Goal: Transaction & Acquisition: Book appointment/travel/reservation

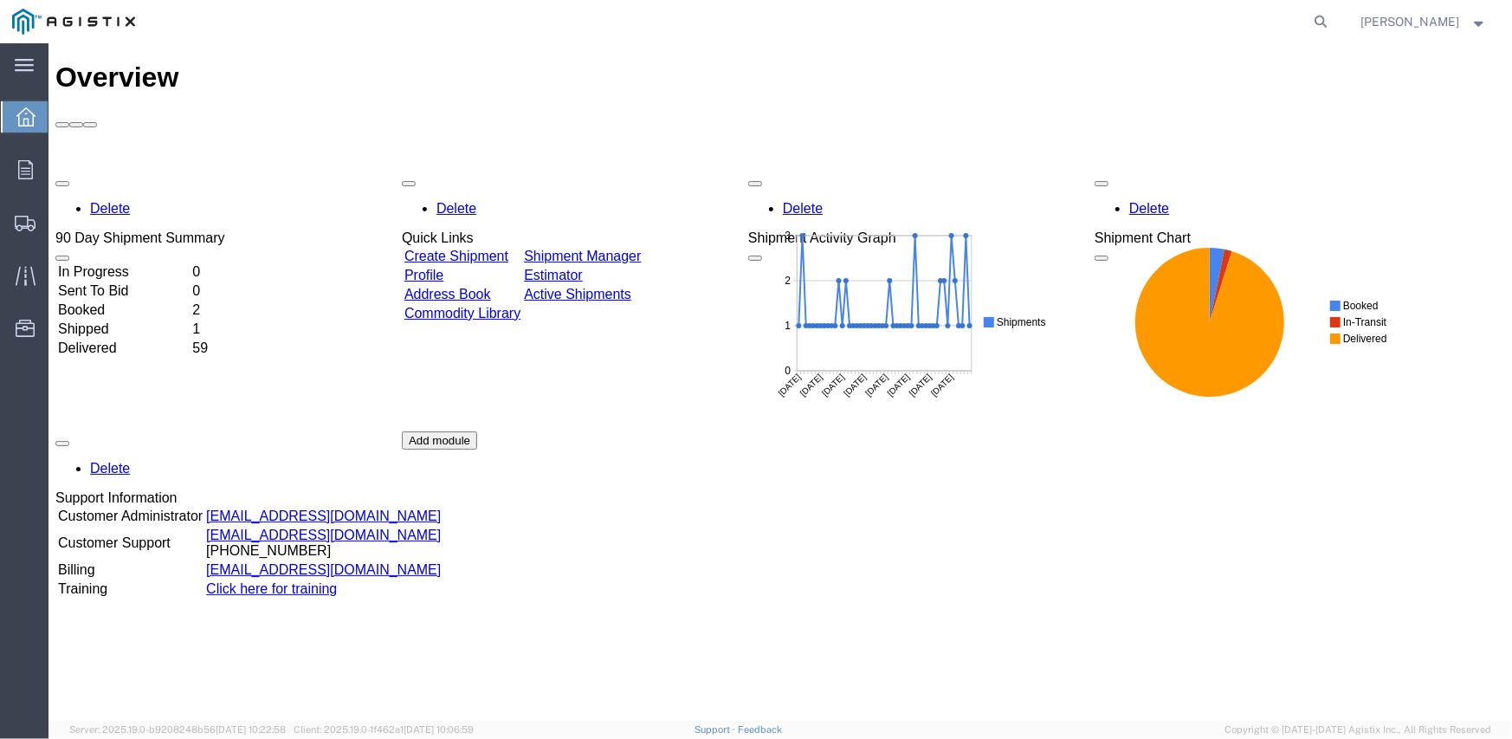
click at [495, 248] on link "Create Shipment" at bounding box center [456, 255] width 104 height 15
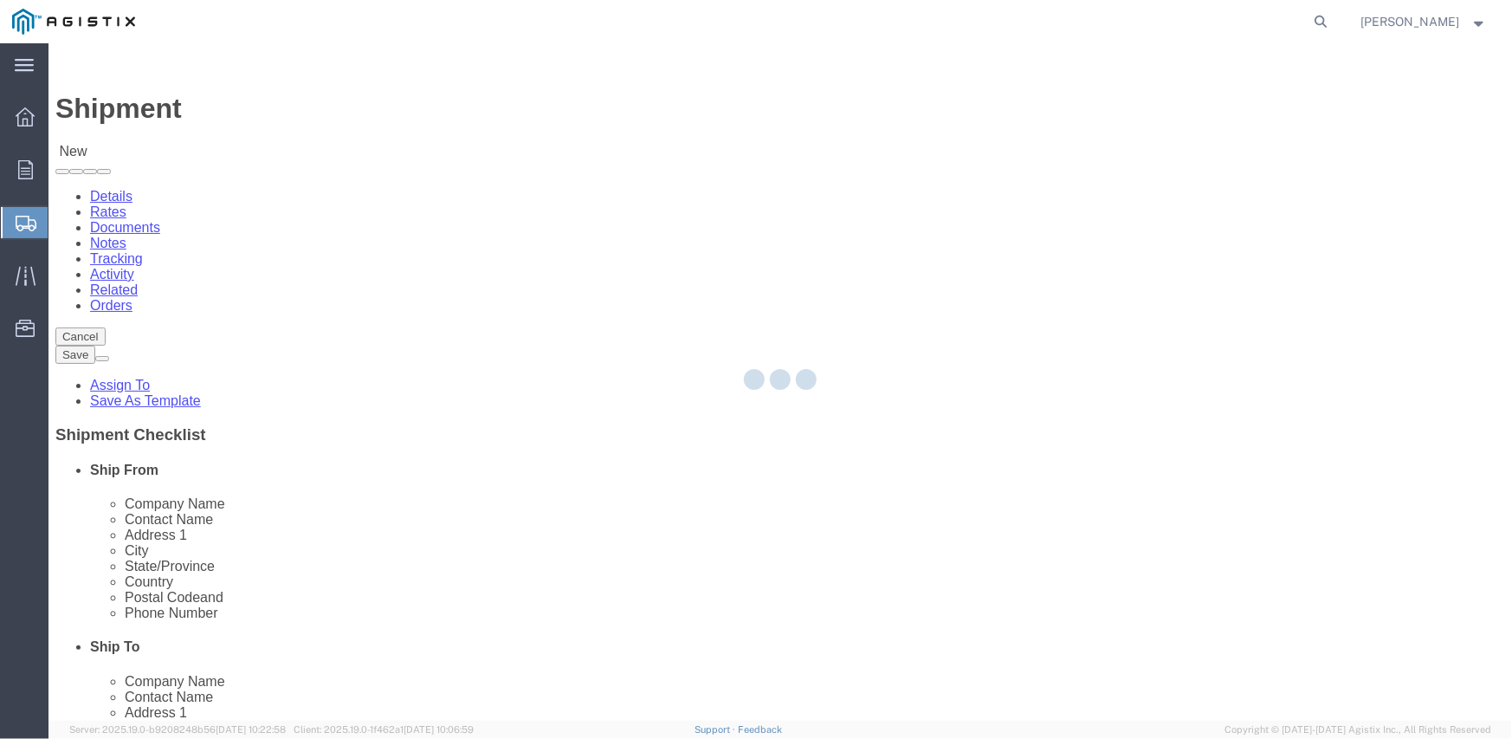
select select
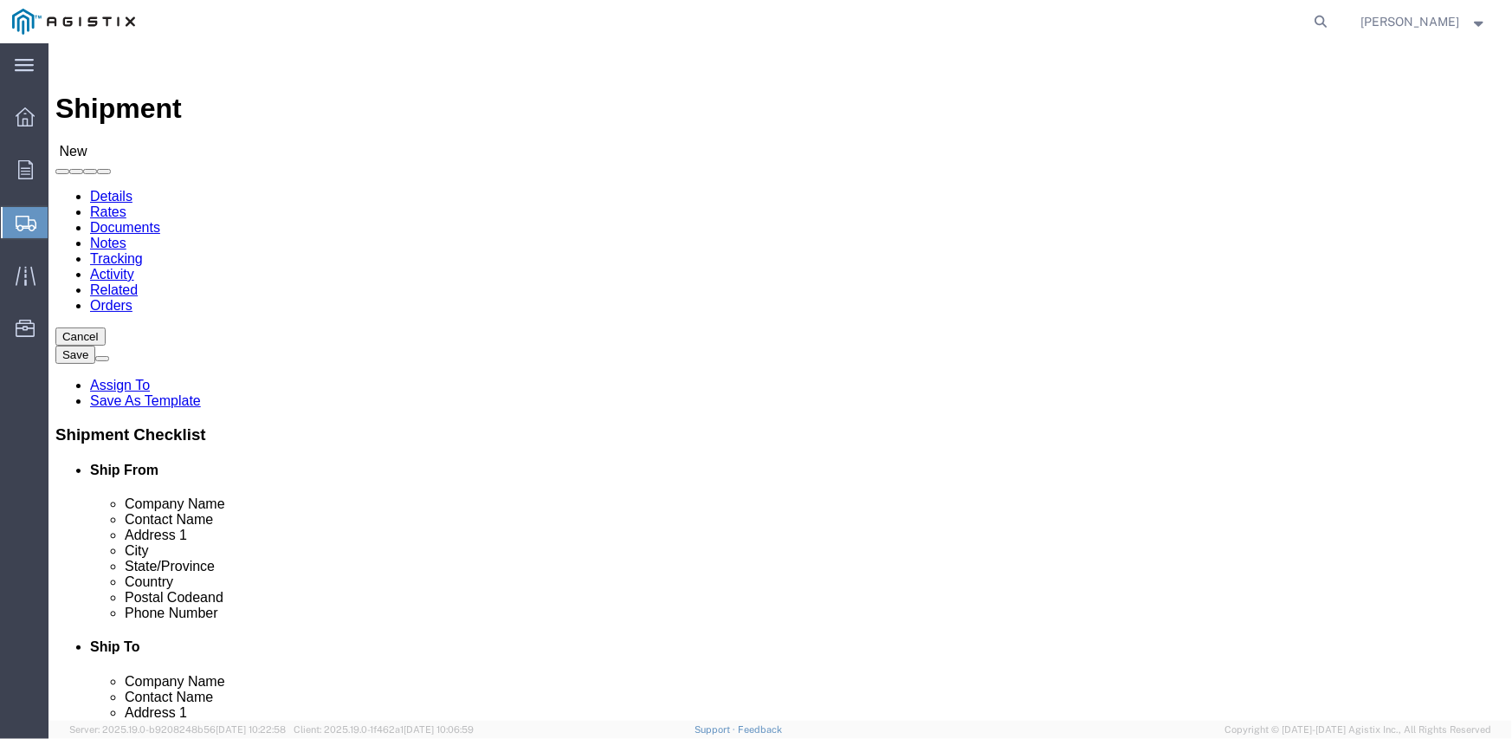
click select "Select Inertia Engineering & Machine Works Inc PG&E"
select select "9596"
click select "Select Inertia Engineering & Machine Works Inc PG&E"
select select "PURCHORD"
select select
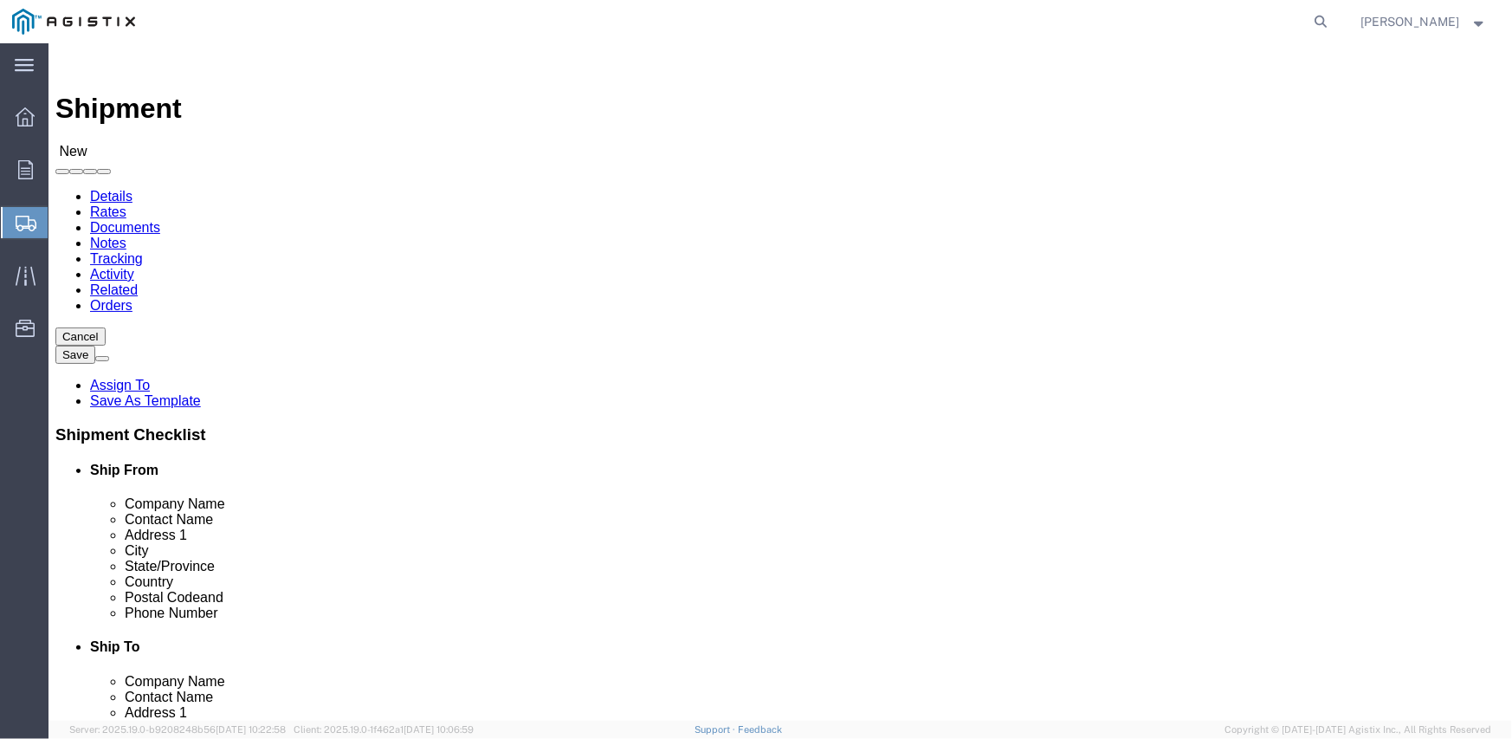
select select
click select "Select"
select select "19745"
click select "Select All Others [GEOGRAPHIC_DATA] [GEOGRAPHIC_DATA] [GEOGRAPHIC_DATA] [GEOGRA…"
click span
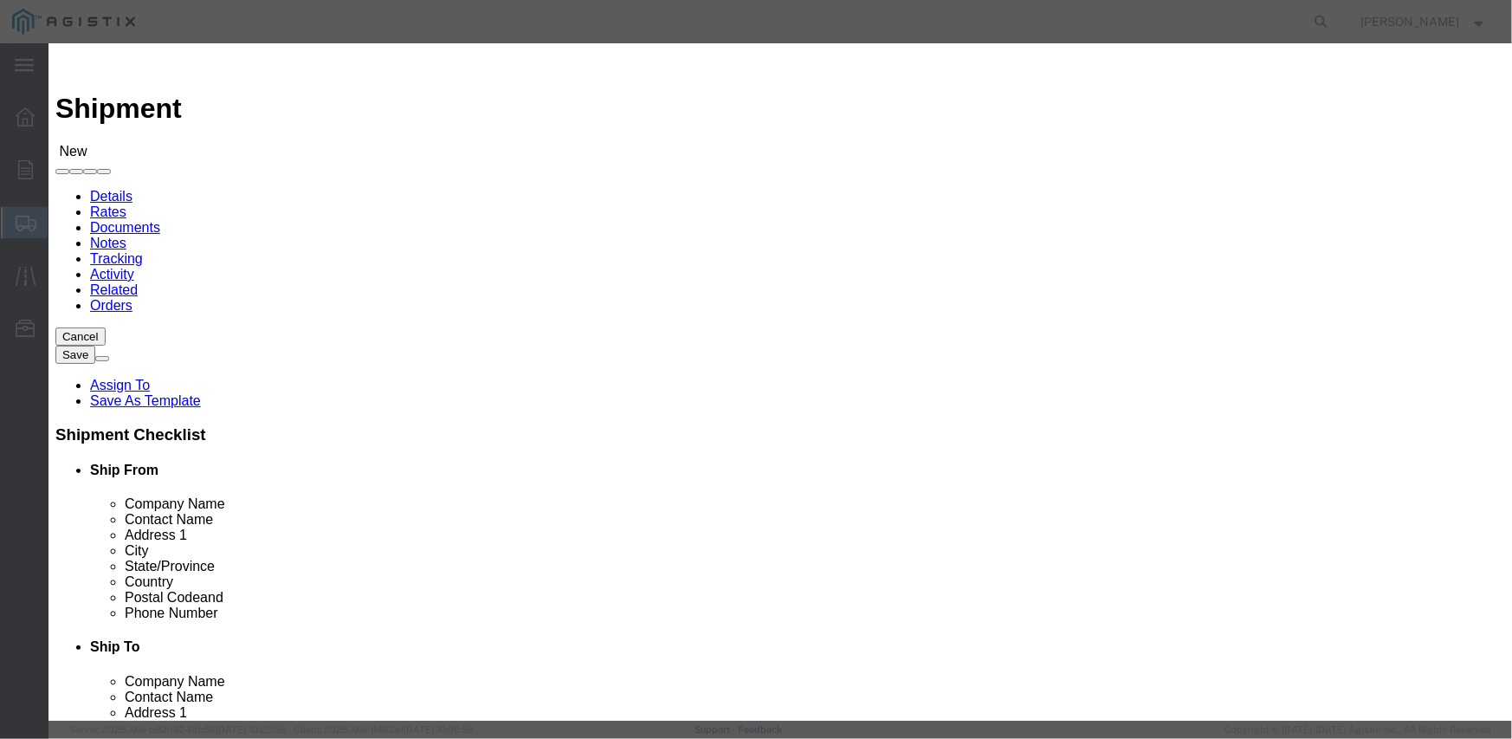
click button "Select"
select select "CA"
click button "Select"
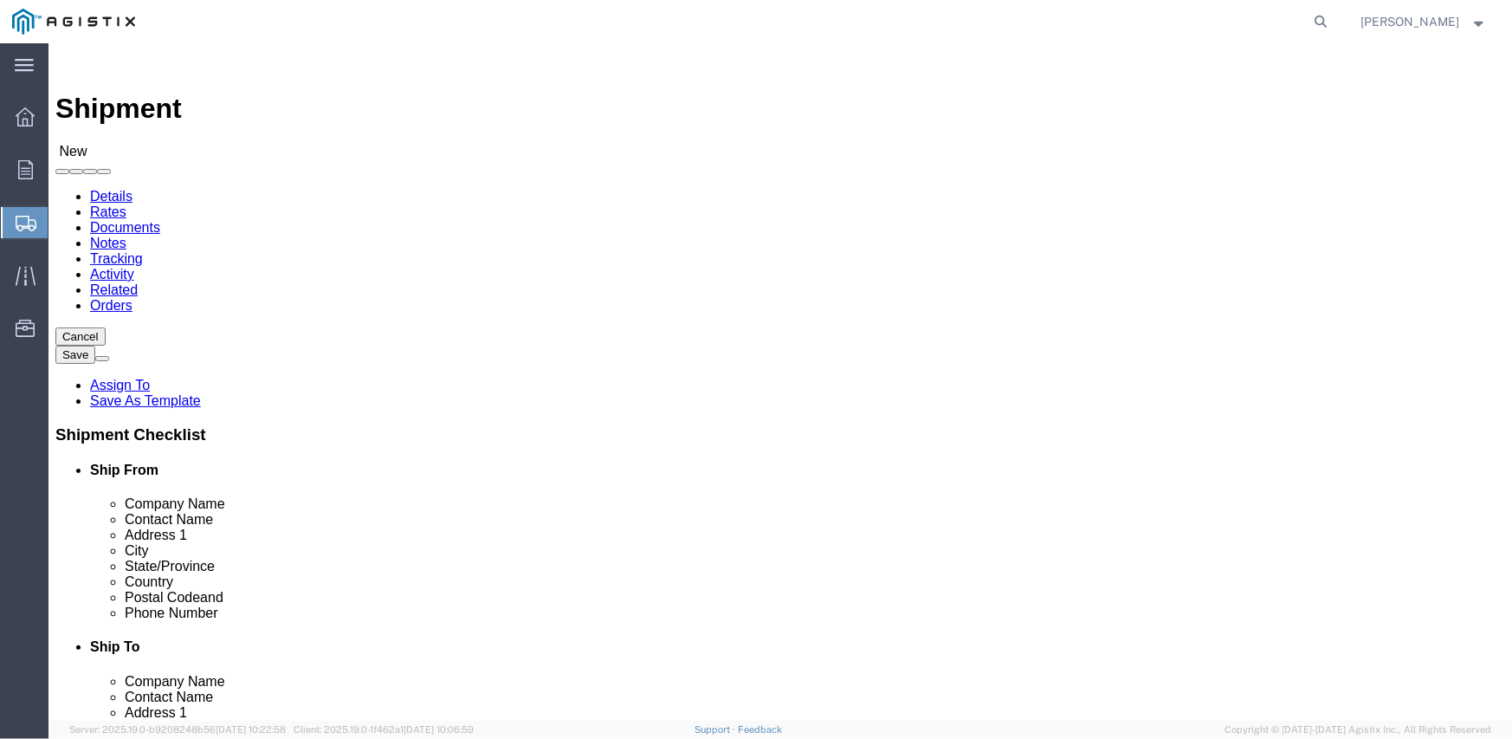
select select "CA"
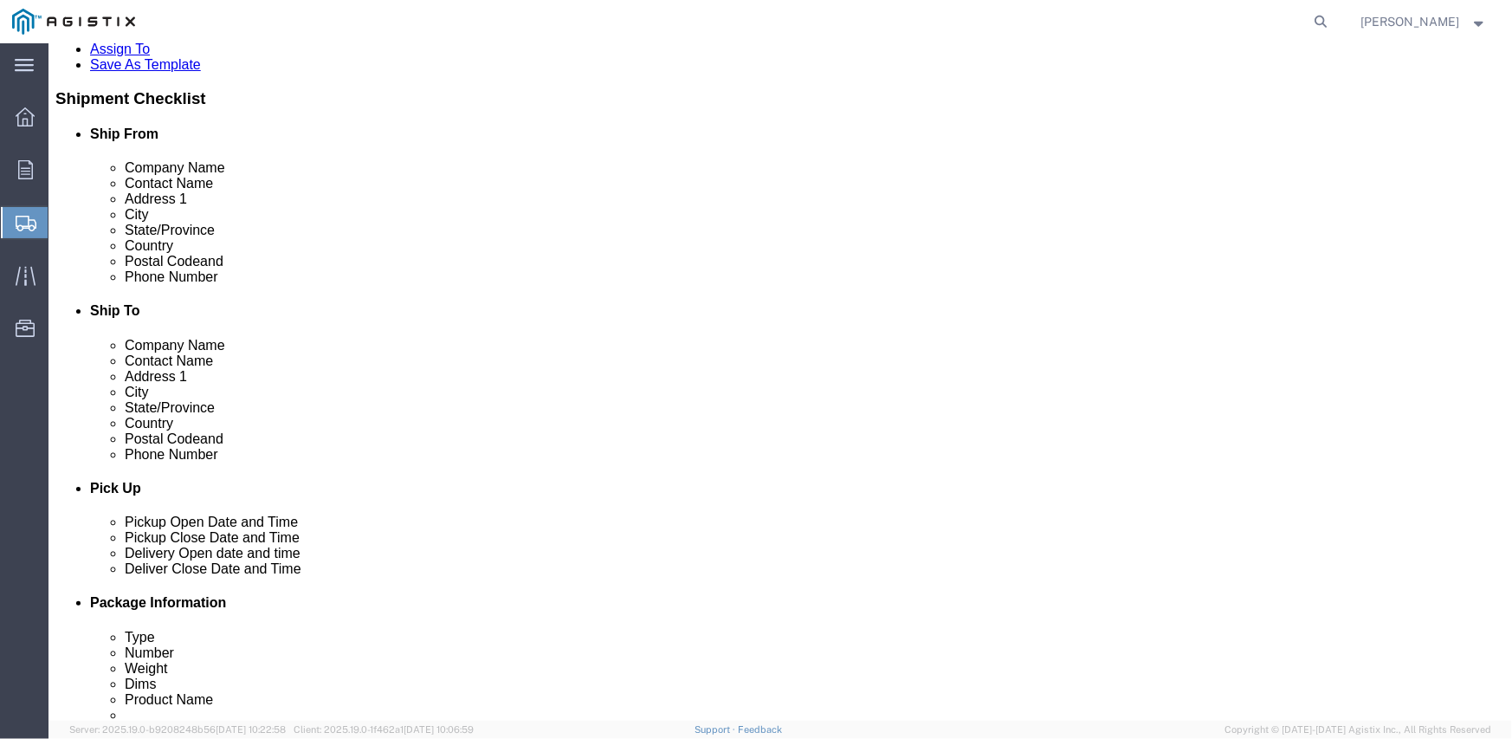
scroll to position [433, 0]
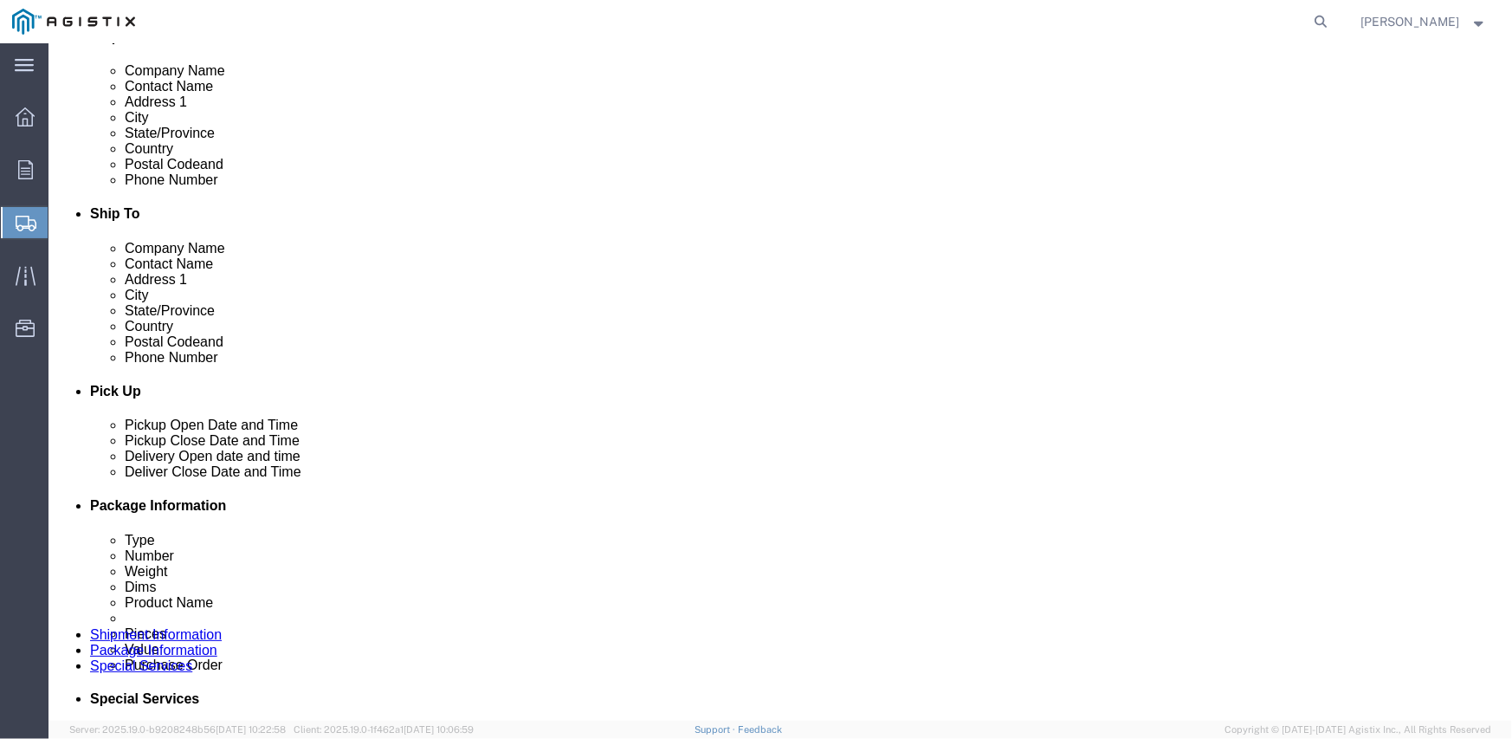
click link "ADDITIONAL INFORMATION"
click input "checkbox"
checkbox input "true"
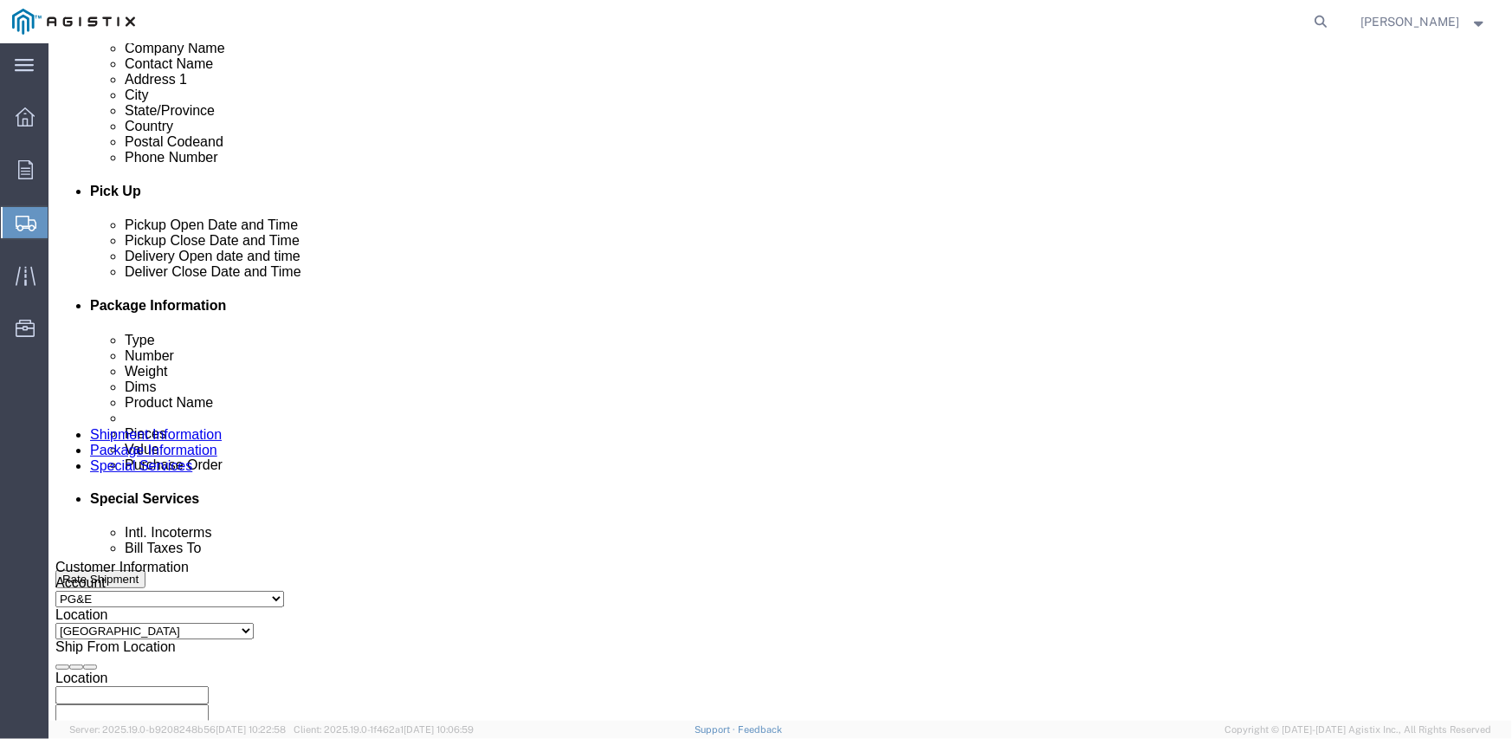
scroll to position [693, 0]
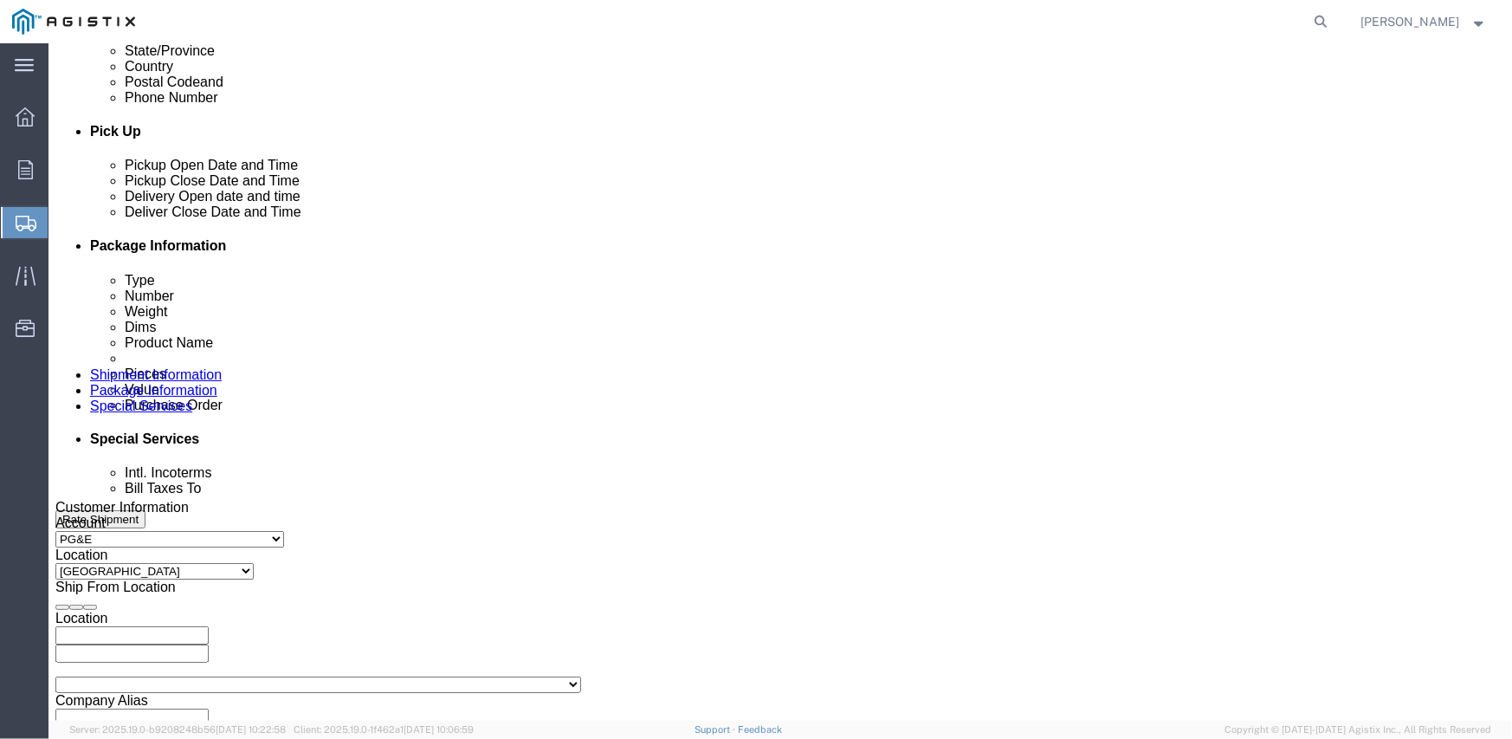
click div "[DATE] 12:00 PM"
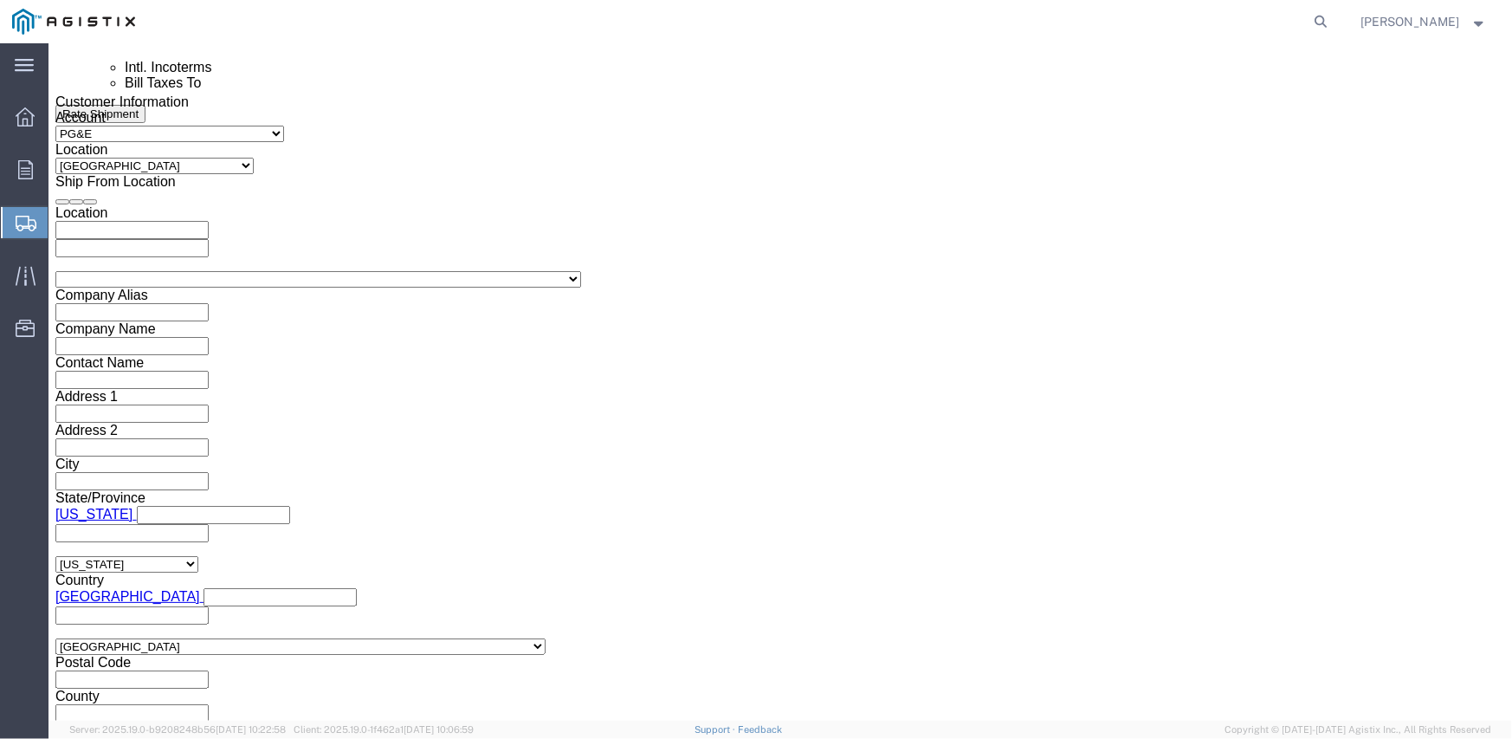
type input "2:00 PM"
click button "Apply"
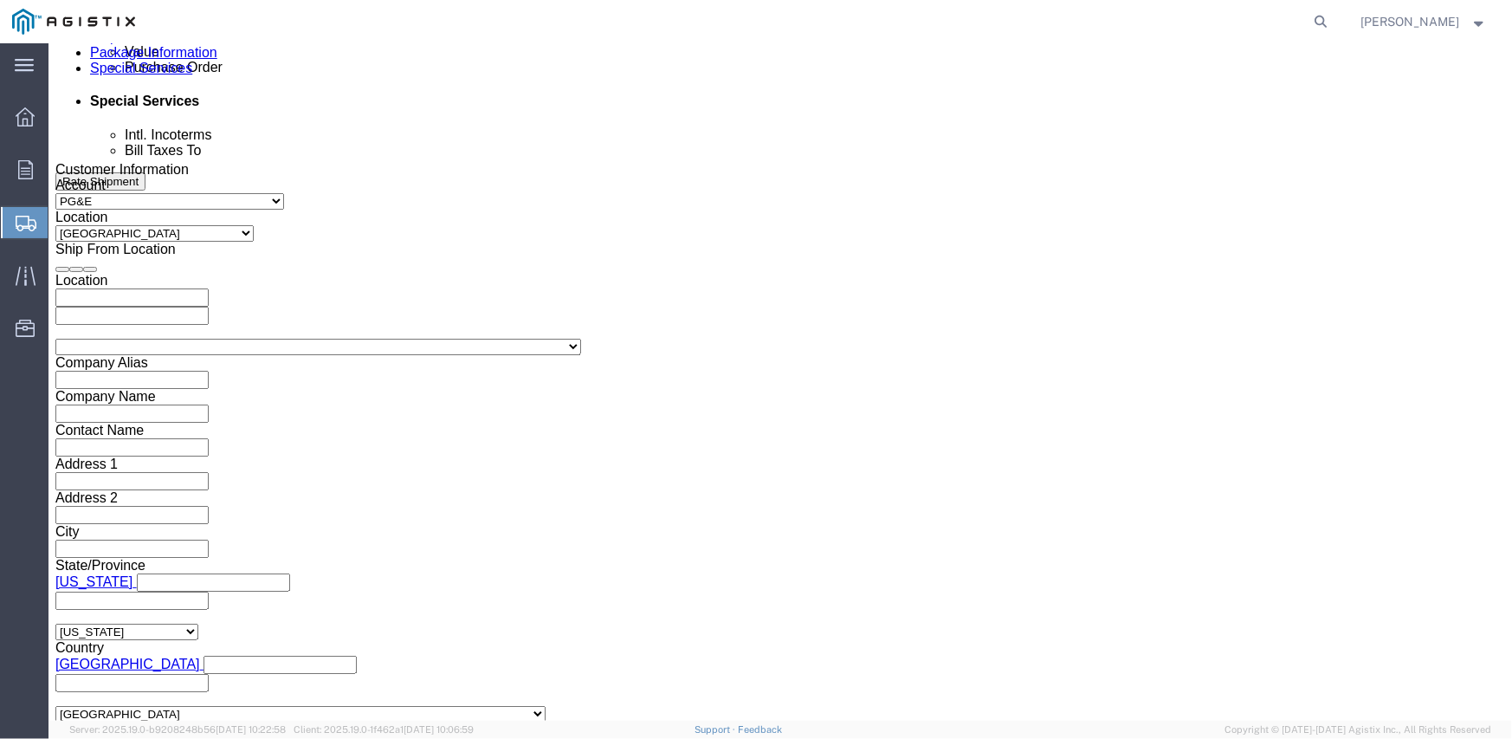
scroll to position [925, 0]
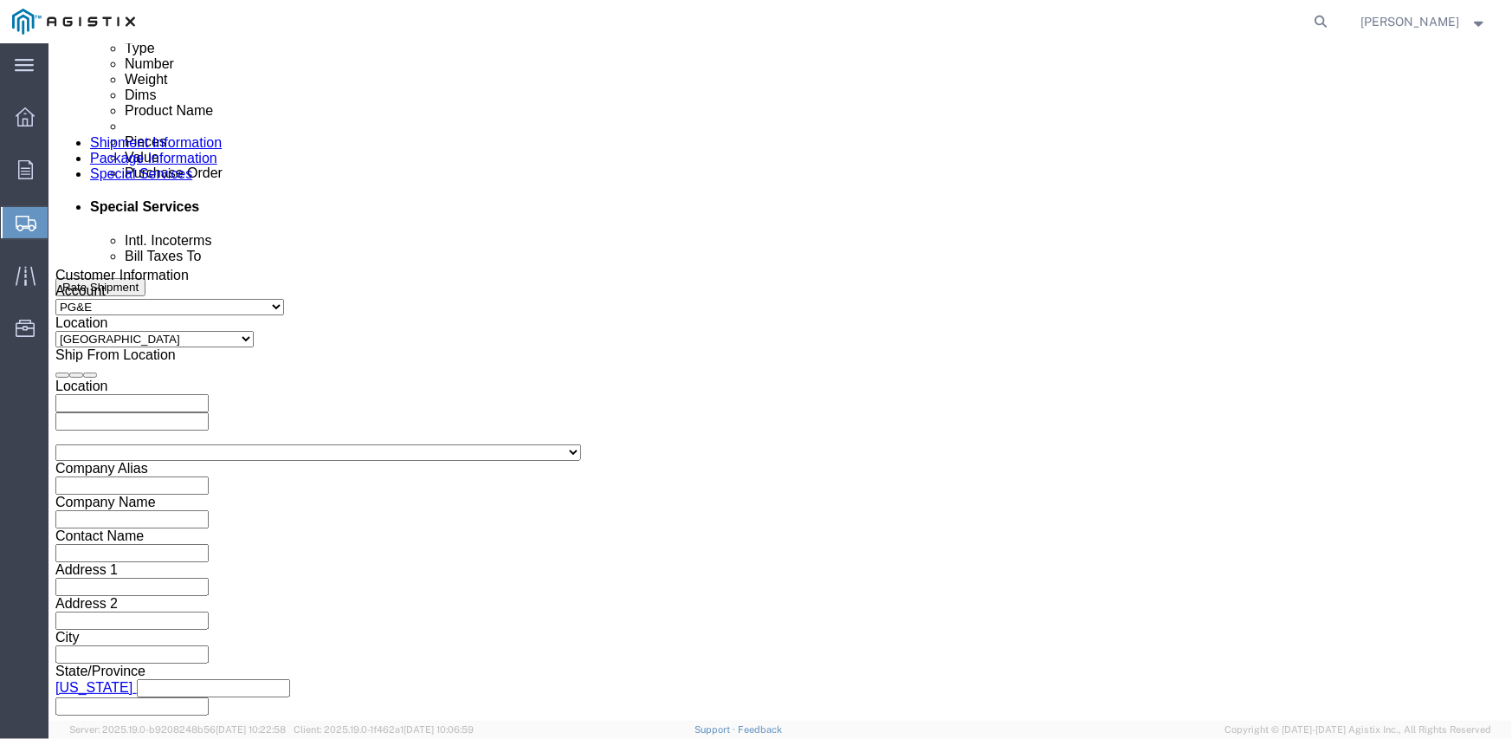
click div
click input "3:00 PM"
type input "8:00 AM"
click button "Apply"
click div
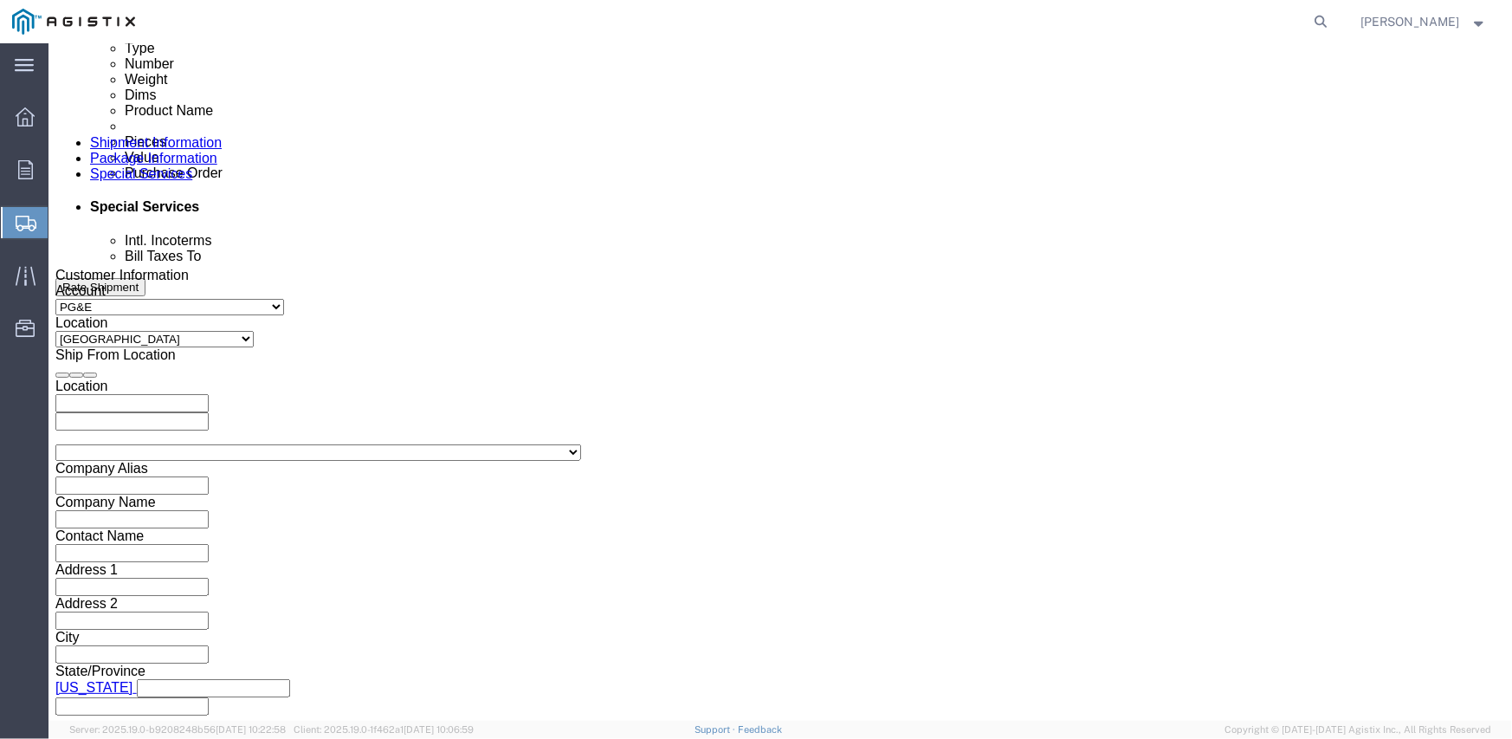
type input "3:00 PM"
click button "Apply"
click input "text"
type input "3501412327"
select select "SALEORDR"
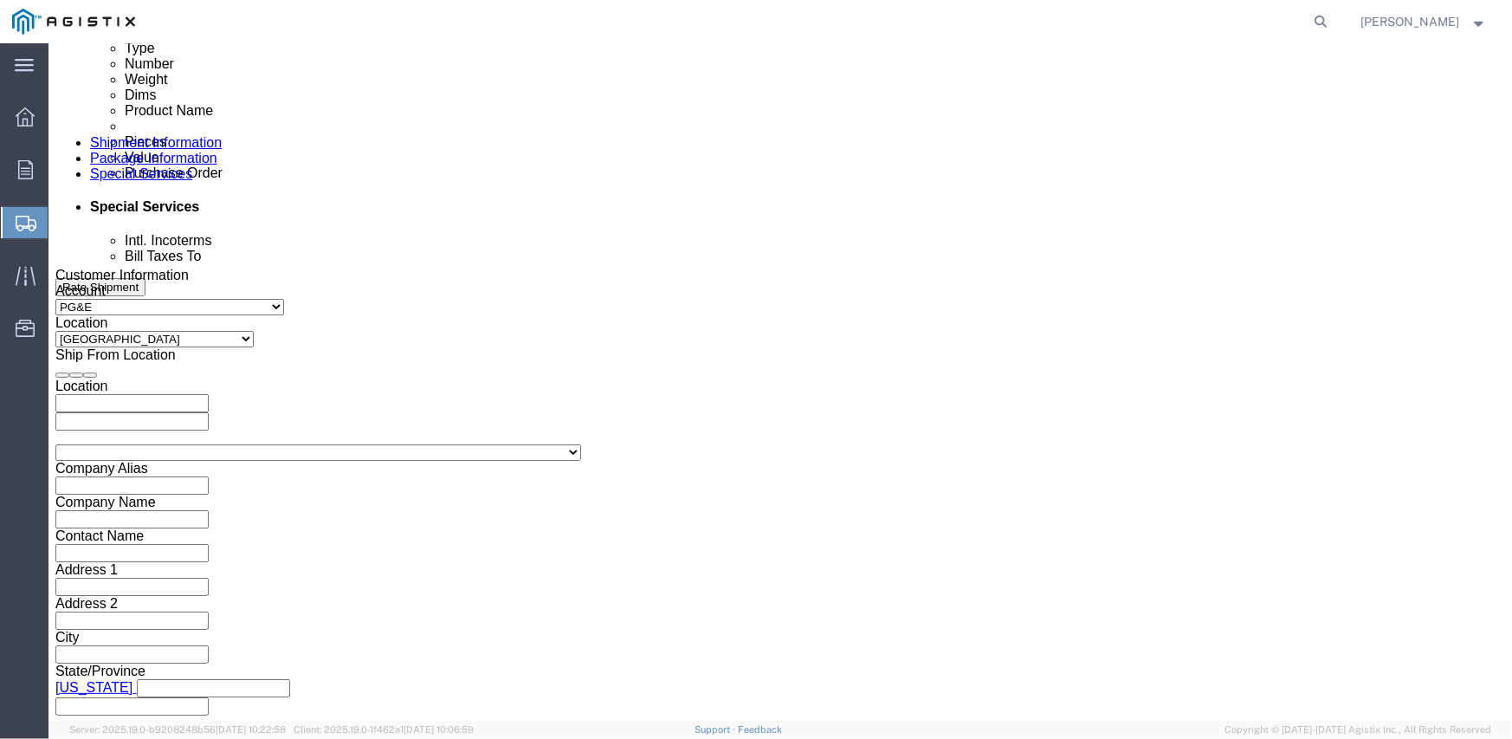
type input "295503"
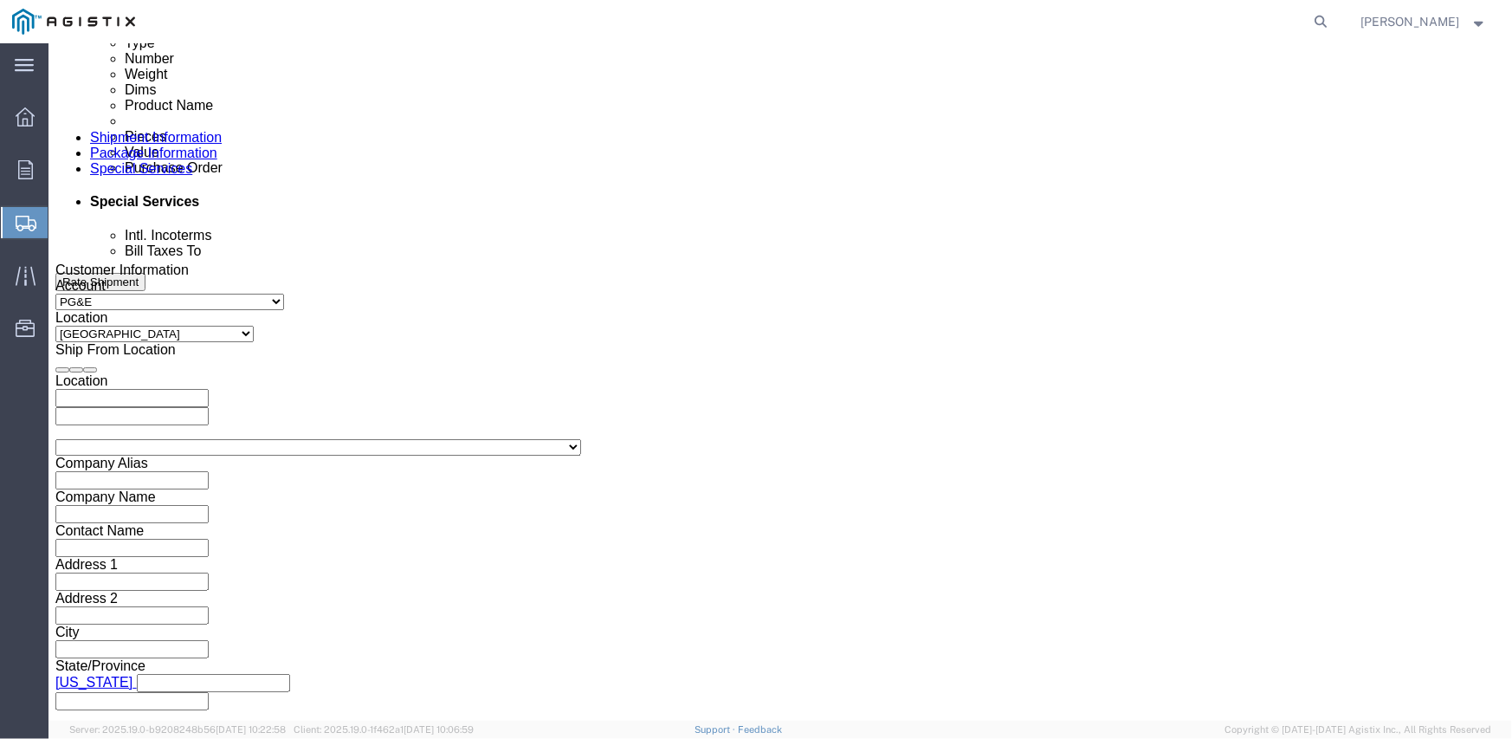
scroll to position [1098, 0]
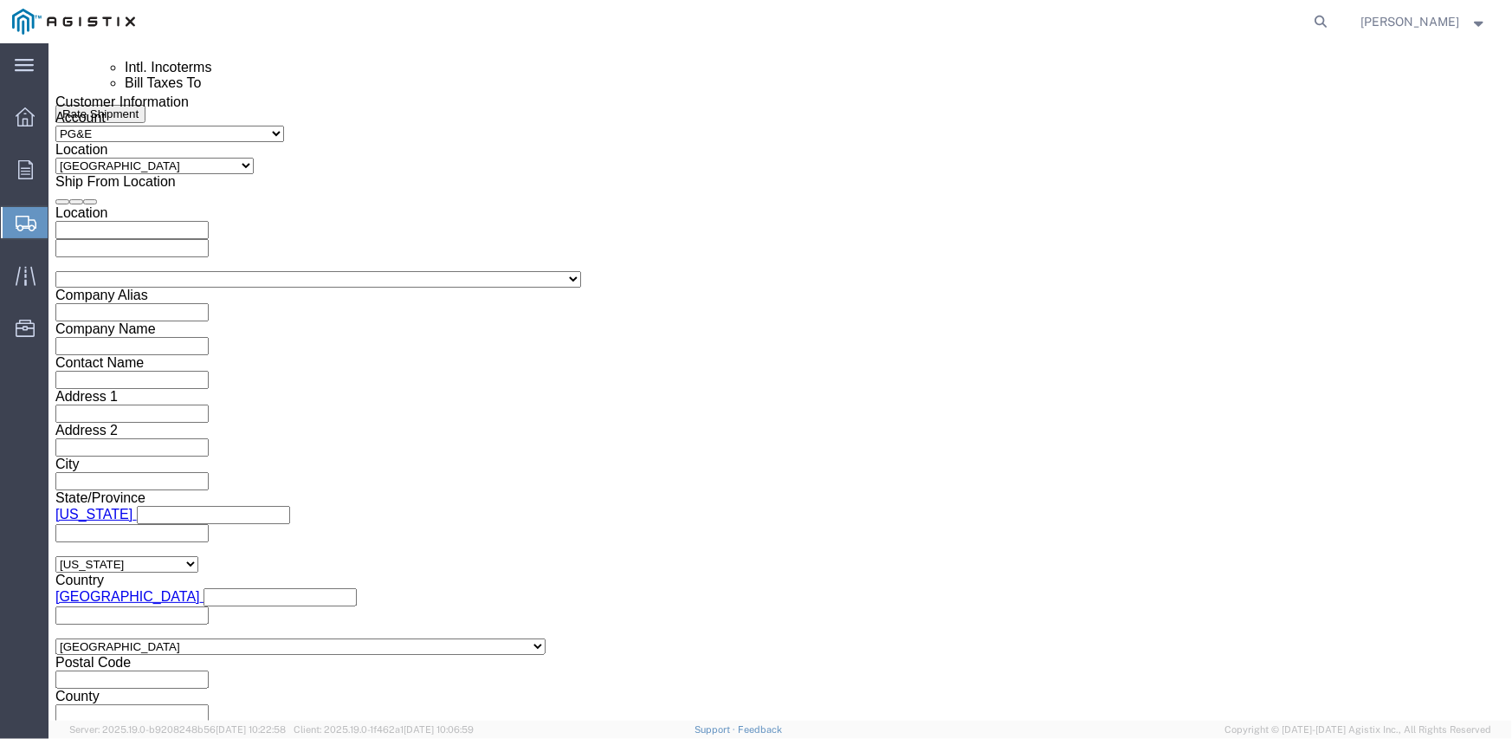
click select "Select Air Less than Truckload Multi-Leg Ocean Freight Rail Small Parcel Truckl…"
select select "TL"
click select "Select Air Less than Truckload Multi-Leg Ocean Freight Rail Small Parcel Truckl…"
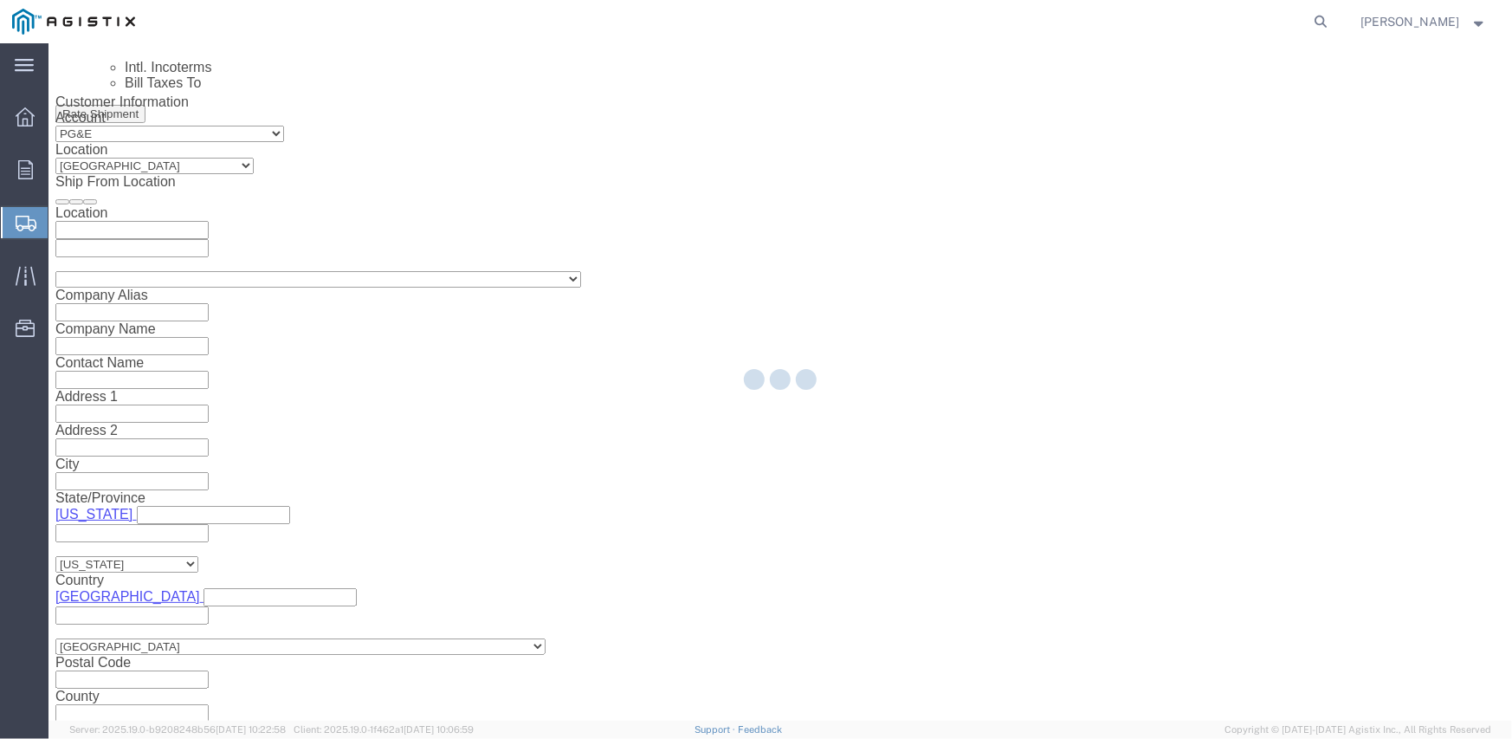
select select
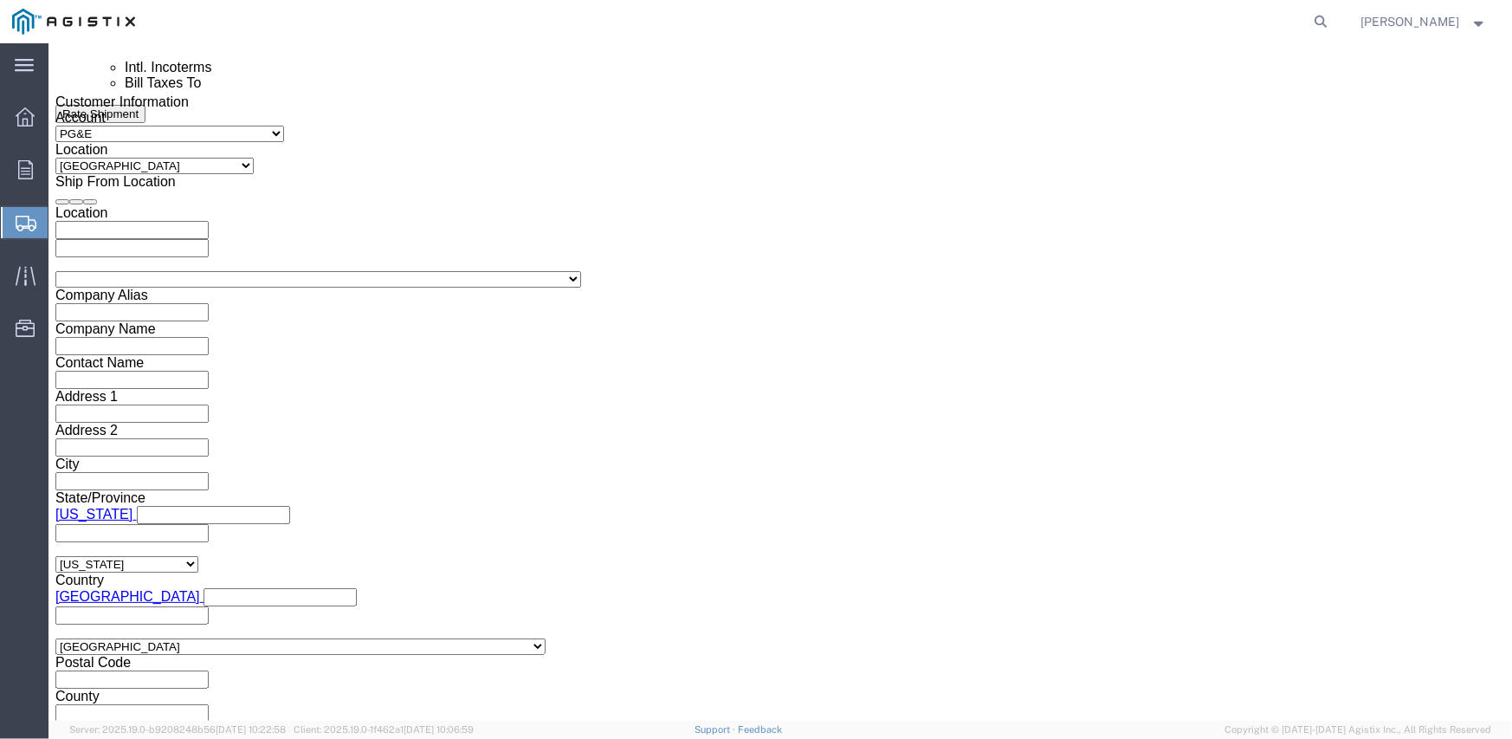
click select "Select 1-Ton (PSS) 10 Wheel 10 Yard Dump Truck 20 Yard Dump Truck Bobtail Botto…"
select select "FLBD"
click select "Select 1-Ton (PSS) 10 Wheel 10 Yard Dump Truck 20 Yard Dump Truck Bobtail Botto…"
click select "Select 35 Feet 20 Feet 28 Feet 53 Feet 40 Feet 48 Feet"
select select "53FT"
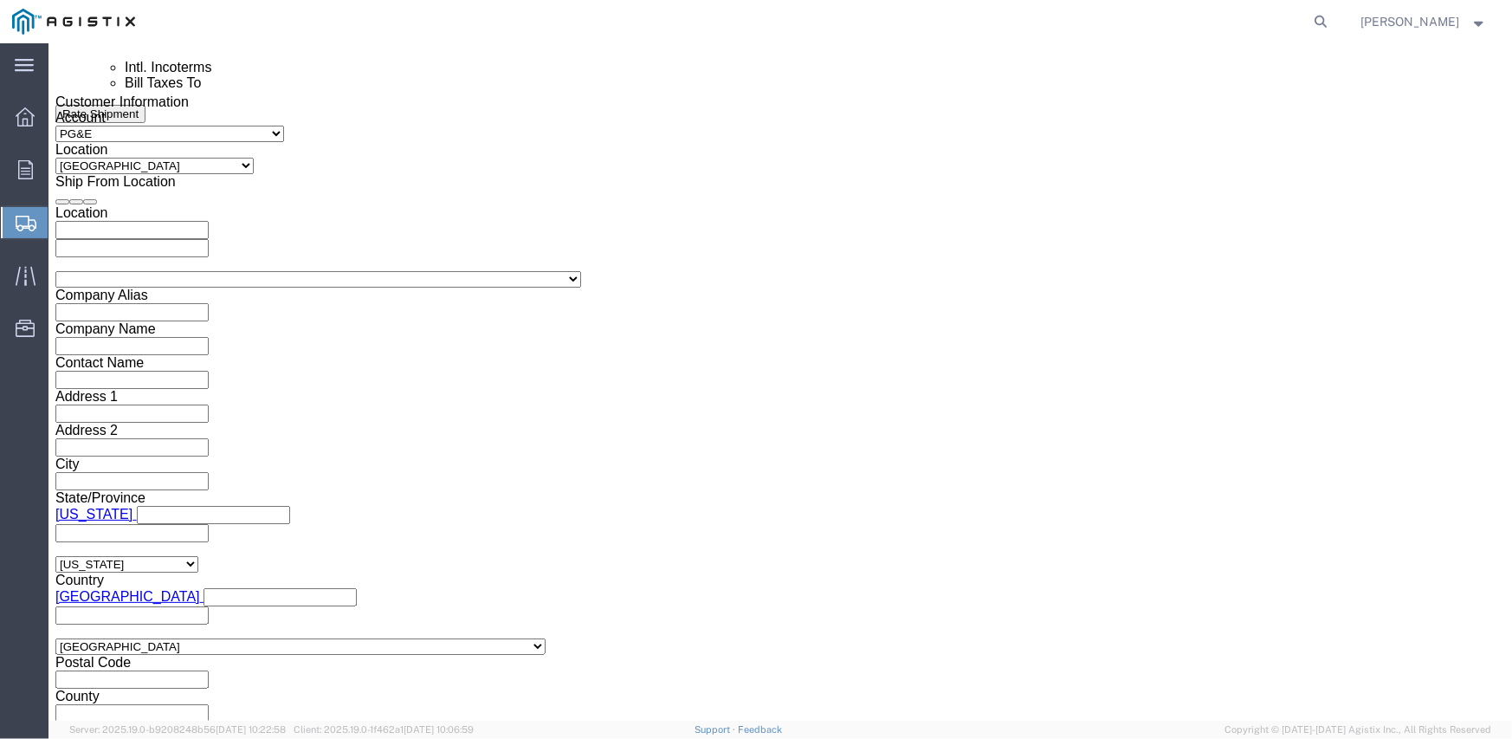
click select "Select 35 Feet 20 Feet 28 Feet 53 Feet 40 Feet 48 Feet"
click button "Continue"
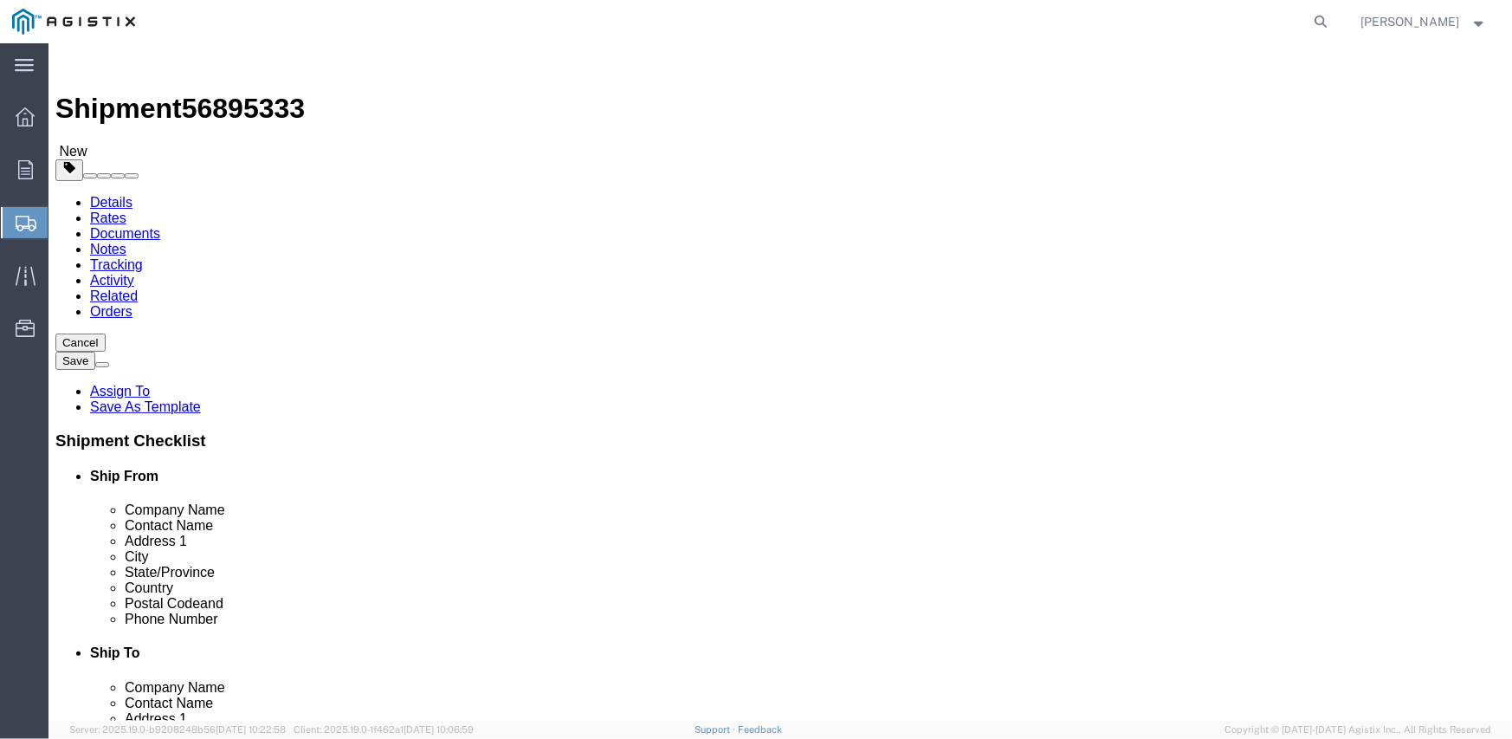
click select "Select Bulk Bundle(s) Cardboard Box(es) Carton(s) Crate(s) Drum(s) (Fiberboard)…"
select select "CRAT"
click select "Select Bulk Bundle(s) Cardboard Box(es) Carton(s) Crate(s) Drum(s) (Fiberboard)…"
click input "1"
type input "16"
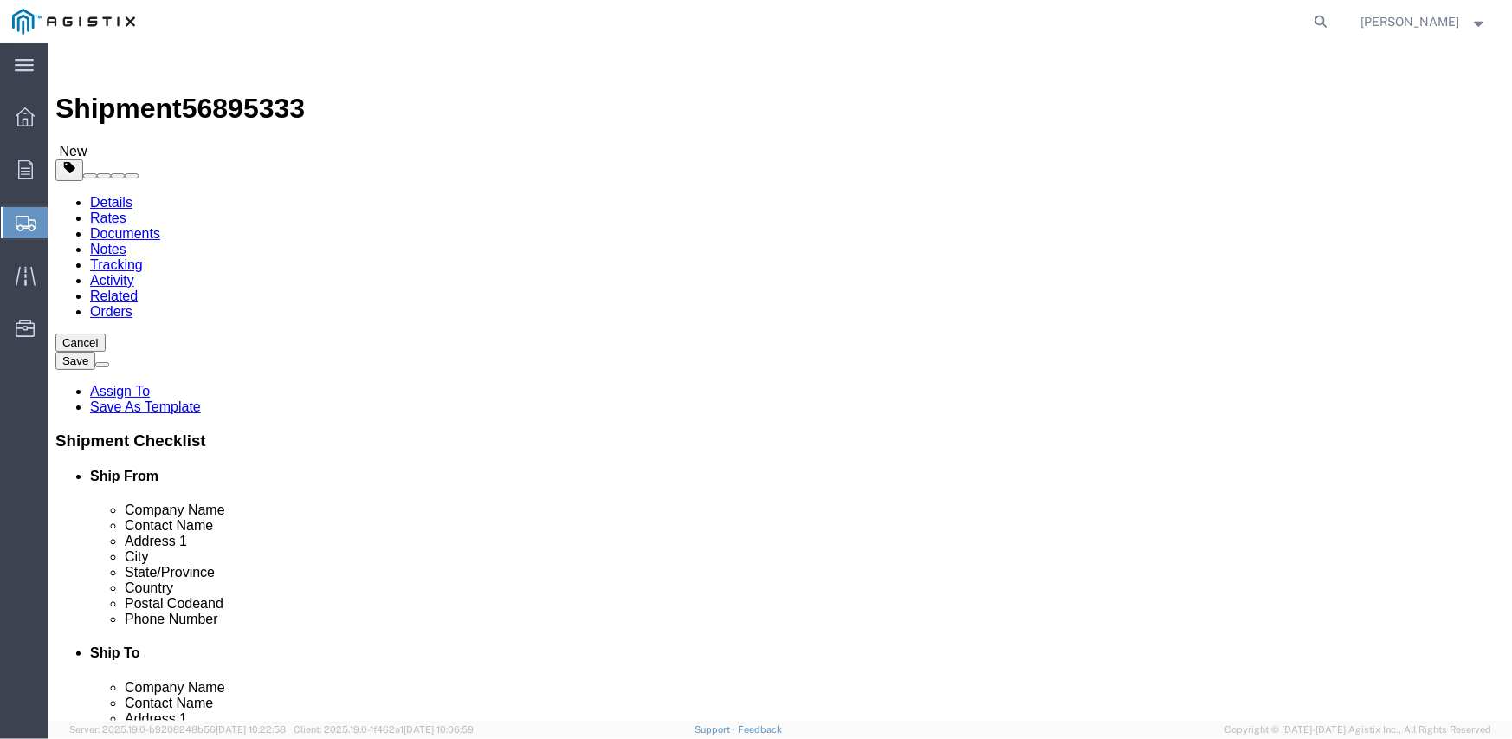
type input "139"
type input "47"
type input "48"
type input "12800"
click link "Add Content"
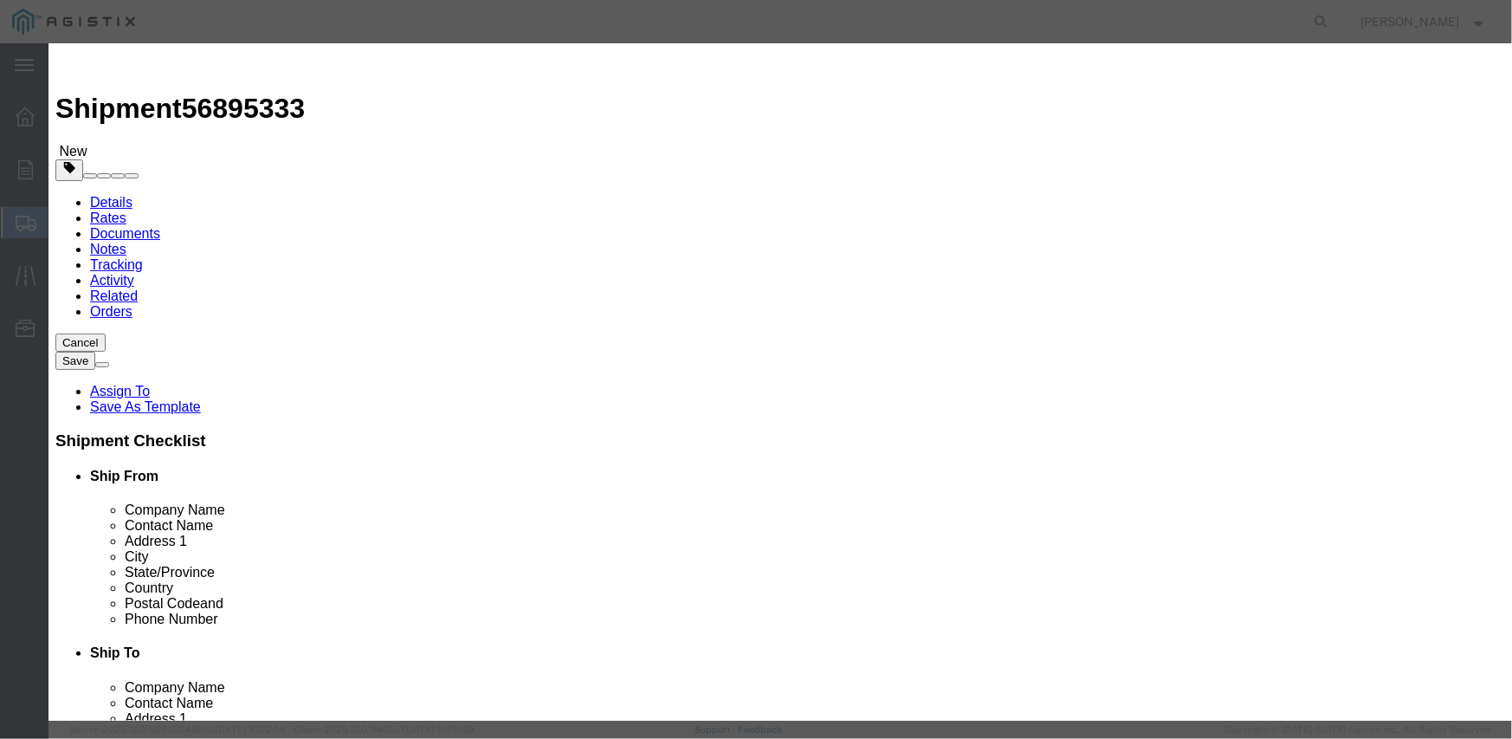
click input "text"
type input "M"
click input "M343960"
type input "M343960"
click td "Name: SWITCH OVERHEAD 25KV 900A"
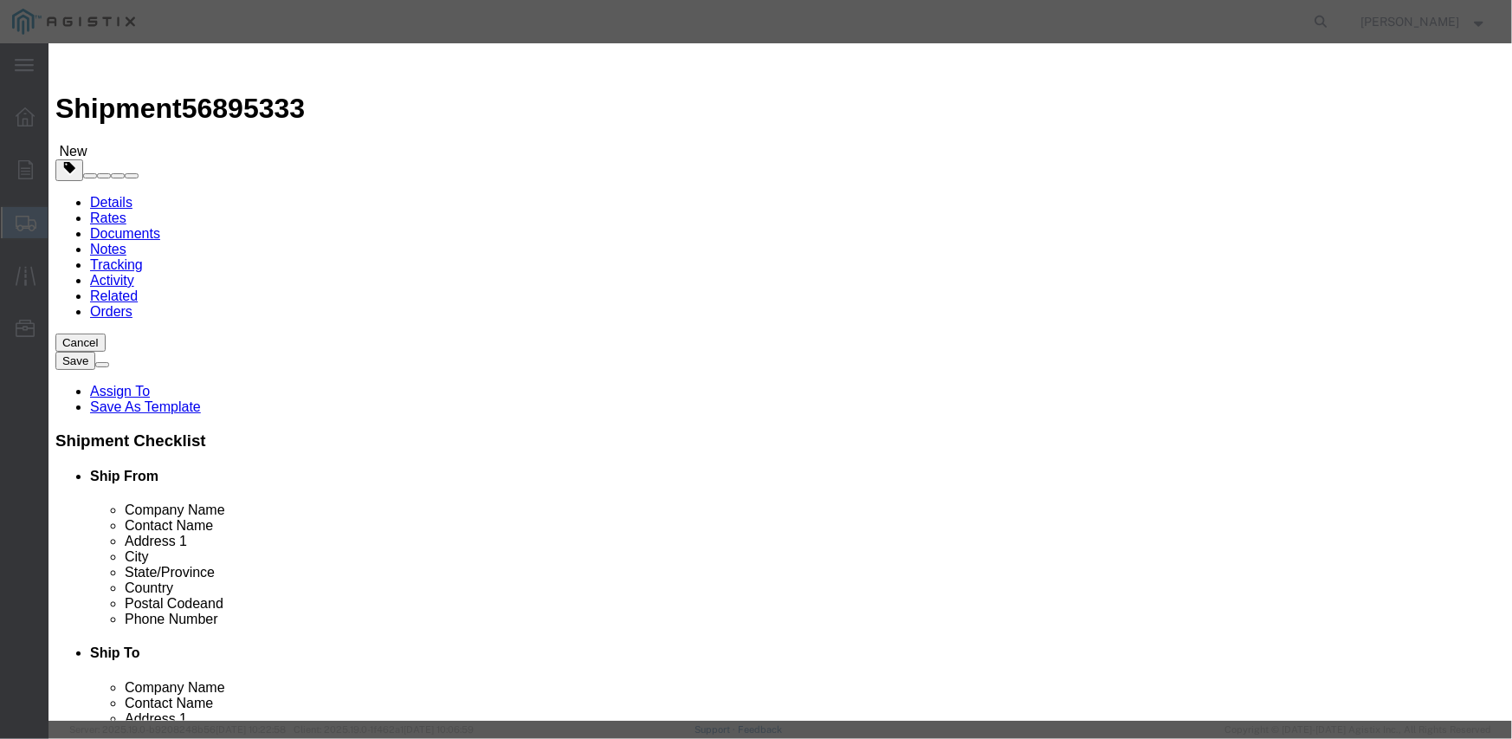
select select
type input "79694.56"
select select "USD"
select select
type input "SWITCH OVERHEAD 25KV 900A"
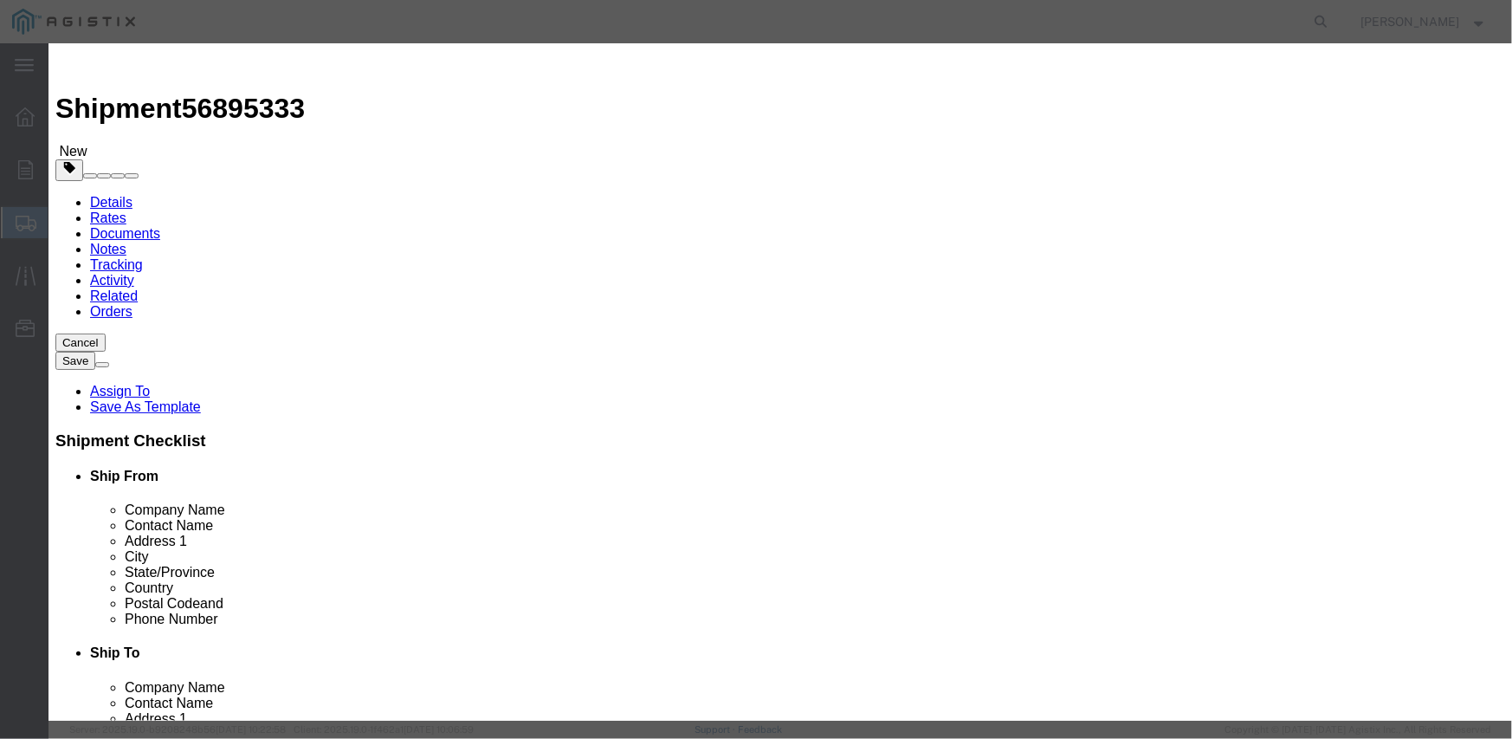
type input "M343960"
type textarea "L26SLSUG3J21"
click input "text"
type input "16"
type input "1275112.96"
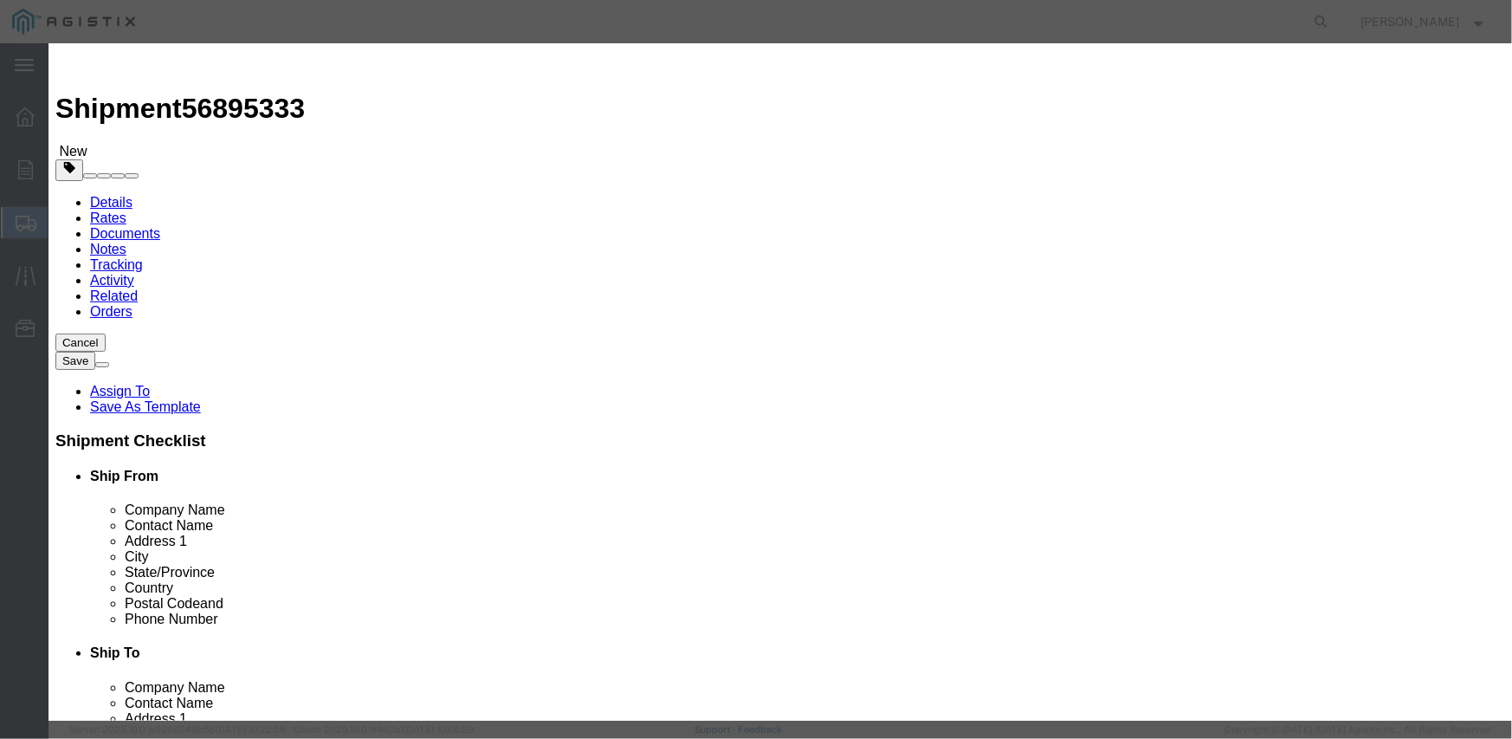
select select "EA"
paste input "82,882.40"
type input "82,882.40"
click textarea "L26SLSUG3J21"
click select "Select Account Type Activity ID Airline Appointment Number ASN Batch Number Bil…"
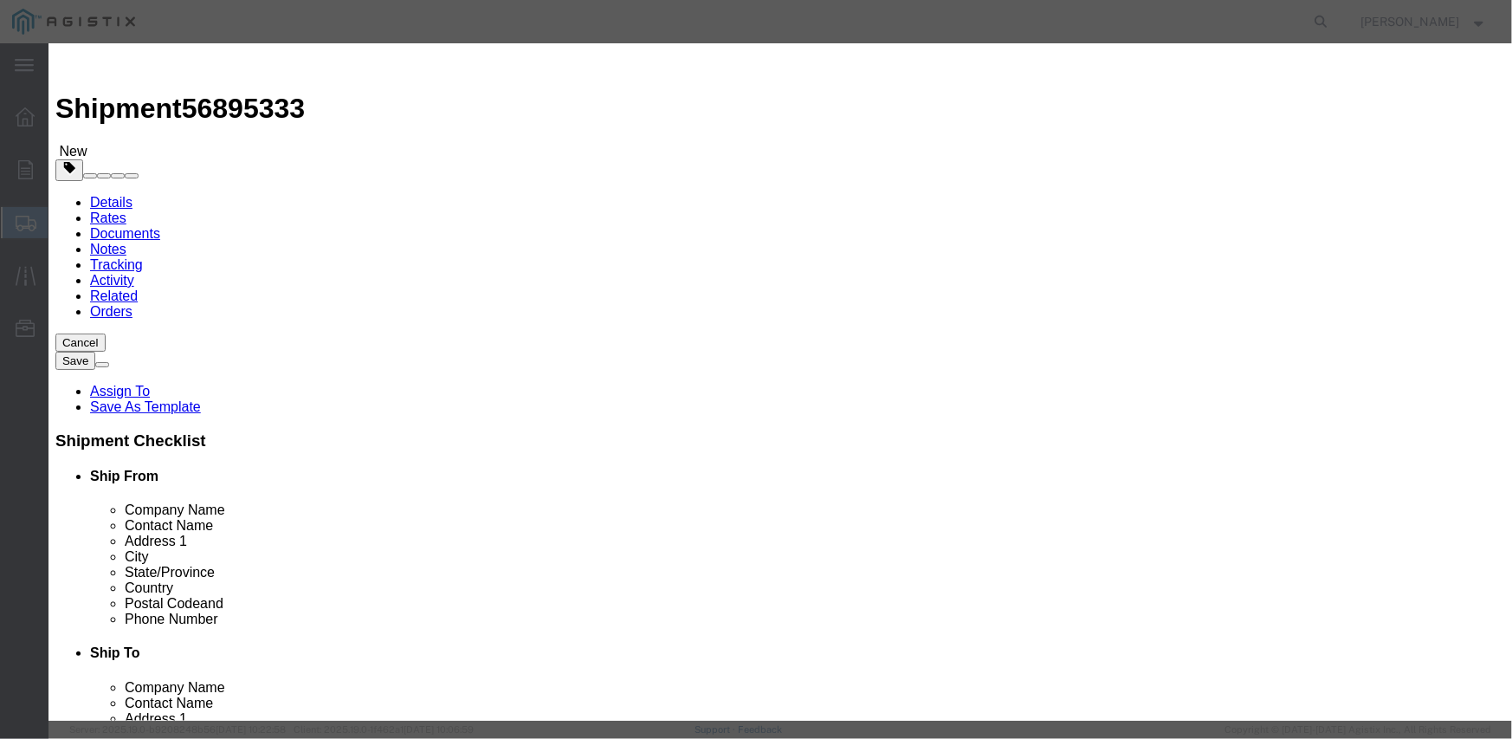
select select "PURCHORD"
click select "Select Account Type Activity ID Airline Appointment Number ASN Batch Number Bil…"
click input "350"
type input "3"
type input "3501412327"
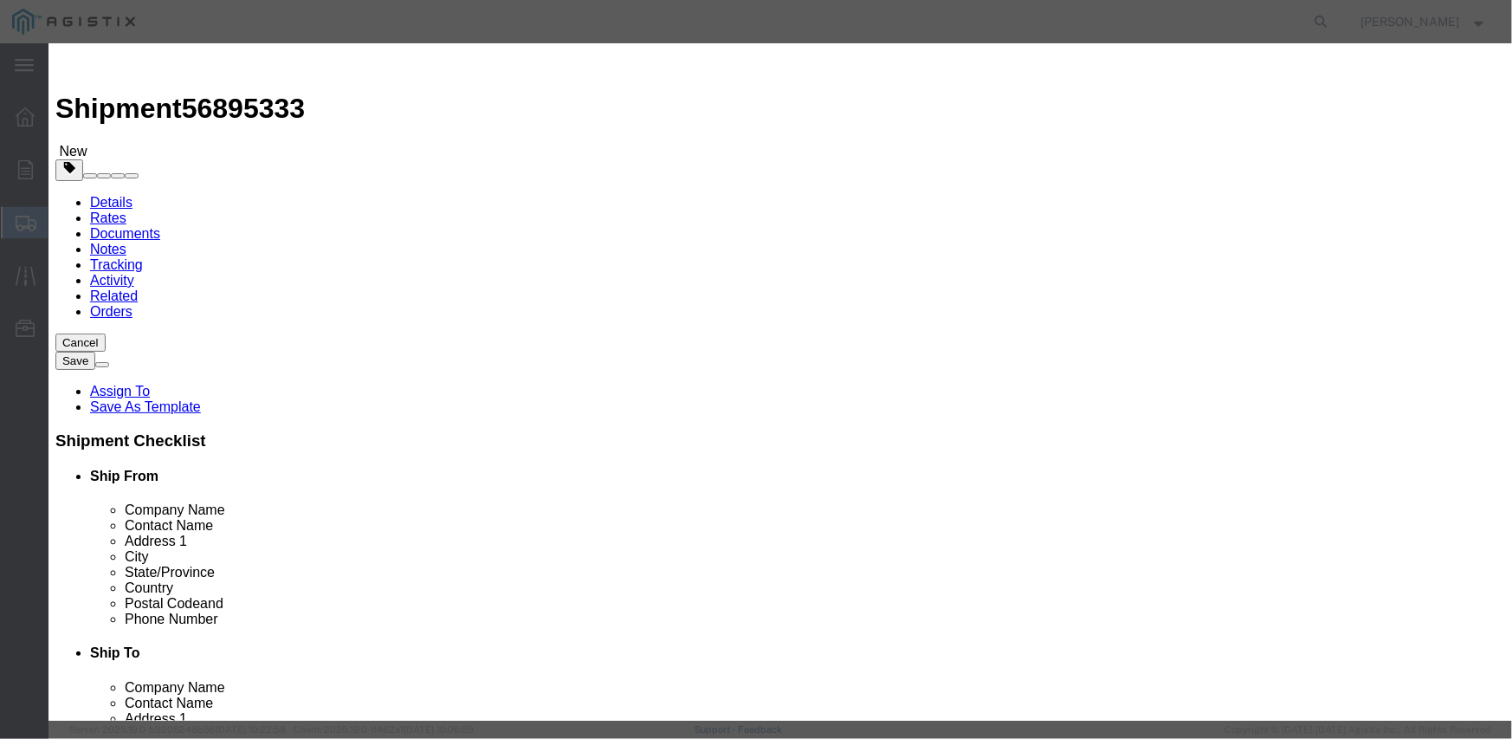
select select "SALEORDR"
type input "295503"
click button "Save & Close"
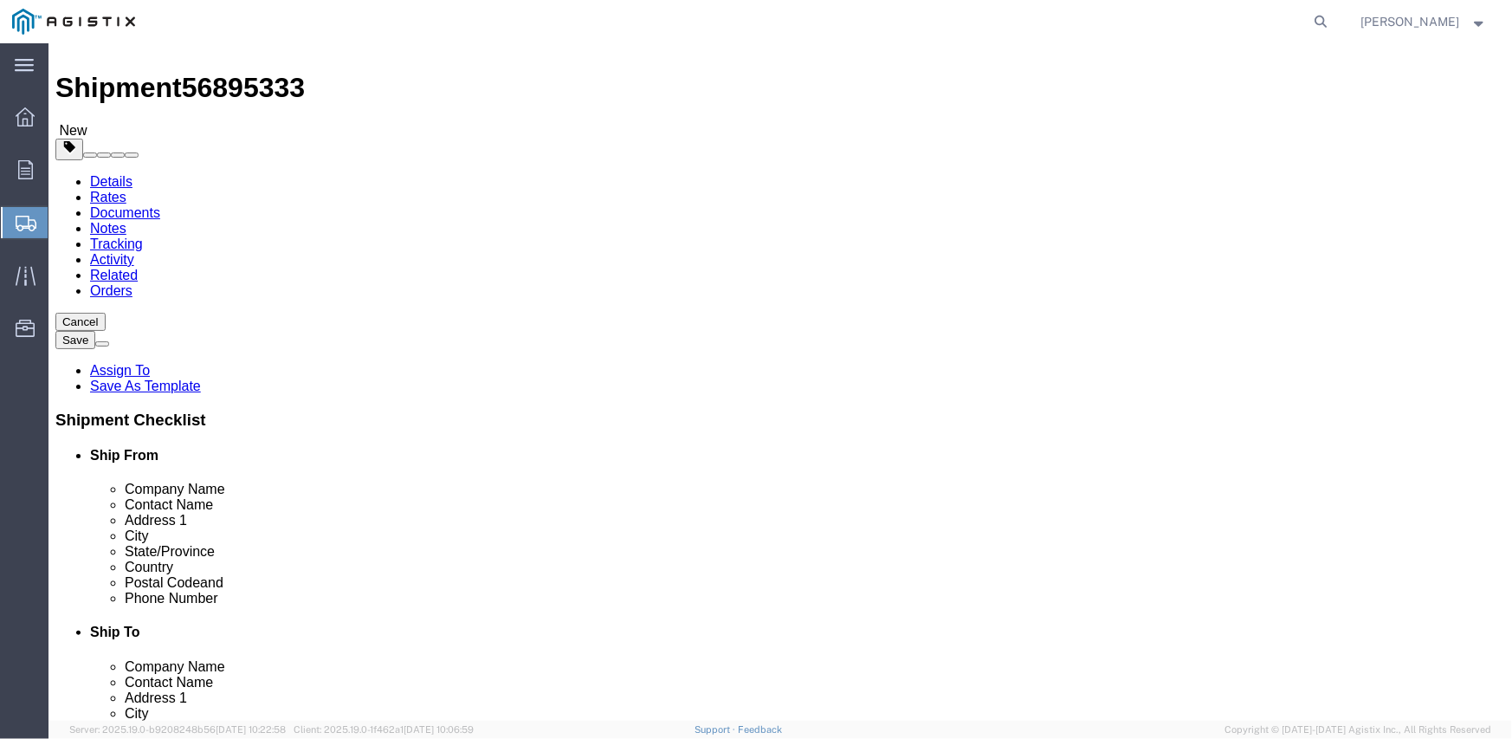
scroll to position [31, 0]
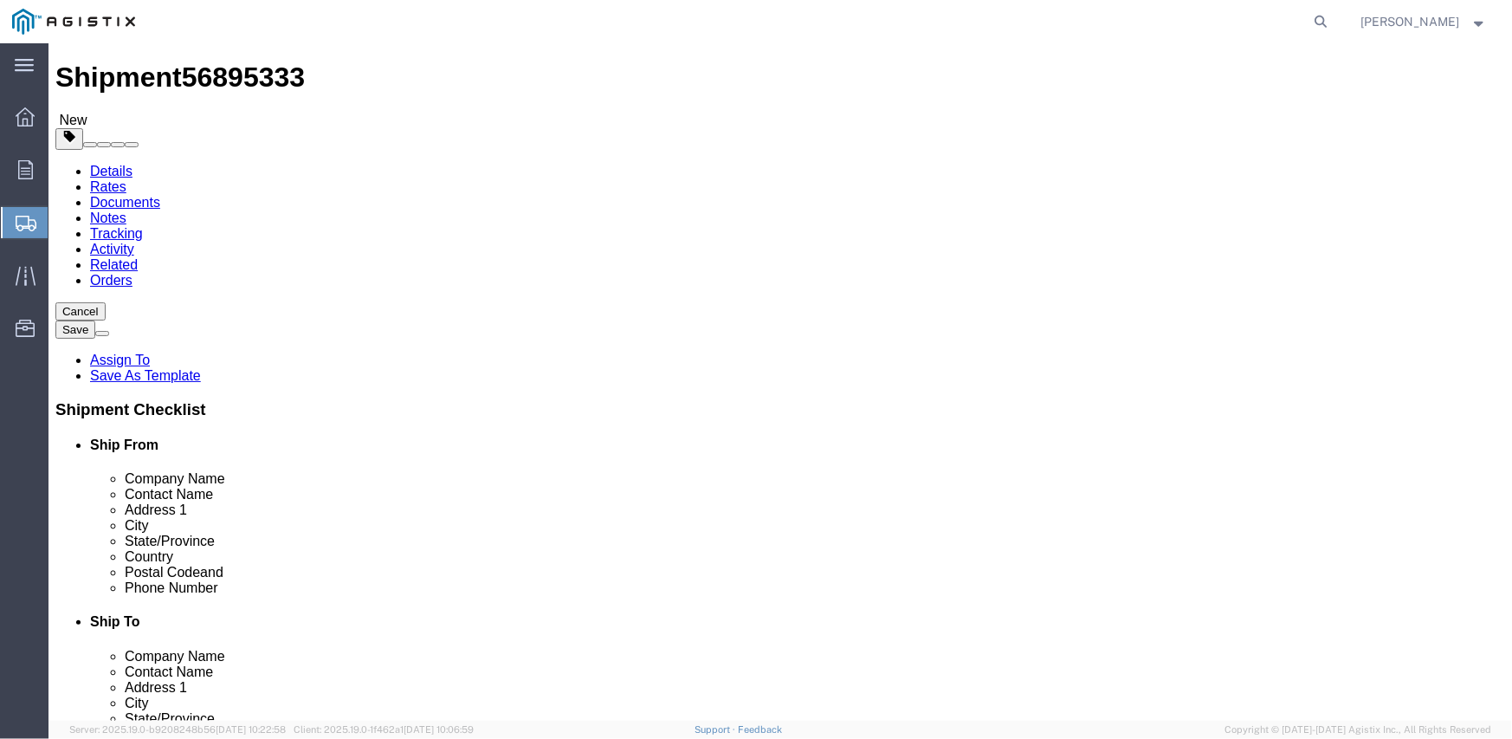
click button "Rate Shipment"
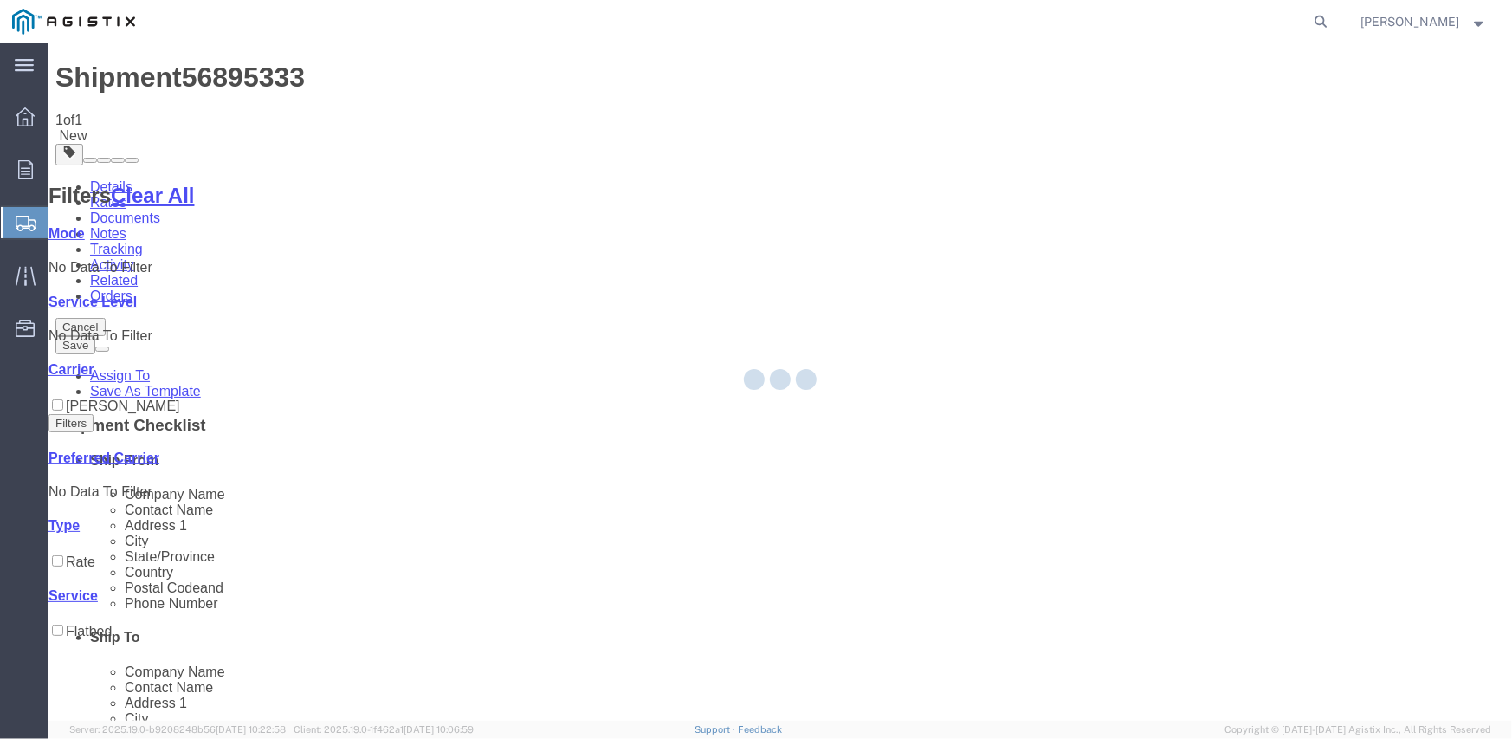
scroll to position [0, 0]
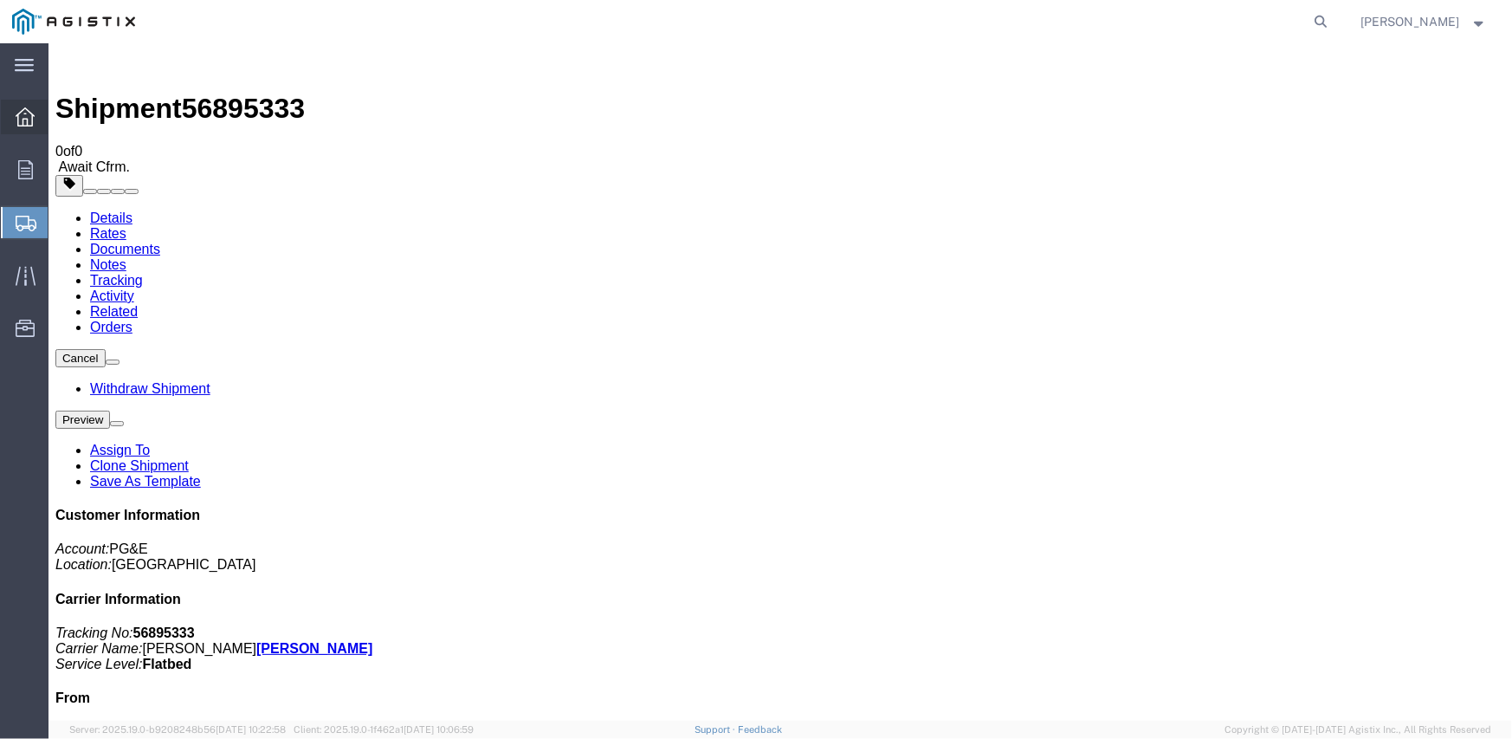
click at [24, 108] on icon at bounding box center [25, 116] width 19 height 19
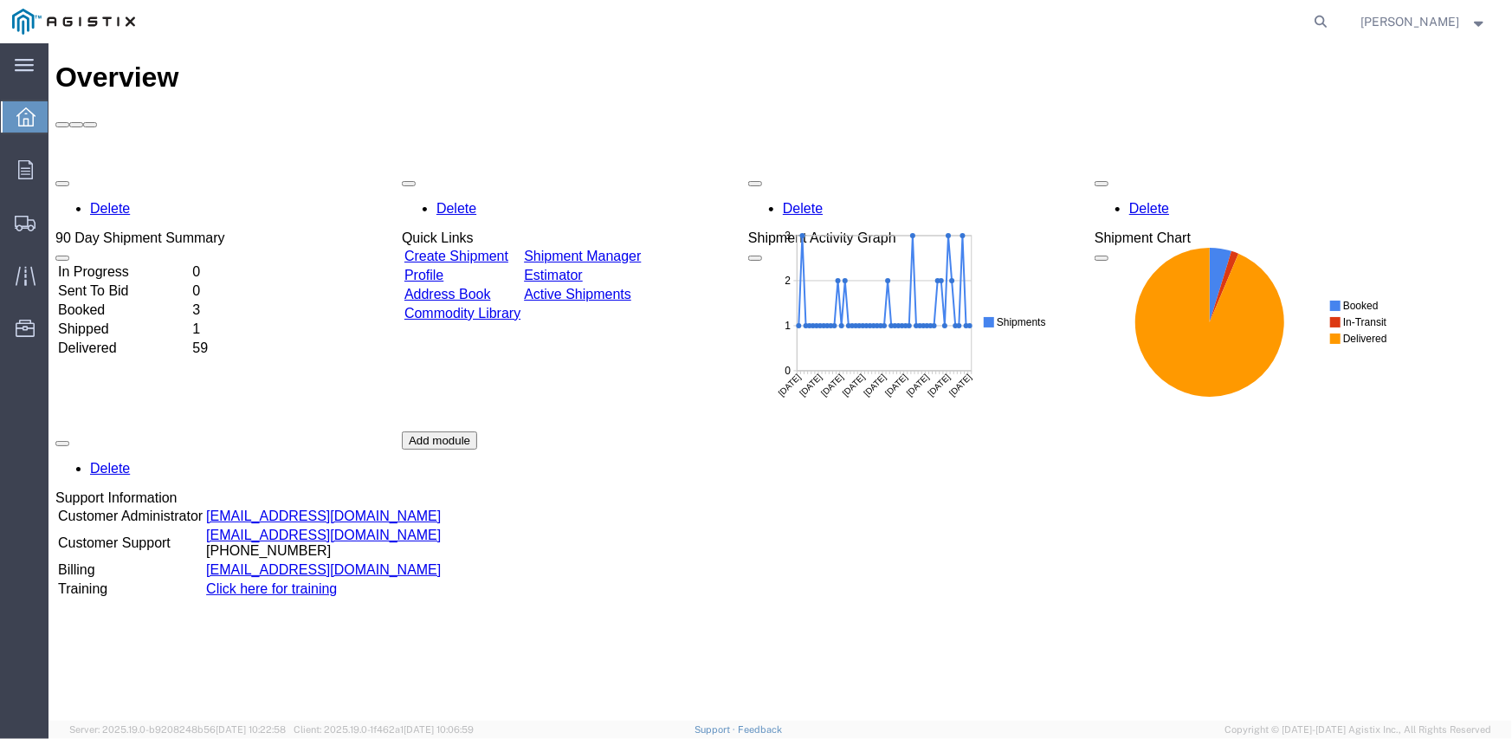
click at [507, 248] on link "Create Shipment" at bounding box center [456, 255] width 104 height 15
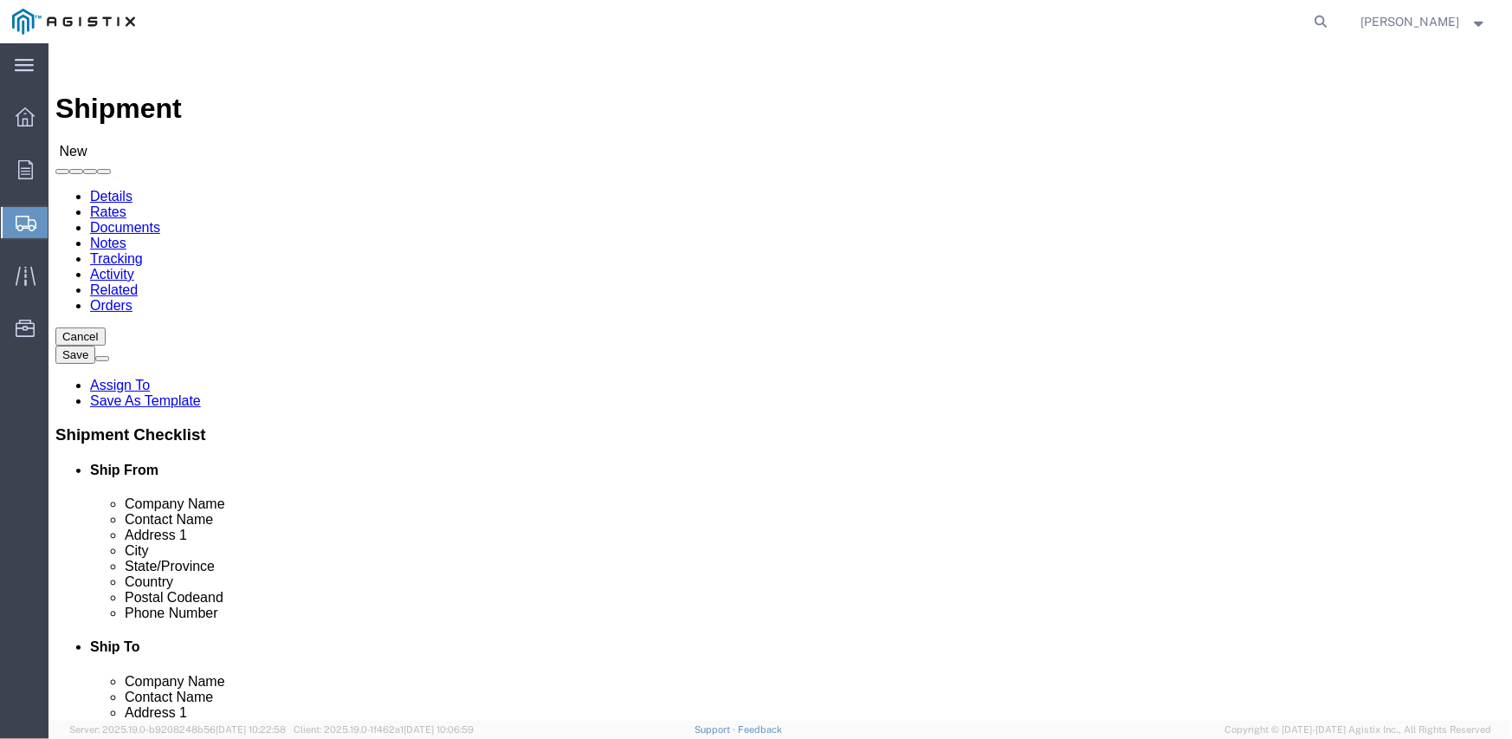
click select "Select Inertia Engineering & Machine Works Inc PG&E"
select select "9596"
click select "Select Inertia Engineering & Machine Works Inc PG&E"
select select "PURCHORD"
select select
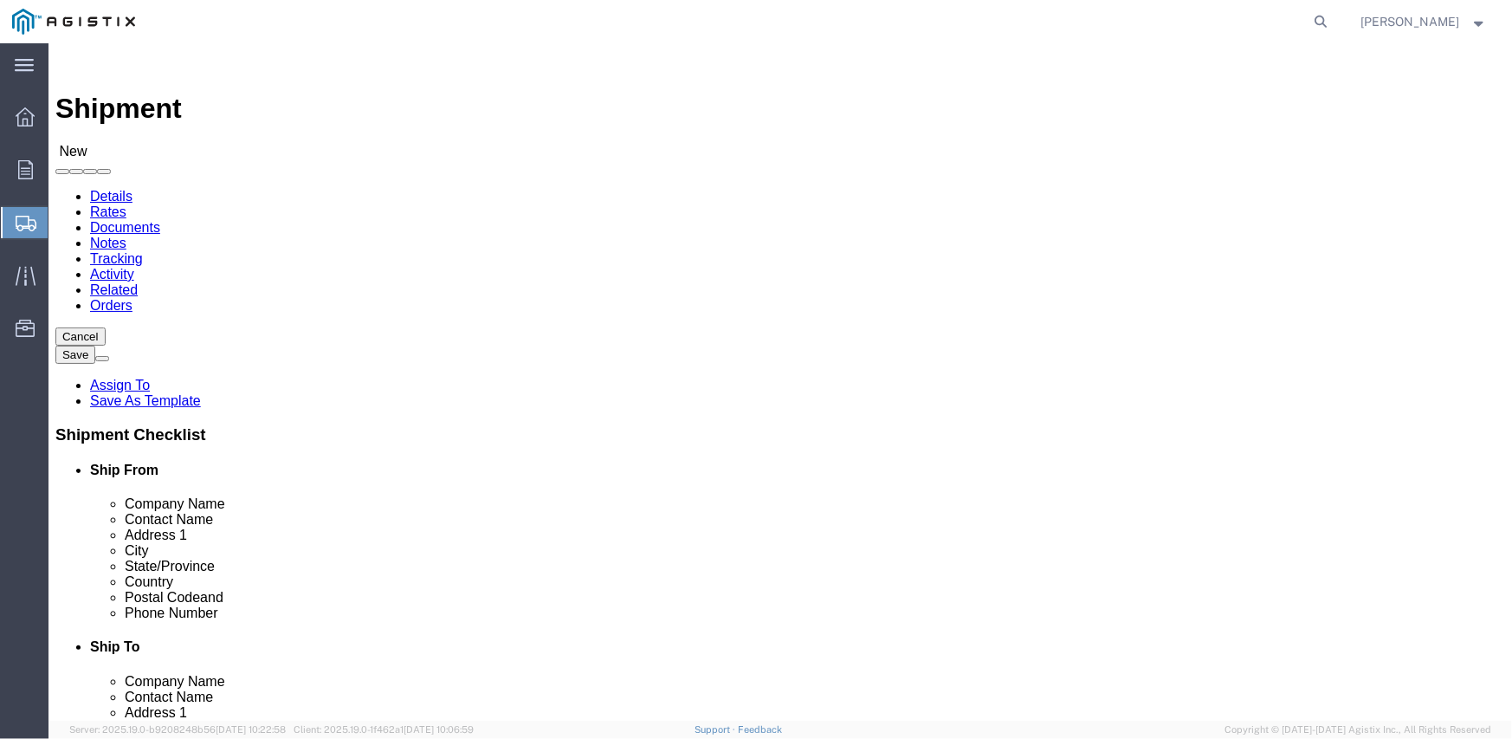
select select
click select "Select All Others [GEOGRAPHIC_DATA] [GEOGRAPHIC_DATA] [GEOGRAPHIC_DATA] [GEOGRA…"
select select "19745"
click select "Select All Others [GEOGRAPHIC_DATA] [GEOGRAPHIC_DATA] [GEOGRAPHIC_DATA] [GEOGRA…"
click span
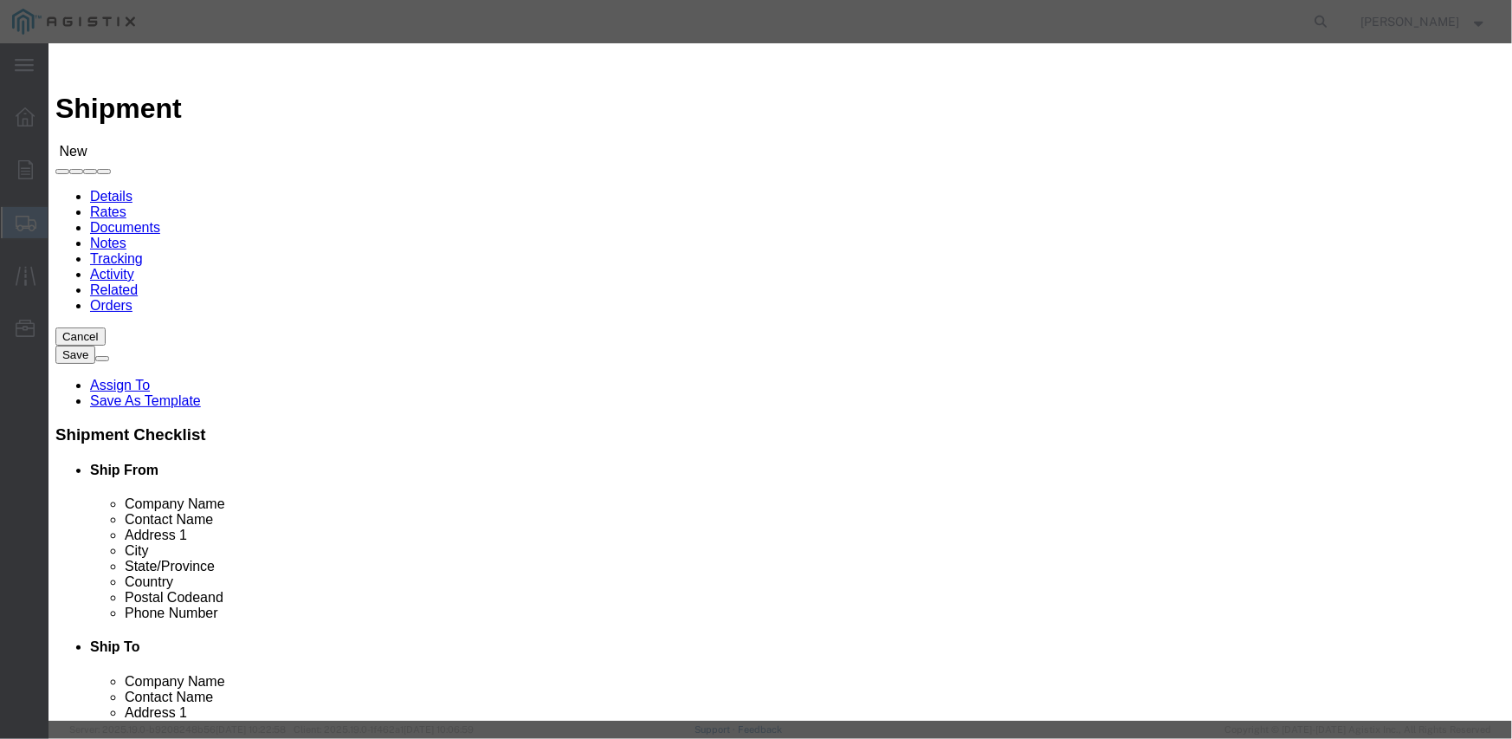
click button "Select"
select select
type input "MPS dba Inertia Engineering & Machine Works Inc"
type input "[PERSON_NAME]"
type input "[STREET_ADDRESS][PERSON_NAME]"
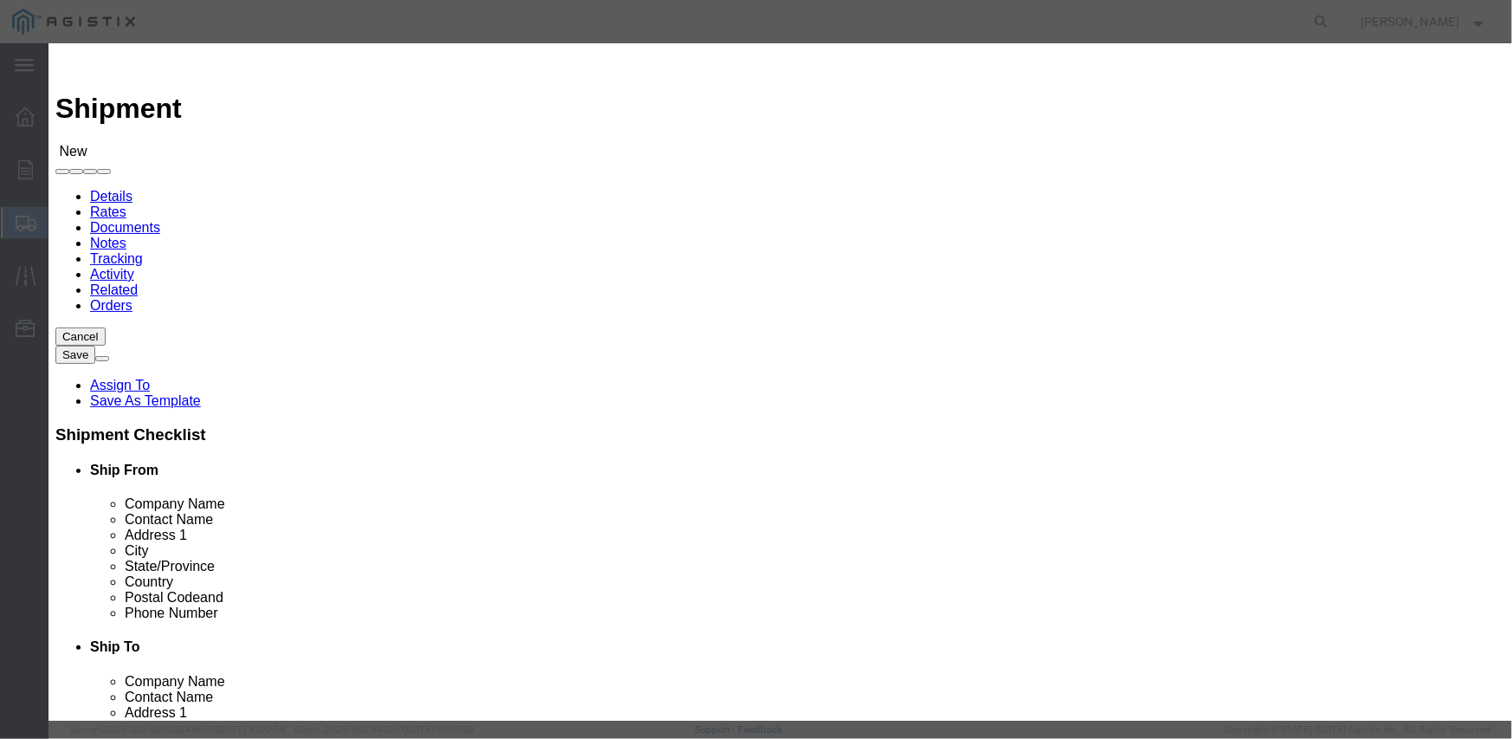
type input "Stockton"
type input "95215"
type input "[PHONE_NUMBER]"
select select "CA"
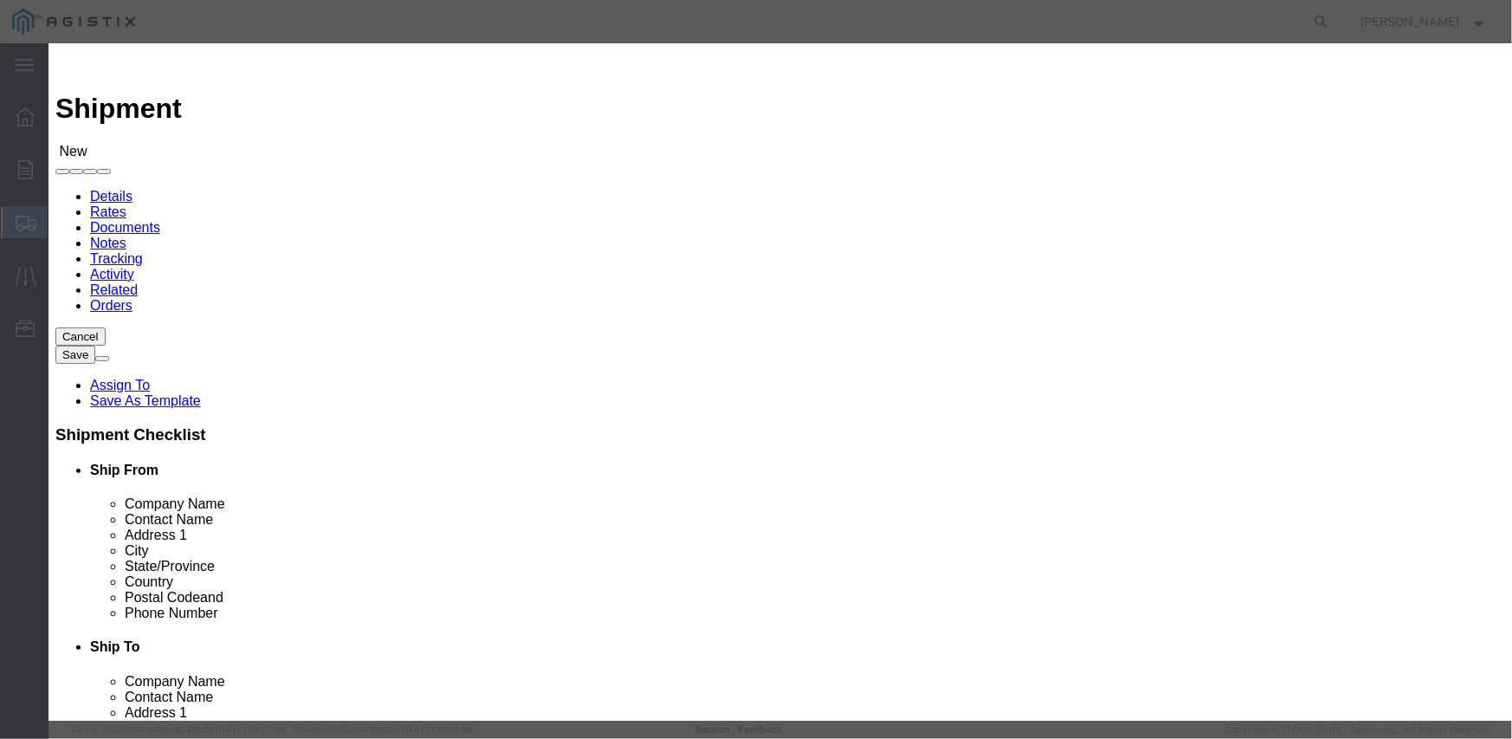
click button "Select"
select select
type input "PG&E - [GEOGRAPHIC_DATA]"
type input "Pacific Gas & Electric Company"
type input "Fresno Receiving"
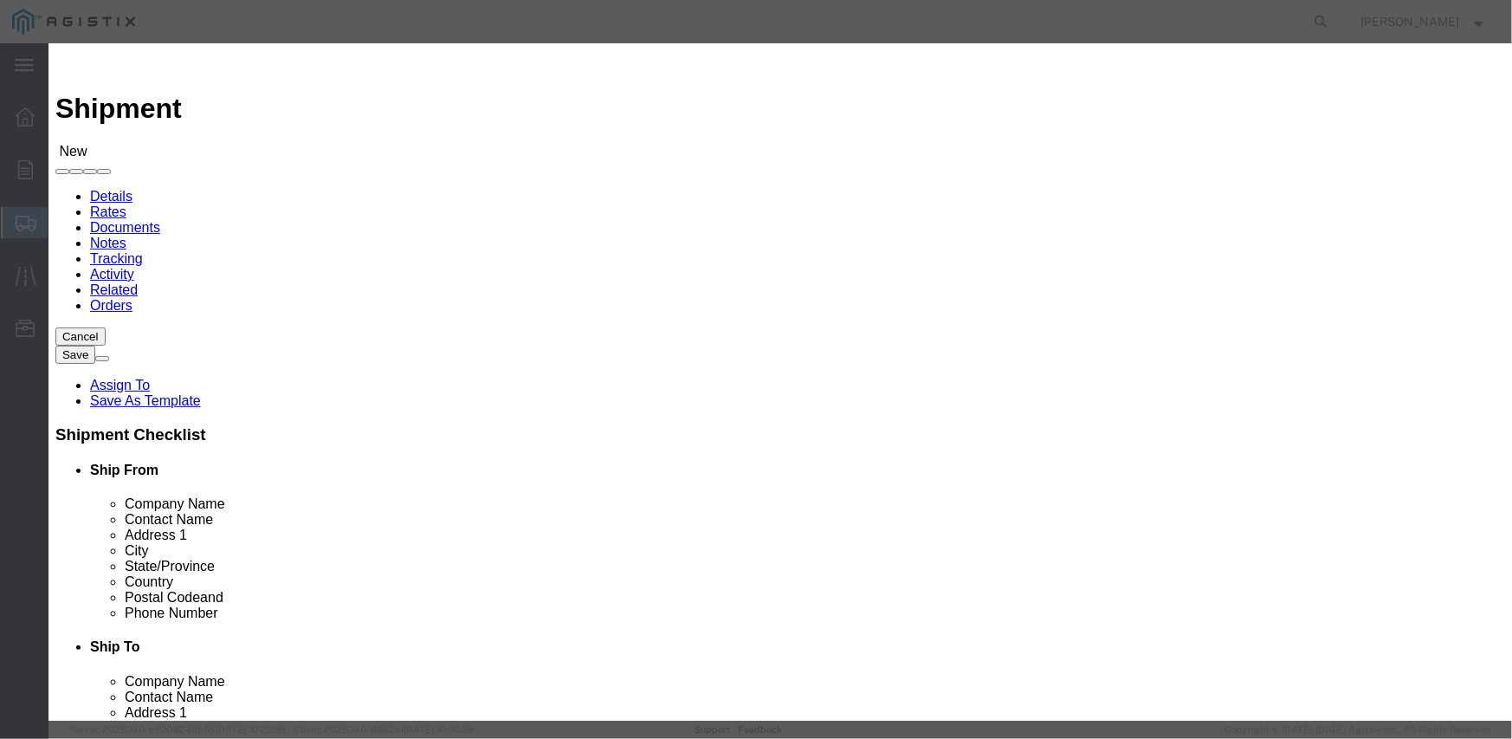
type input "[STREET_ADDRESS]"
type input "[GEOGRAPHIC_DATA]"
type input "93725"
type input "[PHONE_NUMBER]"
select select "CA"
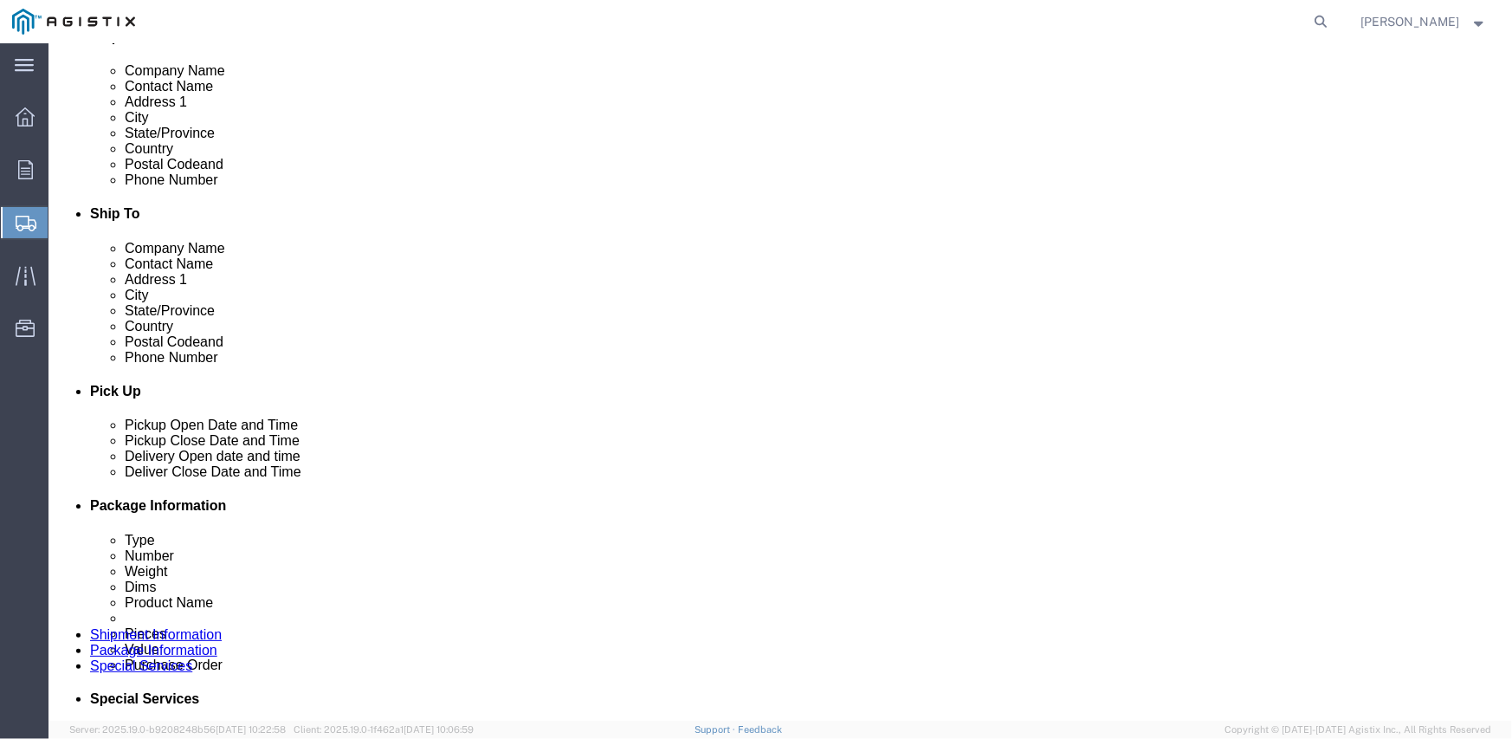
scroll to position [520, 0]
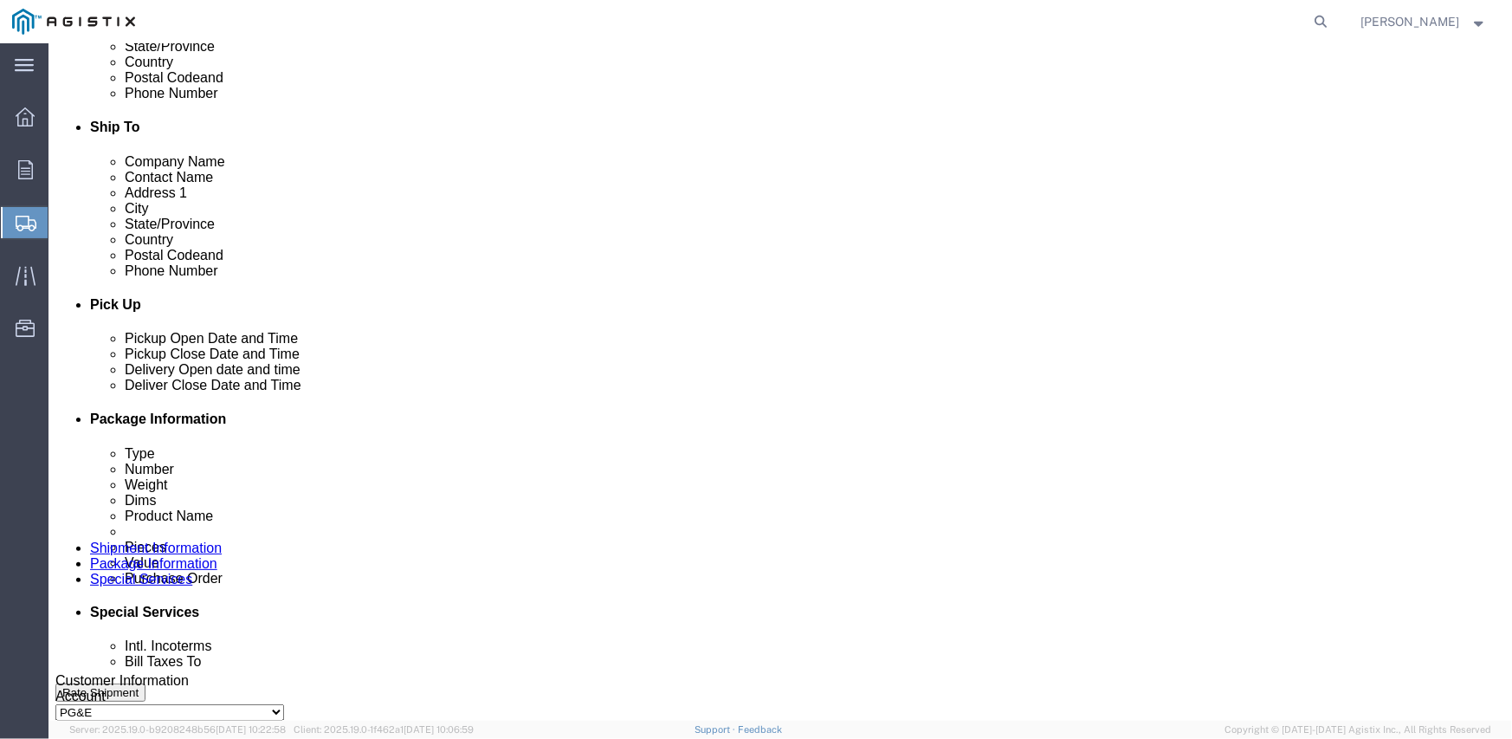
click div "[DATE] 11:00 AM"
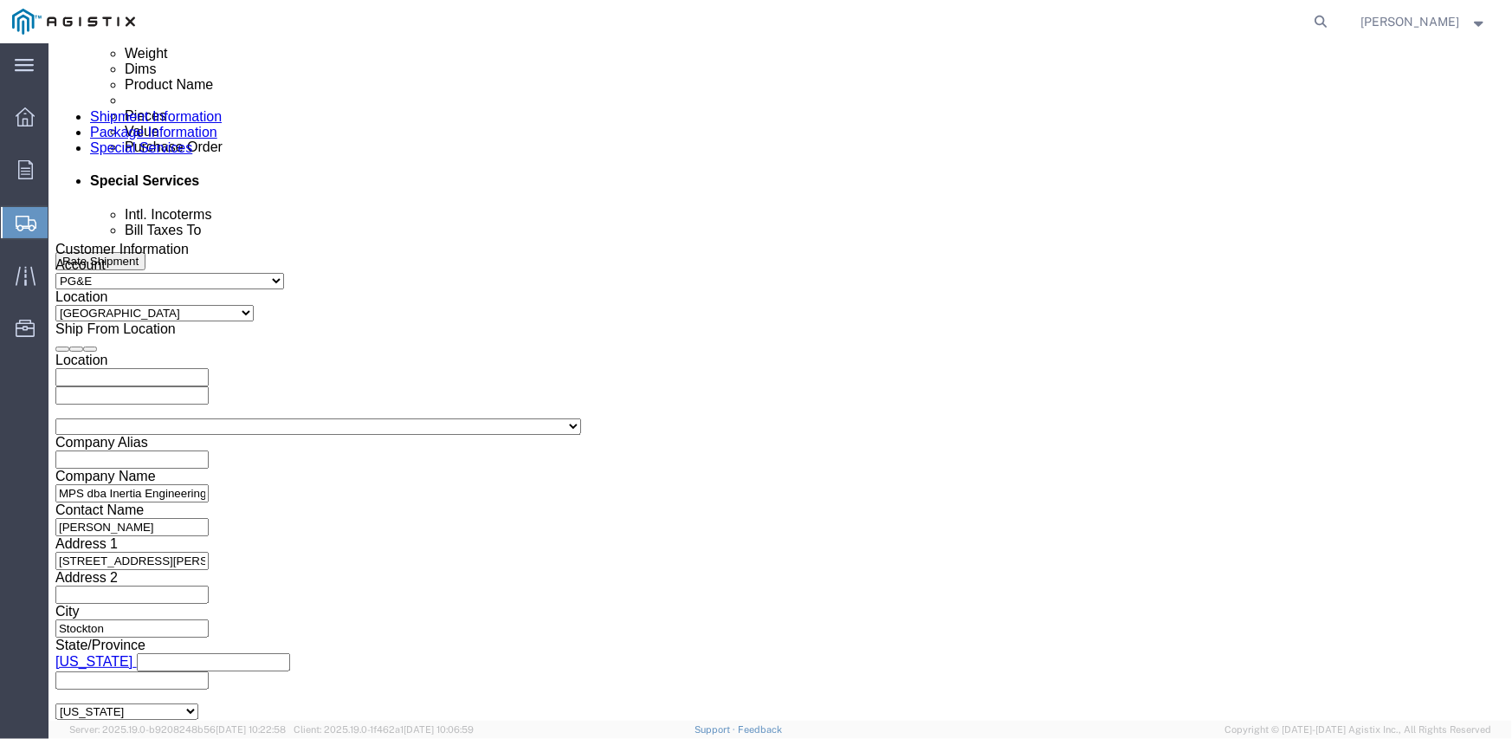
click input "11:00 AM"
type input "8:00 AM"
click button "Apply"
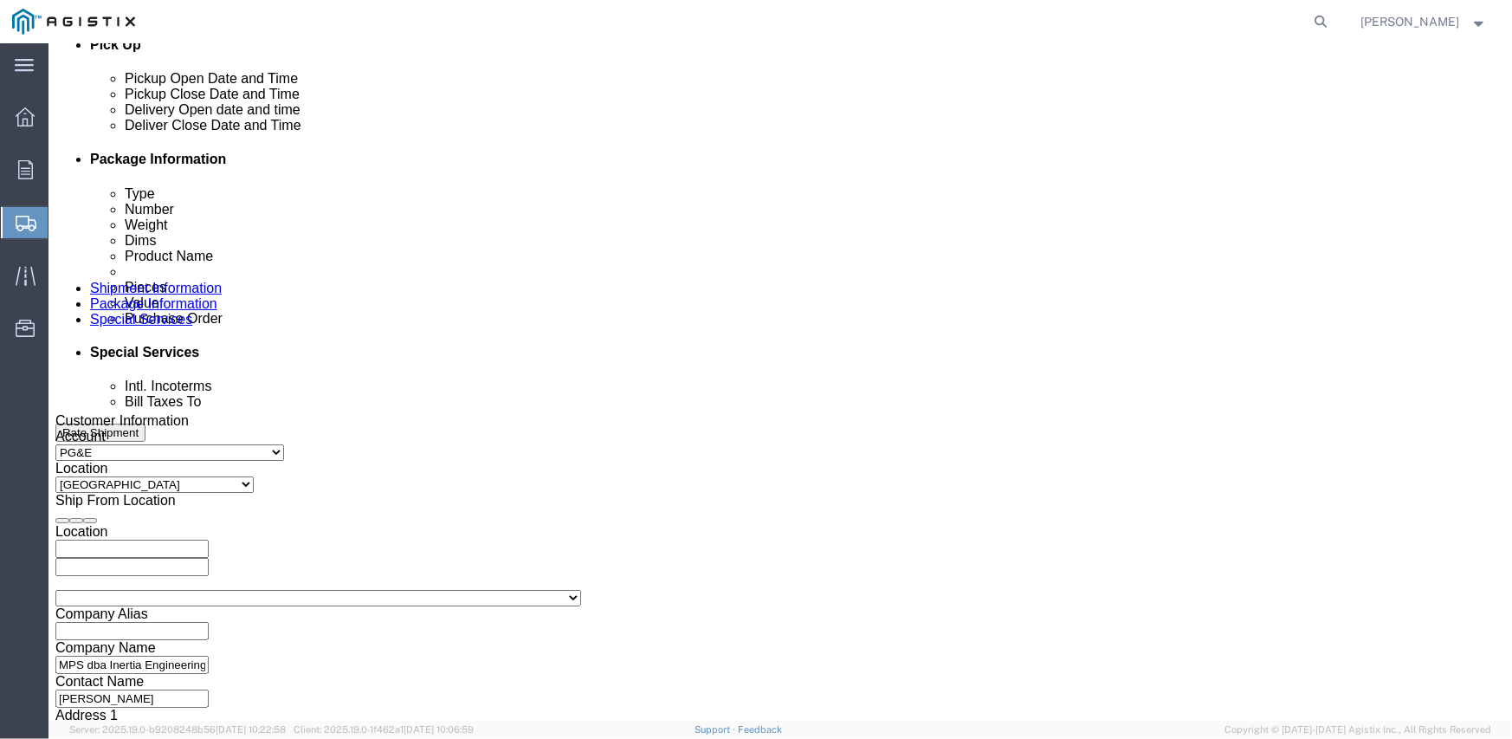
scroll to position [778, 0]
click div "[DATE] 9:00 AM"
type input "2:00 PM"
click button "Apply"
click div
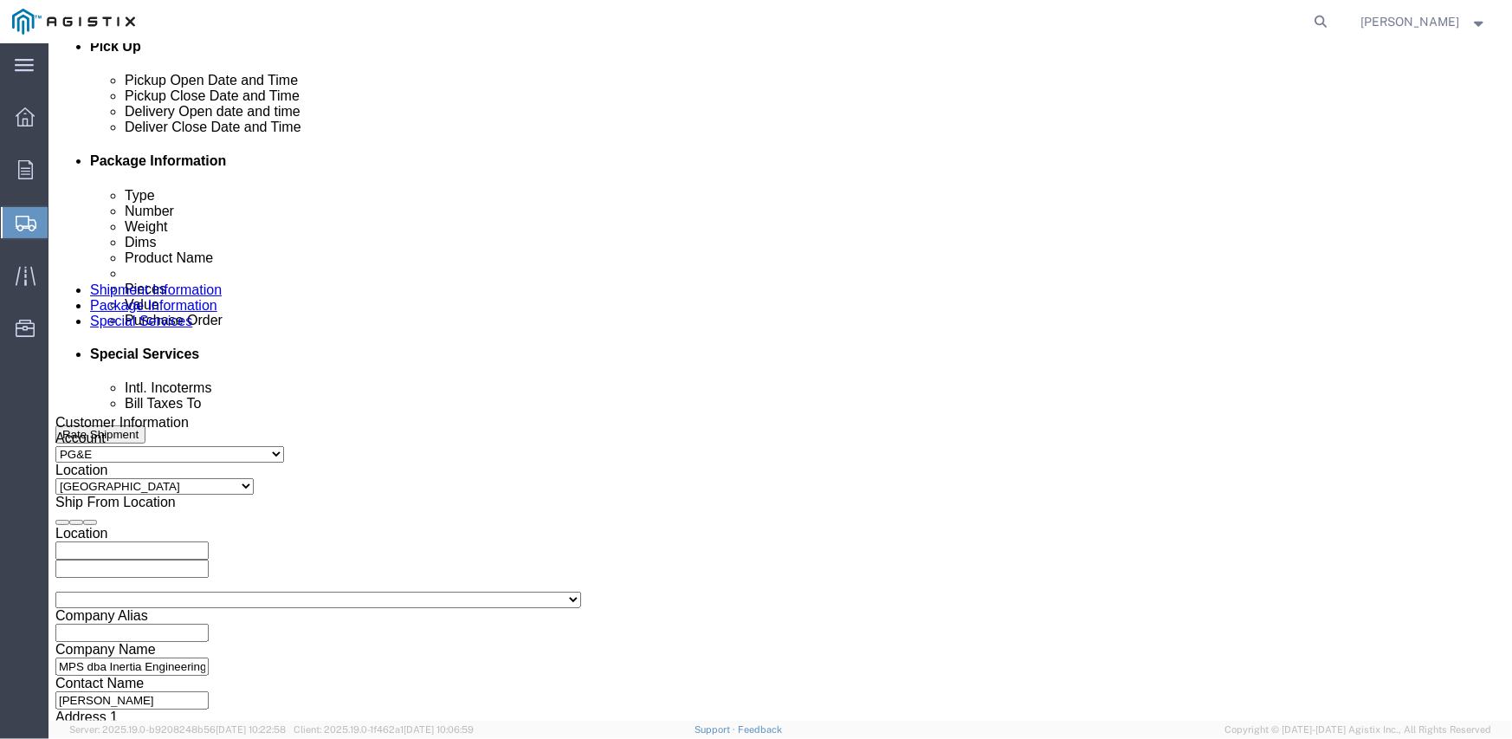
click input "3:00 PM"
type input "8:00 AM"
click button "Apply"
click div
type input "3:00 PM"
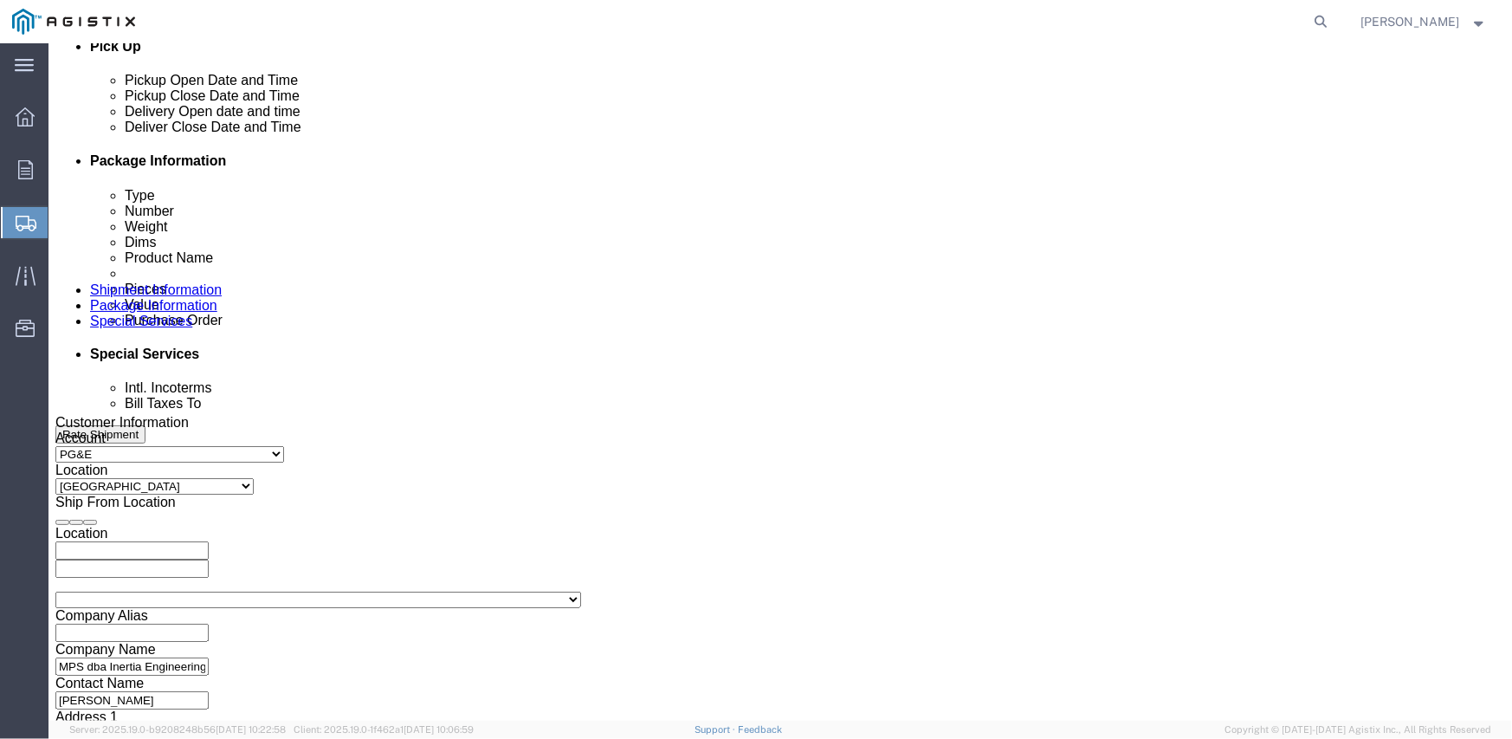
click button "Apply"
click input "text"
type input "3501412327"
click select "Select Account Type Activity ID Airline Appointment Number ASN Batch Request # …"
select select "SALEORDR"
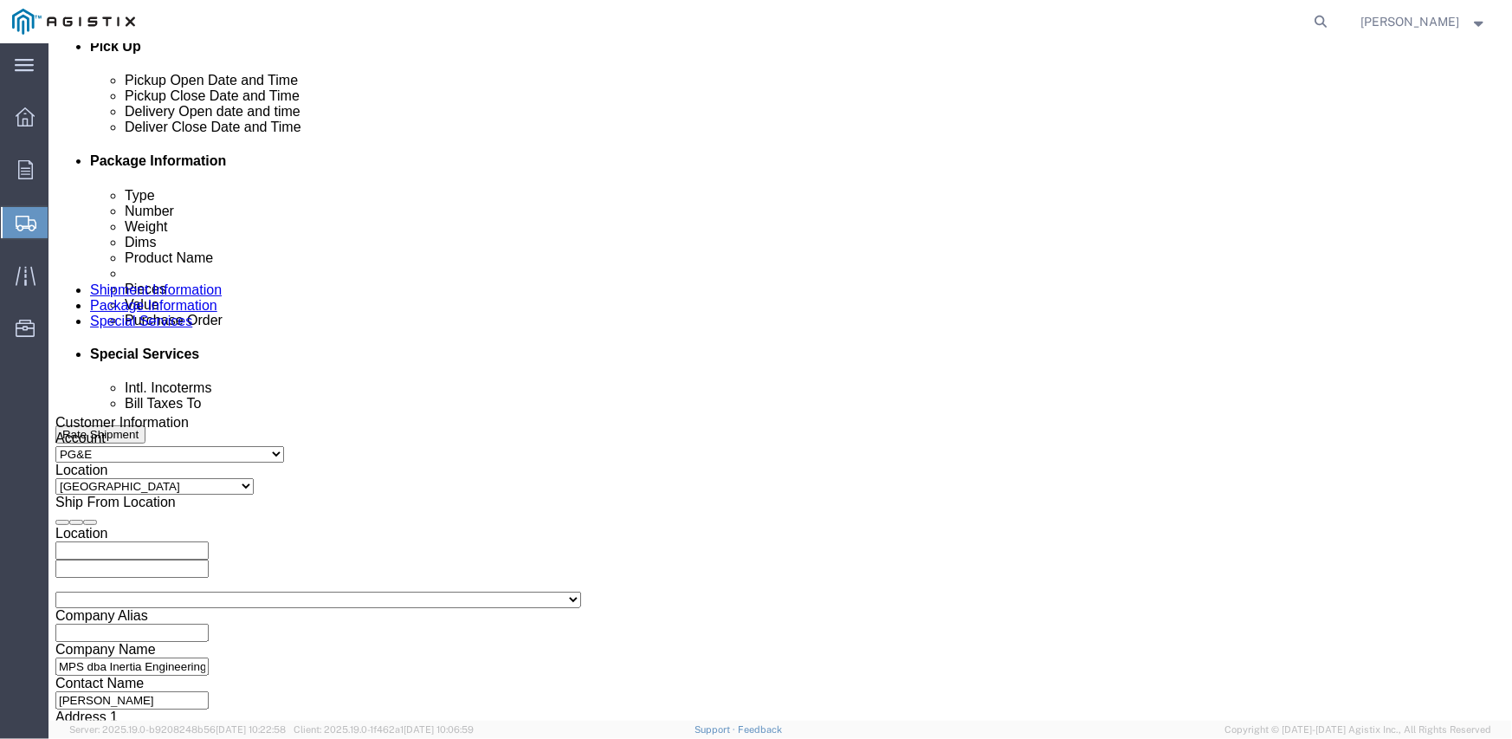
click select "Select Account Type Activity ID Airline Appointment Number ASN Batch Request # …"
type input "295503"
click input "text"
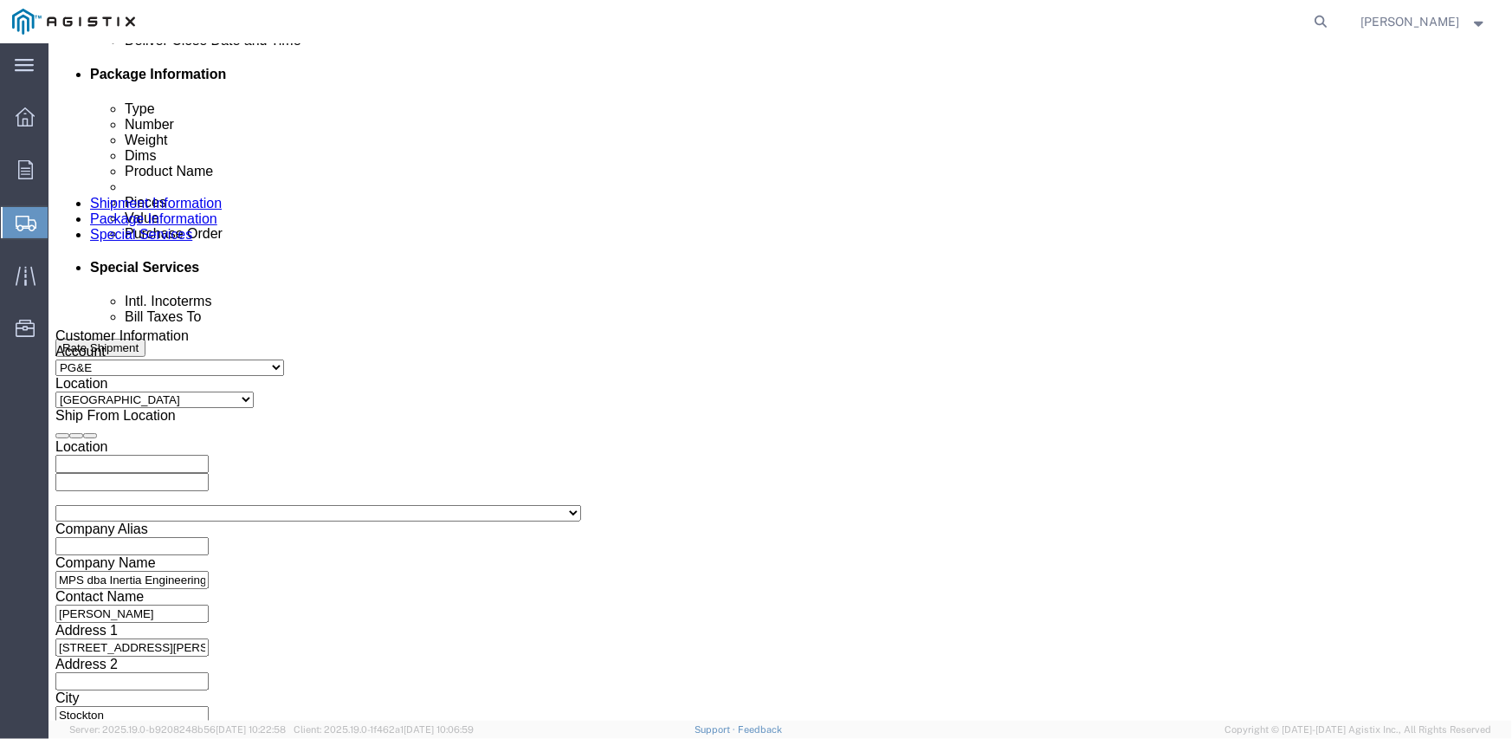
click select "Select Air Less than Truckload Multi-Leg Ocean Freight Rail Small Parcel Truckl…"
select select "TL"
click select "Select Air Less than Truckload Multi-Leg Ocean Freight Rail Small Parcel Truckl…"
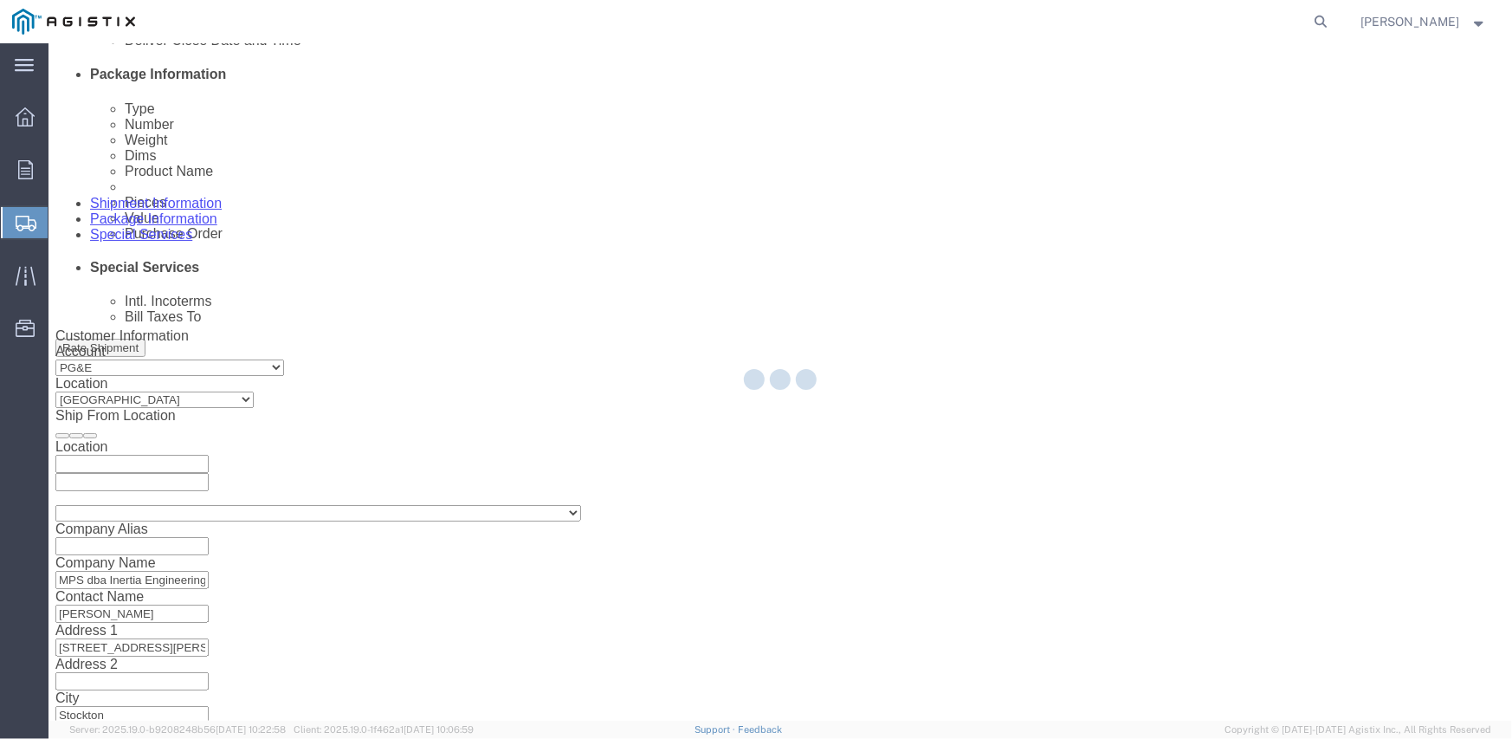
select select
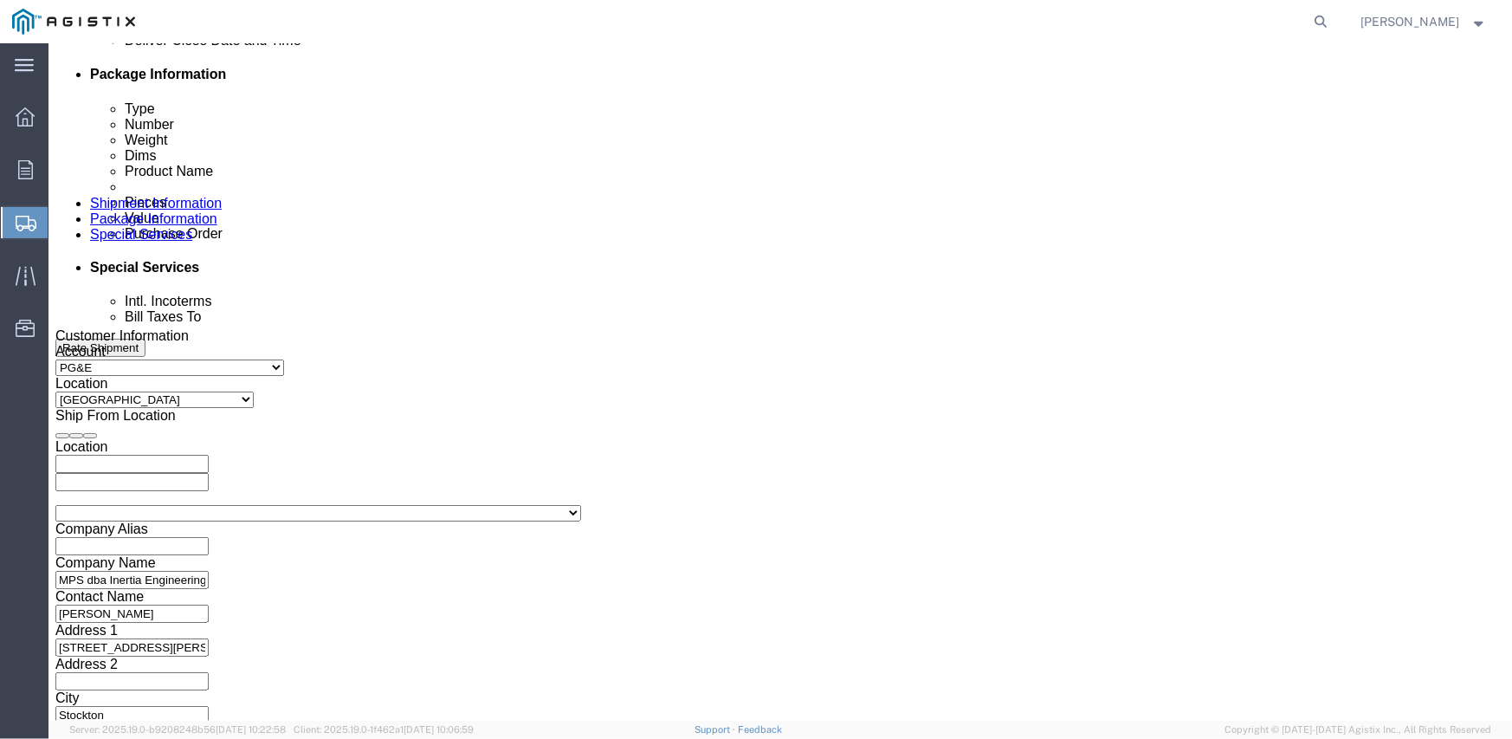
click select "Select 1-Ton (PSS) 10 Wheel 10 Yard Dump Truck 20 Yard Dump Truck Bobtail Botto…"
select select "FLBD"
click select "Select 1-Ton (PSS) 10 Wheel 10 Yard Dump Truck 20 Yard Dump Truck Bobtail Botto…"
click select "Select 35 Feet 20 Feet 28 Feet 53 Feet 40 Feet 48 Feet"
select select "53FT"
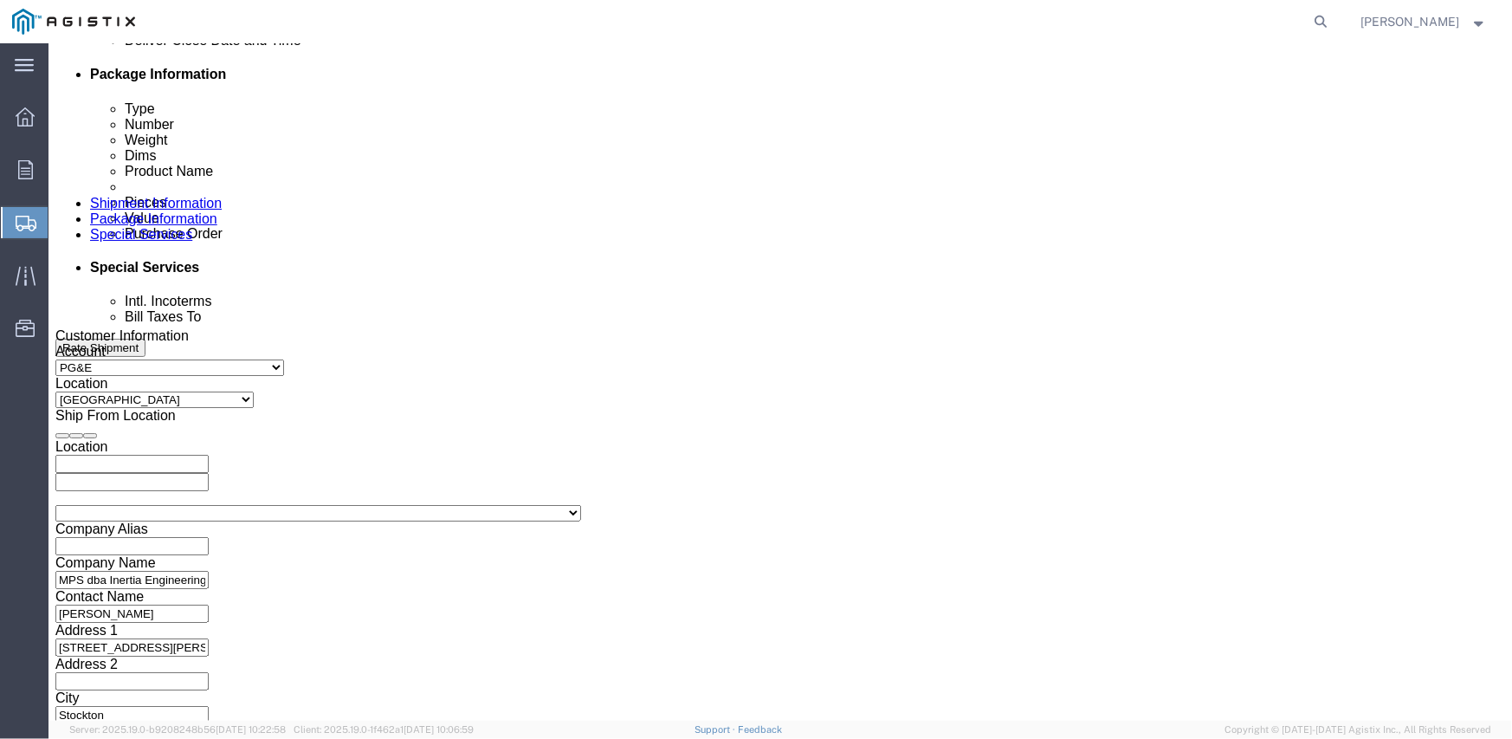
click select "Select 35 Feet 20 Feet 28 Feet 53 Feet 40 Feet 48 Feet"
click div "Vehicle Select 1-Ton (PSS) 10 Wheel 10 Yard Dump Truck 20 Yard Dump Truck Bobta…"
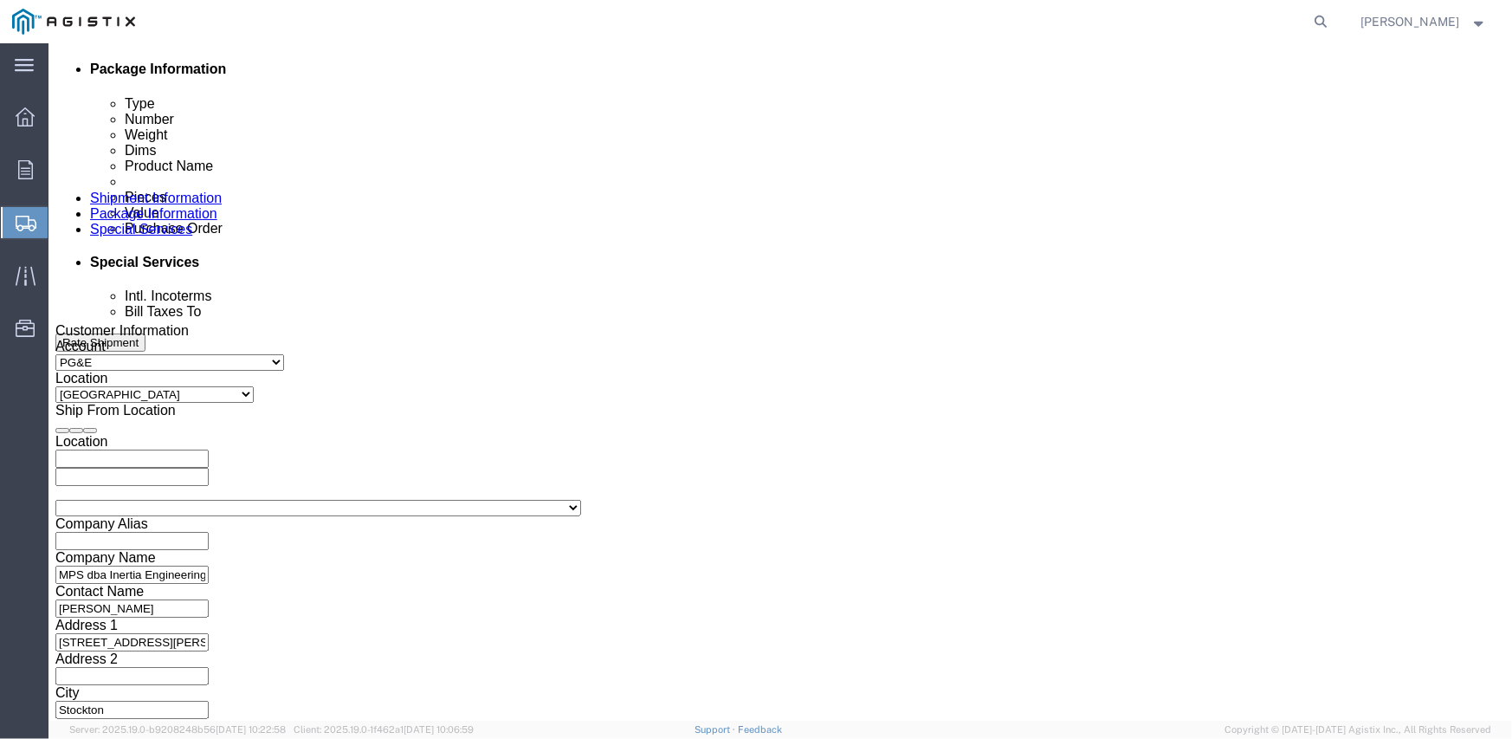
scroll to position [951, 0]
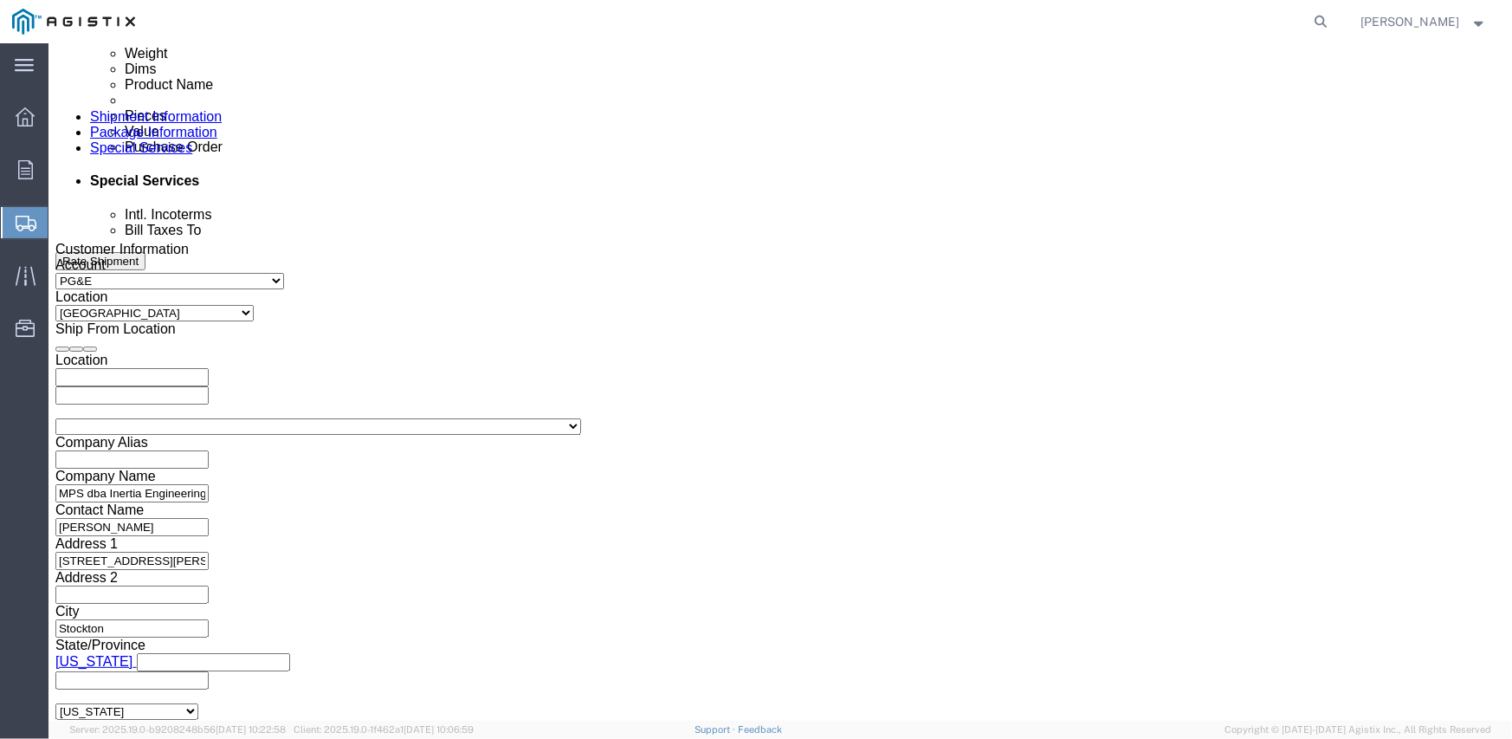
click button "Continue"
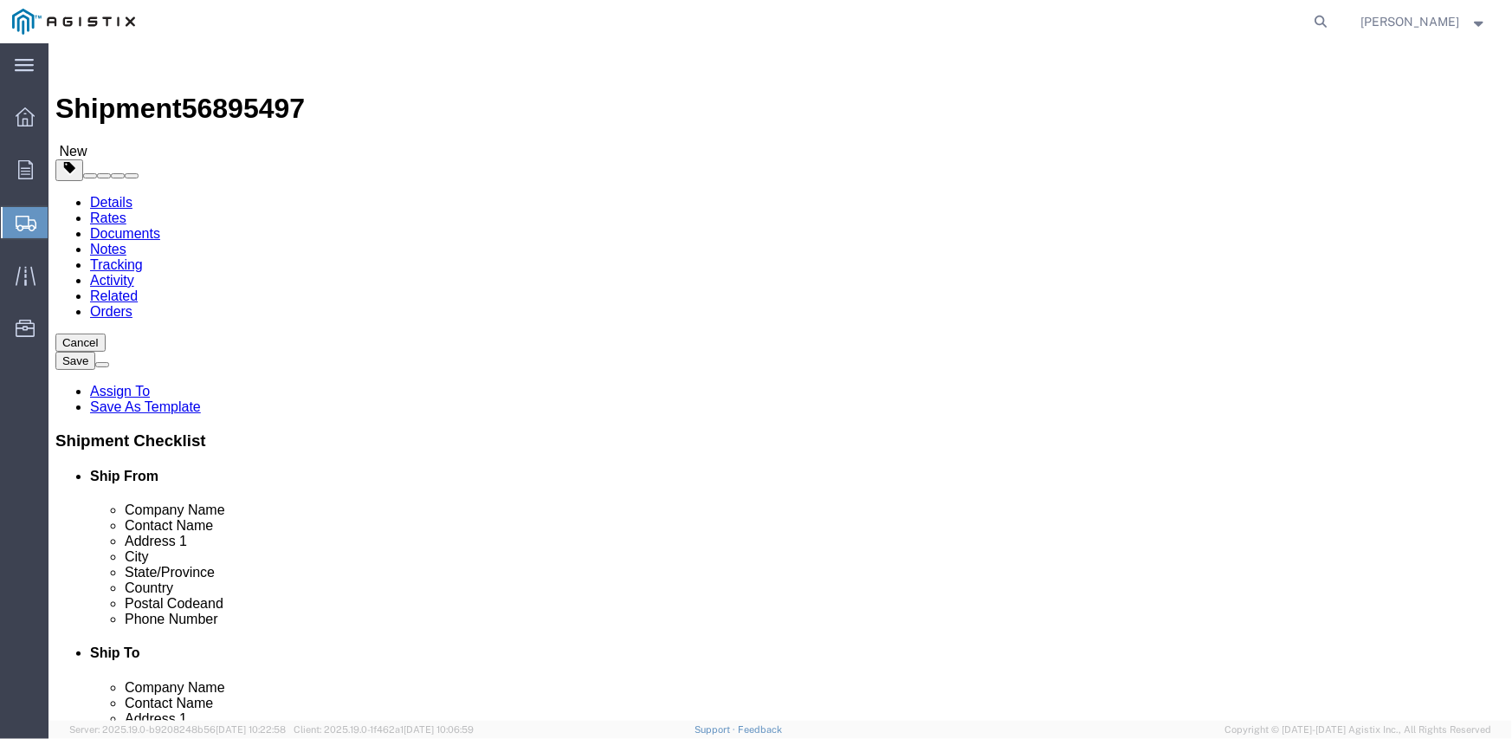
click select "Select Bulk Bundle(s) Cardboard Box(es) Carton(s) Crate(s) Drum(s) (Fiberboard)…"
select select "CRAT"
click select "Select Bulk Bundle(s) Cardboard Box(es) Carton(s) Crate(s) Drum(s) (Fiberboard)…"
click input "1"
type input "16"
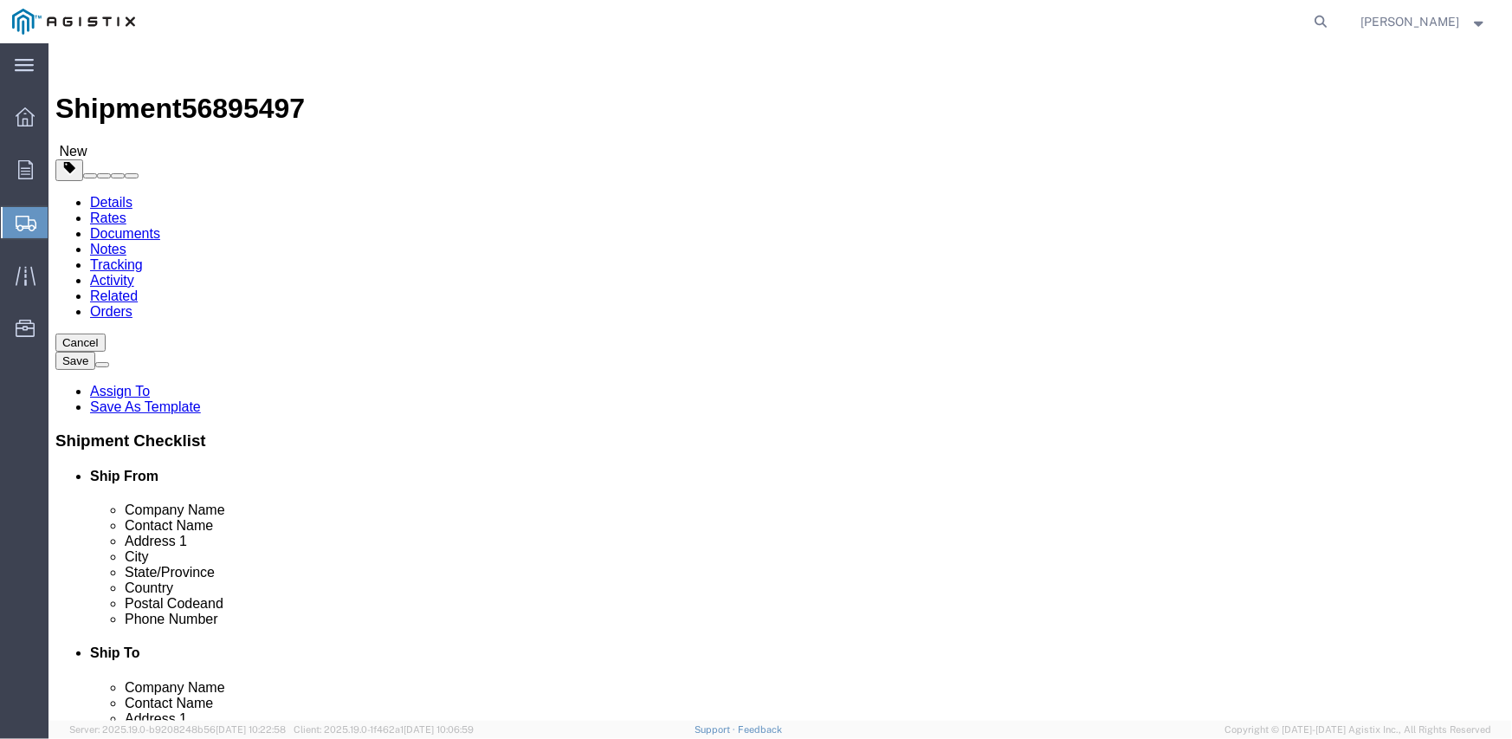
click input "text"
type input "139"
type input "47"
type input "48"
type input "12800"
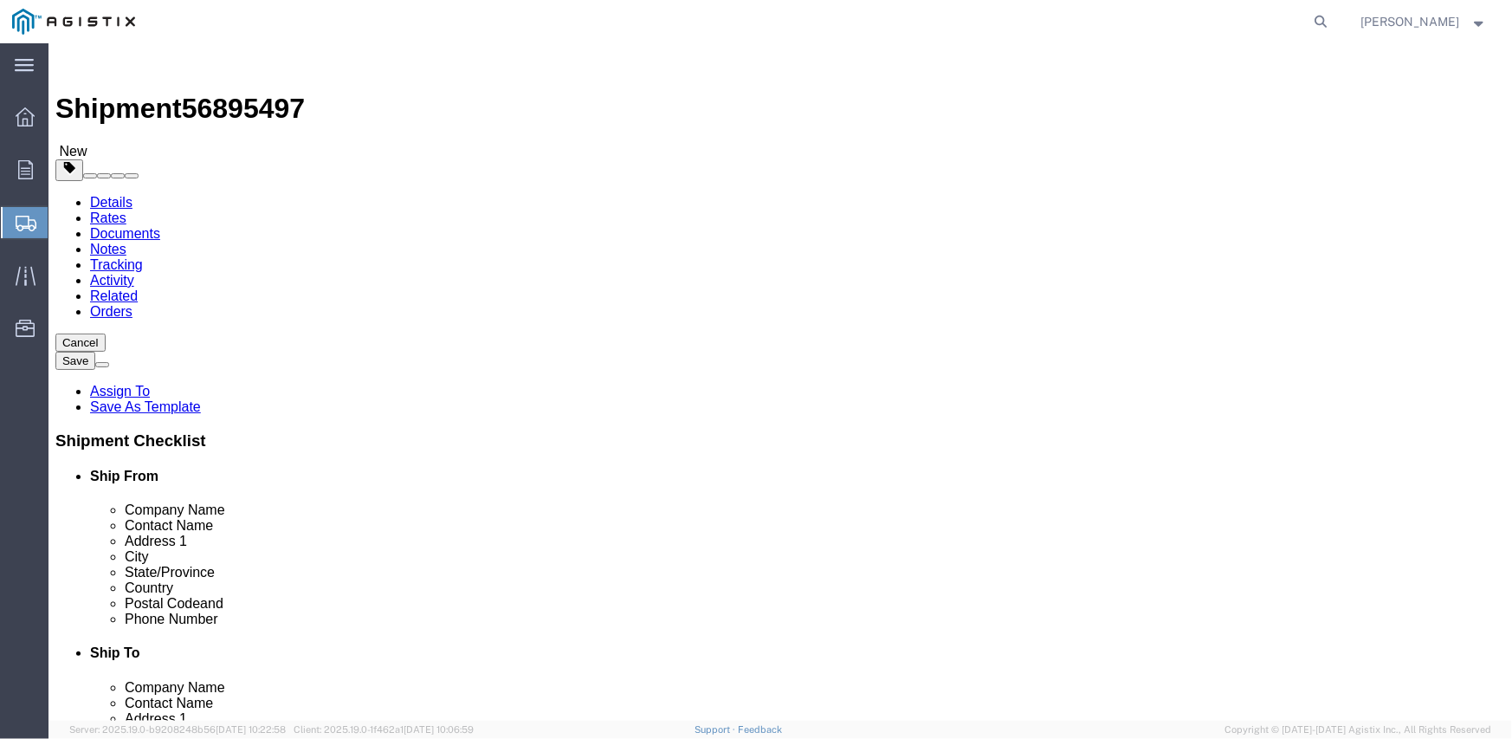
click link "Add Content"
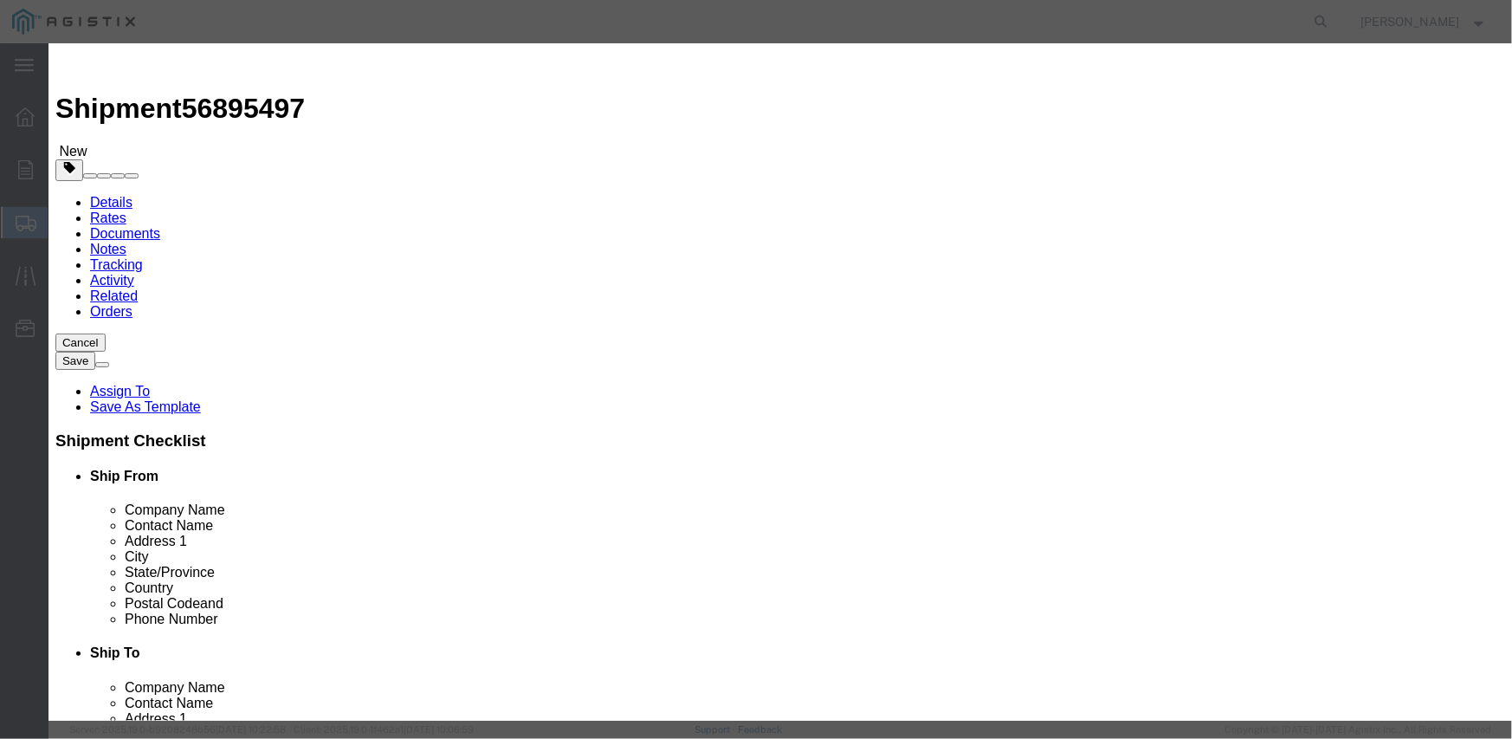
click input "text"
type input "M343960"
click td "Name: SWITCH OVERHEAD 25KV 900A"
select select
type input "79694.56"
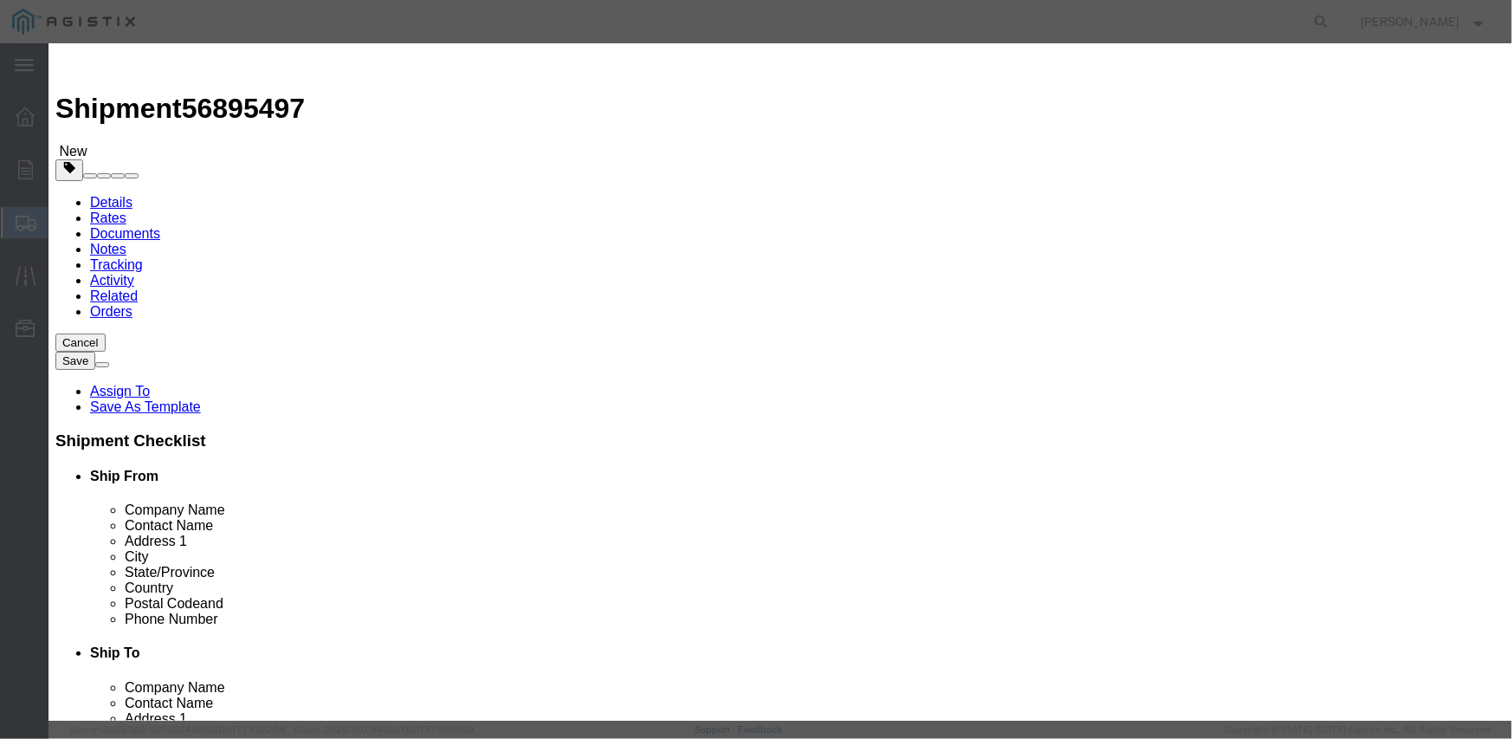
select select "USD"
select select
type input "SWITCH OVERHEAD 25KV 900A"
type input "M343960"
type textarea "L26SLSUG3J21"
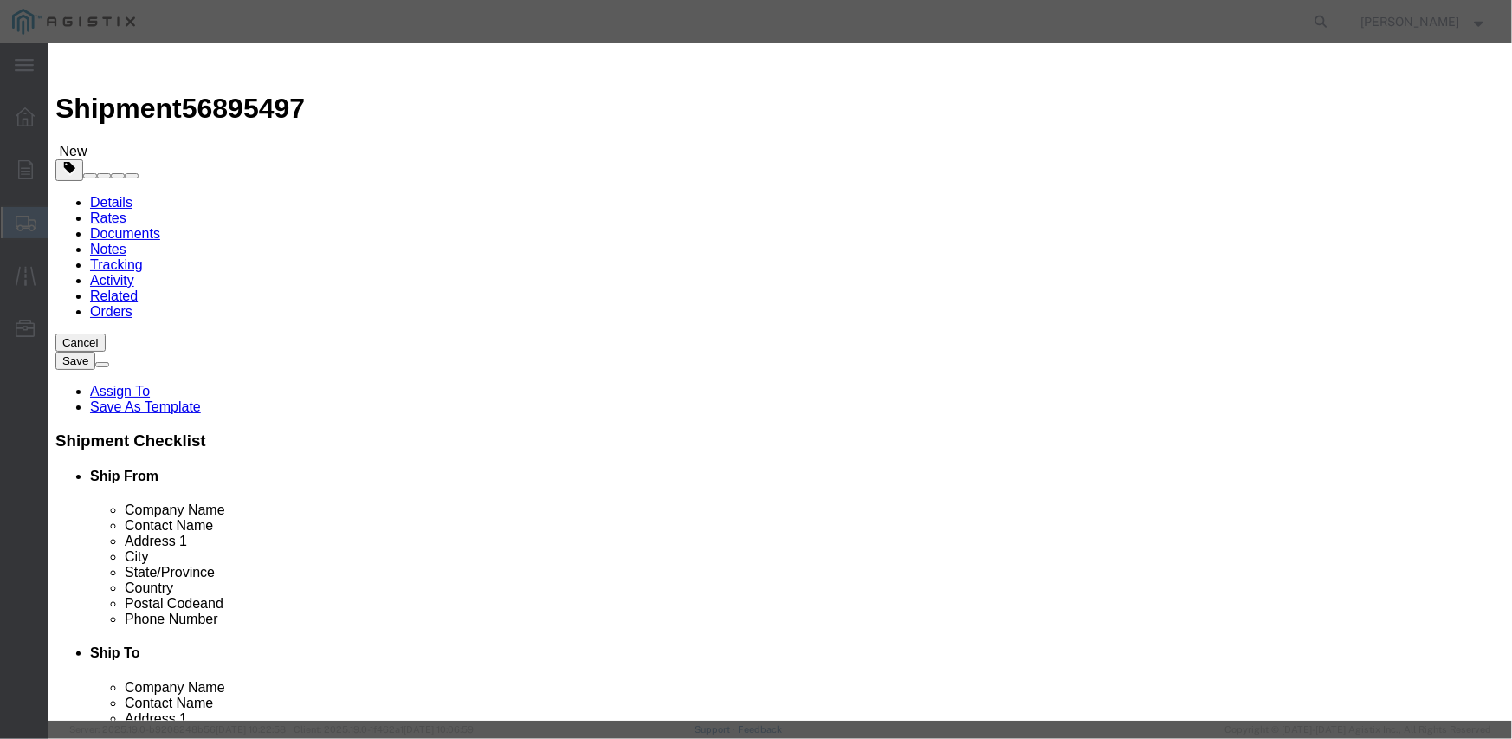
type input "SWITCH OVERHEAD 25KV 900A"
click input "text"
type input "8"
type input "16"
type input "1275112.96"
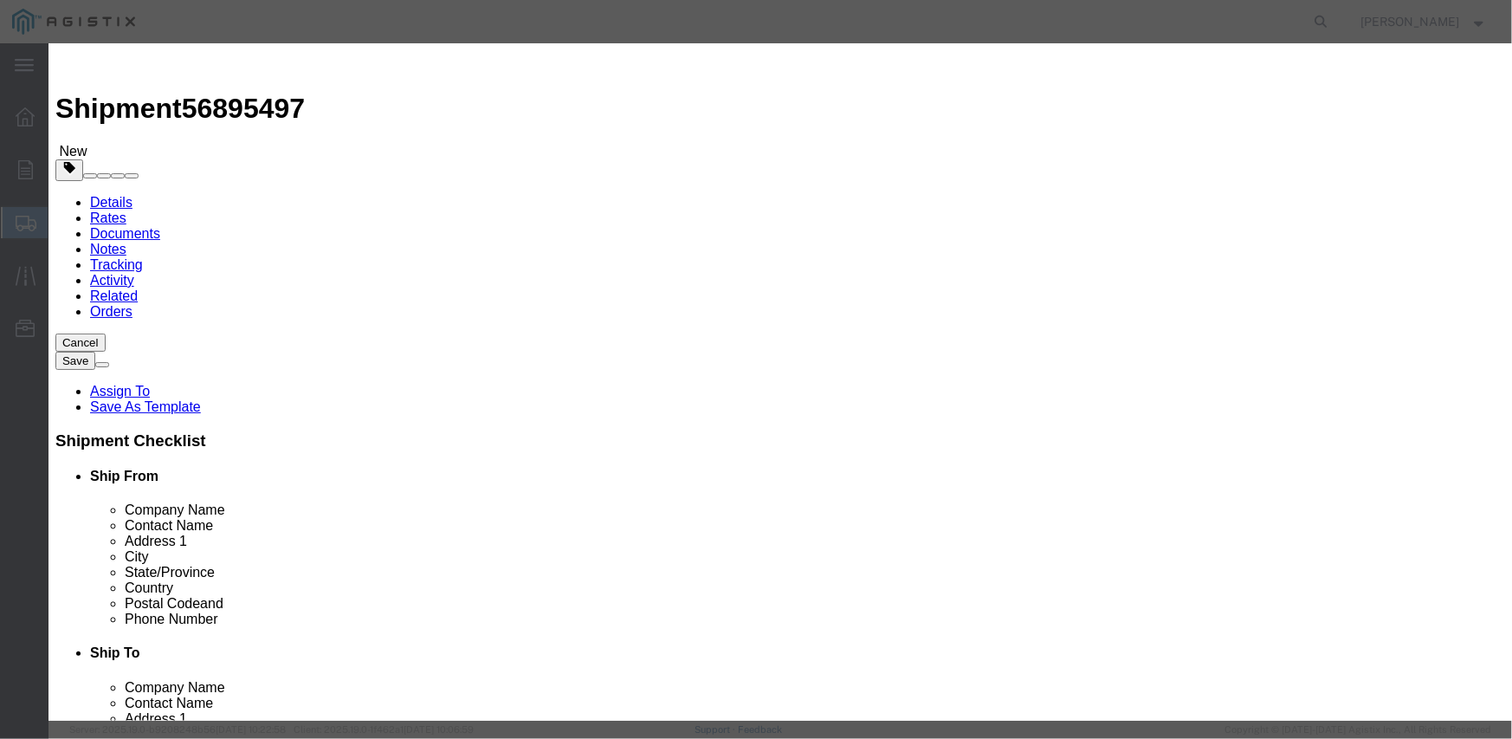
select select "EA"
type input "82,882.40"
click select "Select Account Type Activity ID Airline Appointment Number ASN Batch Number Bil…"
select select "PURCHORD"
click select "Select Account Type Activity ID Airline Appointment Number ASN Batch Number Bil…"
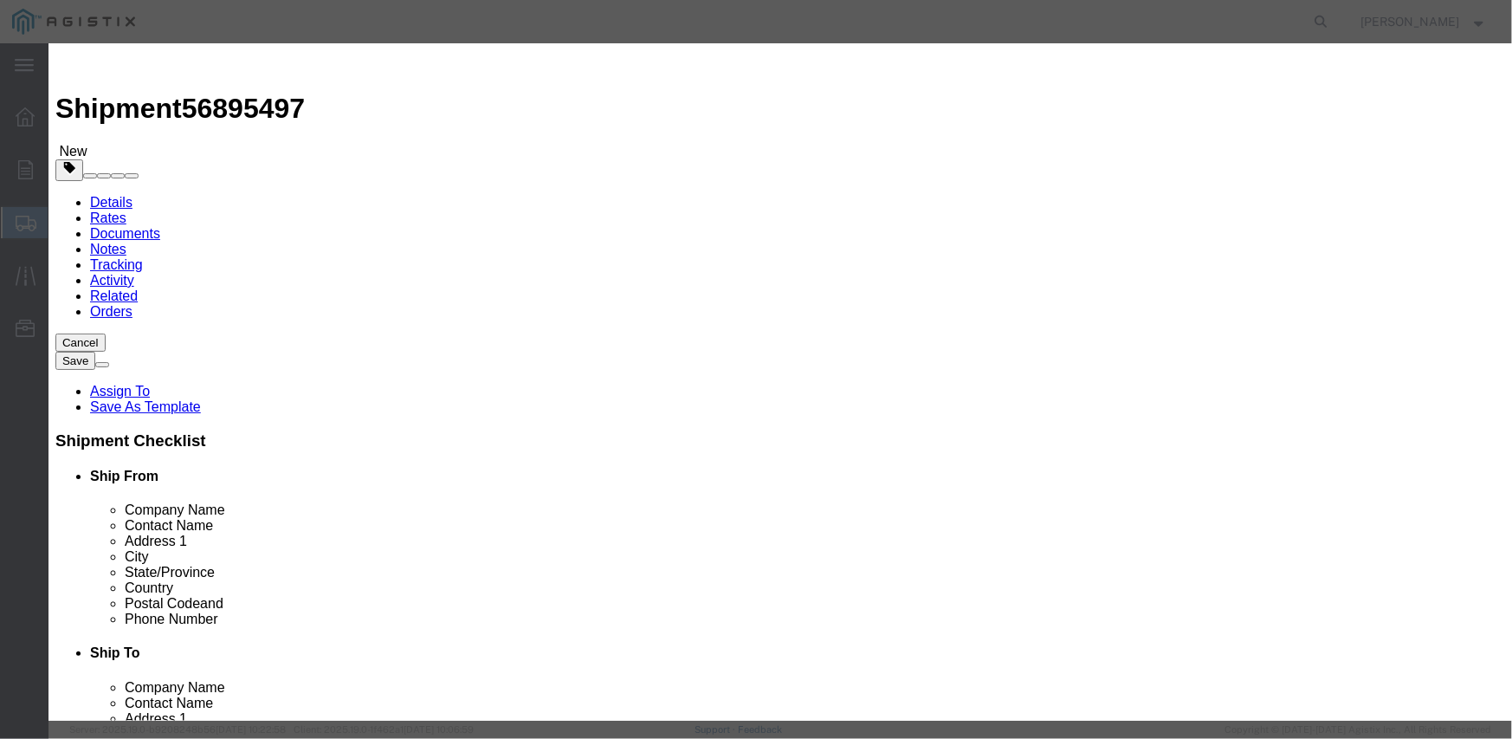
type input "3501412327"
select select "SALEORDR"
type input "295503"
click button "Save & Close"
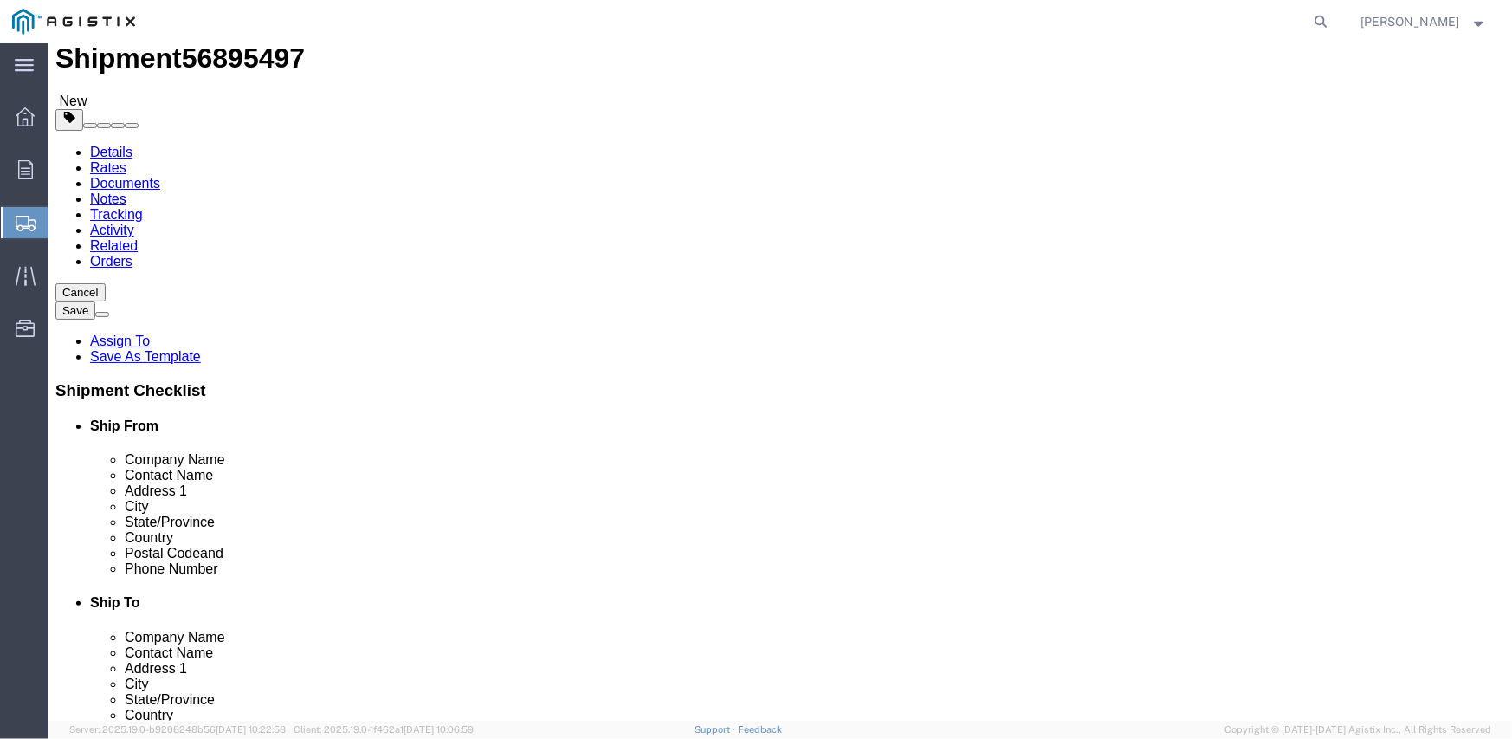
scroll to position [78, 0]
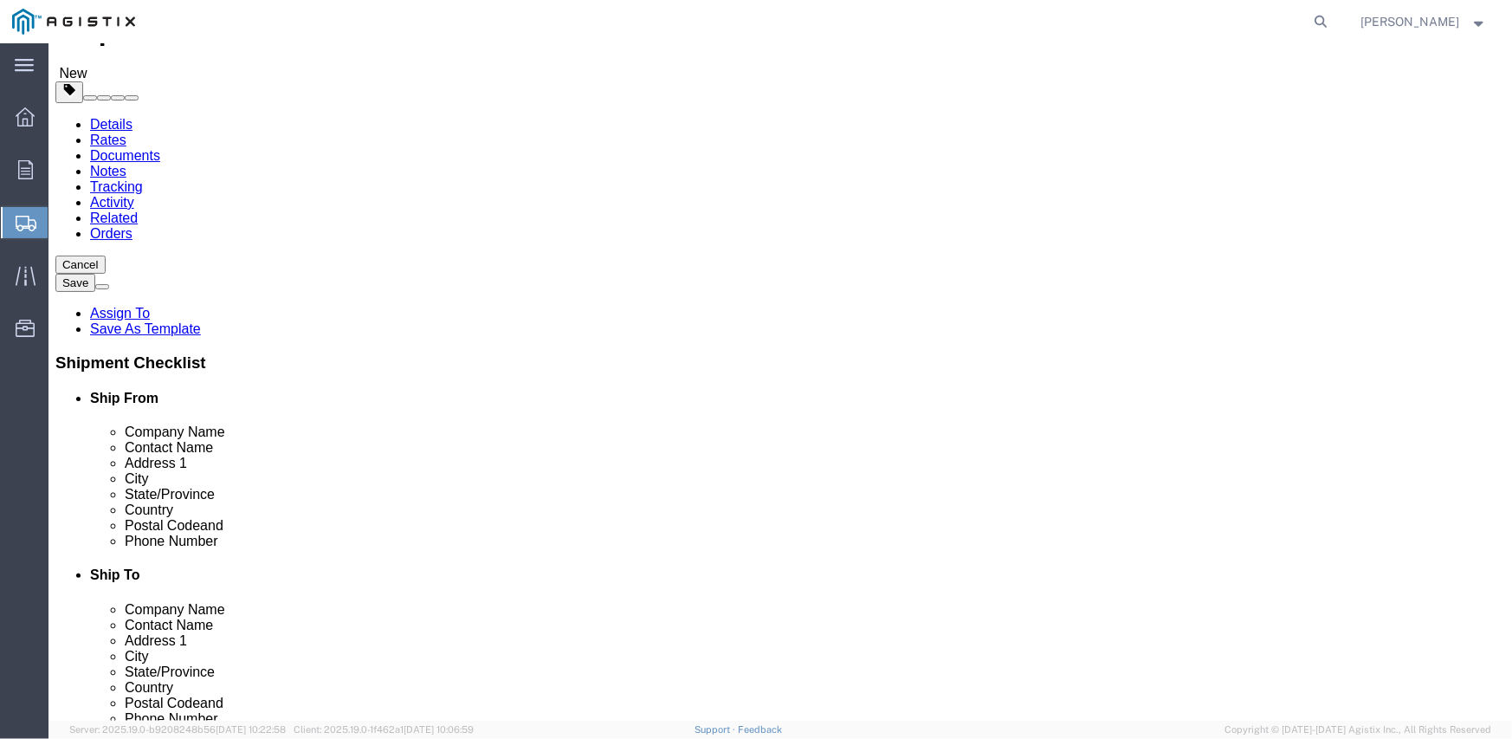
click button "Continue"
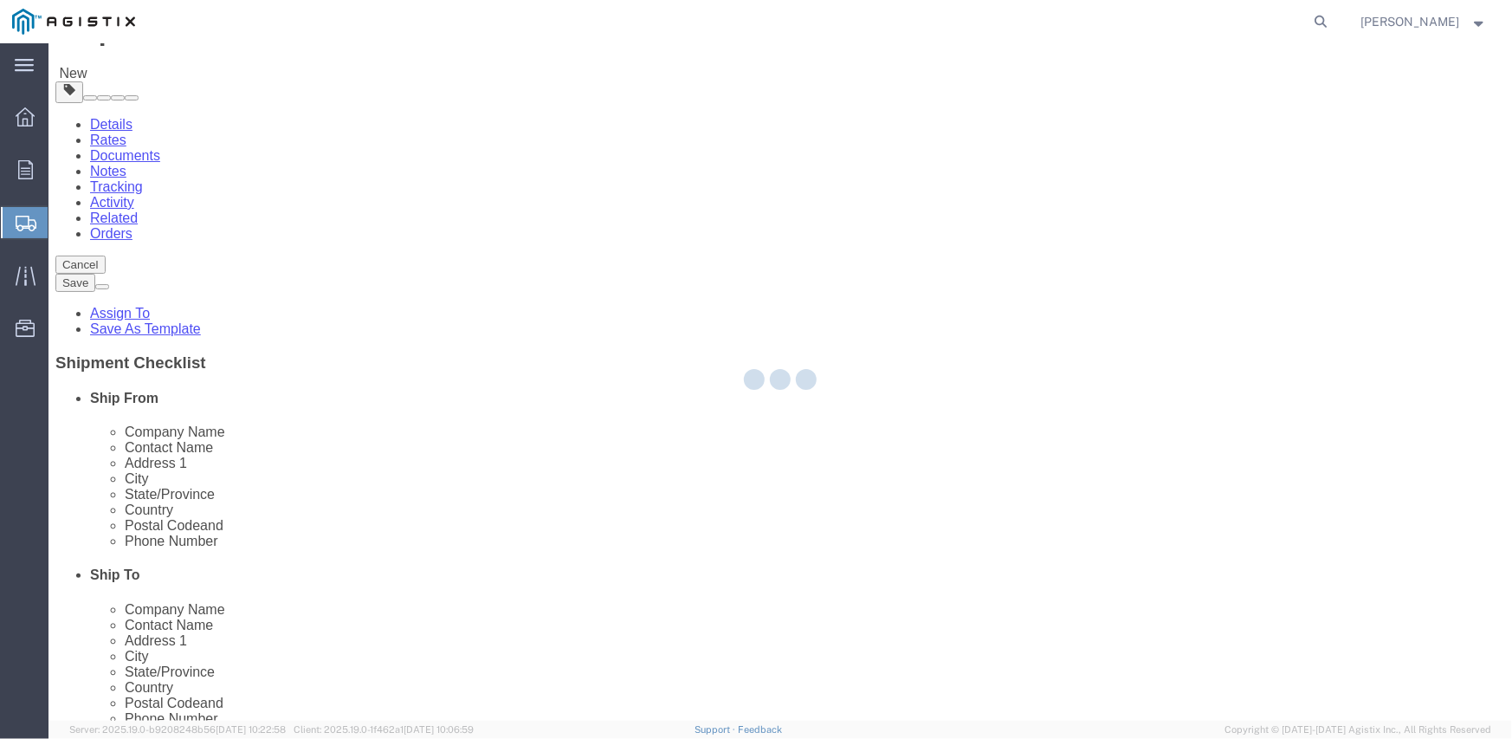
select select
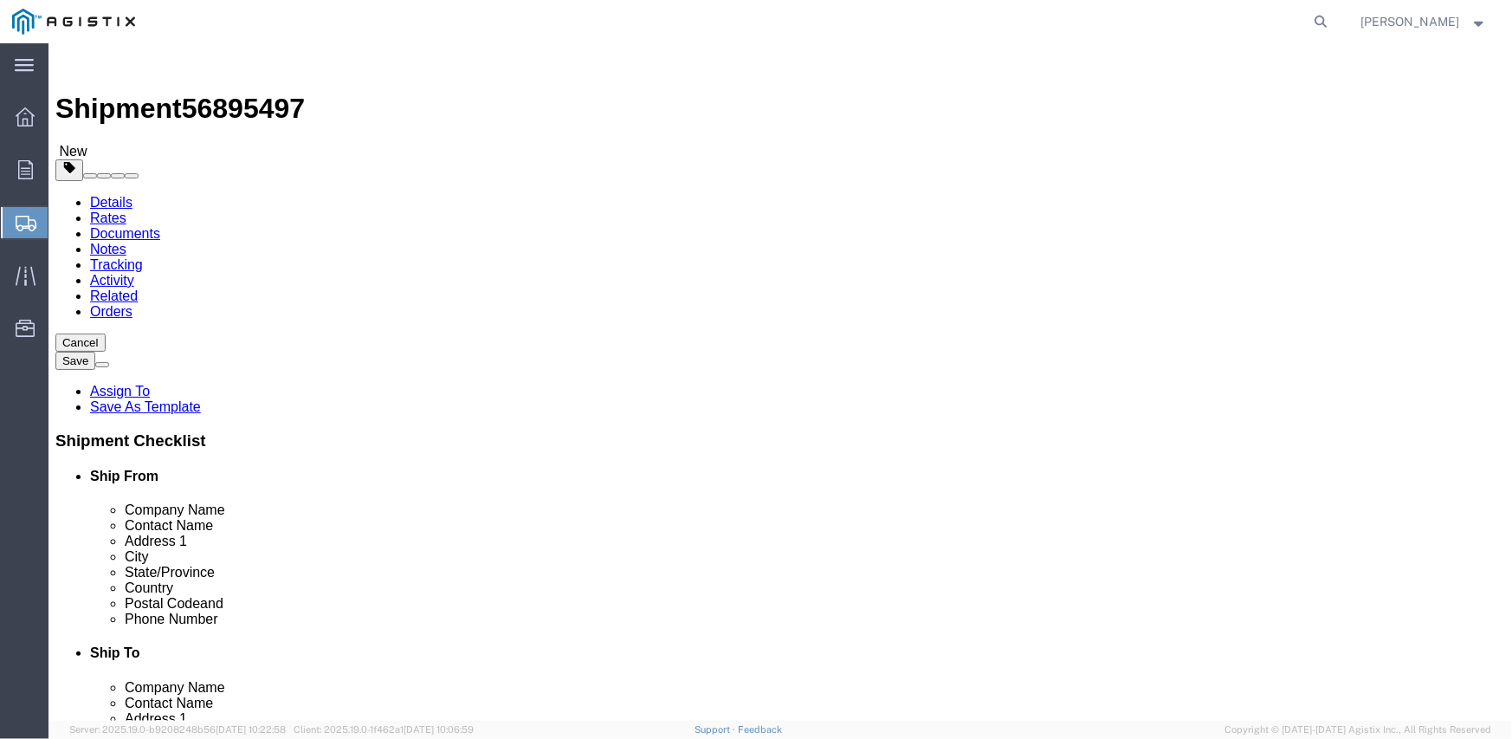
click button "Previous"
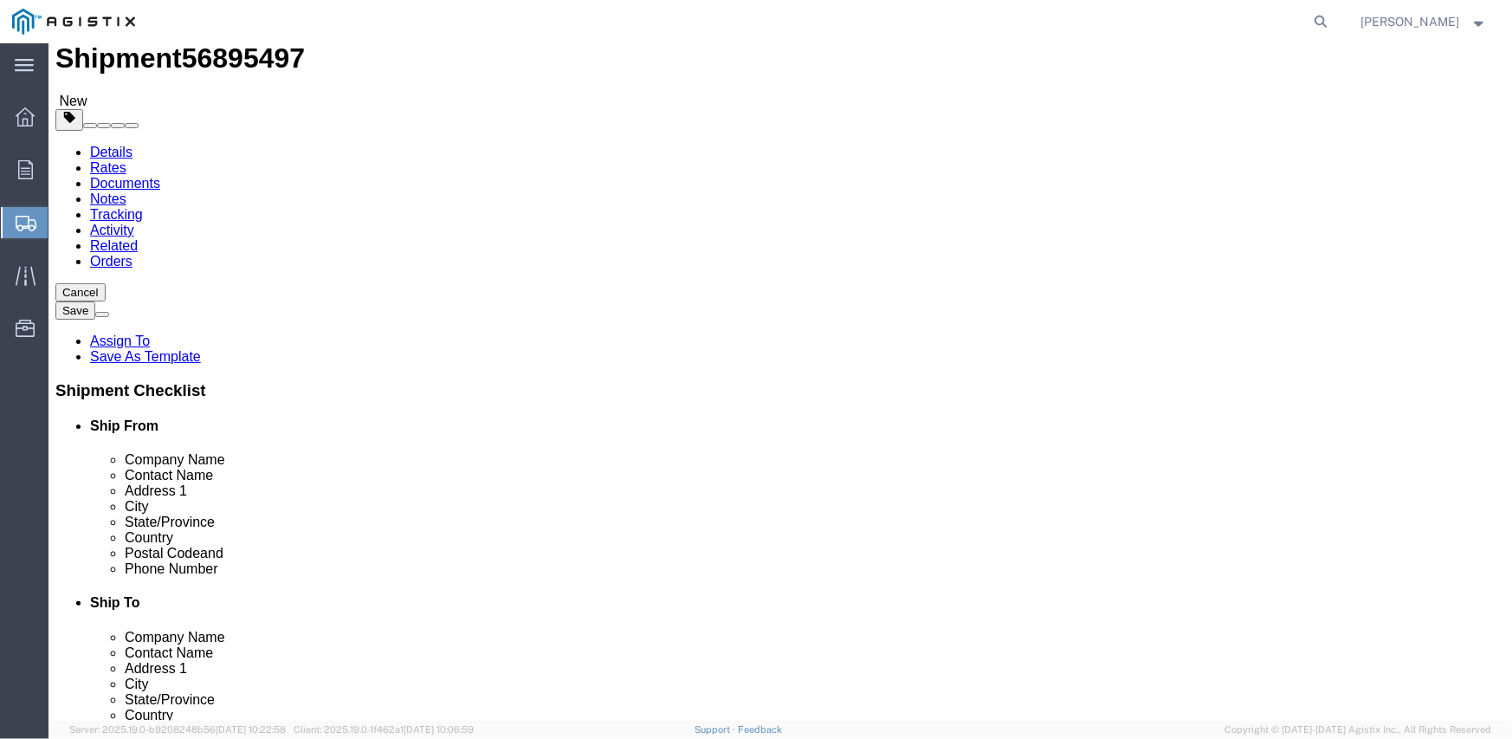
scroll to position [78, 0]
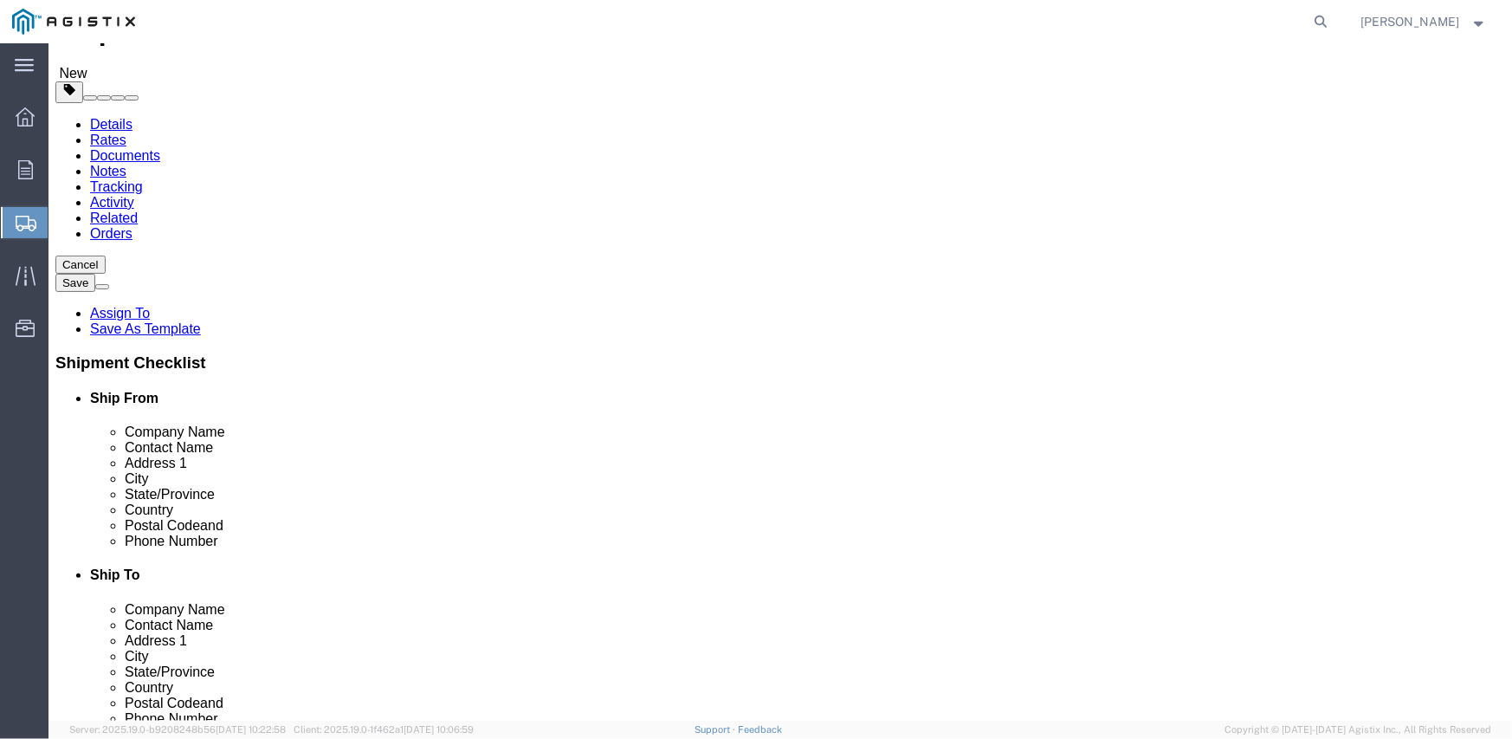
click button "Previous"
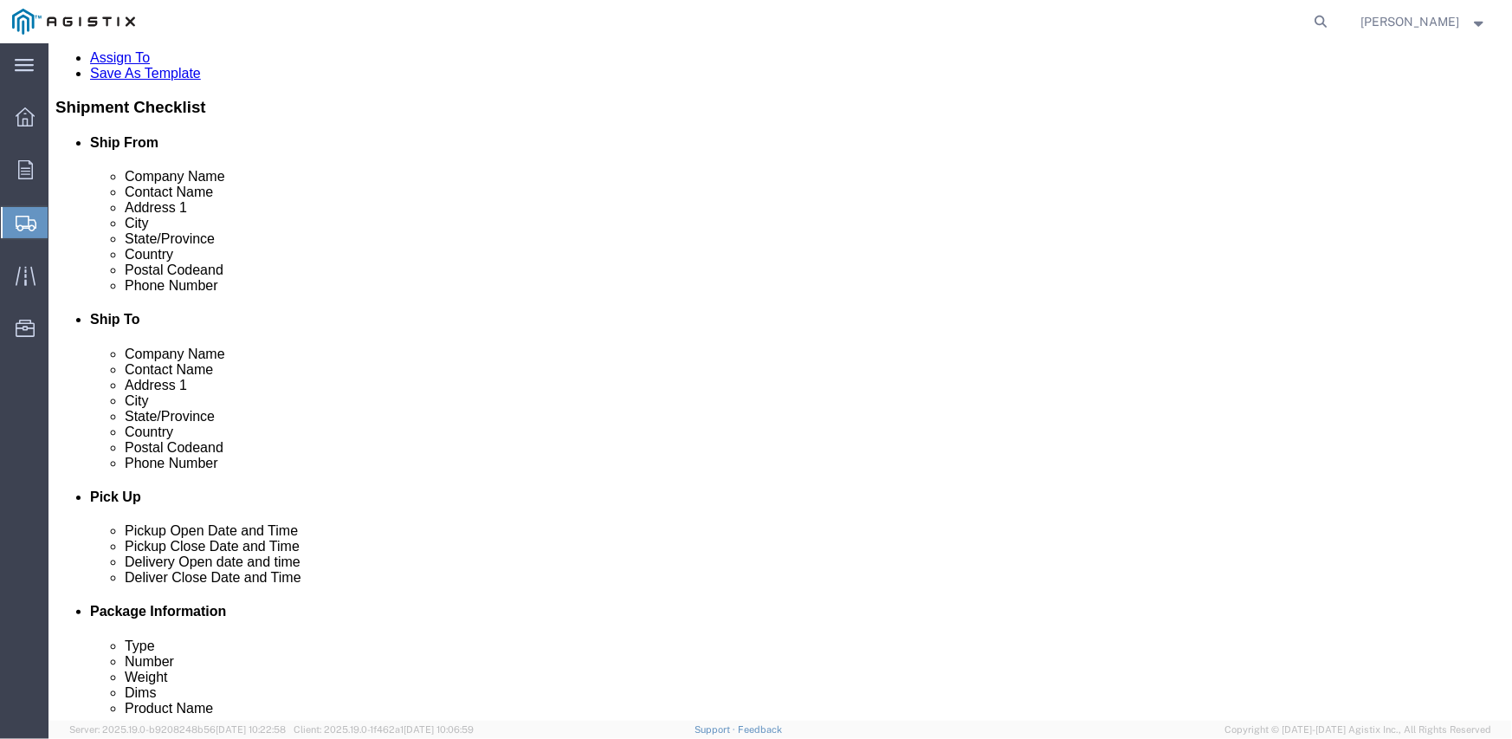
scroll to position [338, 0]
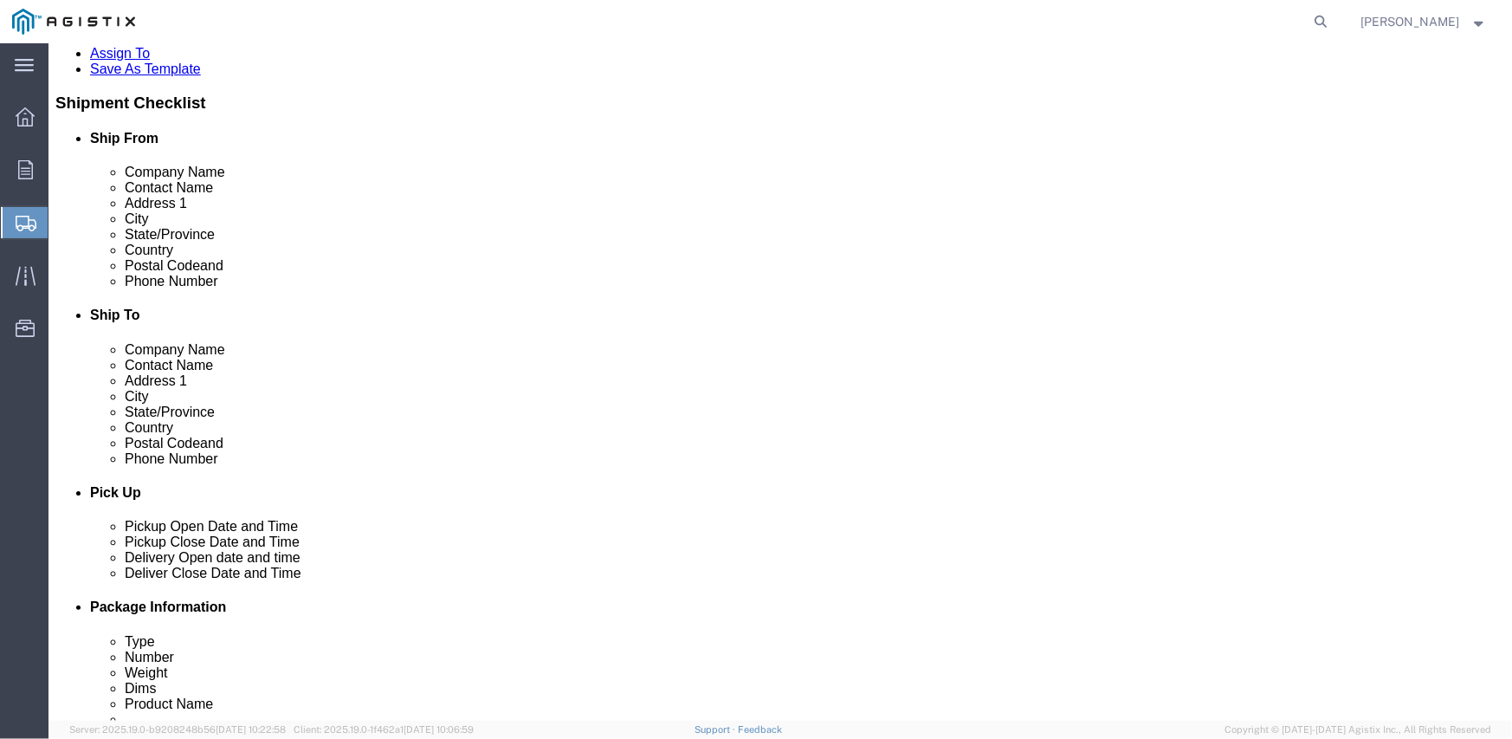
click link "ADDITIONAL INFORMATION"
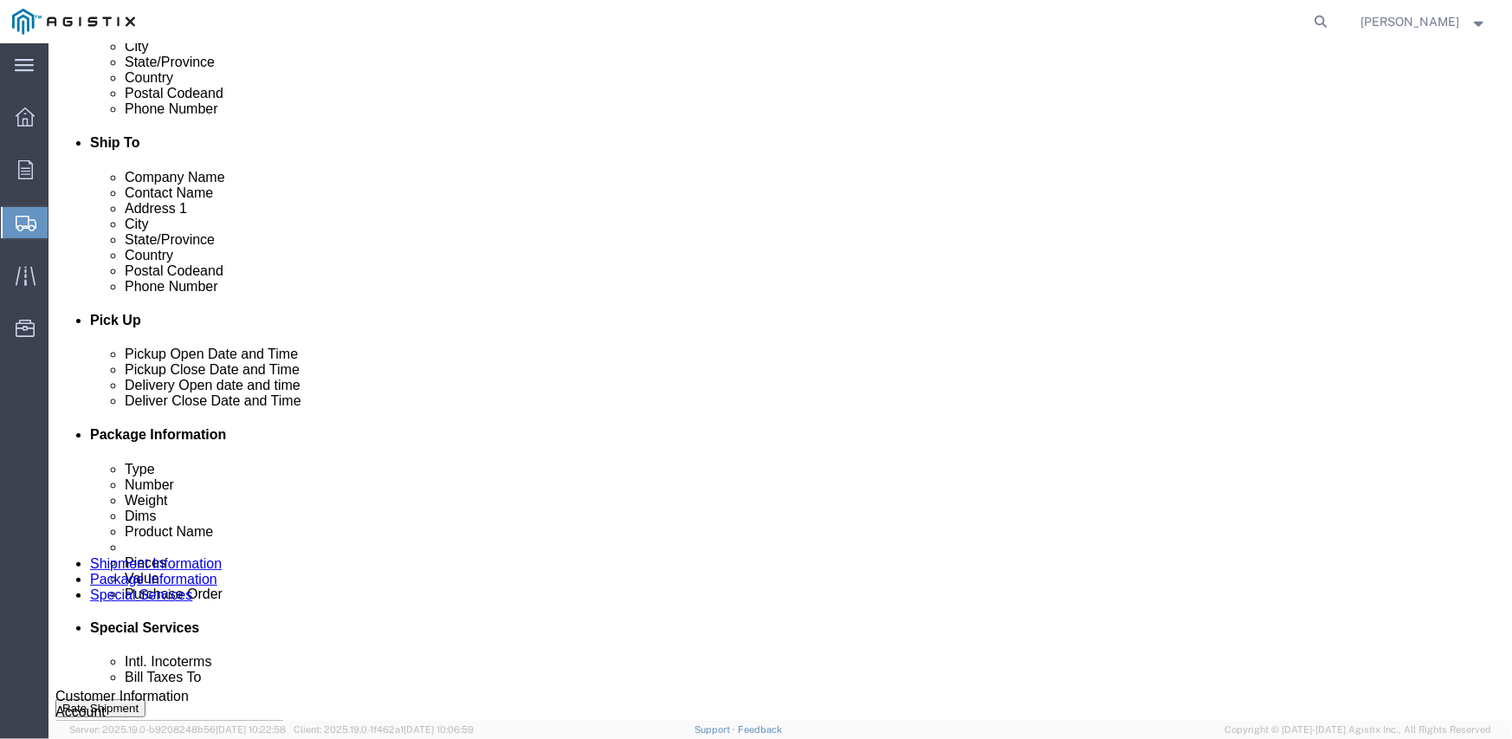
scroll to position [511, 0]
click input "checkbox"
checkbox input "true"
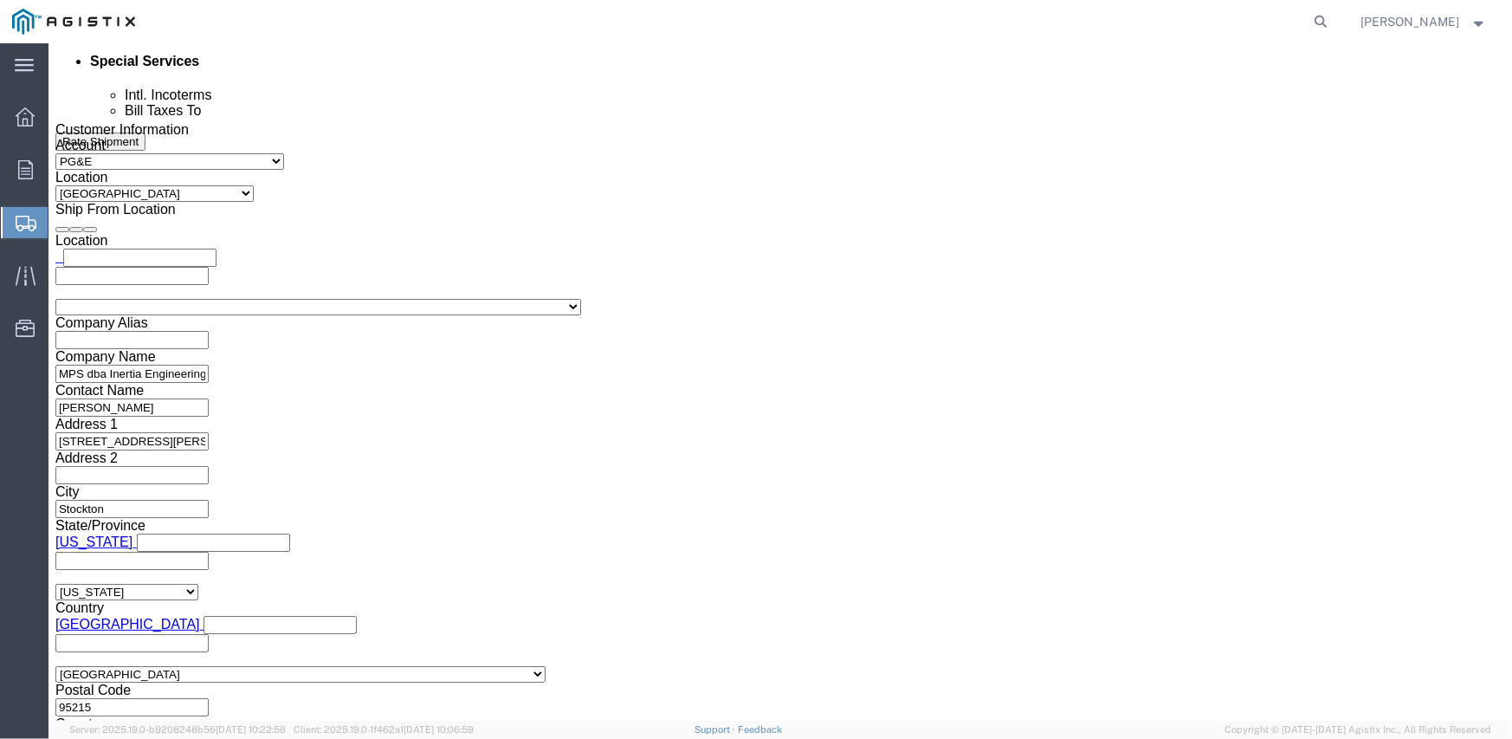
scroll to position [1098, 0]
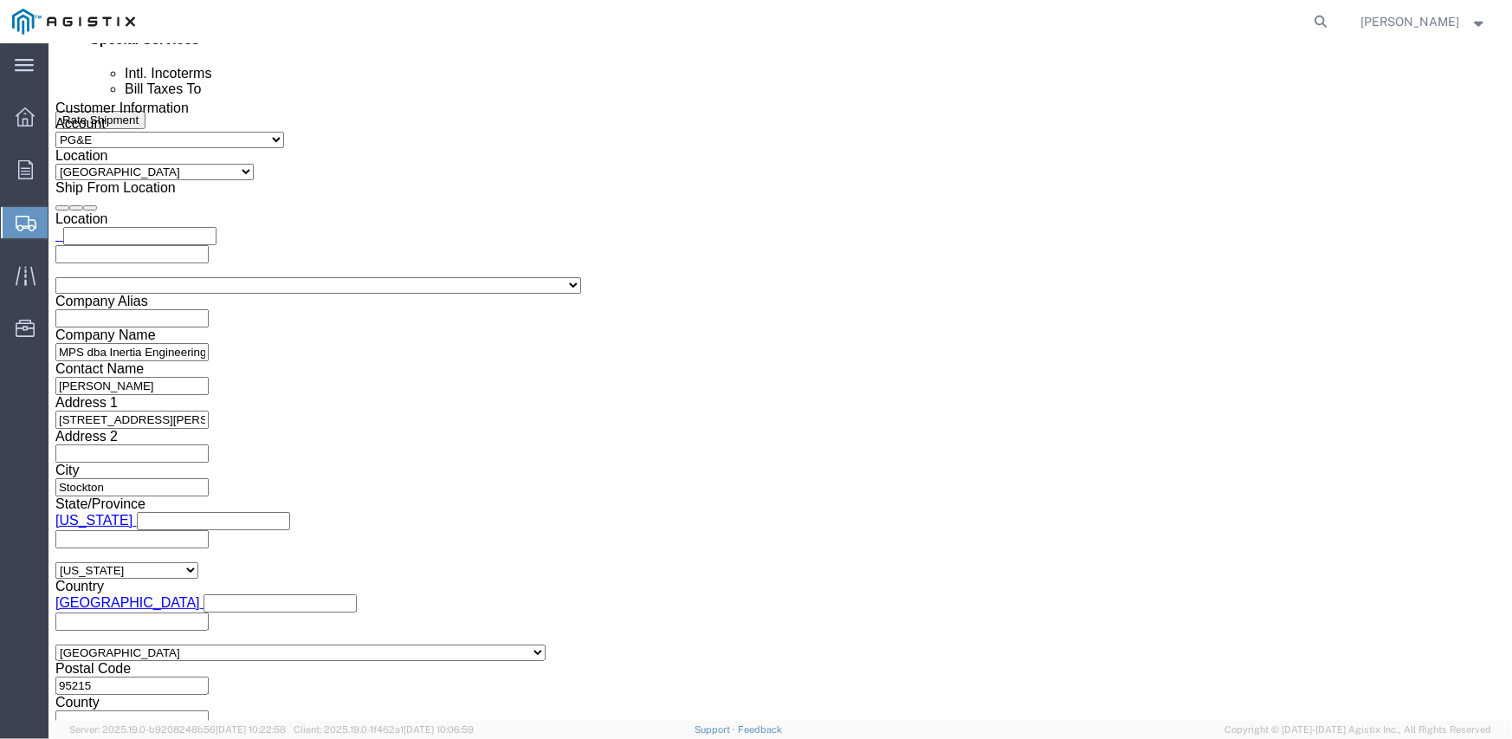
click button "Continue"
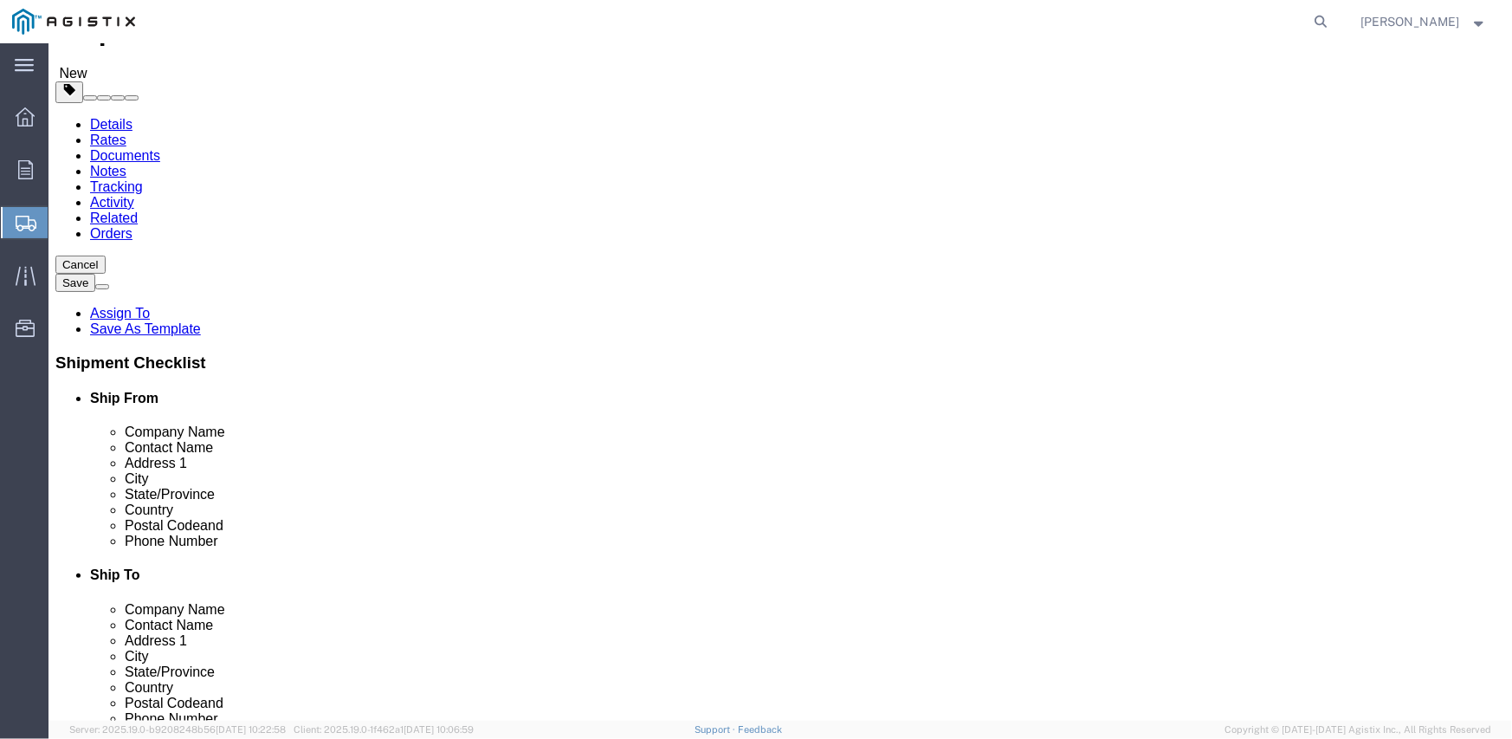
click button "Rate Shipment"
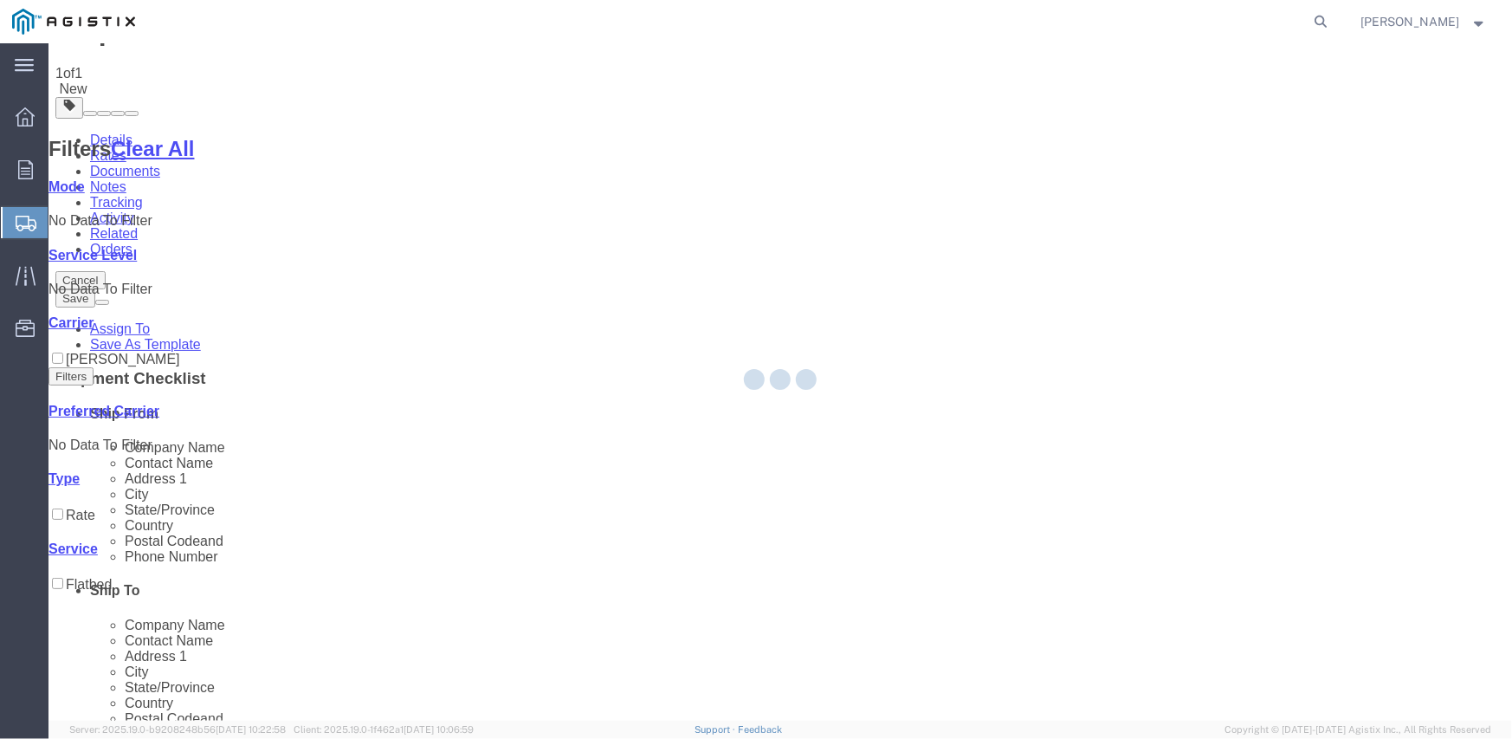
scroll to position [0, 0]
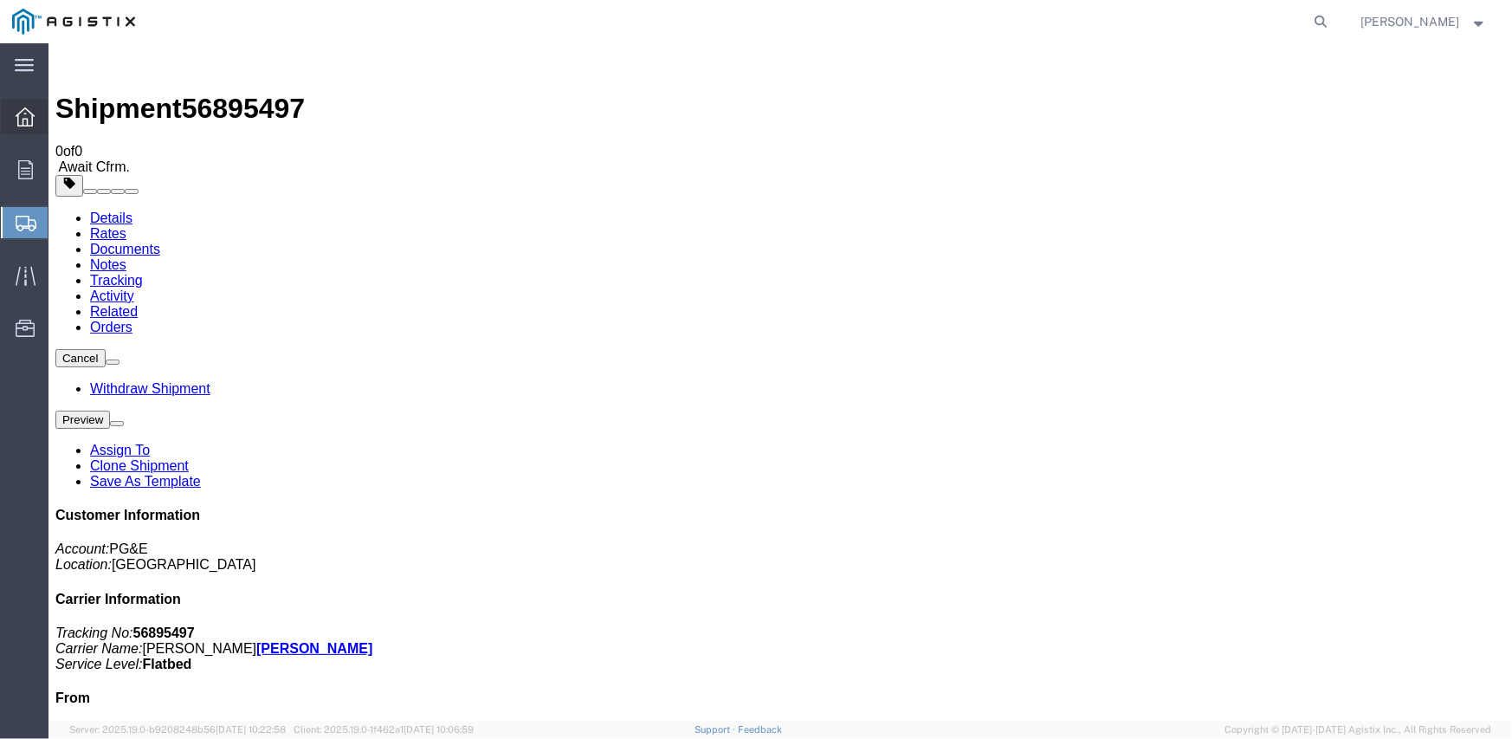
click at [17, 111] on icon at bounding box center [25, 116] width 19 height 19
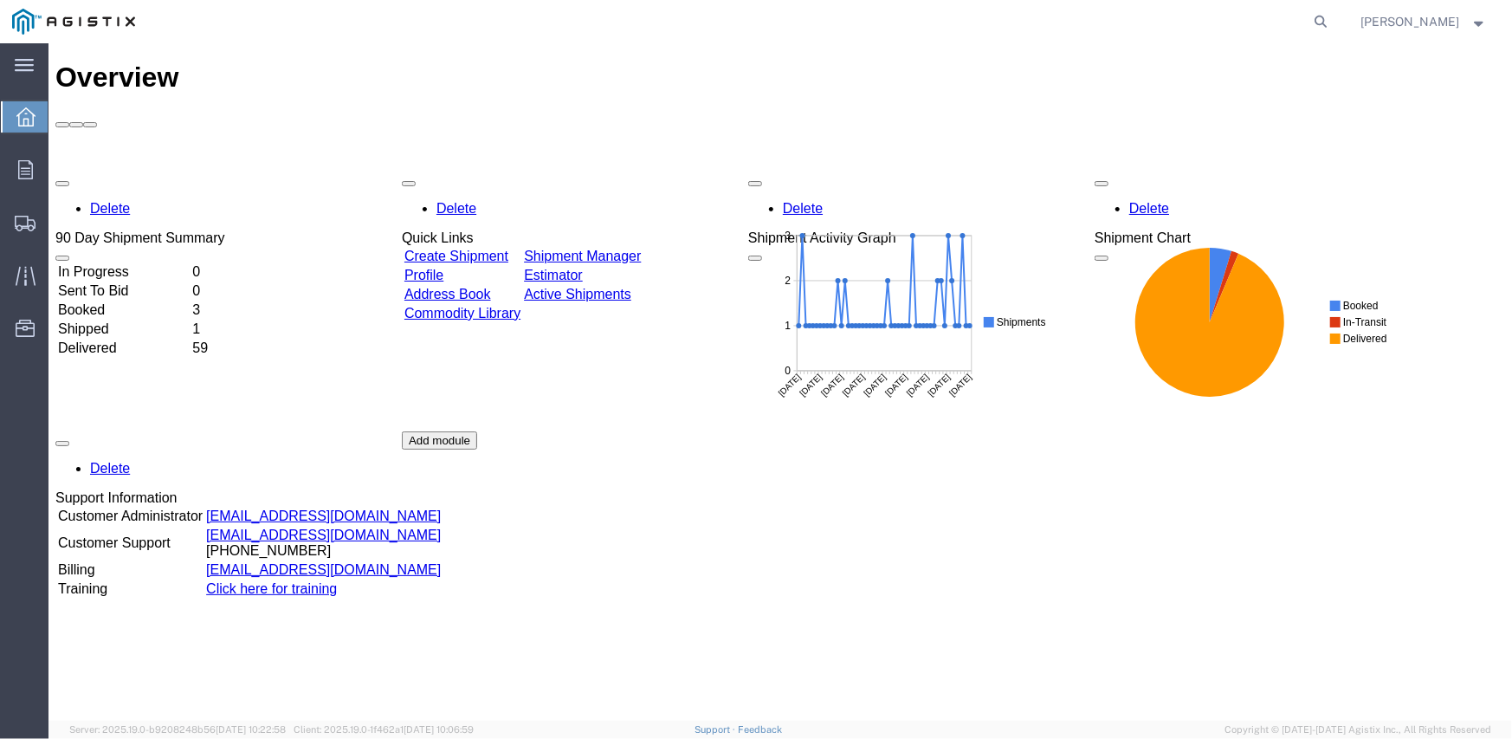
click at [534, 171] on div "Delete 90 Day Shipment Summary In Progress 0 Sent To Bid 0 Booked 3 Shipped 1 D…" at bounding box center [780, 431] width 1450 height 520
click at [490, 248] on link "Create Shipment" at bounding box center [456, 255] width 104 height 15
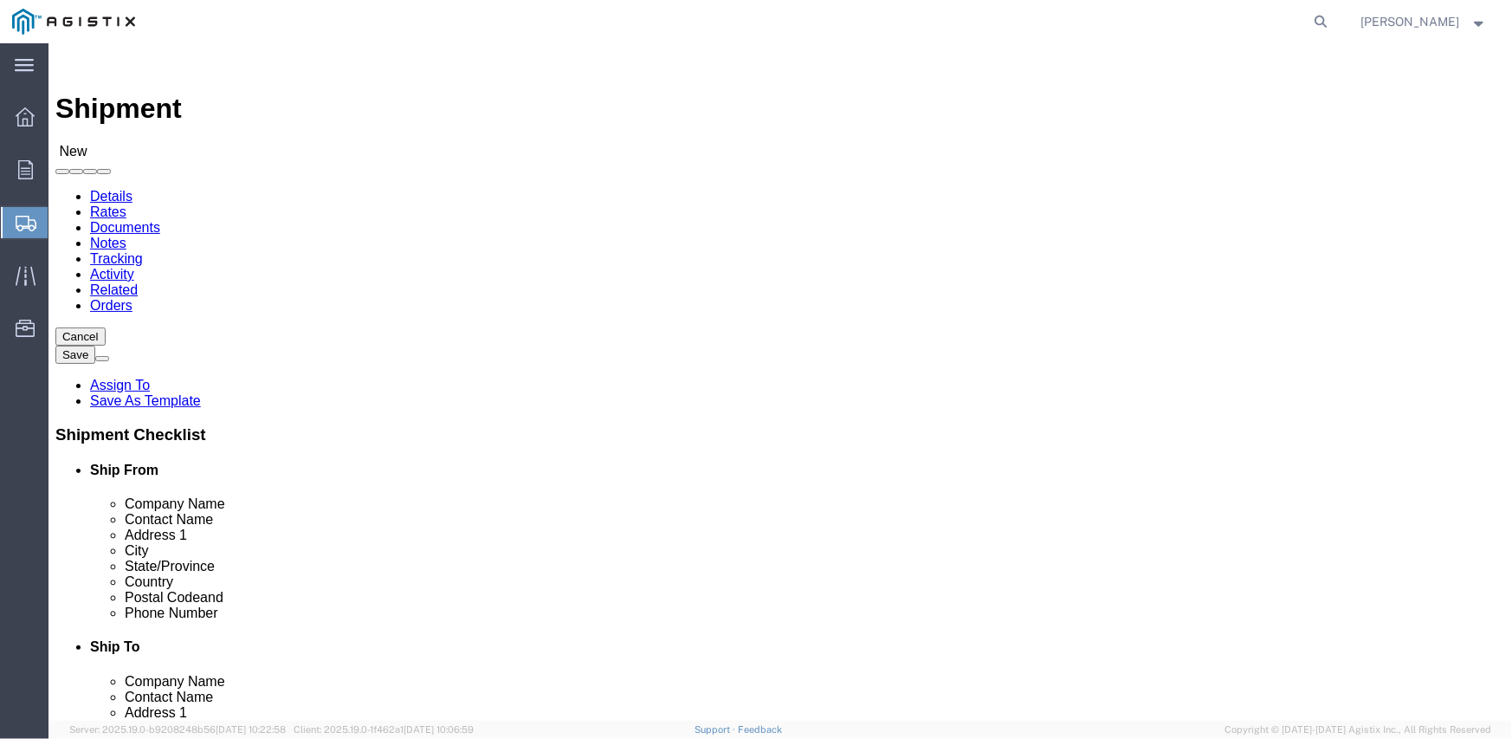
click select "Select Inertia Engineering & Machine Works Inc PG&E"
select select "9596"
click select "Select Inertia Engineering & Machine Works Inc PG&E"
select select
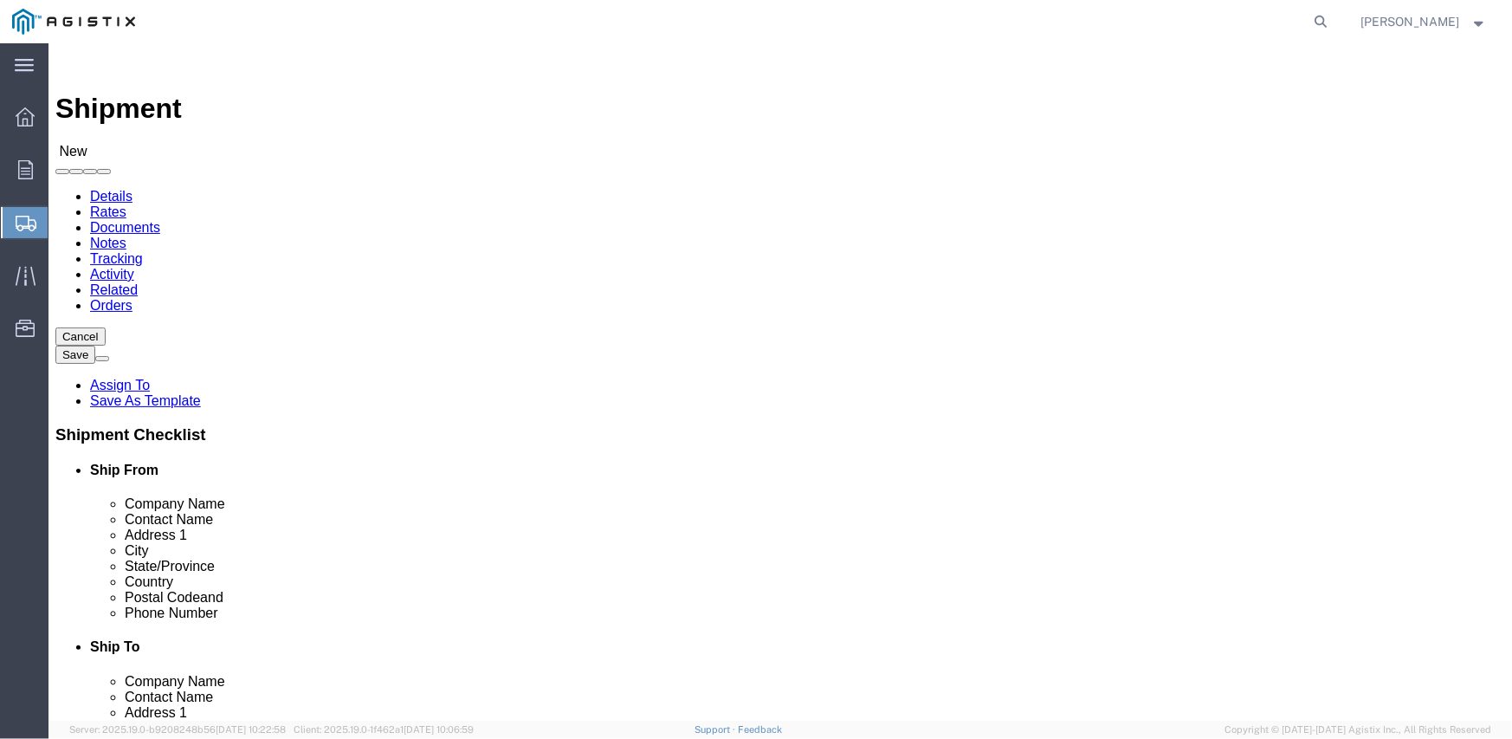
select select "PURCHORD"
click select "Select"
select select "19996"
click select "Select All Others [GEOGRAPHIC_DATA] [GEOGRAPHIC_DATA] [GEOGRAPHIC_DATA] [GEOGRA…"
click span
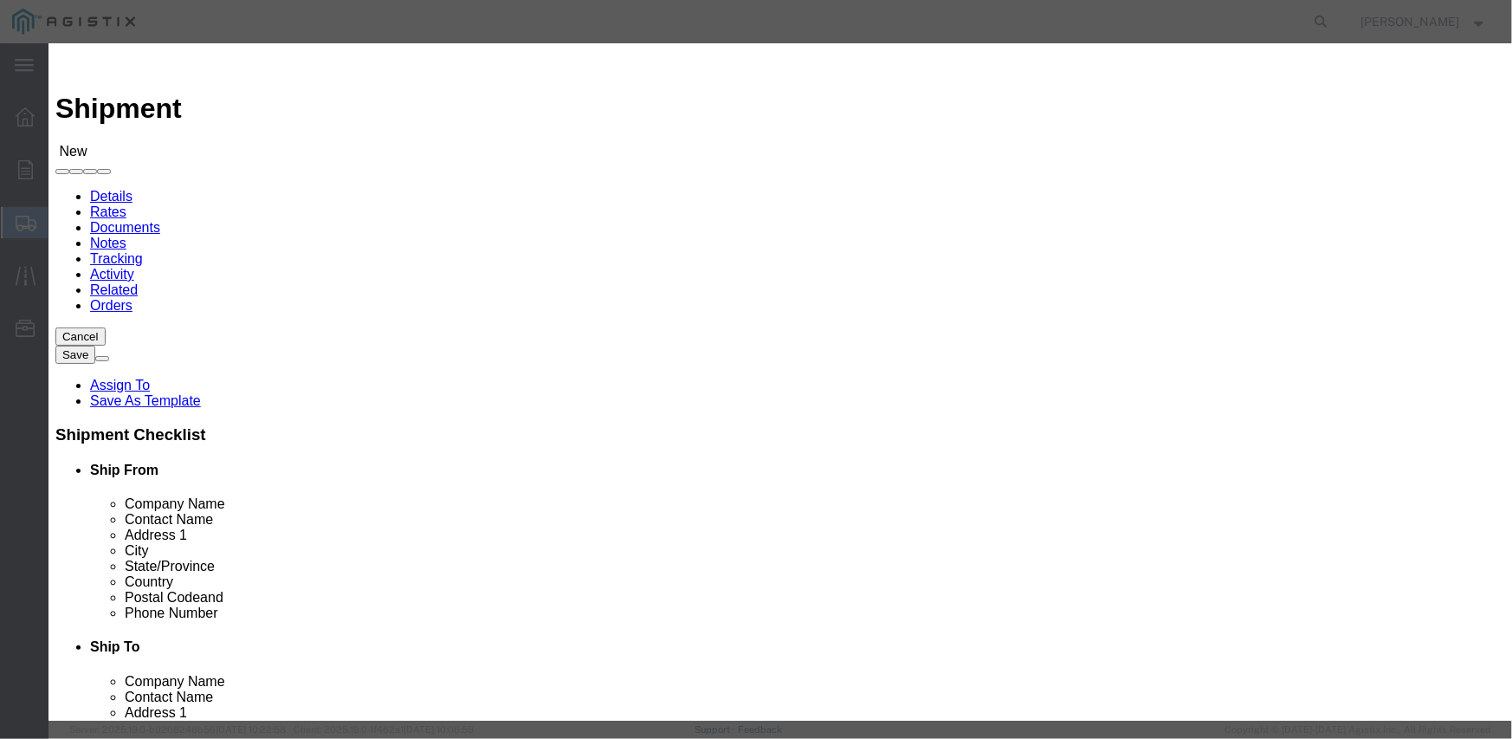
click button "Select"
select select
type input "MPS dba Inertia Engineering & Machine Works Inc"
type input "[PERSON_NAME]"
type input "[STREET_ADDRESS][PERSON_NAME]"
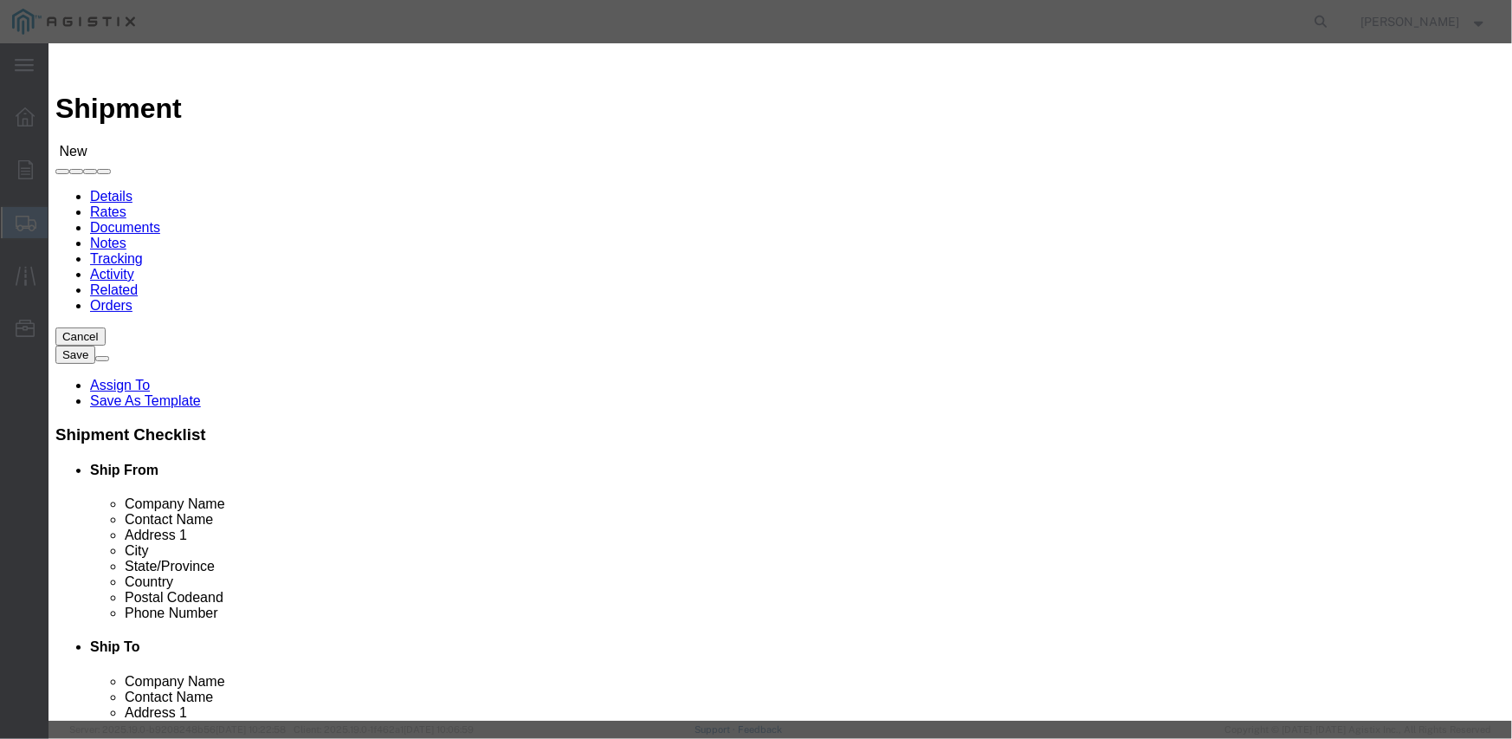
type input "Stockton"
type input "95215"
type input "[PHONE_NUMBER]"
select select "CA"
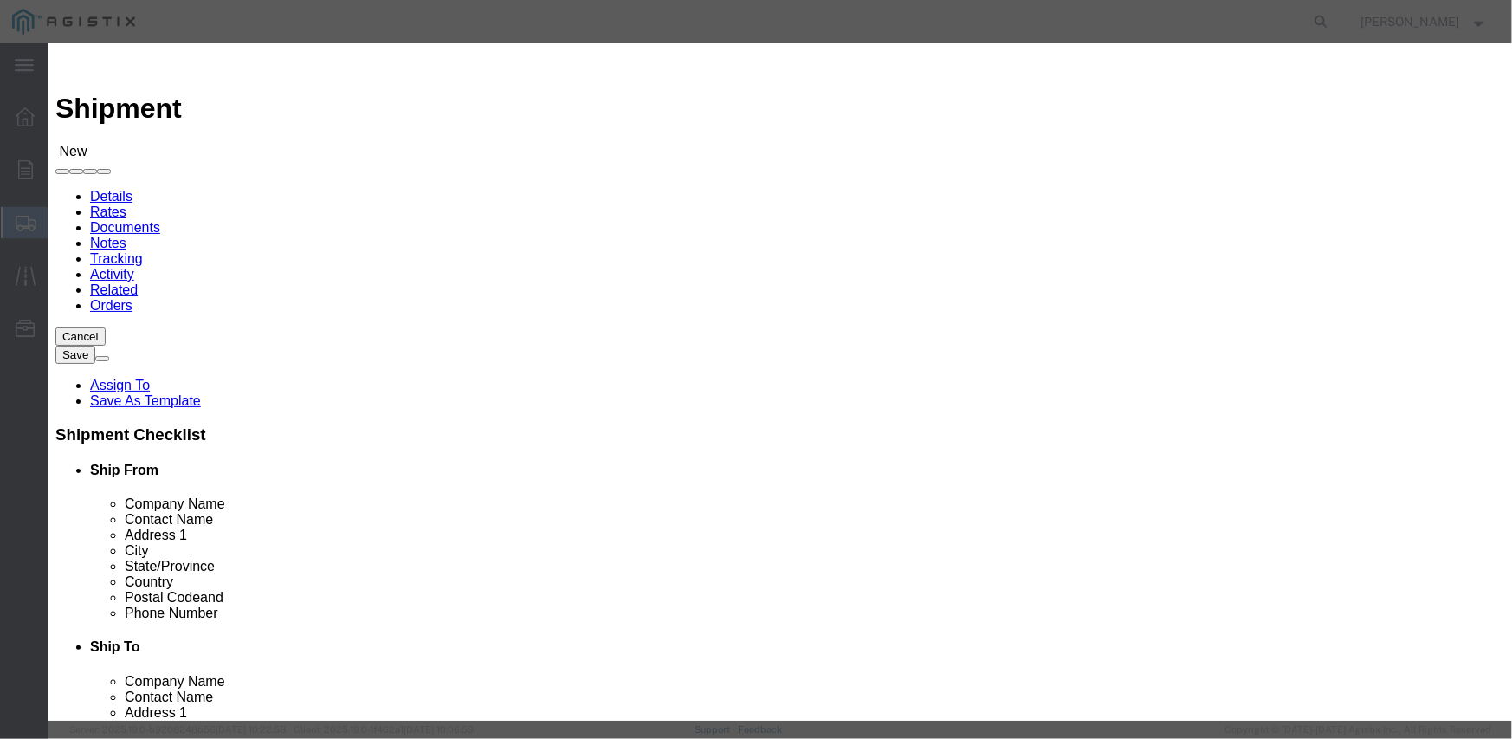
click button "Select"
select select
type input "Pacific Gas & Electric Company"
type input "Marysville Receiving"
type input "[STREET_ADDRESS]"
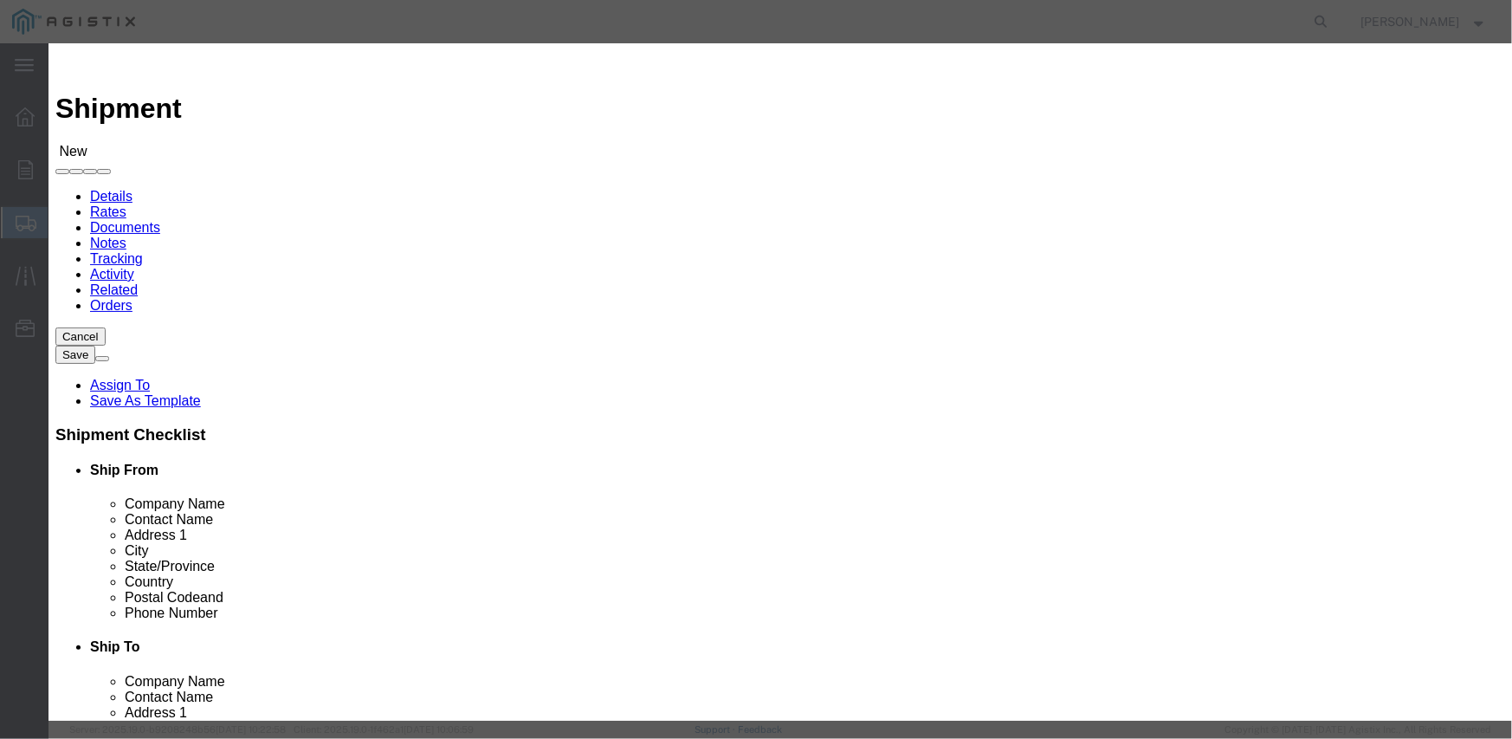
type input "MARYSVILLE RECEIVING"
type input "Wheatland"
type input "95692"
type input "[PHONE_NUMBER]"
select select "CA"
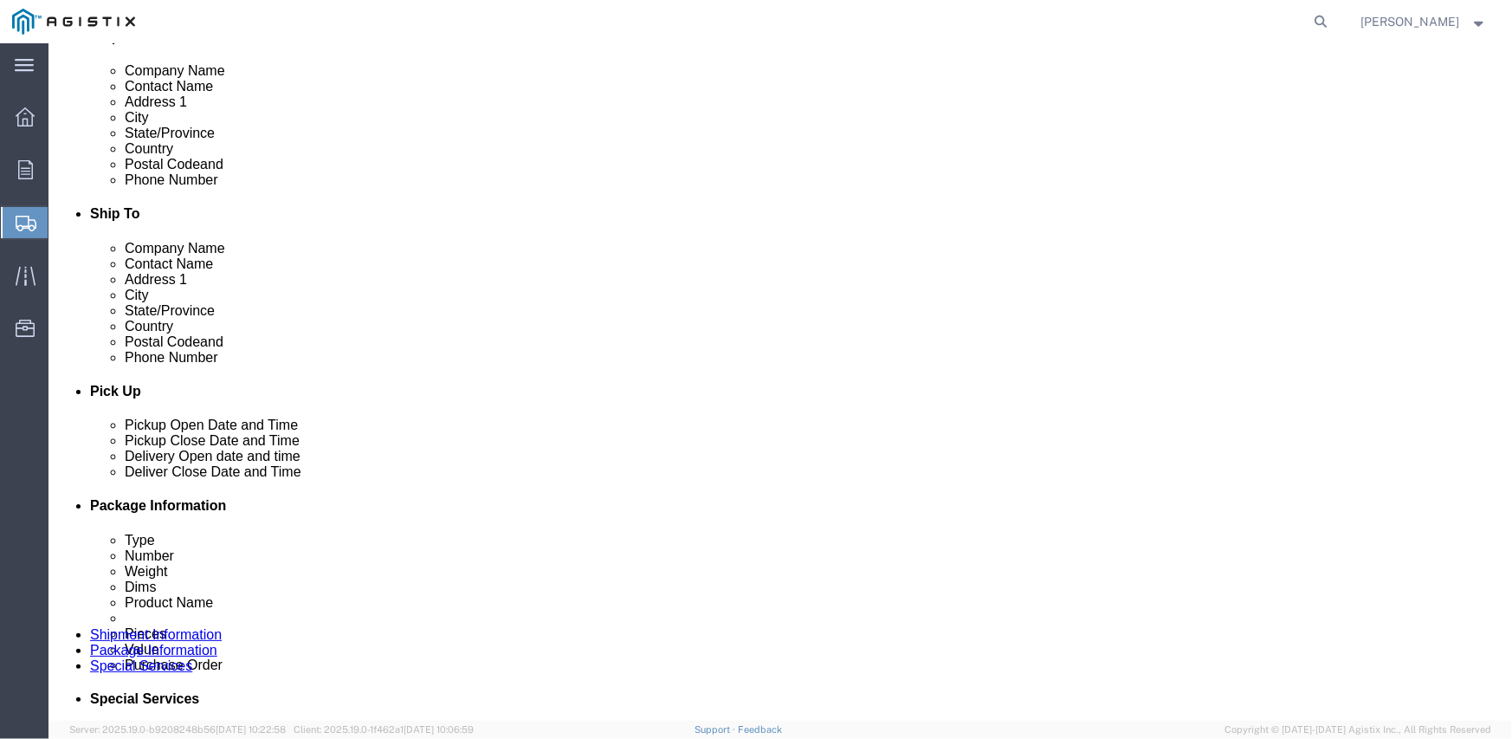
click link "ADDITIONAL INFORMATION"
click div
click label
click input "checkbox"
checkbox input "true"
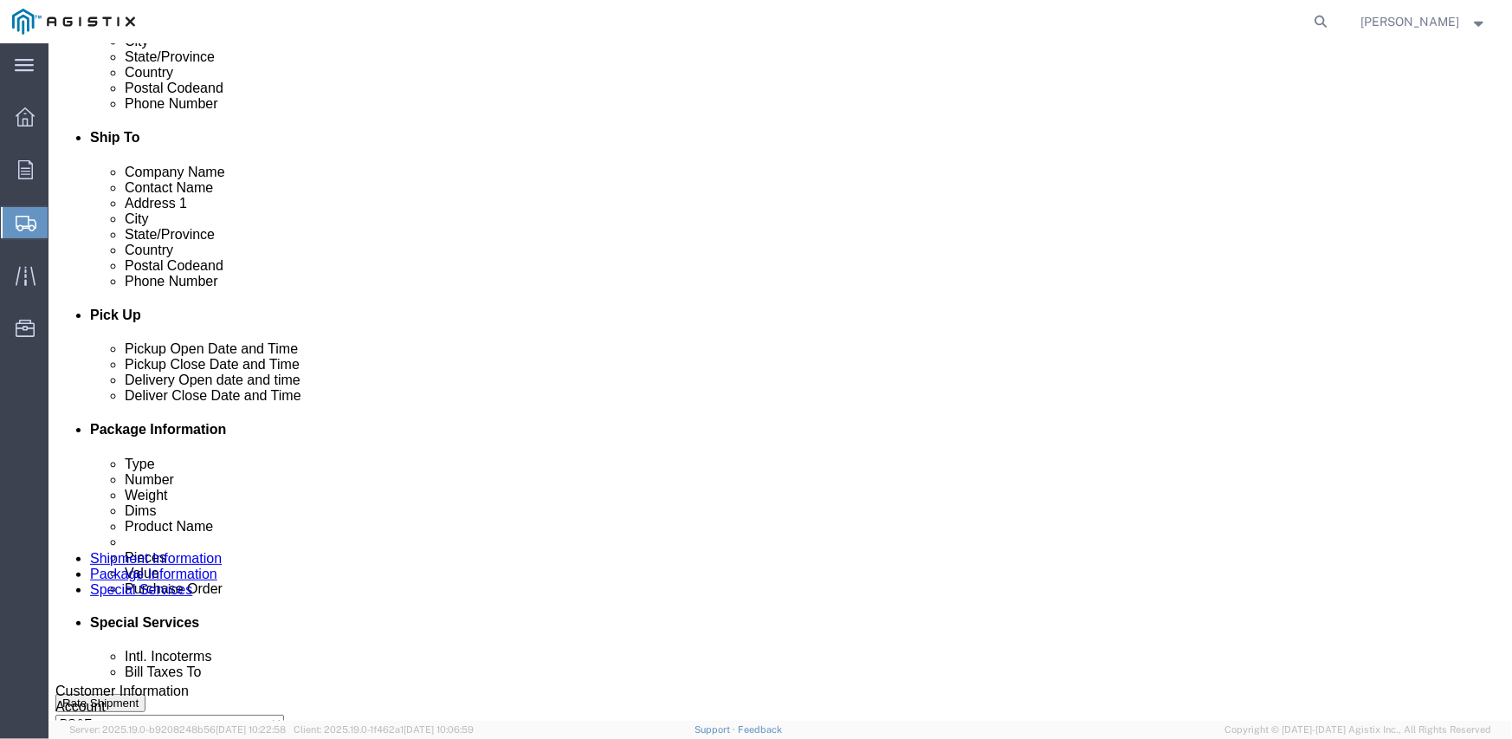
scroll to position [606, 0]
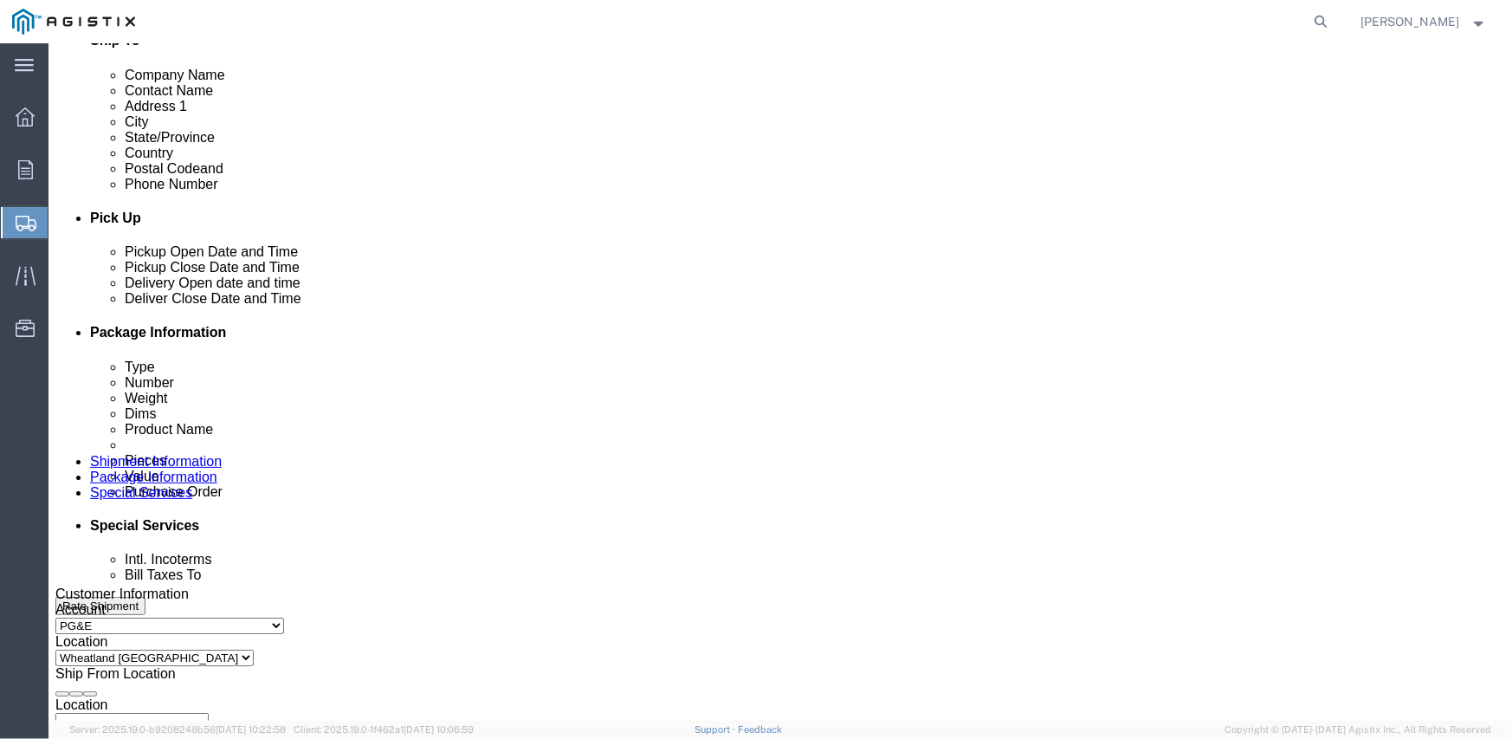
click div "[DATE] 12:00 PM"
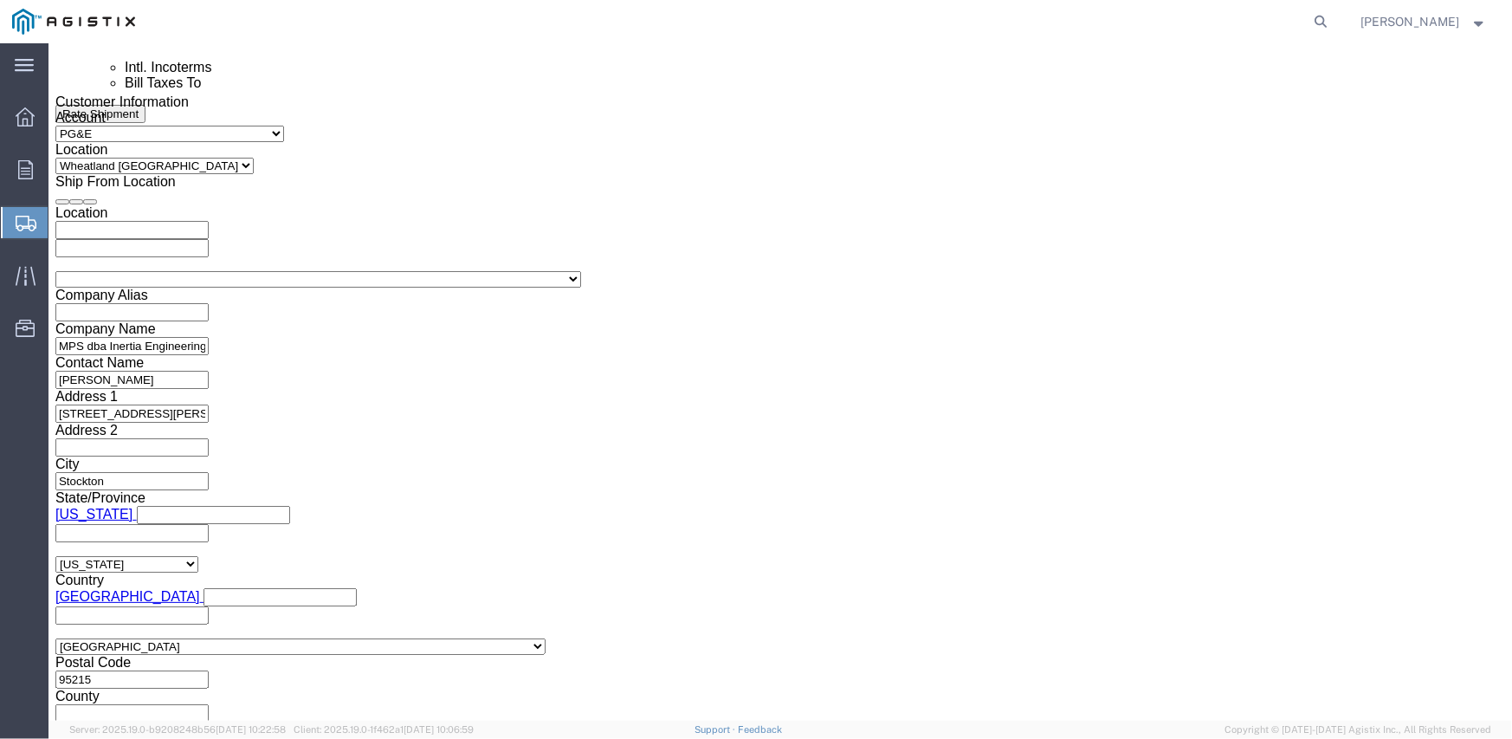
click input "12:00 PM"
type input "7:00 AM"
click button "Apply"
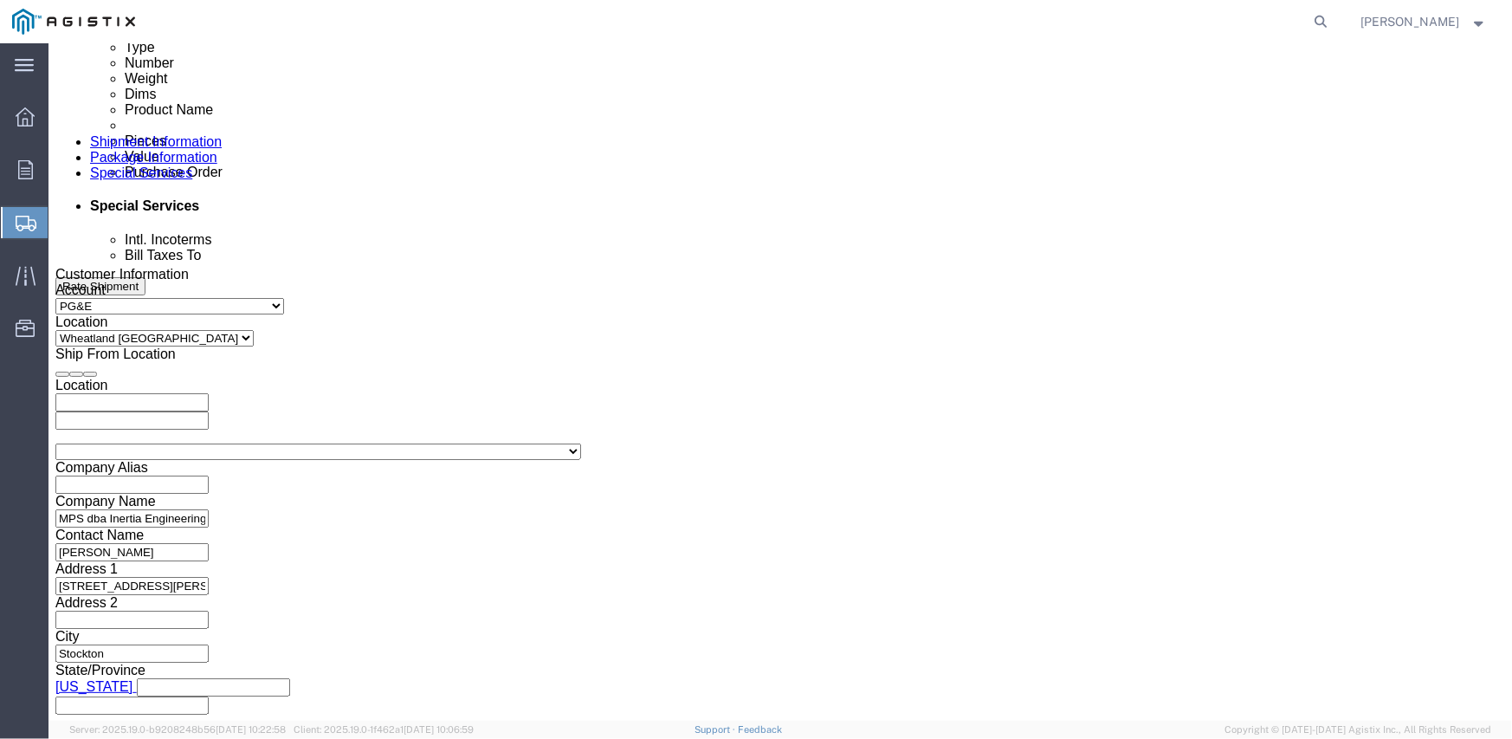
scroll to position [925, 0]
click div "[DATE] 8:00 AM"
type input "2:00 PM"
click button "Apply"
click div
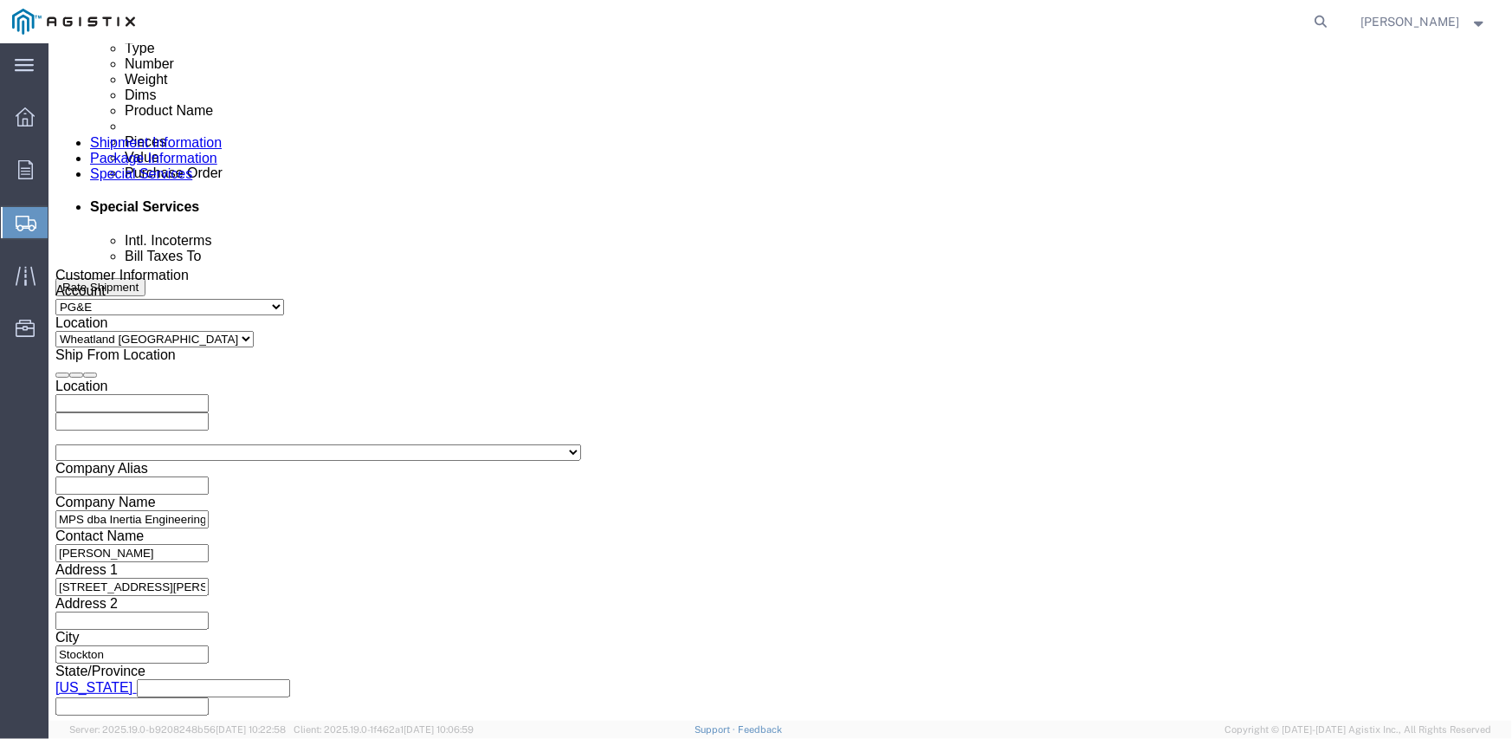
click input "3:00 PM"
type input "8:00 AM"
click button "Apply"
click div
type input "3:00 PM"
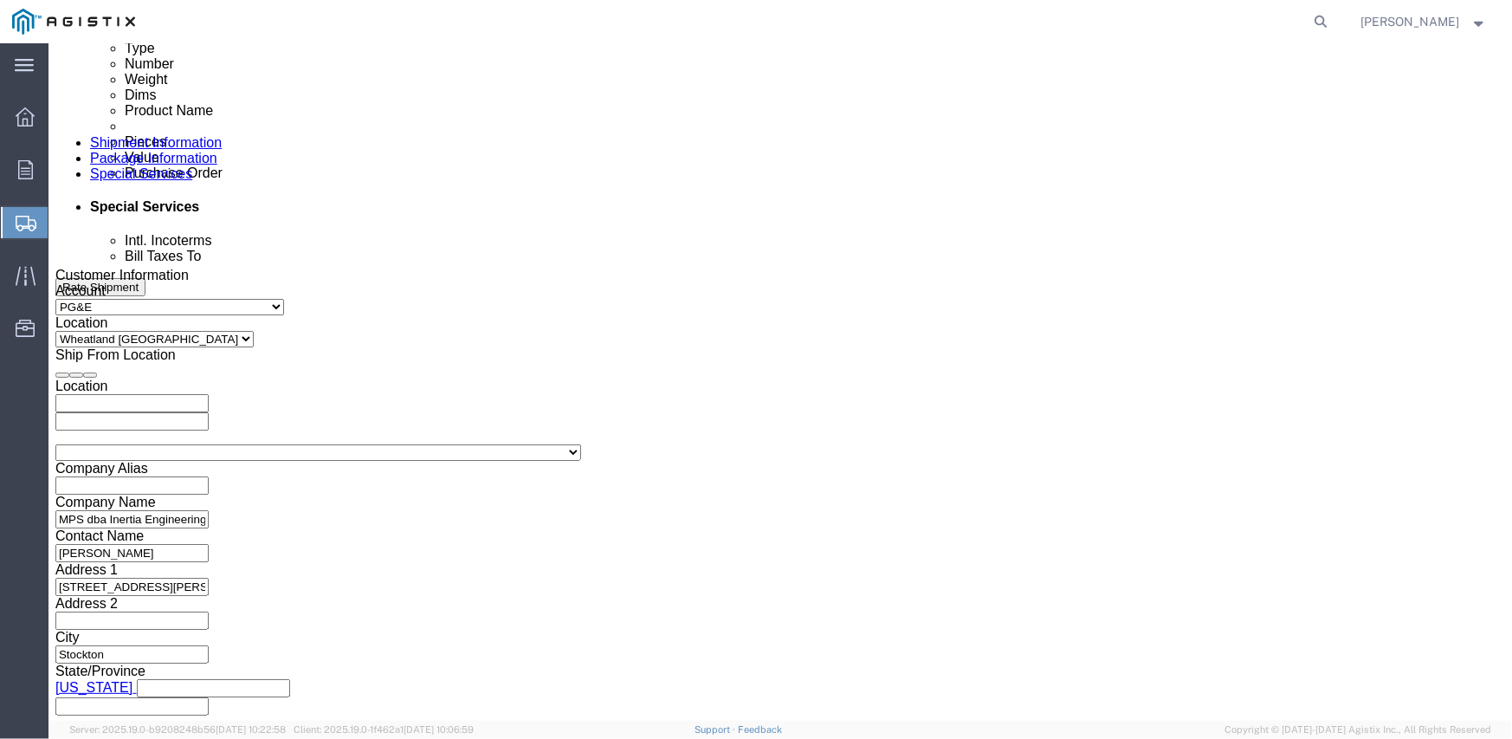
click button "Apply"
click input "text"
paste input "3501411333"
type input "3501411333"
select select "SALEORDR"
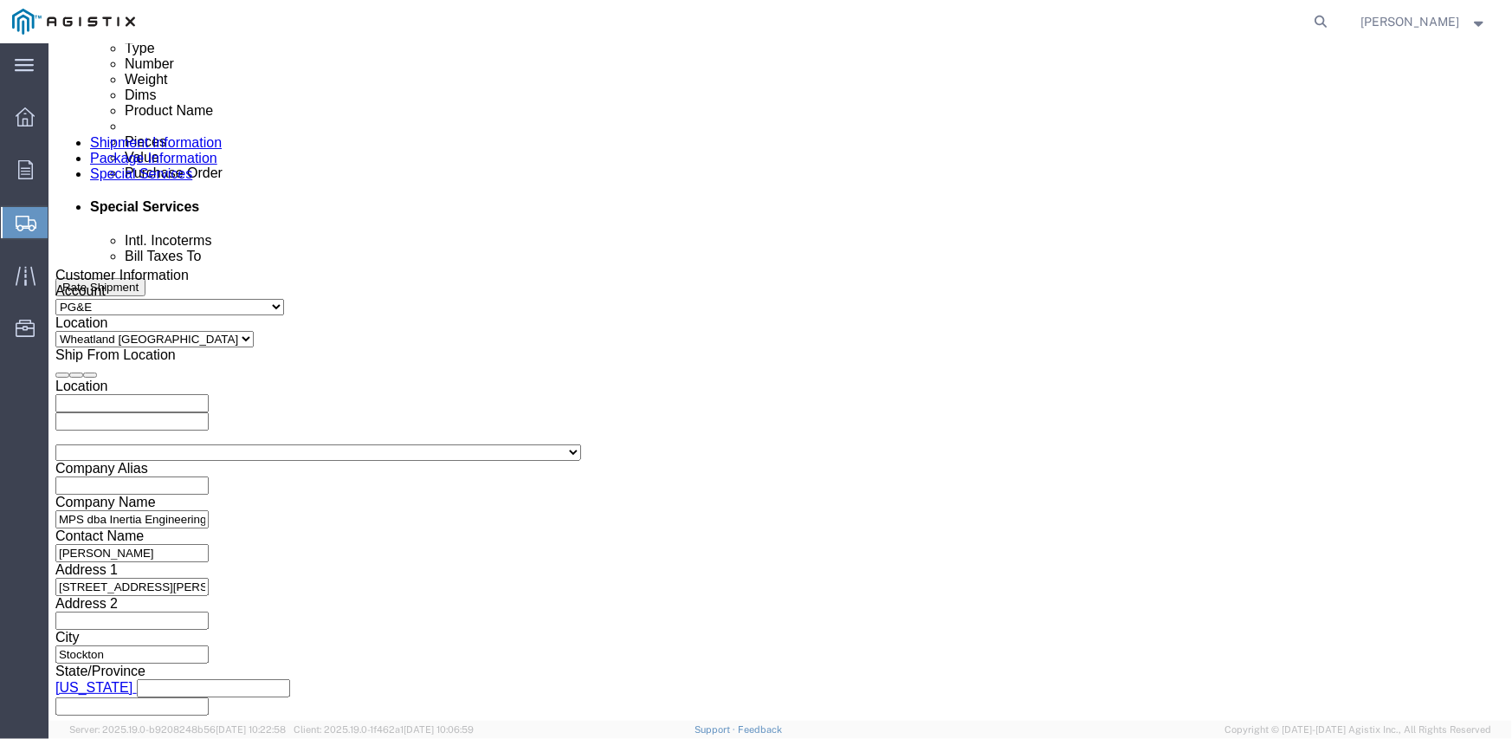
type input "294907"
click select "Select Air Less than Truckload Multi-Leg Ocean Freight Rail Small Parcel Truckl…"
select select "TL"
click select "Select Air Less than Truckload Multi-Leg Ocean Freight Rail Small Parcel Truckl…"
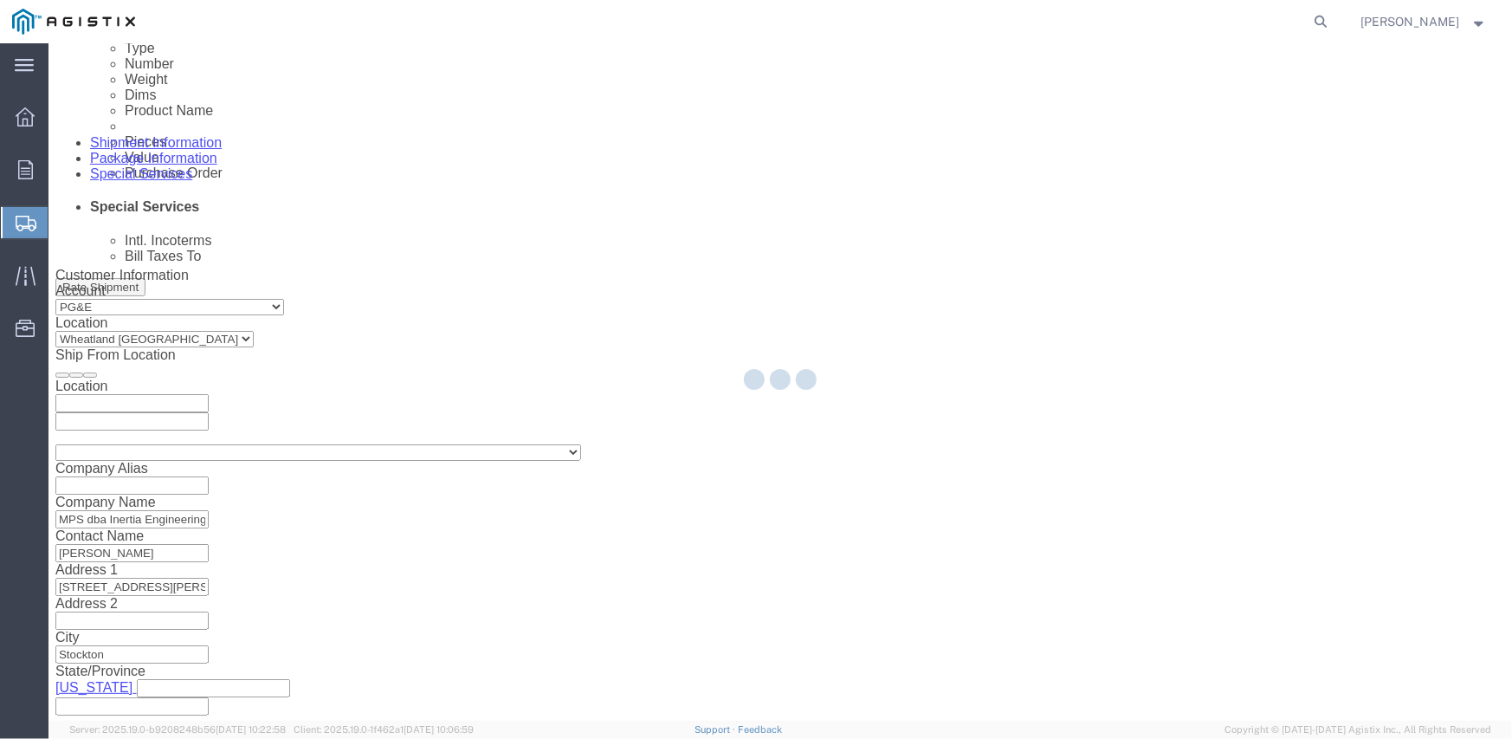
select select
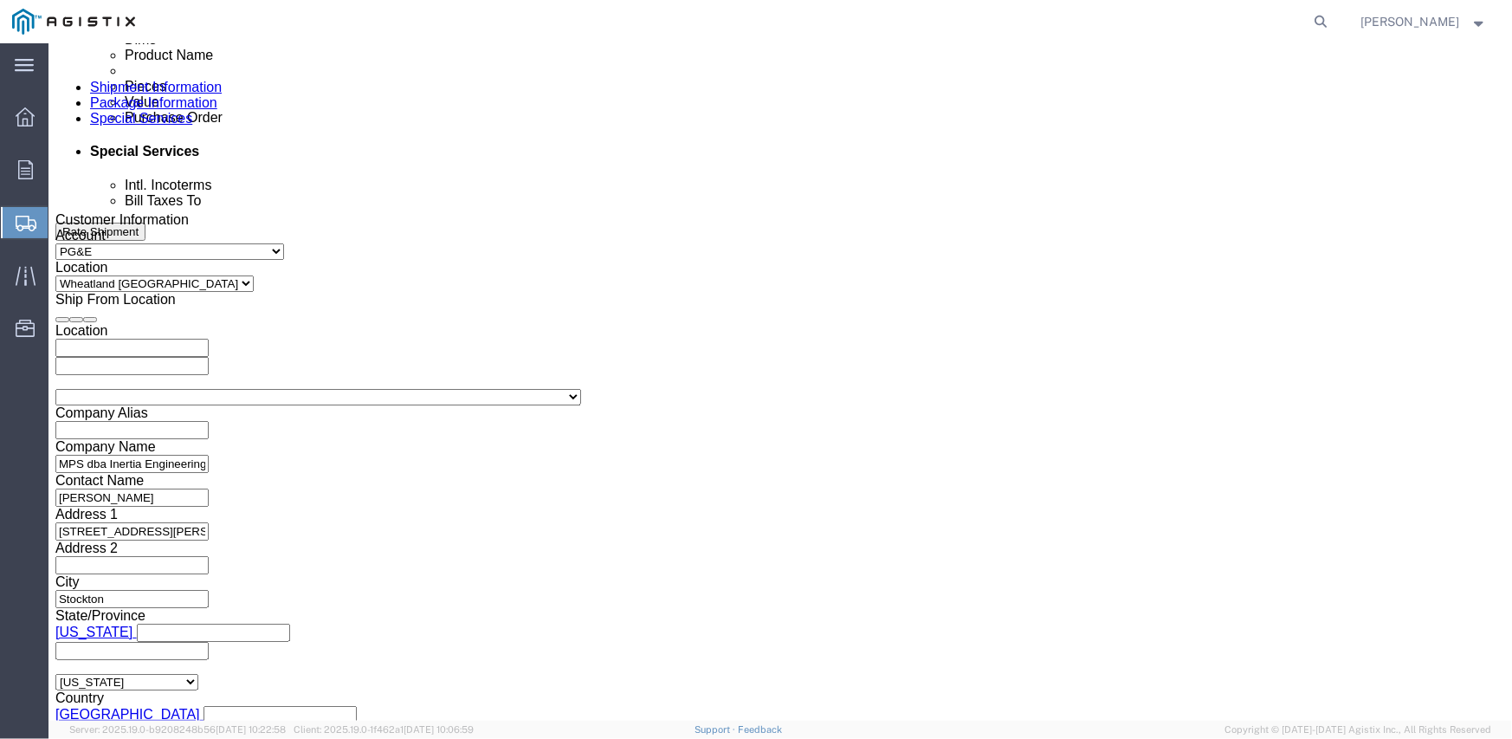
scroll to position [1012, 0]
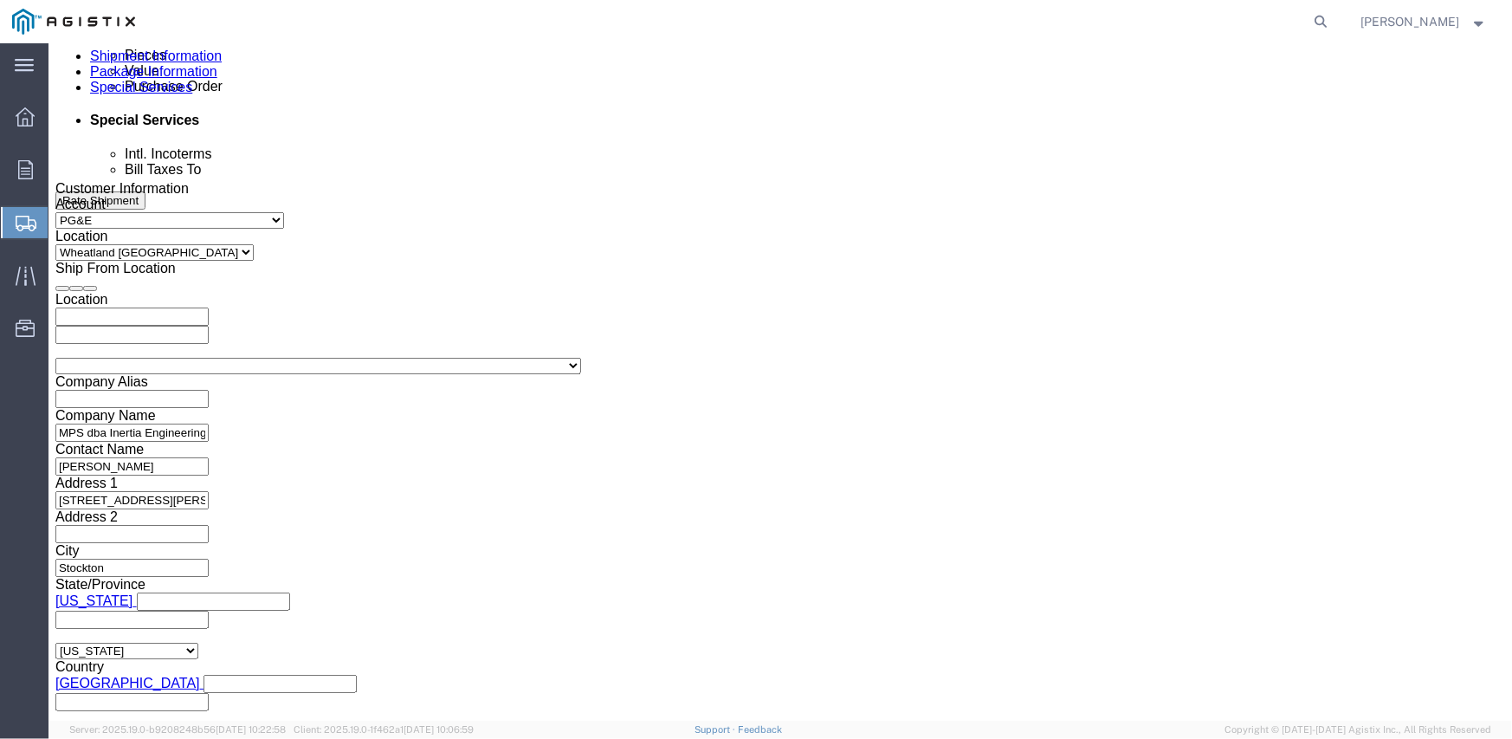
click select "Select 1-Ton (PSS) 10 Wheel 10 Yard Dump Truck 20 Yard Dump Truck Bobtail Botto…"
select select "FLBD"
click select "Select 1-Ton (PSS) 10 Wheel 10 Yard Dump Truck 20 Yard Dump Truck Bobtail Botto…"
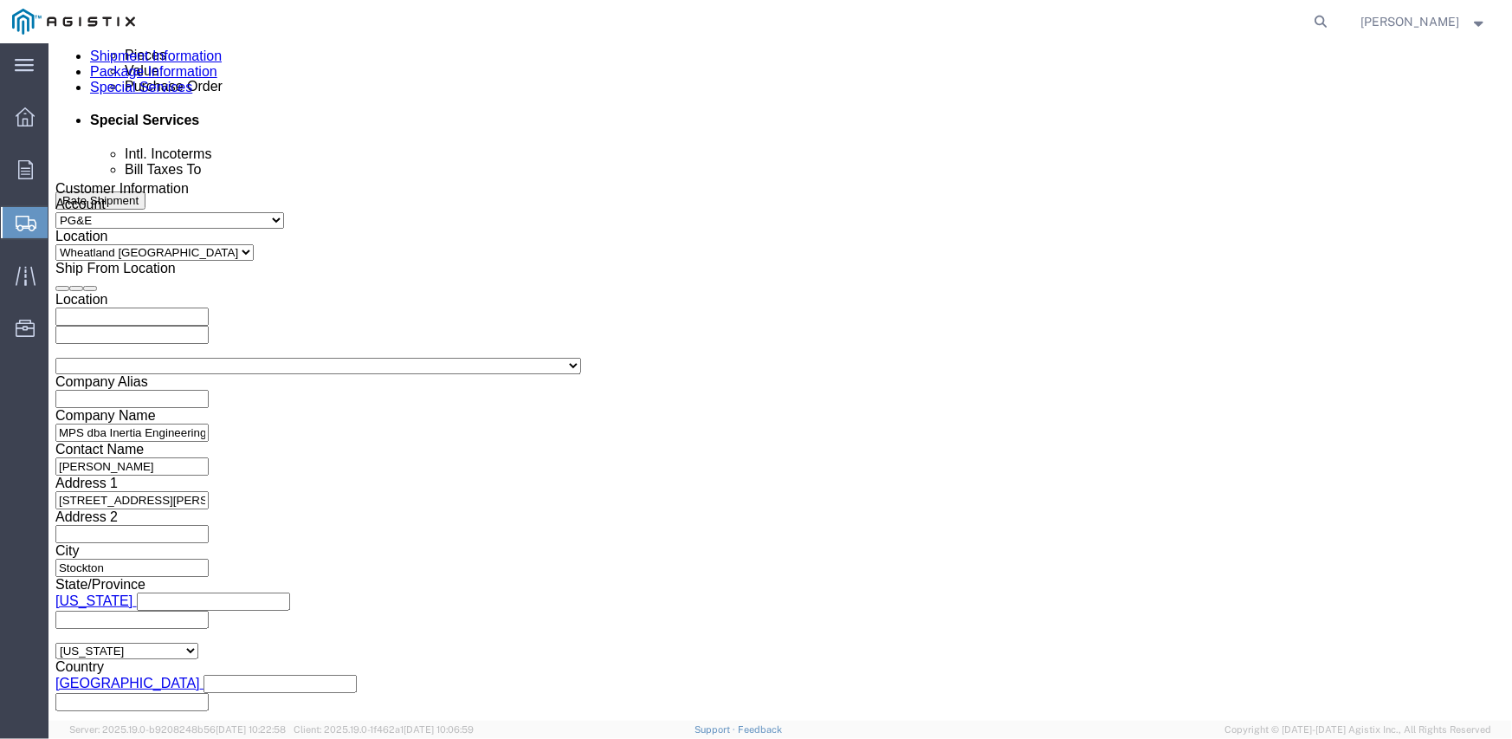
click div "Vehicle Select 1-Ton (PSS) 10 Wheel 10 Yard Dump Truck 20 Yard Dump Truck Bobta…"
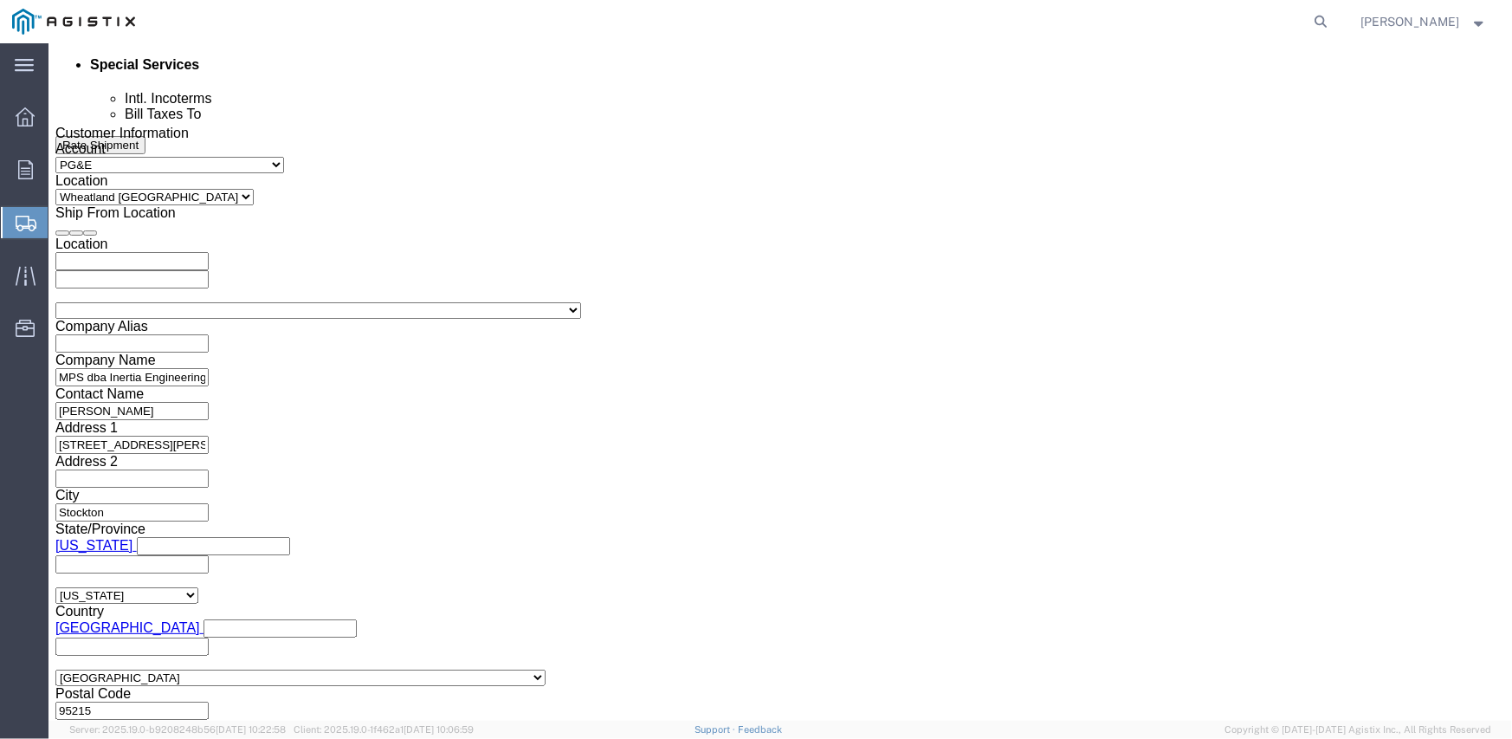
scroll to position [1098, 0]
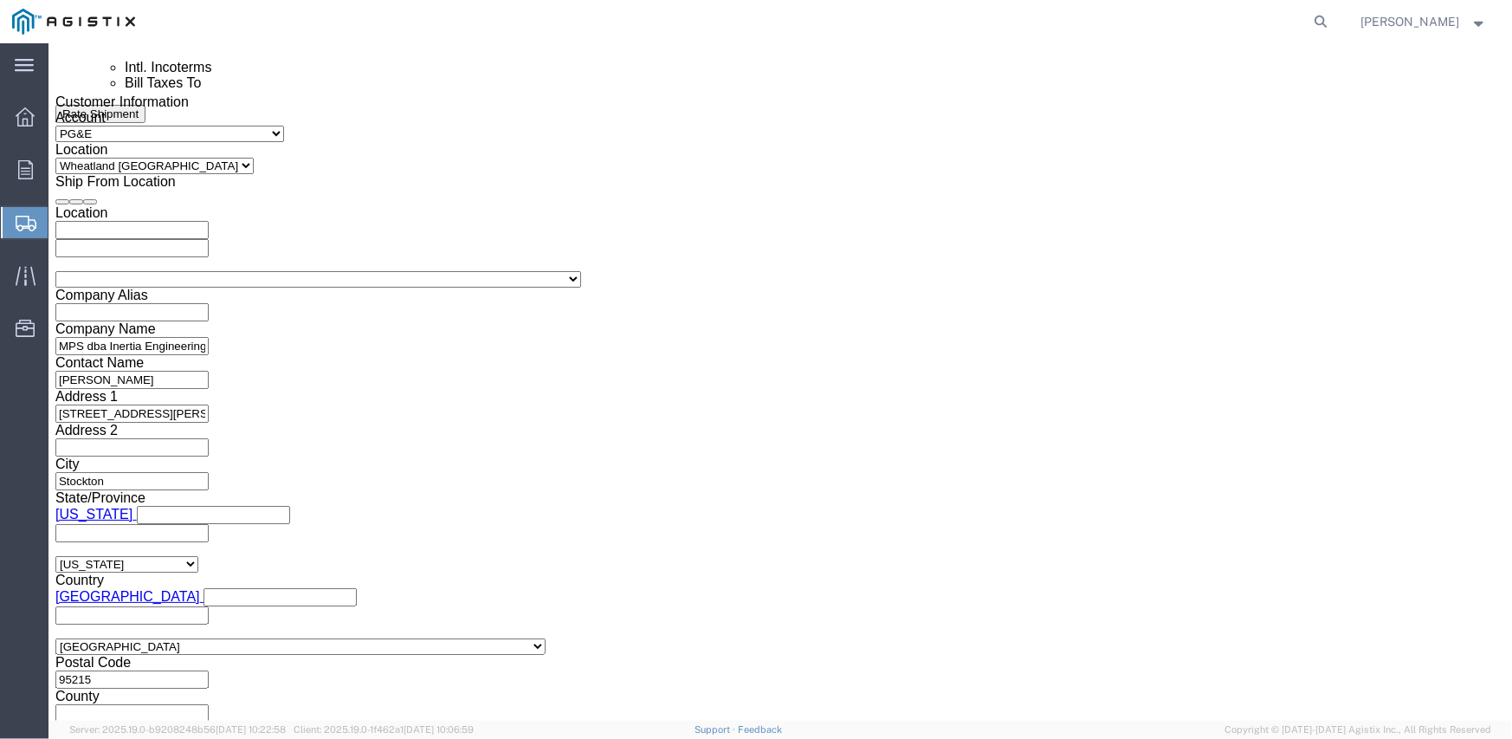
click button "Continue"
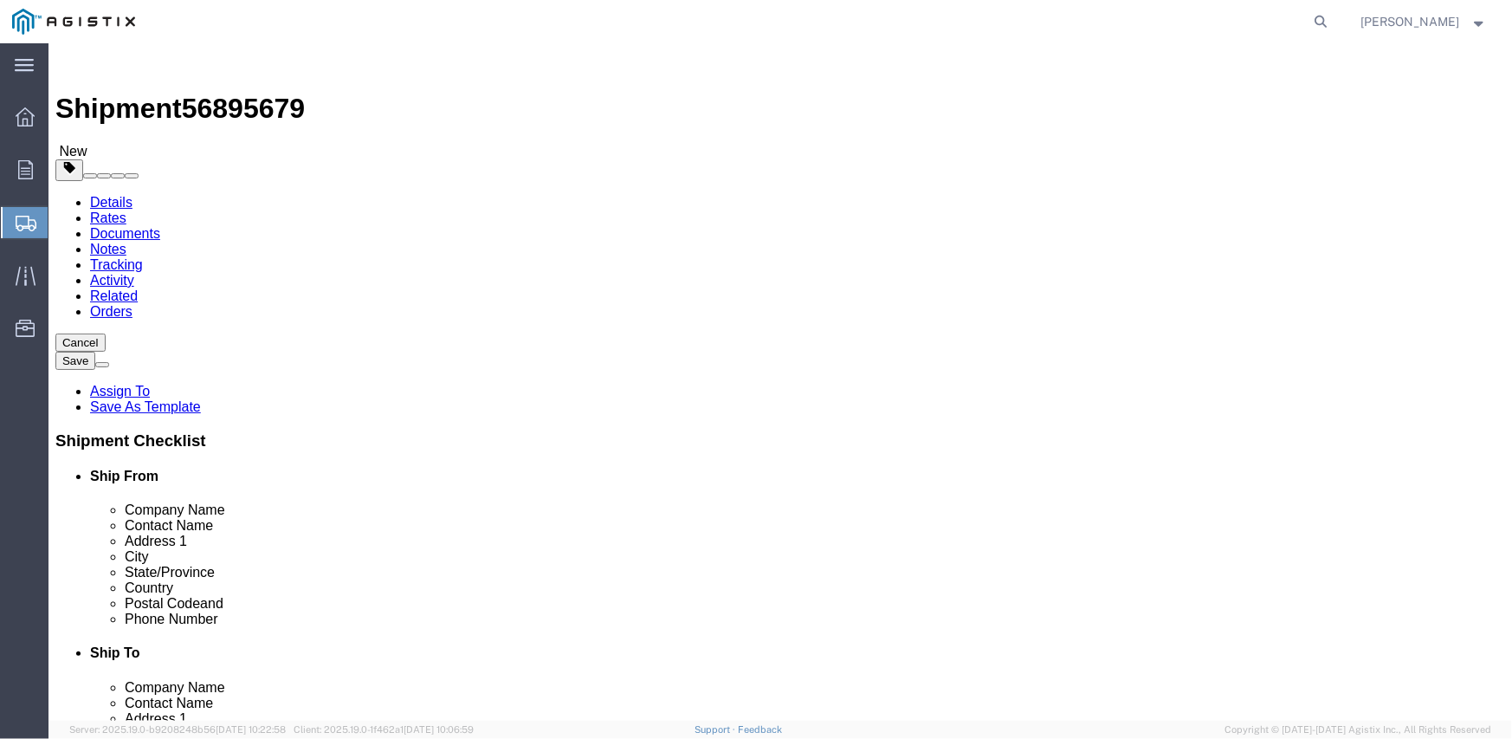
click select "Select Bulk Bundle(s) Cardboard Box(es) Carton(s) Crate(s) Drum(s) (Fiberboard)…"
select select "CRAT"
click select "Select Bulk Bundle(s) Cardboard Box(es) Carton(s) Crate(s) Drum(s) (Fiberboard)…"
click input "1"
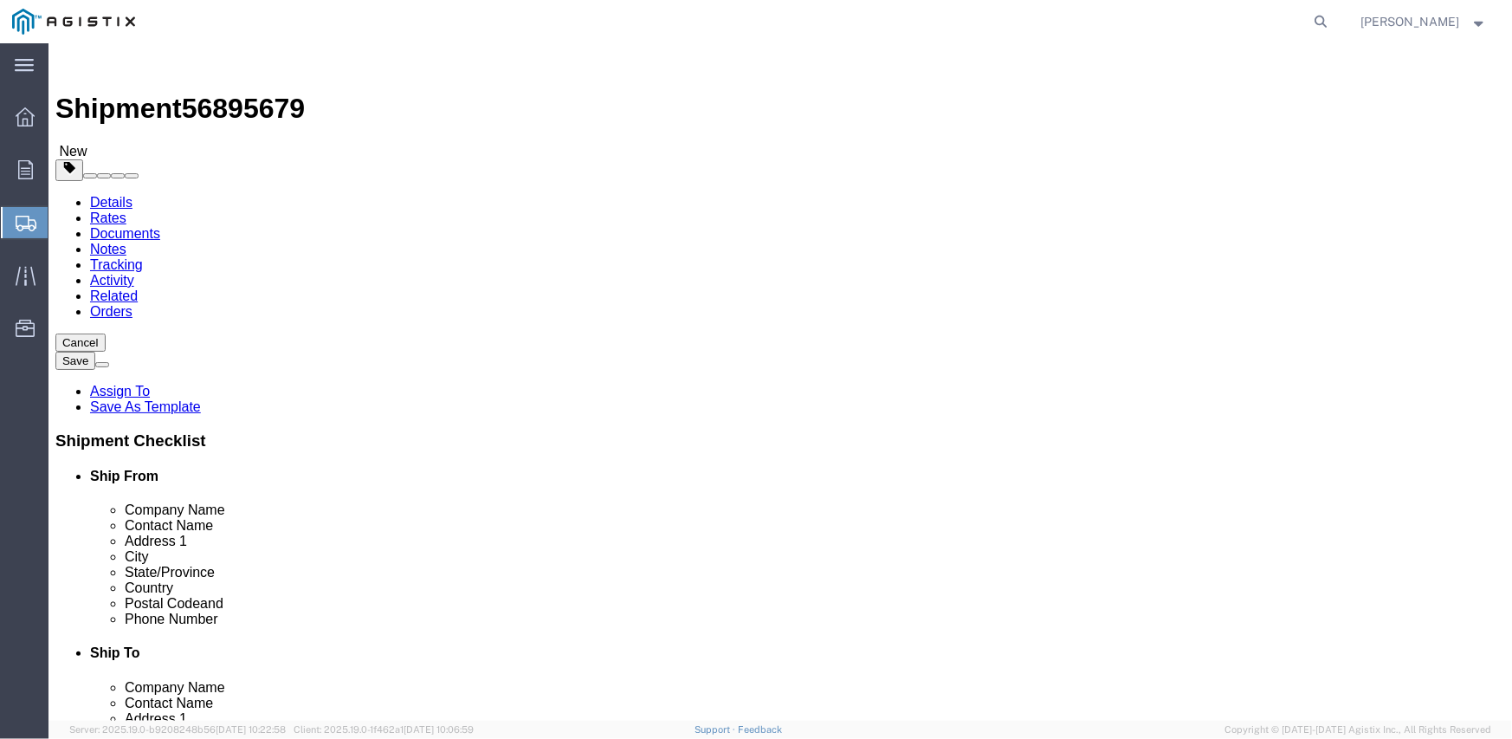
type input "6"
click input "text"
type input "139"
type input "47"
type input "49"
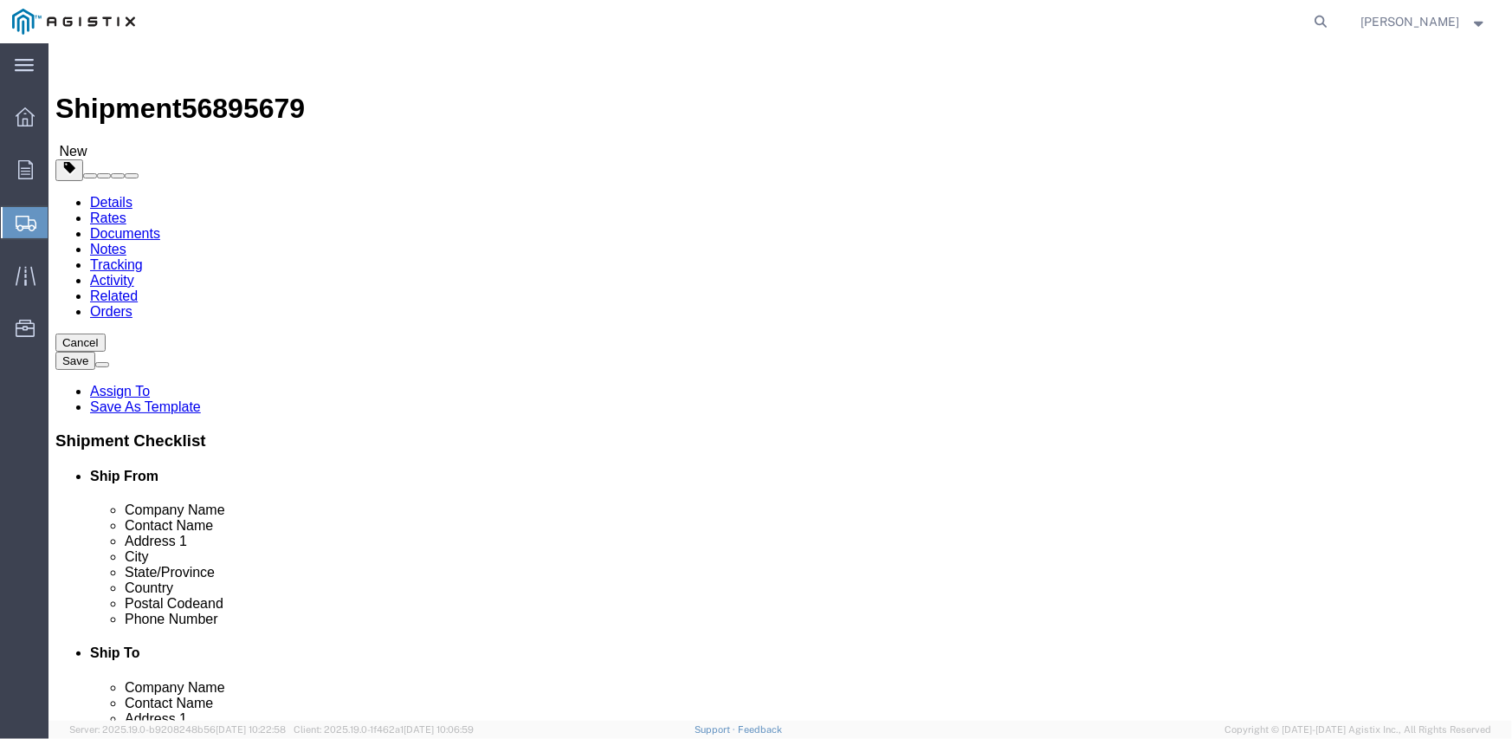
click input "0.00"
type input "3966"
click link "Add Content"
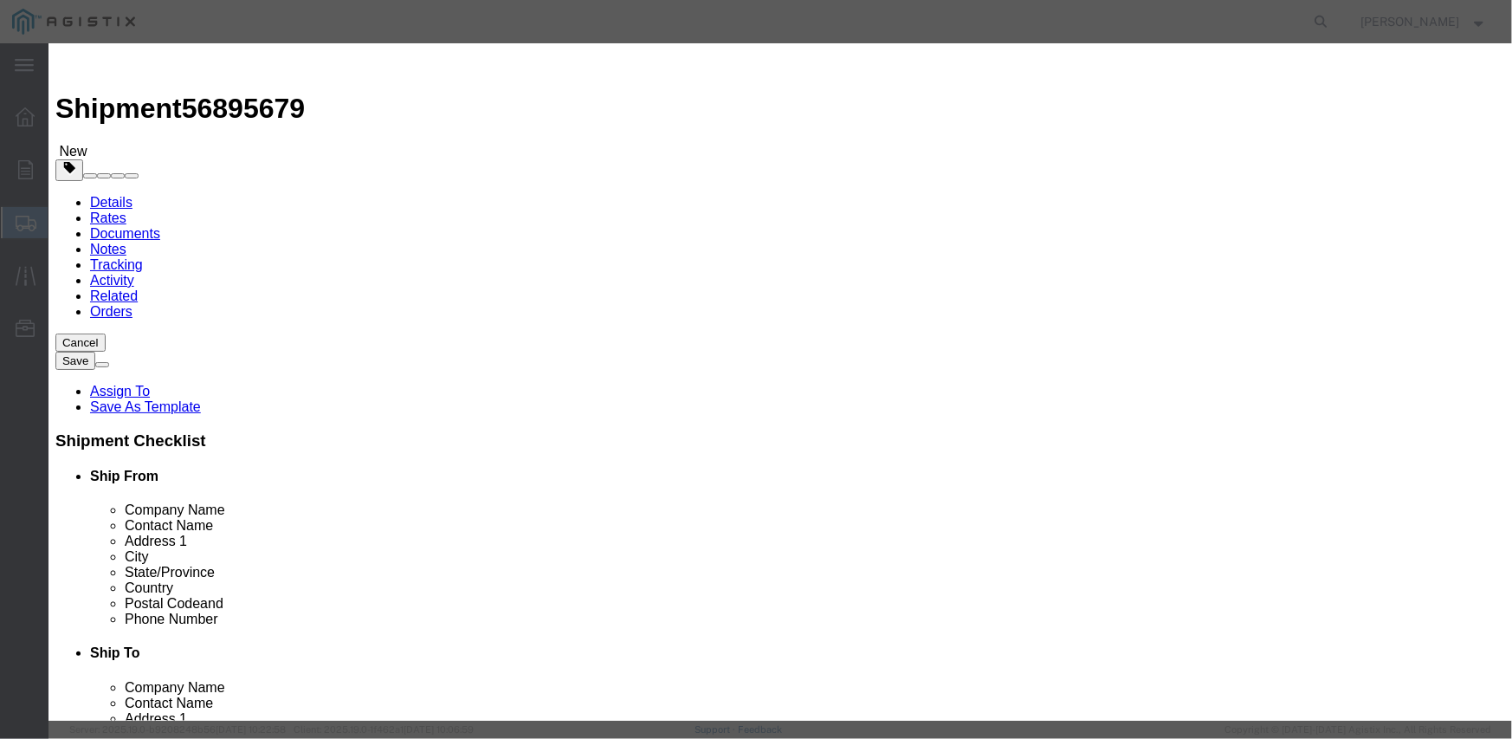
click input "text"
click div "Commodity library Product Name M343728 M34 Pieces 0 Select Bag Barrels 100Board…"
click input "M343728"
type input "M343728"
click td "Name: SWITCH LINEBOSS 25KV 900A"
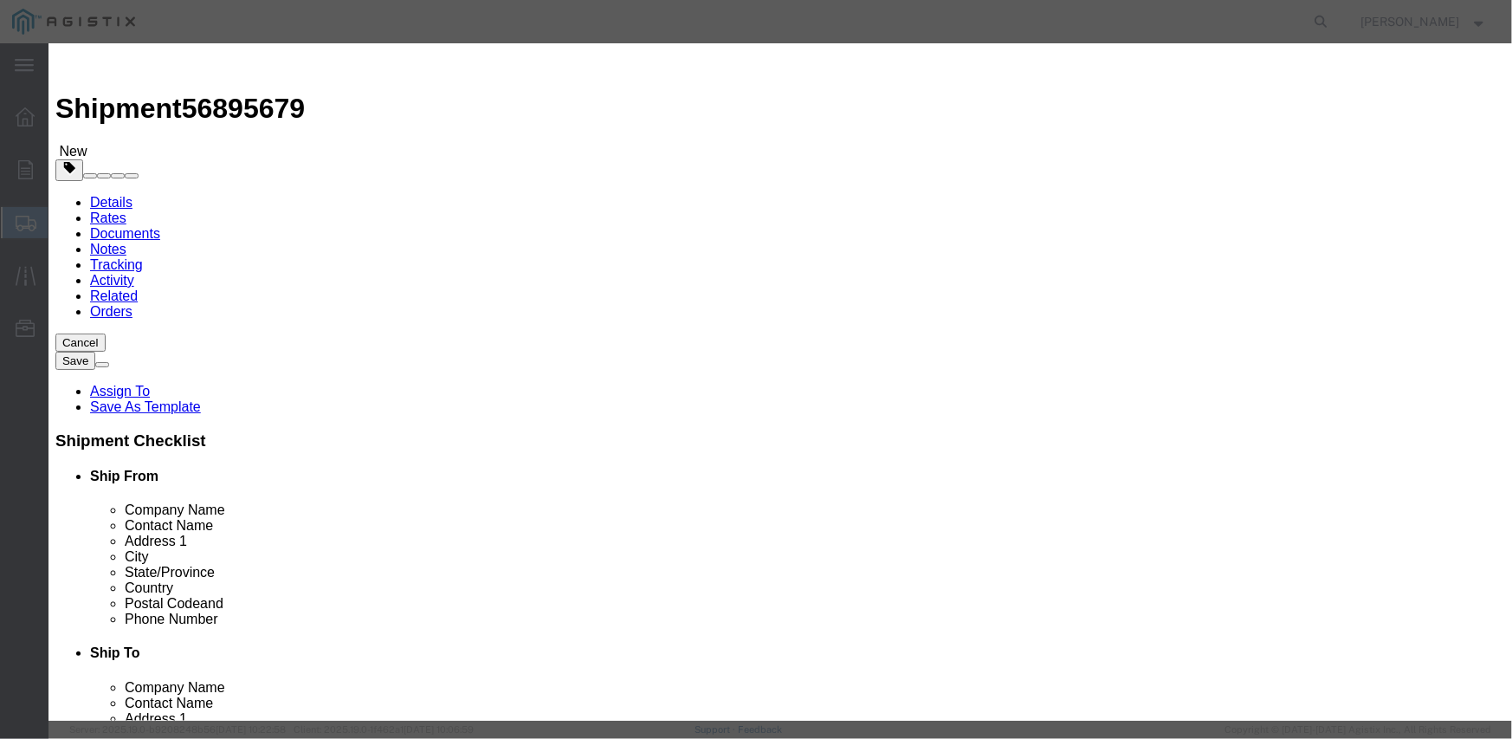
select select
select select "USD"
type input "SWITCH LINEBOSS 25KV 900A"
type input "M343728"
click input "text"
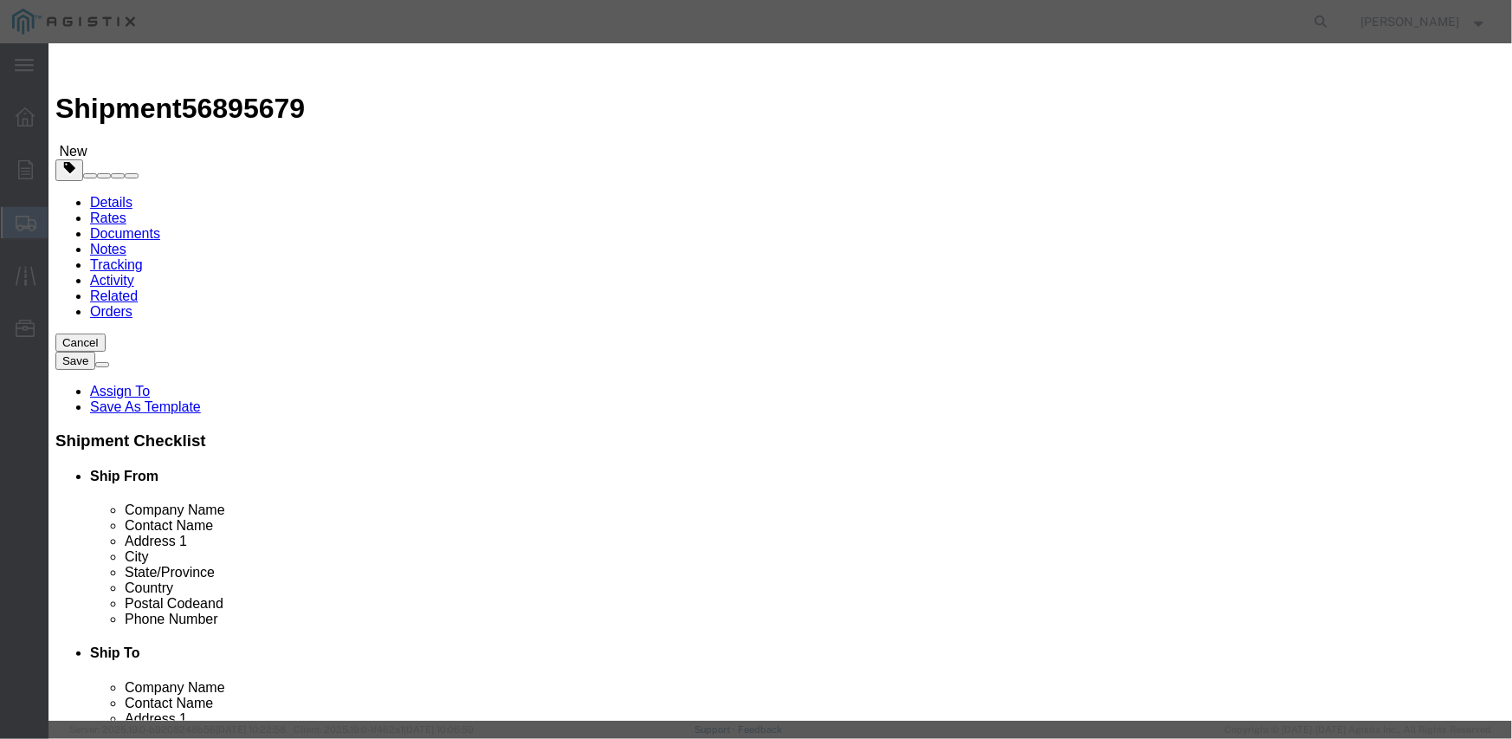
type input "6"
select select "EA"
paste input "25,138.80"
type input "25,138.80"
click textarea
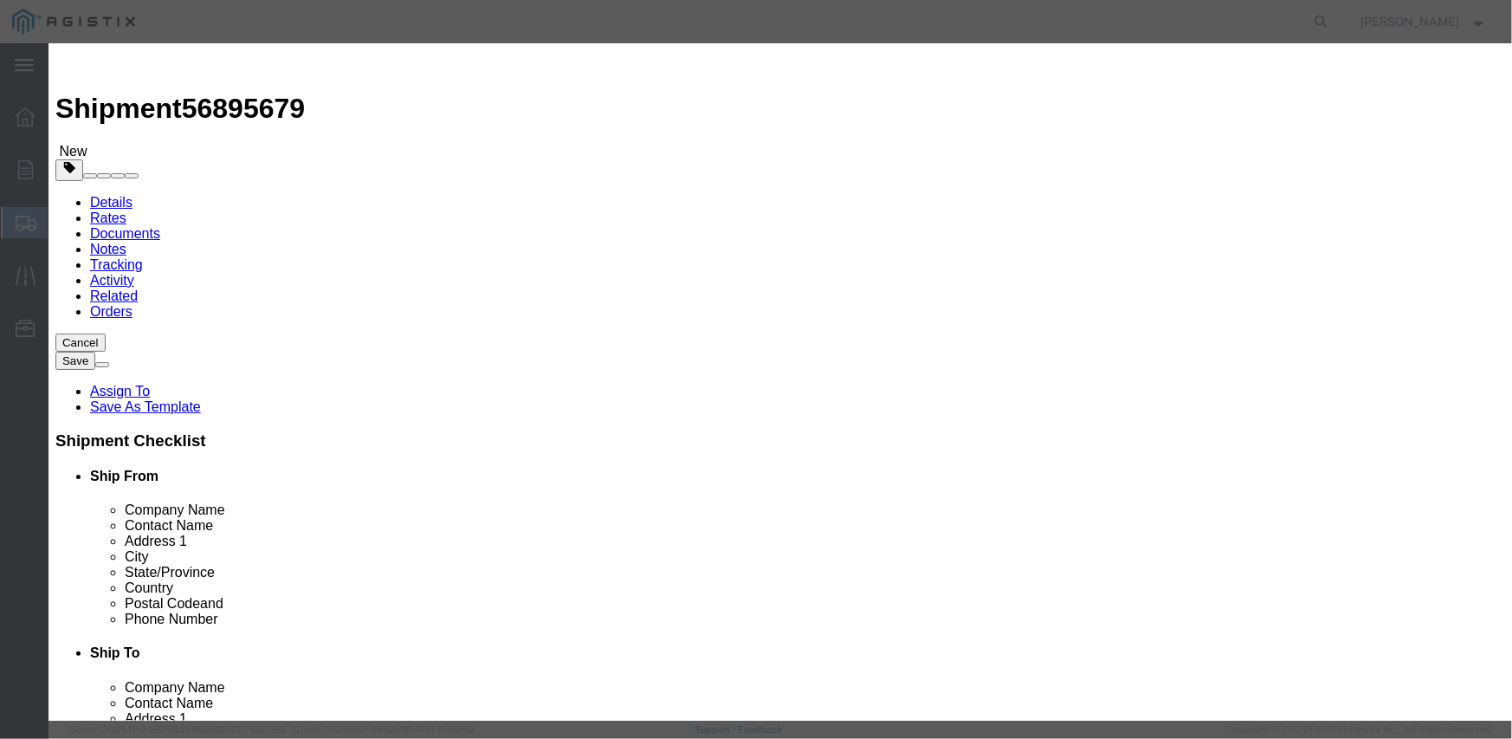
paste textarea "L26S1LSUG3P4T"
type textarea "L26S1LSUG3P4T"
click select "Select Account Type Activity ID Airline Appointment Number ASN Batch Number Bil…"
click div "Description L26S1LSUG3P4T Commodity Category Select Country Of Origin Select [G…"
click select "Select Account Type Activity ID Airline Appointment Number ASN Batch Number Bil…"
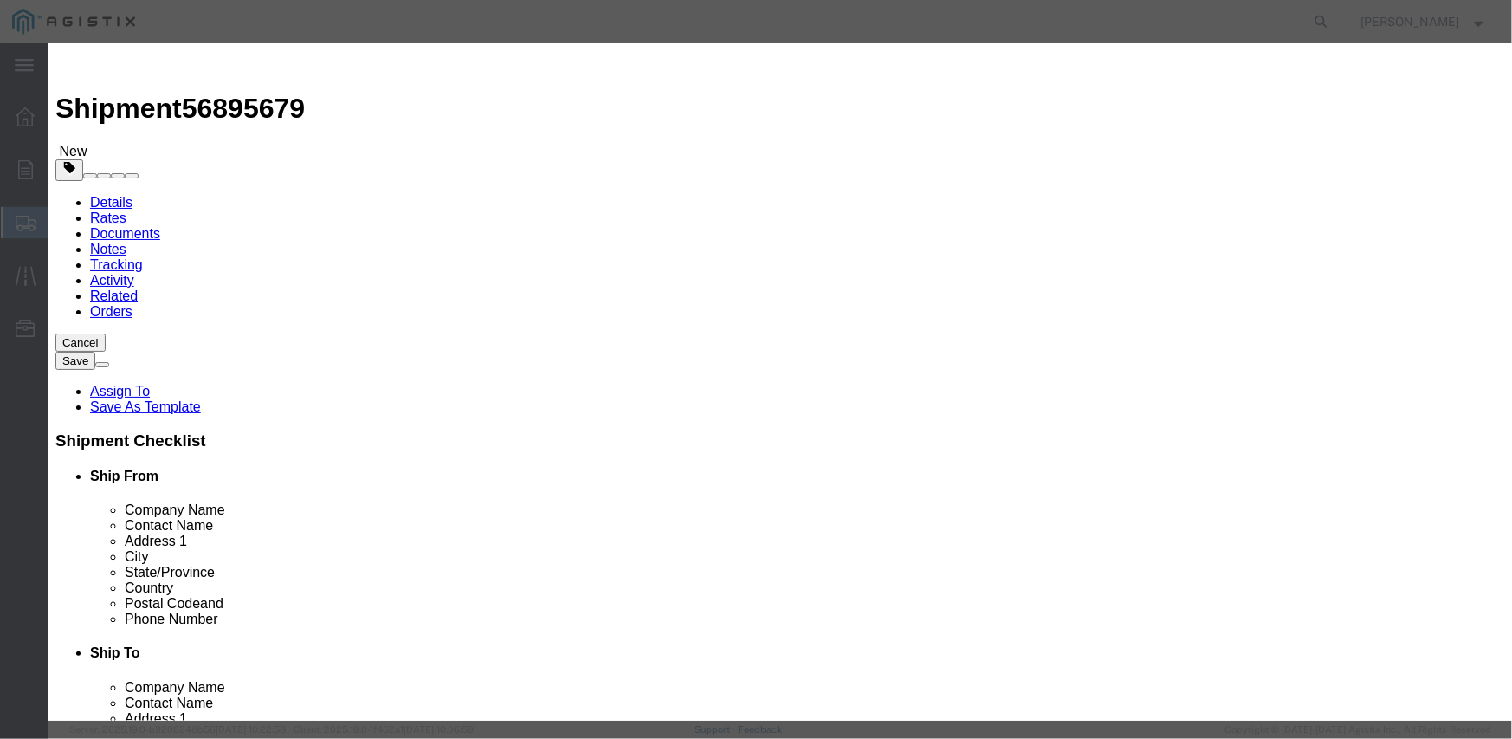
select select "PURCHORD"
click select "Select Account Type Activity ID Airline Appointment Number ASN Batch Number Bil…"
drag, startPoint x: 1089, startPoint y: 279, endPoint x: 1078, endPoint y: 276, distance: 11.6
click input "text"
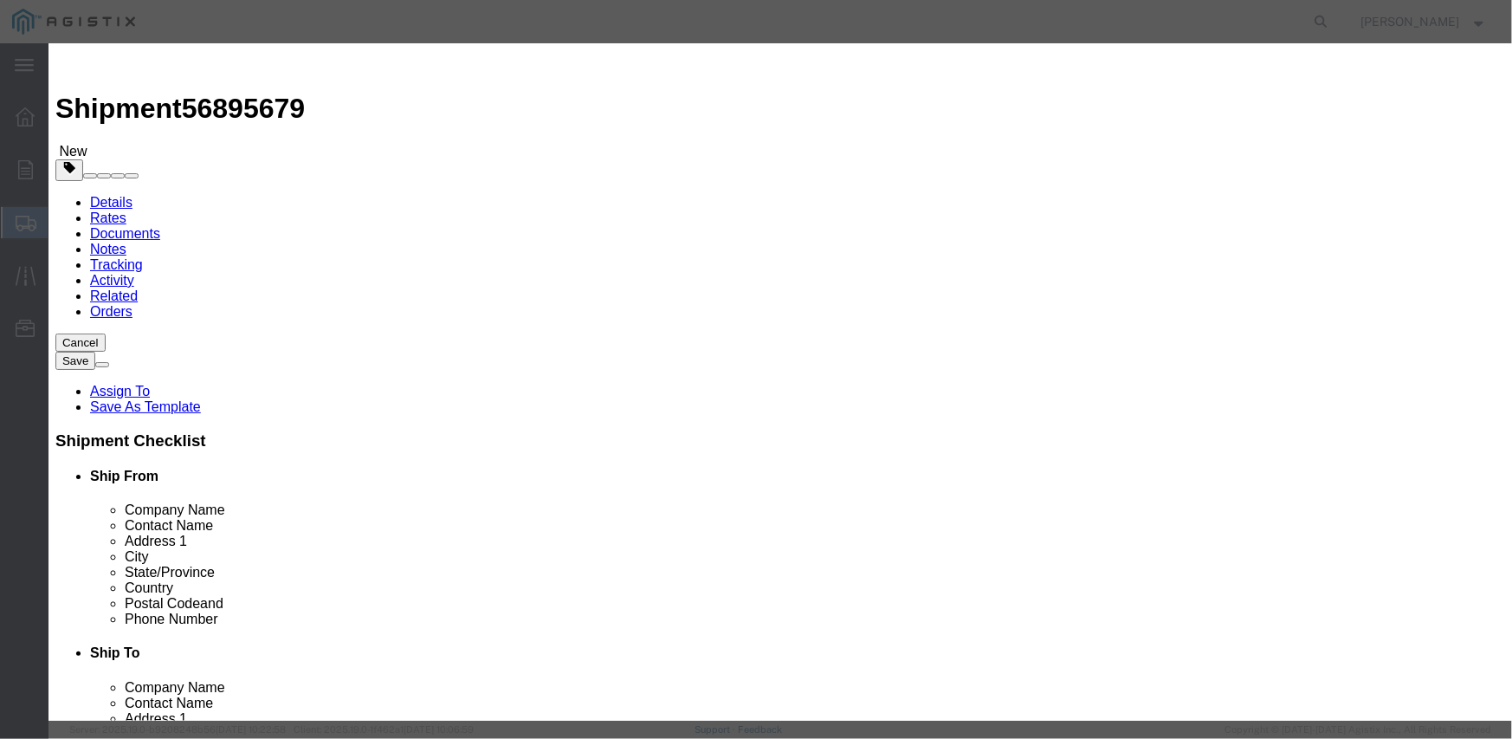
paste input "3501411333"
type input "3501411333"
select select "SALEORDR"
type input "294907"
click button "Save & Close"
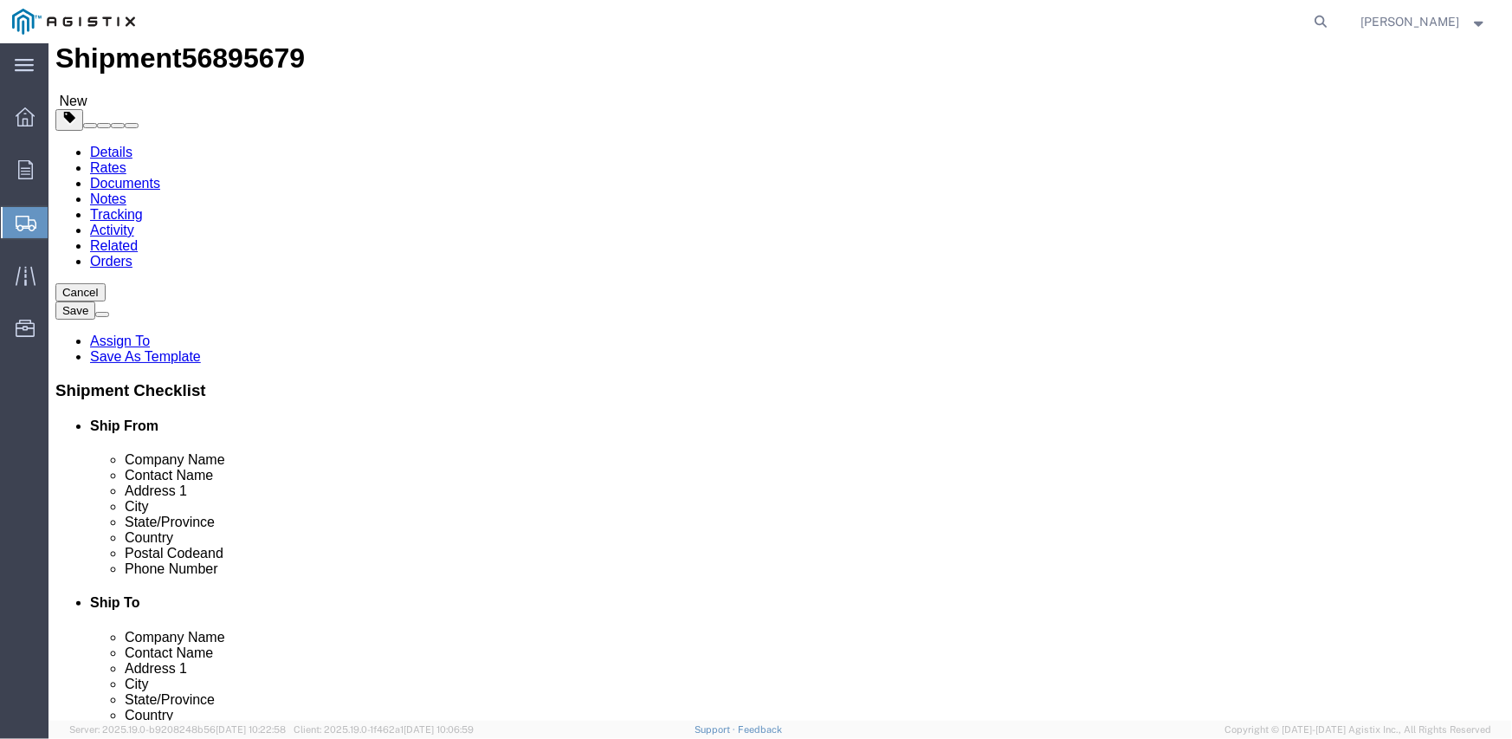
scroll to position [78, 0]
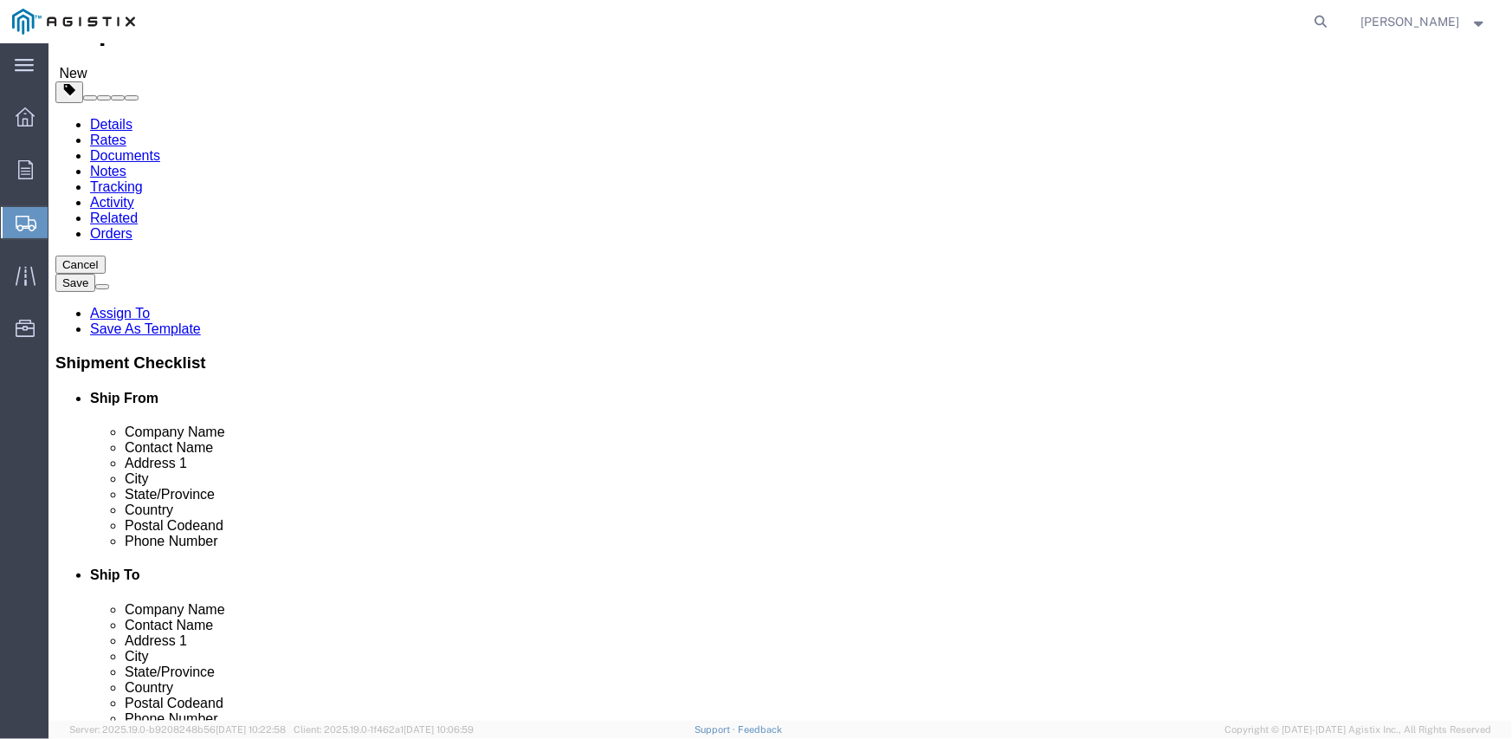
click button "Rate Shipment"
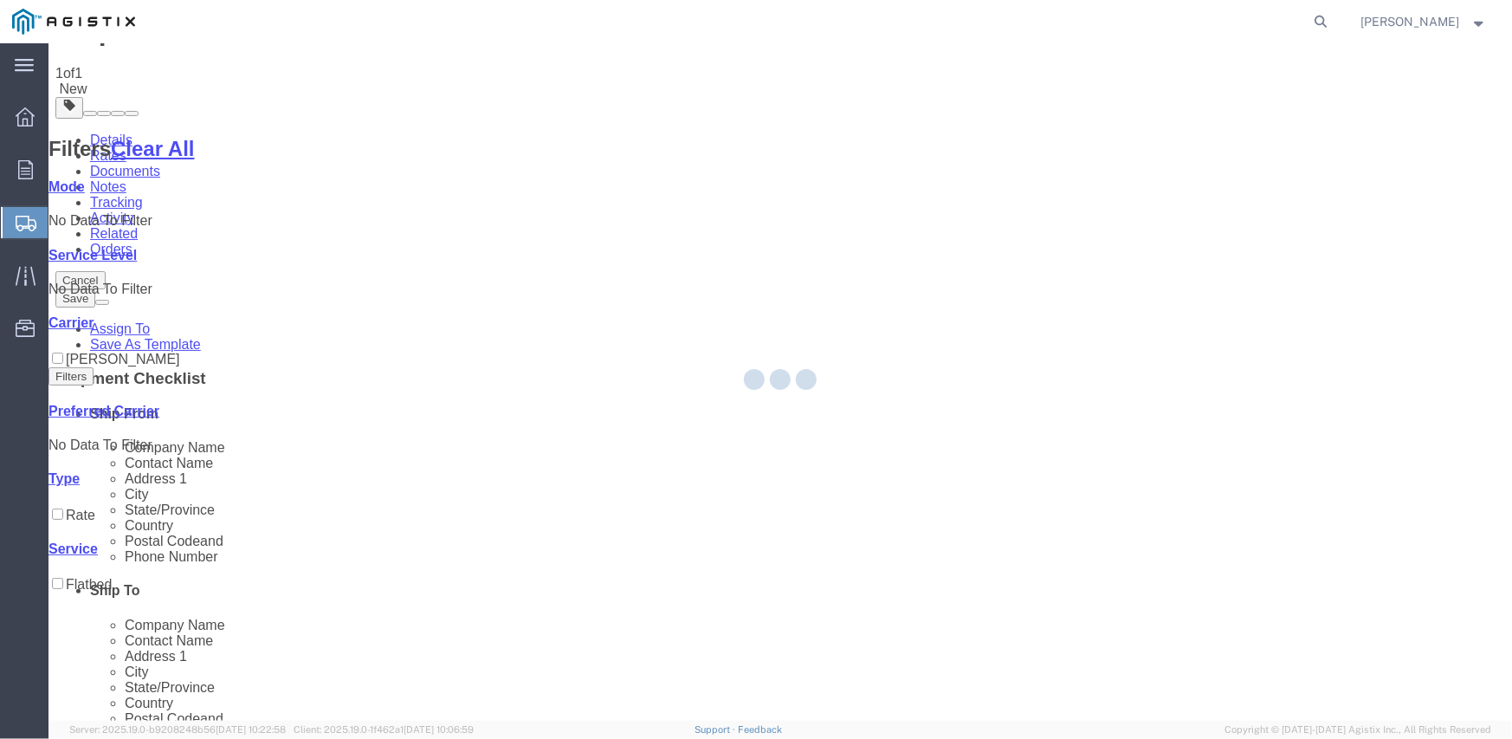
scroll to position [0, 0]
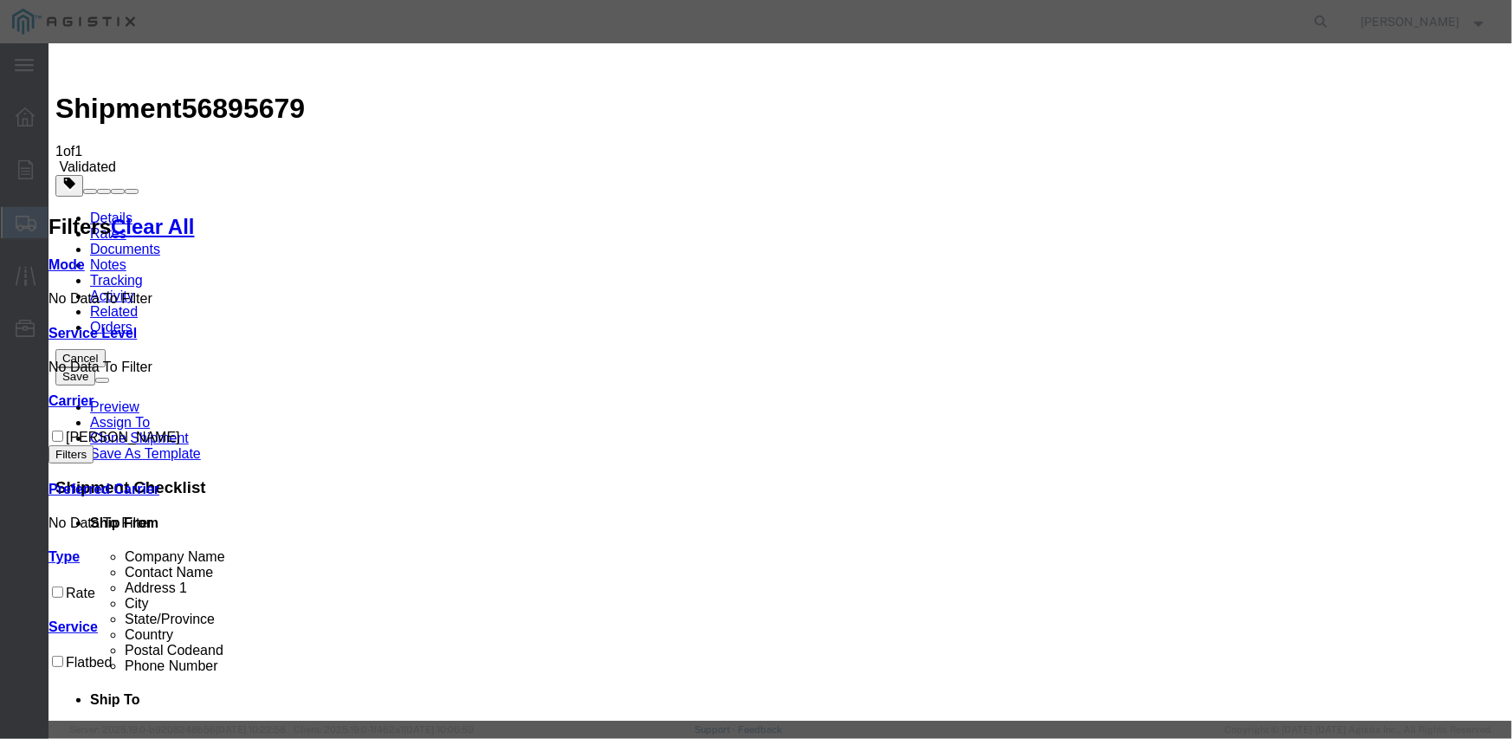
drag, startPoint x: 527, startPoint y: 219, endPoint x: 544, endPoint y: 219, distance: 16.5
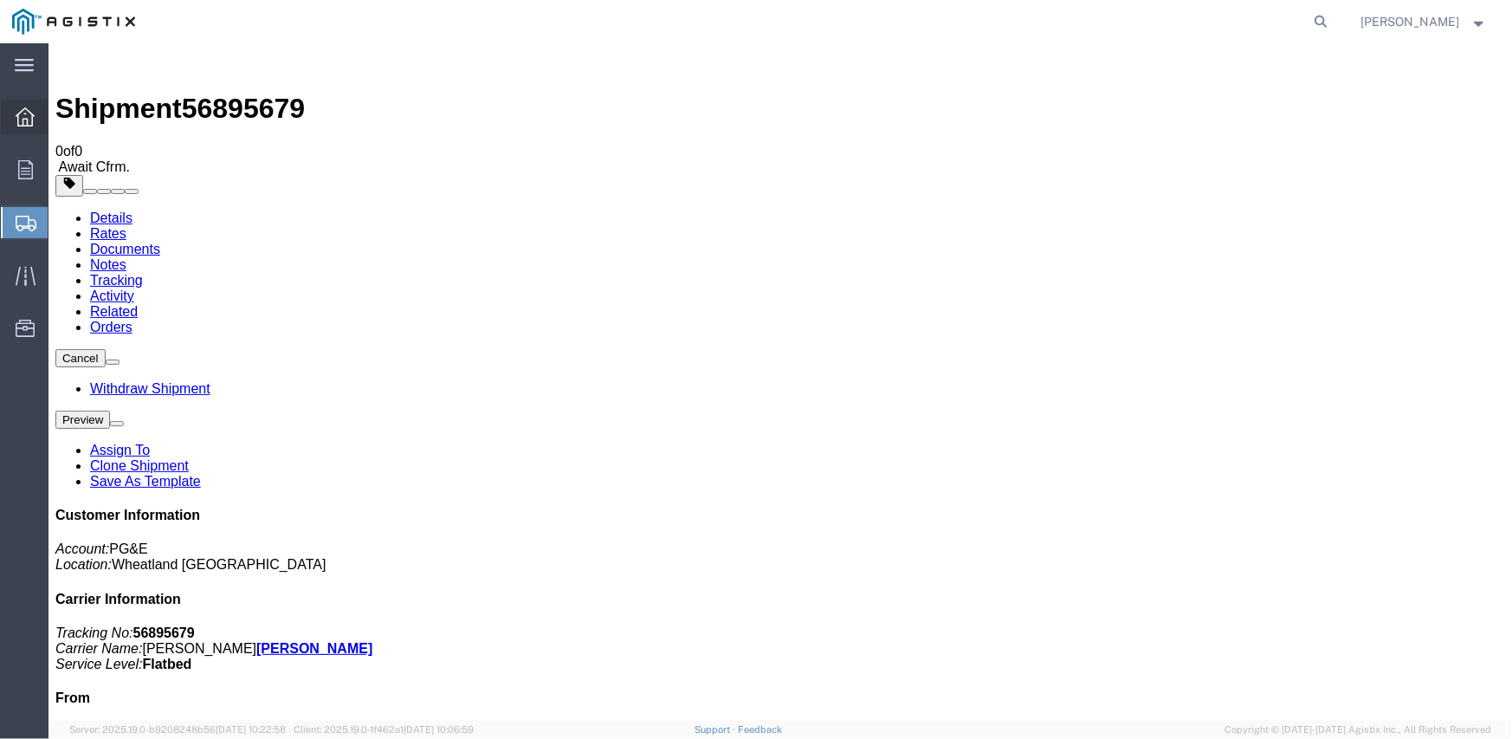
click at [20, 122] on icon at bounding box center [25, 116] width 19 height 19
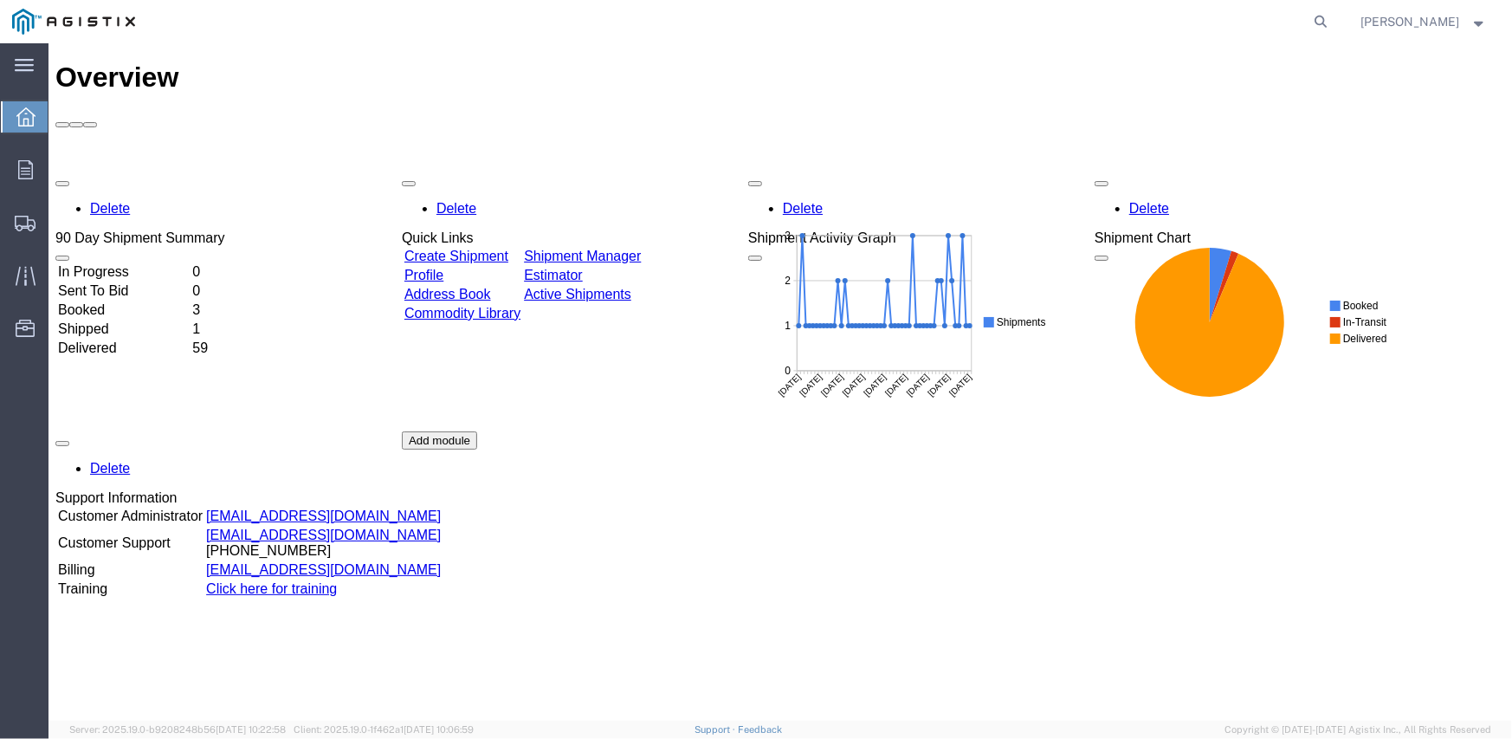
click at [503, 248] on link "Create Shipment" at bounding box center [456, 255] width 104 height 15
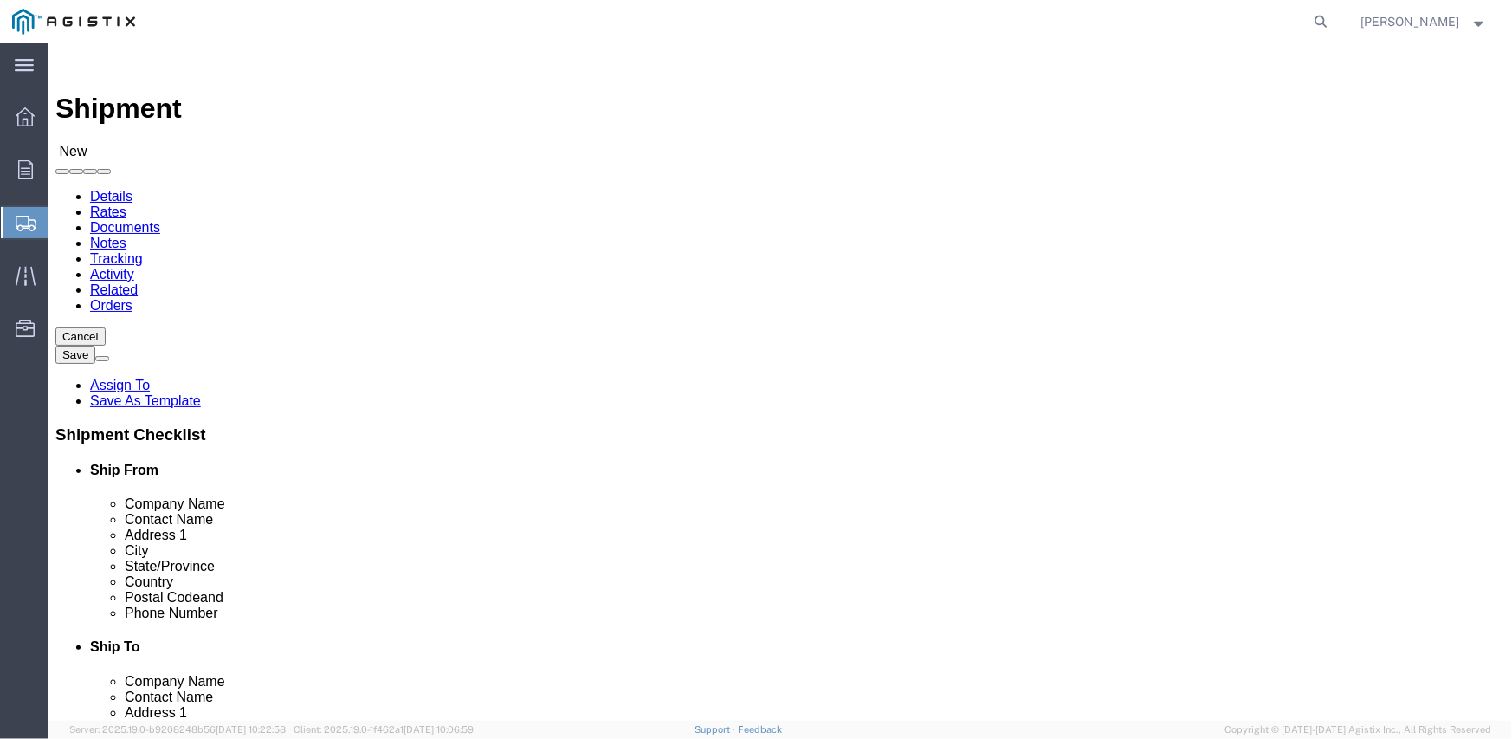
click select "Select Inertia Engineering & Machine Works Inc PG&E"
select select "9596"
click select "Select Inertia Engineering & Machine Works Inc PG&E"
select select "PURCHORD"
select select
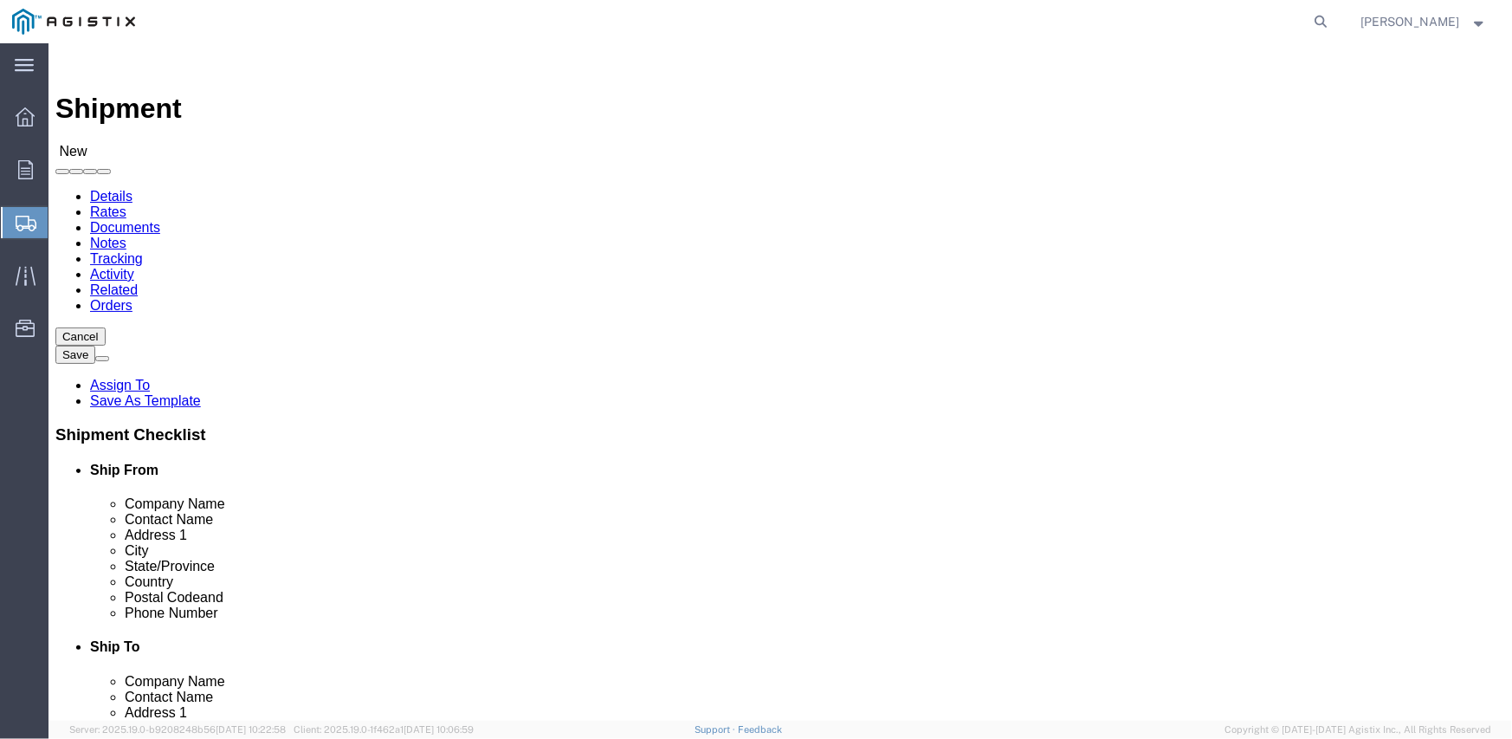
select select
click select "Select All Others [GEOGRAPHIC_DATA] [GEOGRAPHIC_DATA] [GEOGRAPHIC_DATA] [GEOGRA…"
select select "19745"
click select "Select All Others [GEOGRAPHIC_DATA] [GEOGRAPHIC_DATA] [GEOGRAPHIC_DATA] [GEOGRA…"
click span
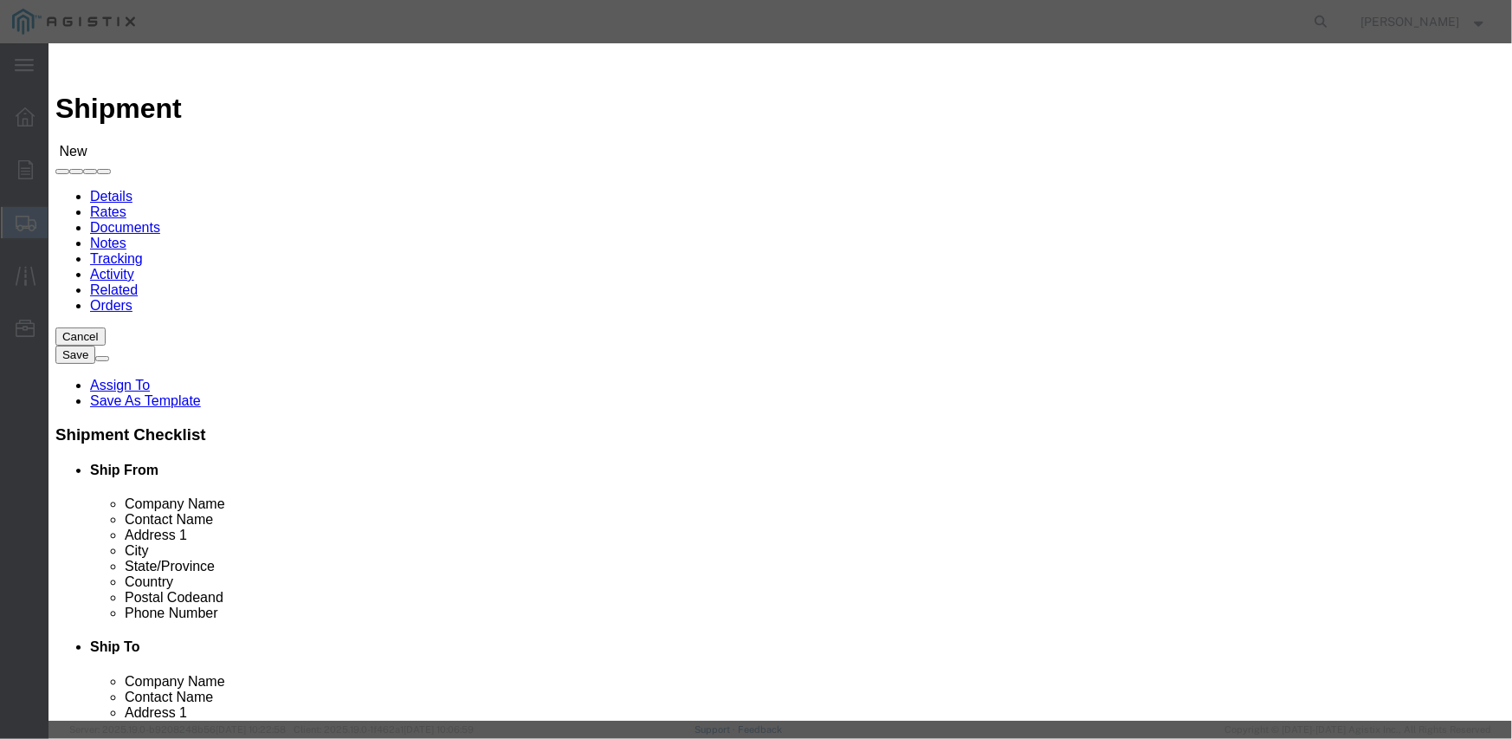
click button "Select"
select select "CA"
click button "Select"
type input "PG&E - [GEOGRAPHIC_DATA]"
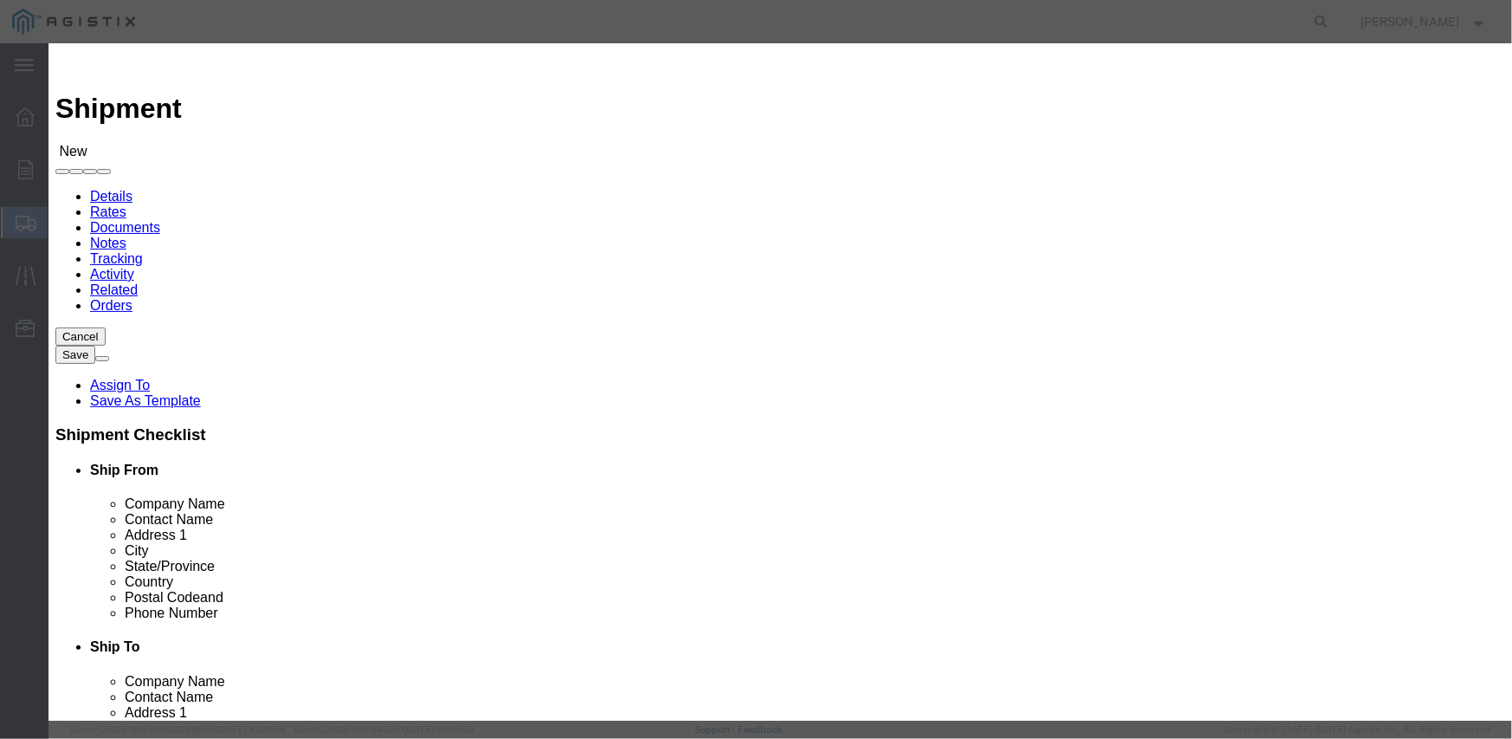
select select "CA"
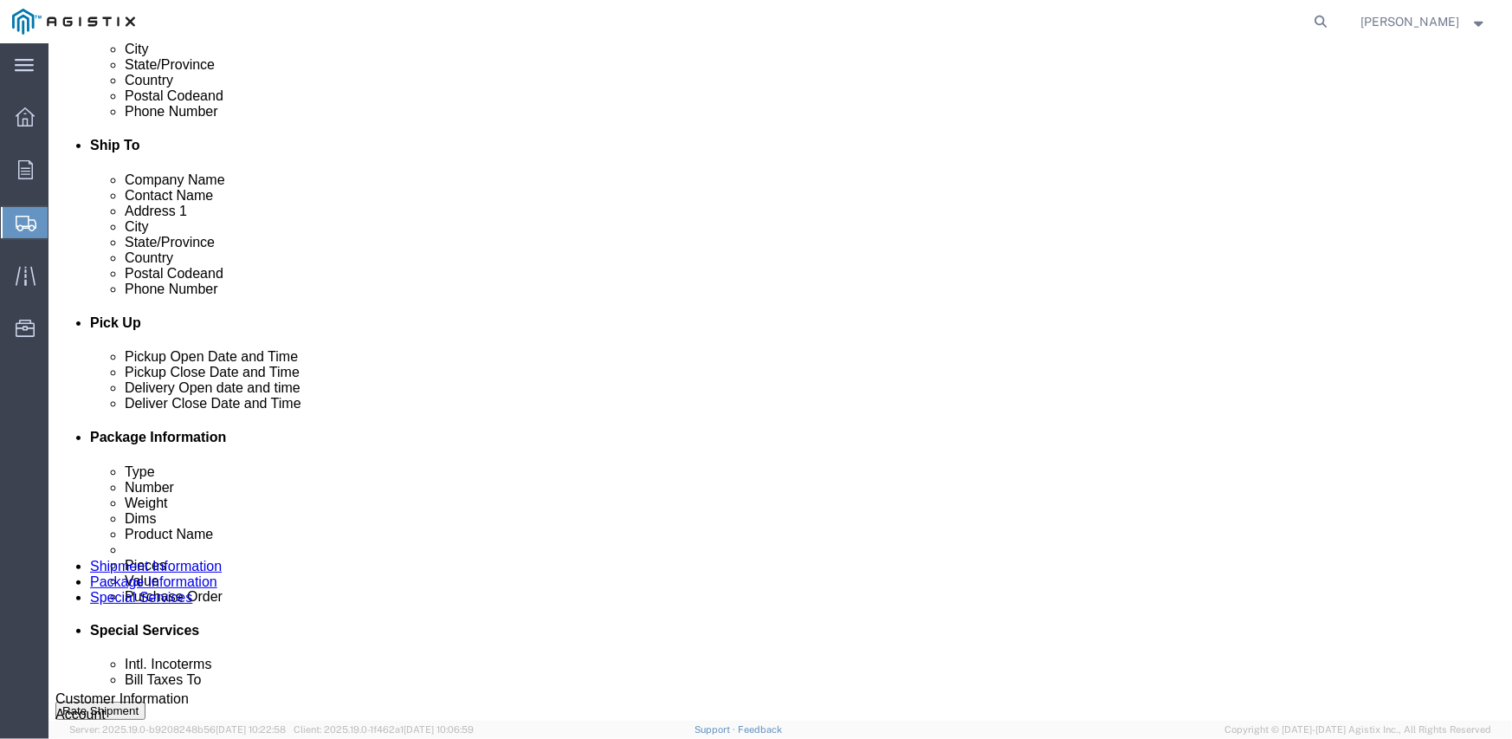
scroll to position [520, 0]
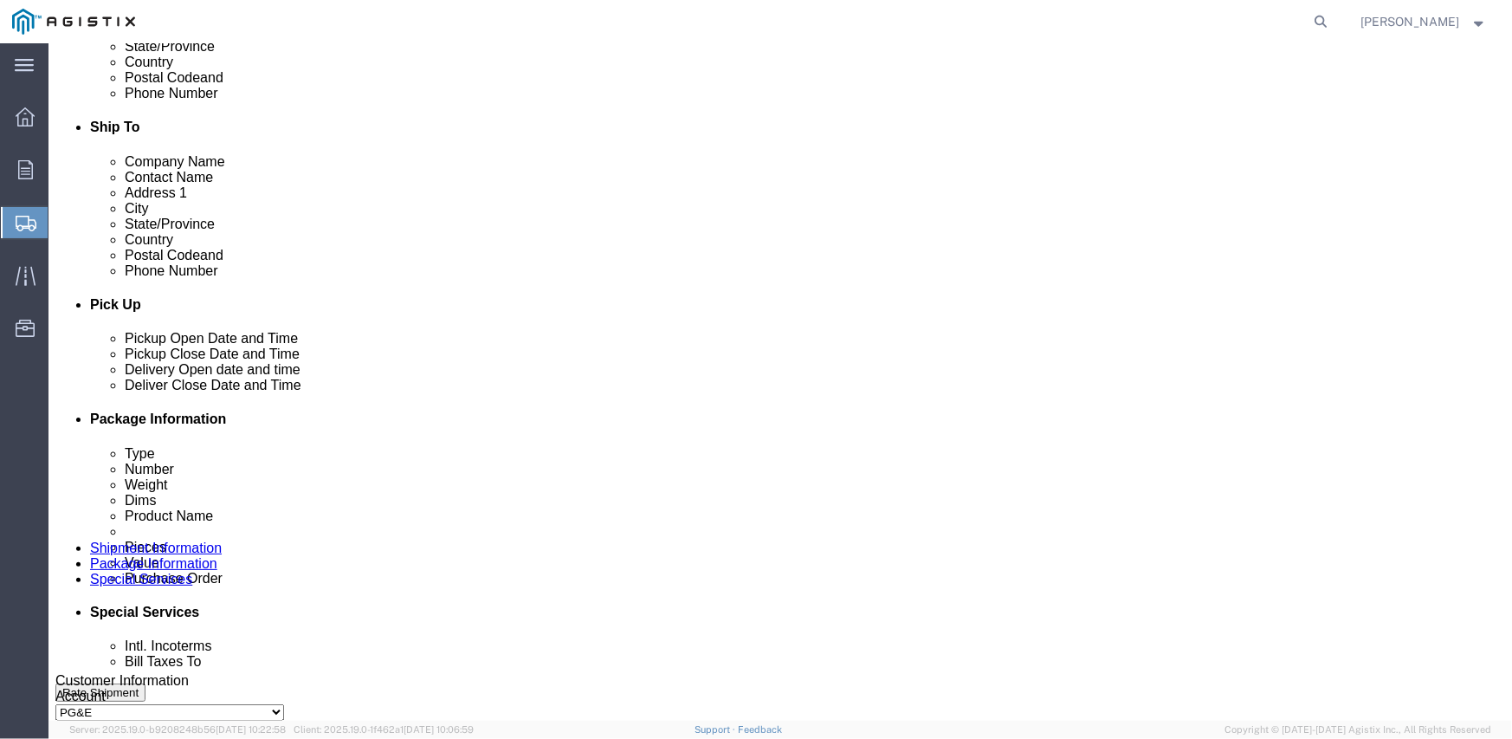
click div "[DATE] 12:00 PM"
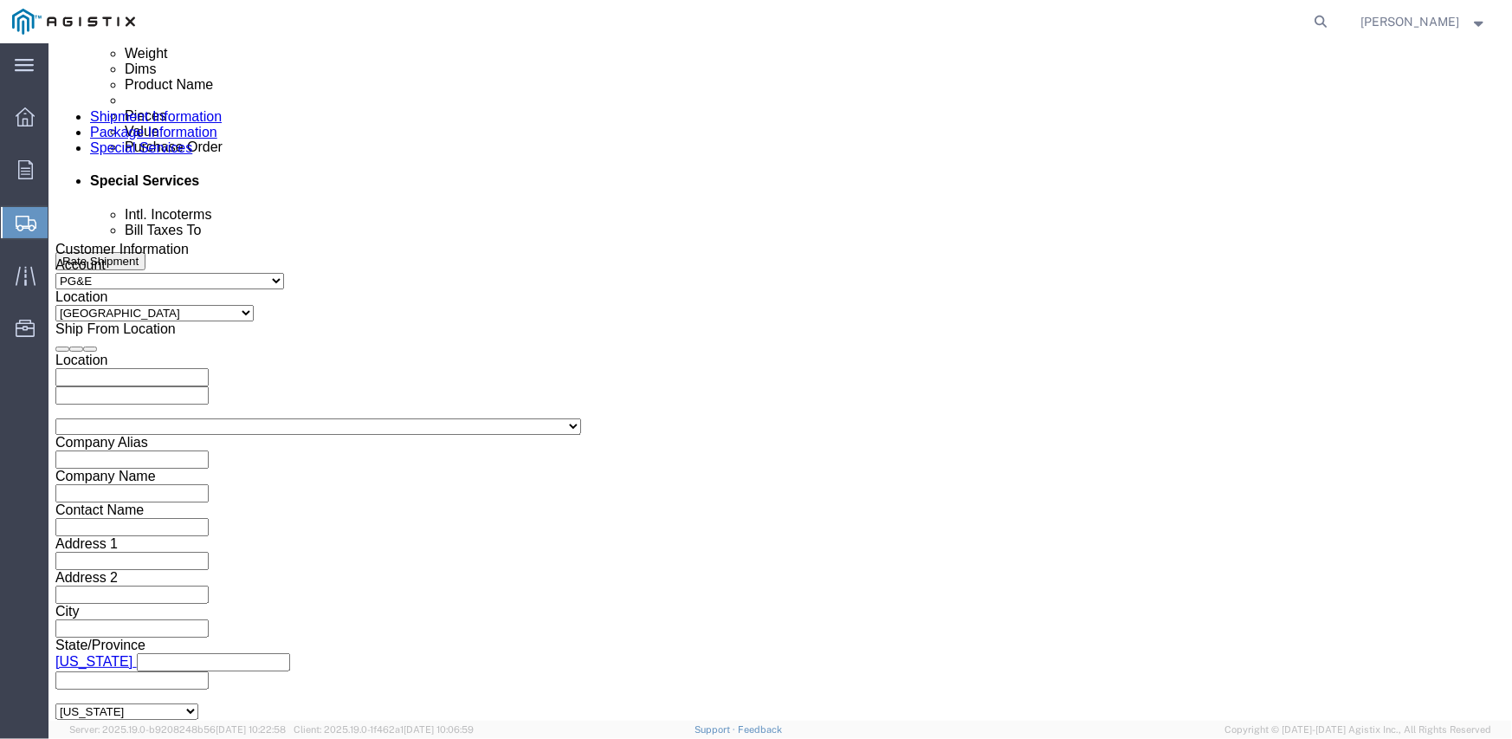
click input "12:00 PM"
type input "7:00 AM"
click button "Apply"
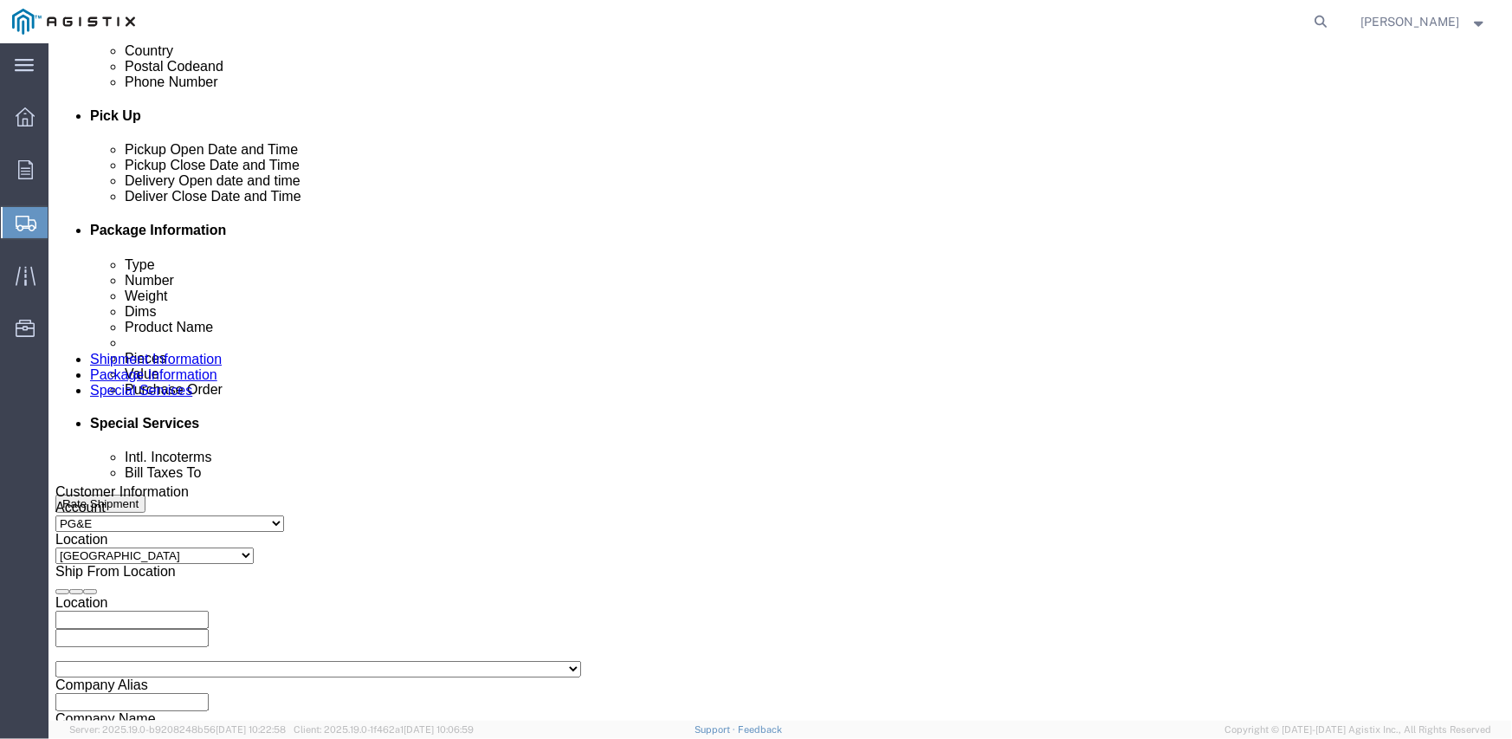
scroll to position [691, 0]
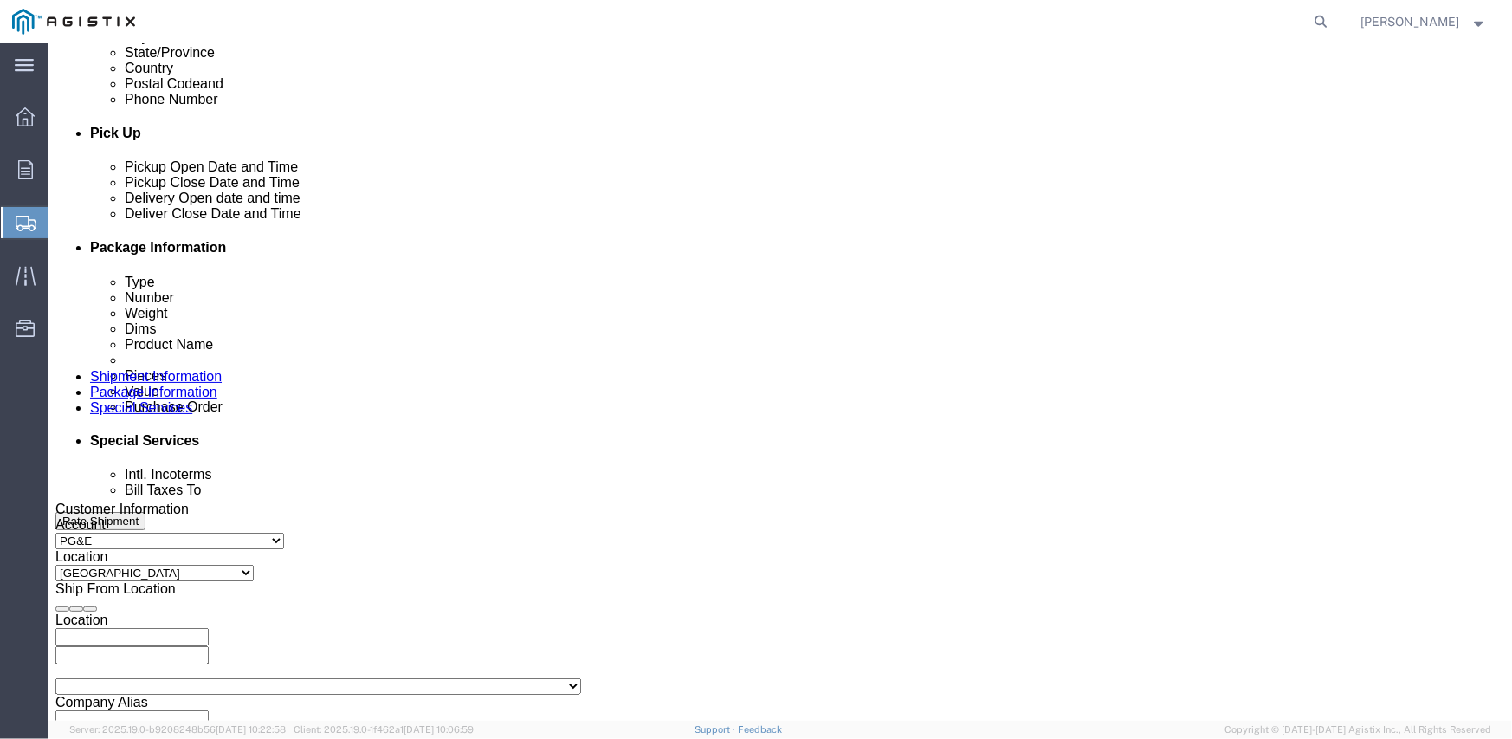
click div "[DATE] 8:00 AM"
type input "2:00 PM"
click button "Apply"
click div
click input "3:00 PM"
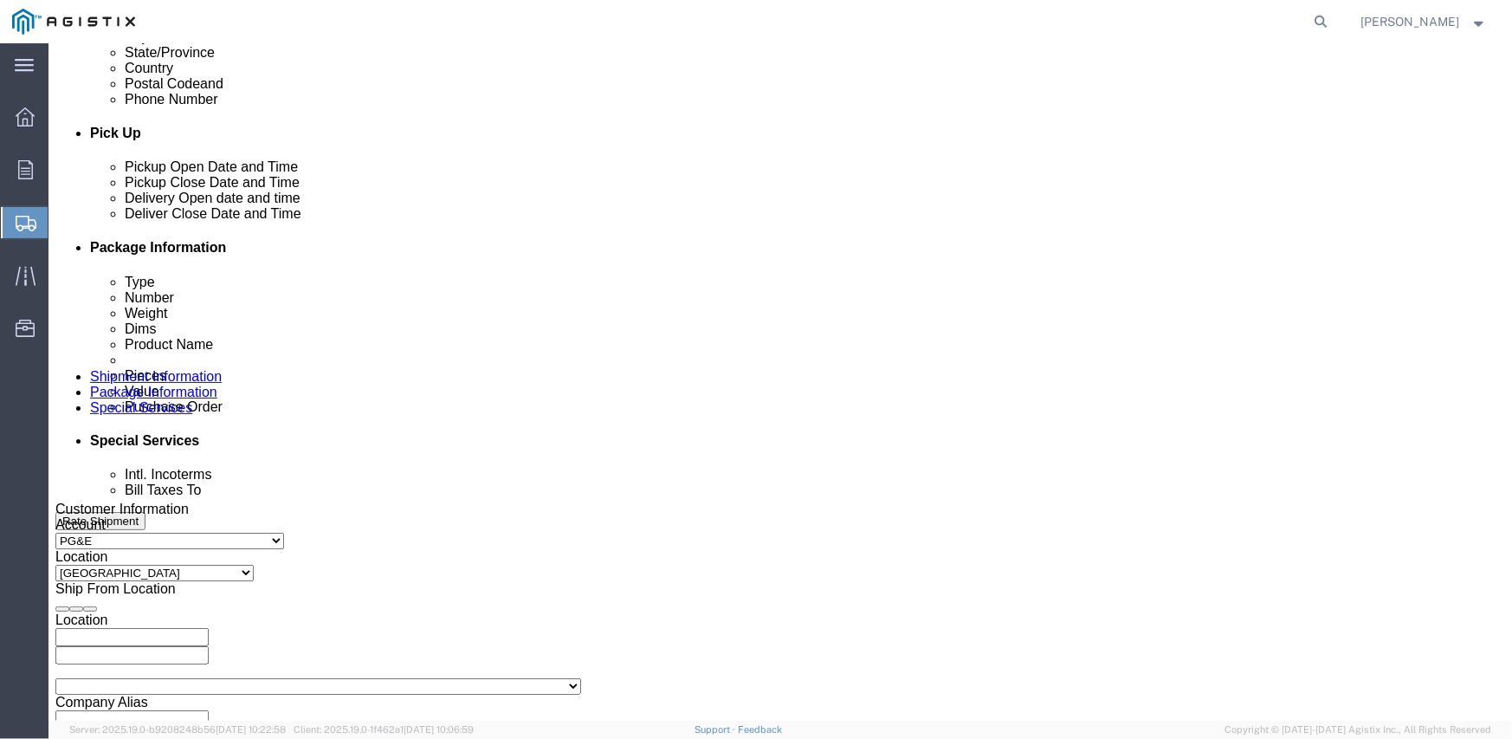
type input "8:00 PM"
type input "am:00 PM"
click div
click div "[DATE] 8:00 PM"
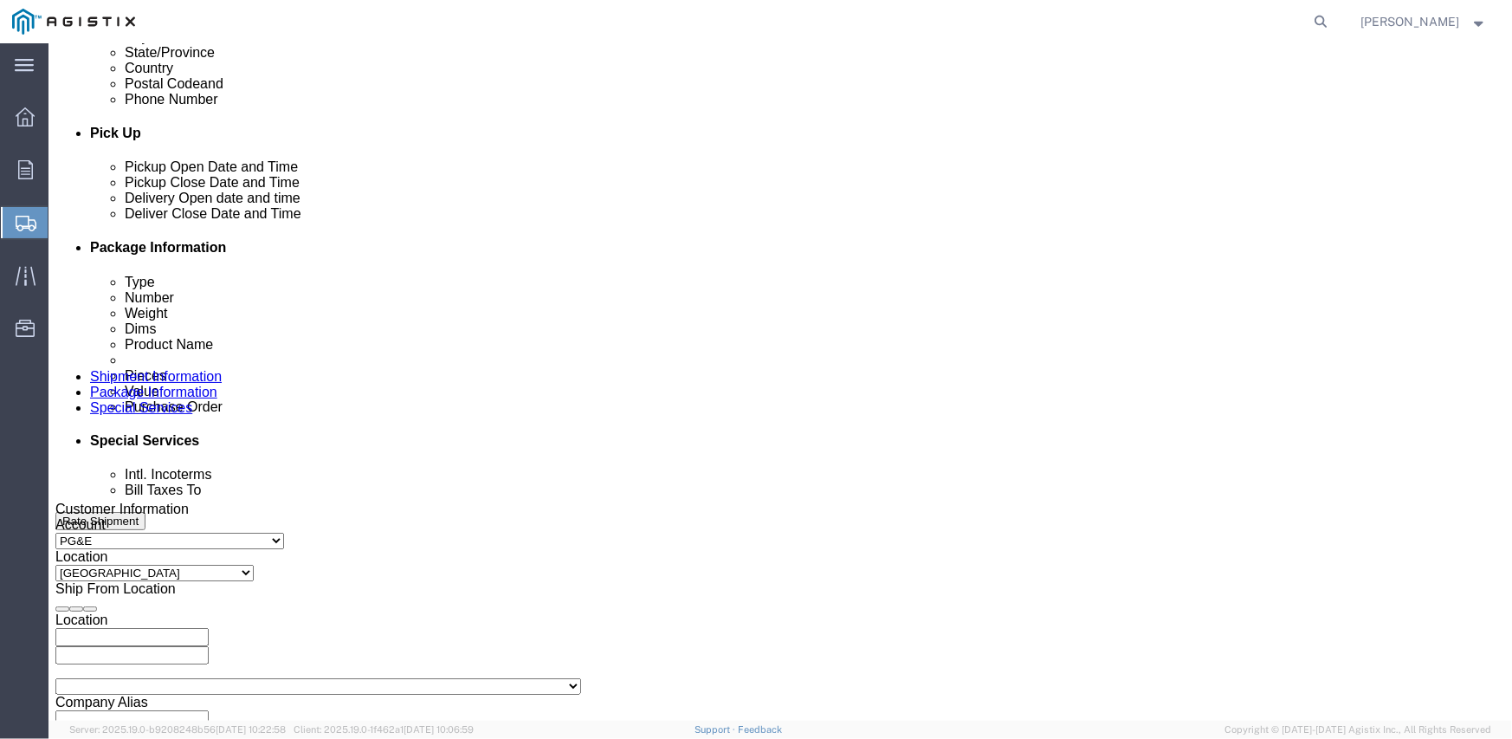
click div "[DATE] 8:00 PM"
click input "text"
type input "7:00 AM"
drag, startPoint x: 818, startPoint y: 667, endPoint x: 790, endPoint y: 668, distance: 27.7
click div "Open Time 7:00 AM [DATE] 8:00 PM - [DATE] 8:00 PM Cancel Apply"
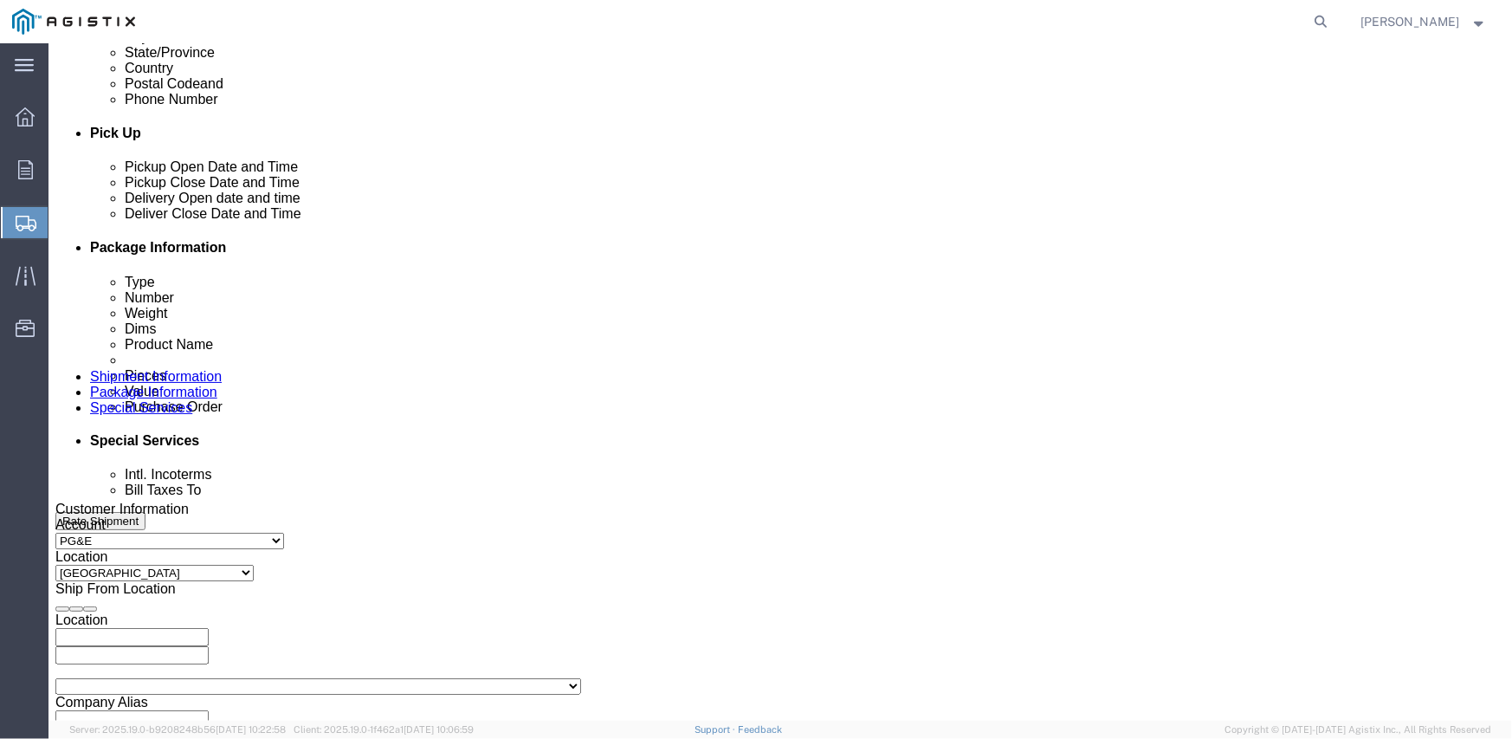
click button "Apply"
click div
type input "3:00 PM"
click button "Apply"
click input "text"
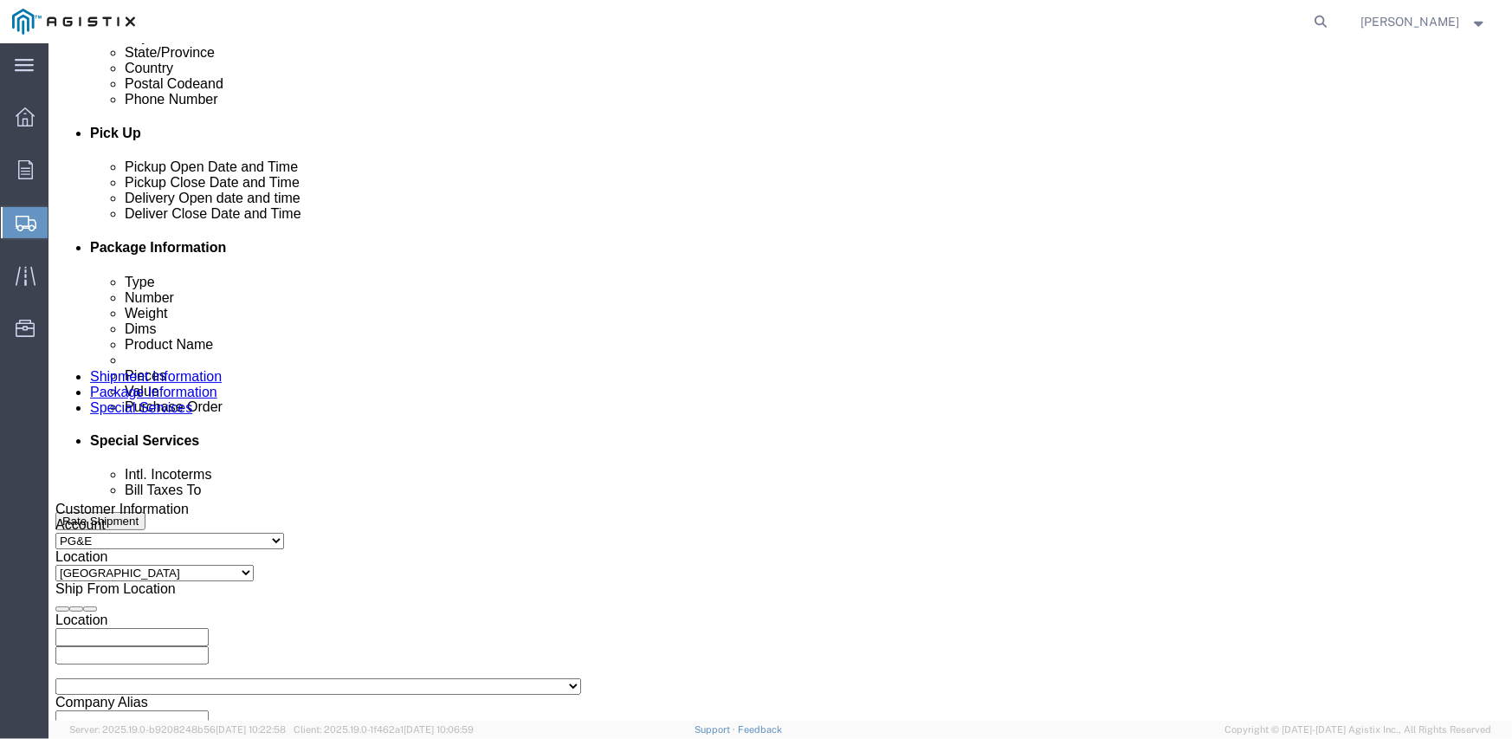
paste input "3501411334"
type input "3501411334"
select select "SALEORDR"
type input "294908"
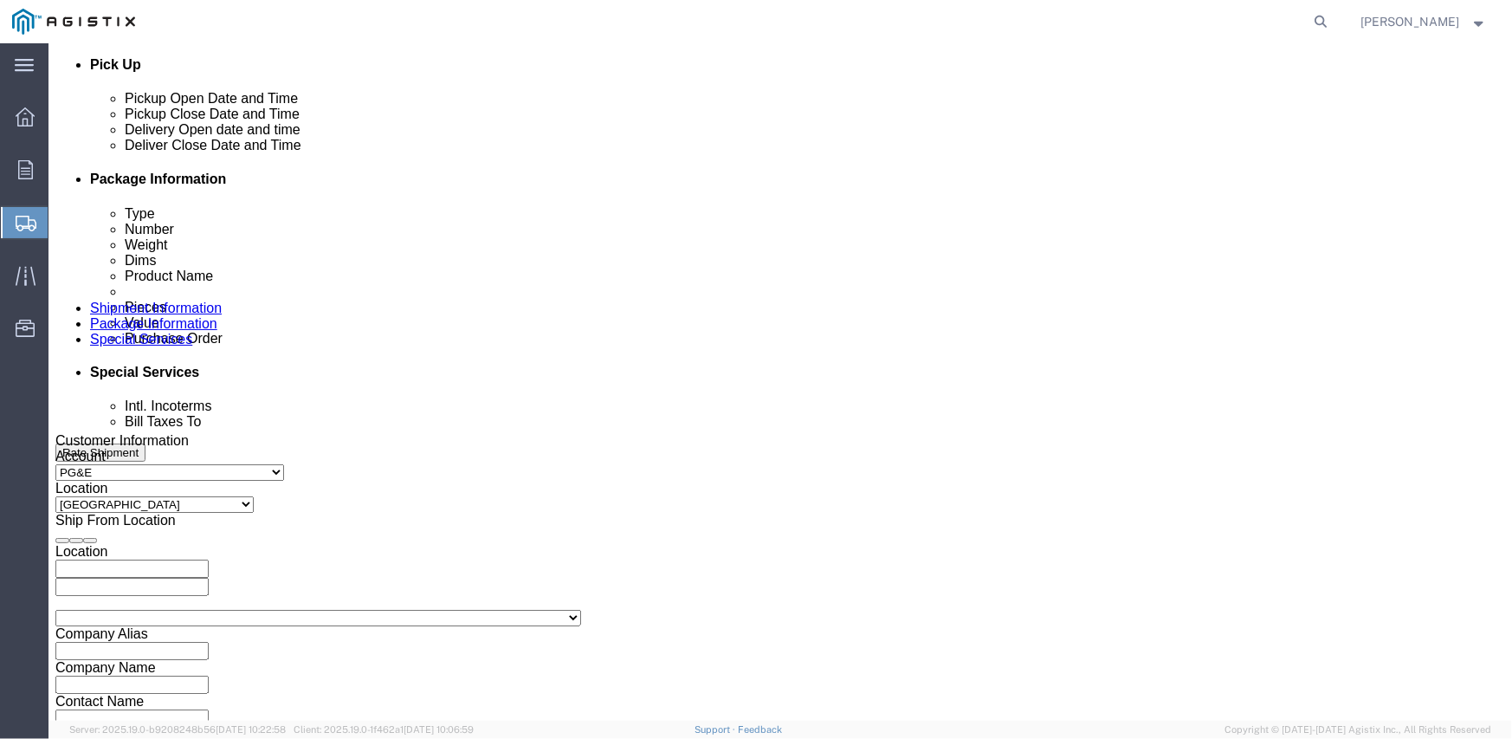
scroll to position [864, 0]
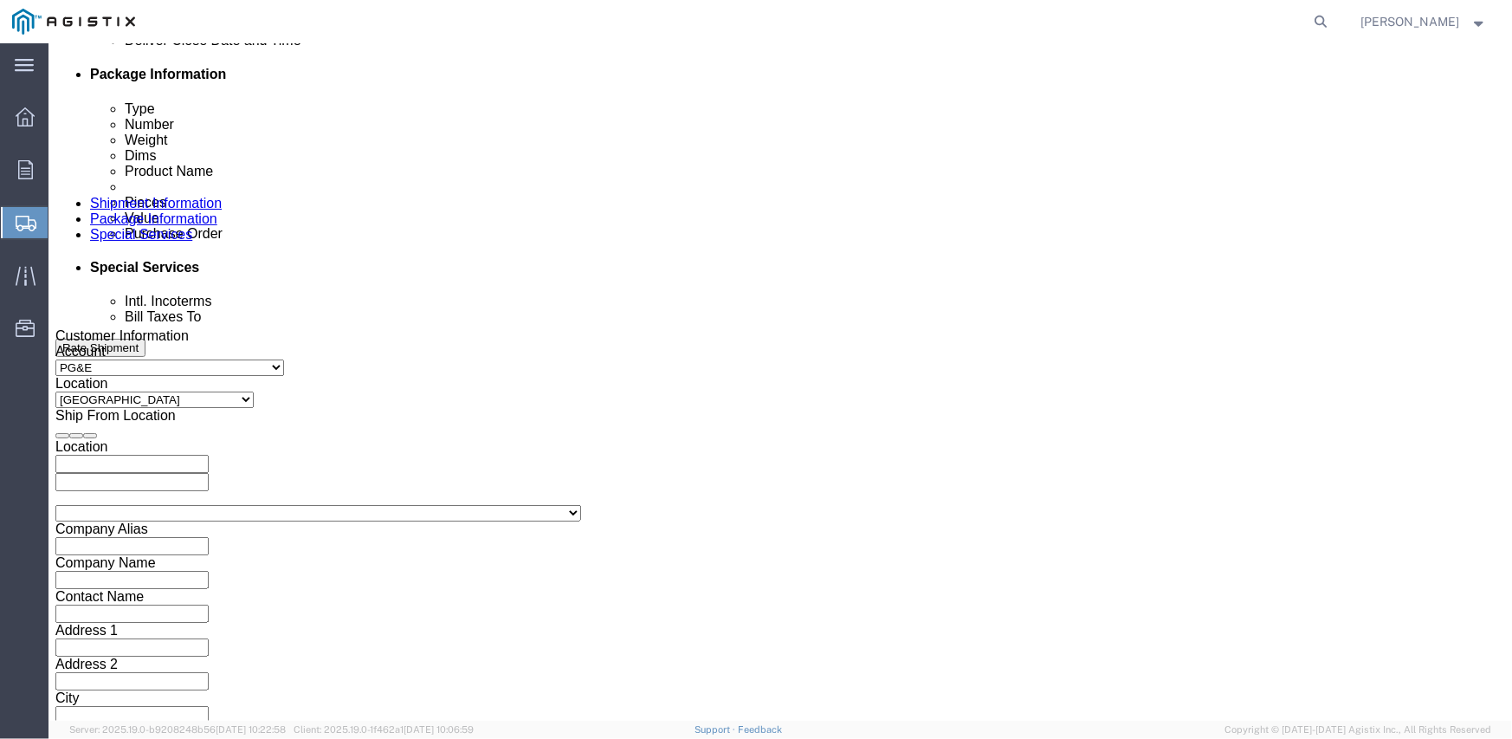
click select "Select Air Less than Truckload Multi-Leg Ocean Freight Rail Small Parcel Truckl…"
select select "TL"
click select "Select Air Less than Truckload Multi-Leg Ocean Freight Rail Small Parcel Truckl…"
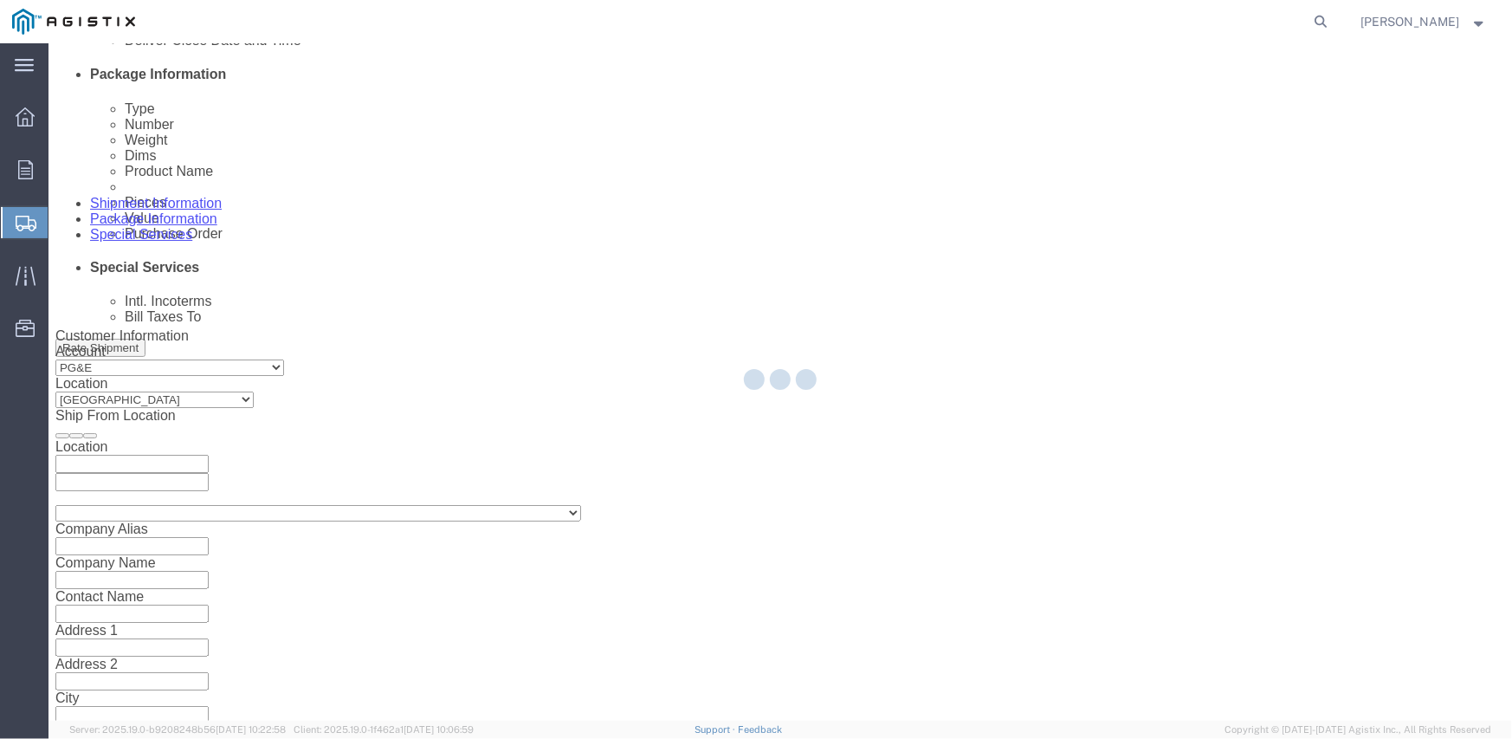
select select
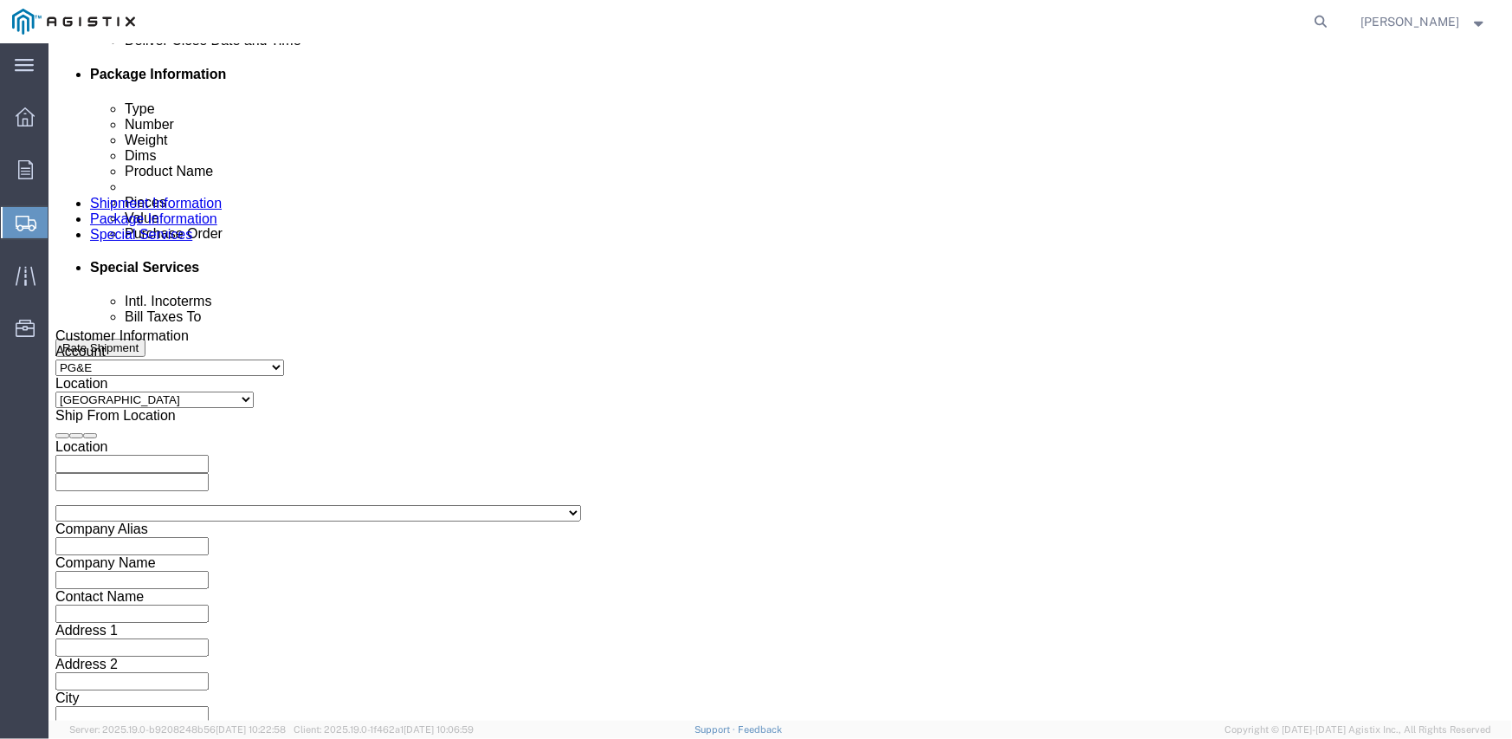
click select "Select 1-Ton (PSS) 10 Wheel 10 Yard Dump Truck 20 Yard Dump Truck Bobtail Botto…"
select select "FLBD"
click select "Select 1-Ton (PSS) 10 Wheel 10 Yard Dump Truck 20 Yard Dump Truck Bobtail Botto…"
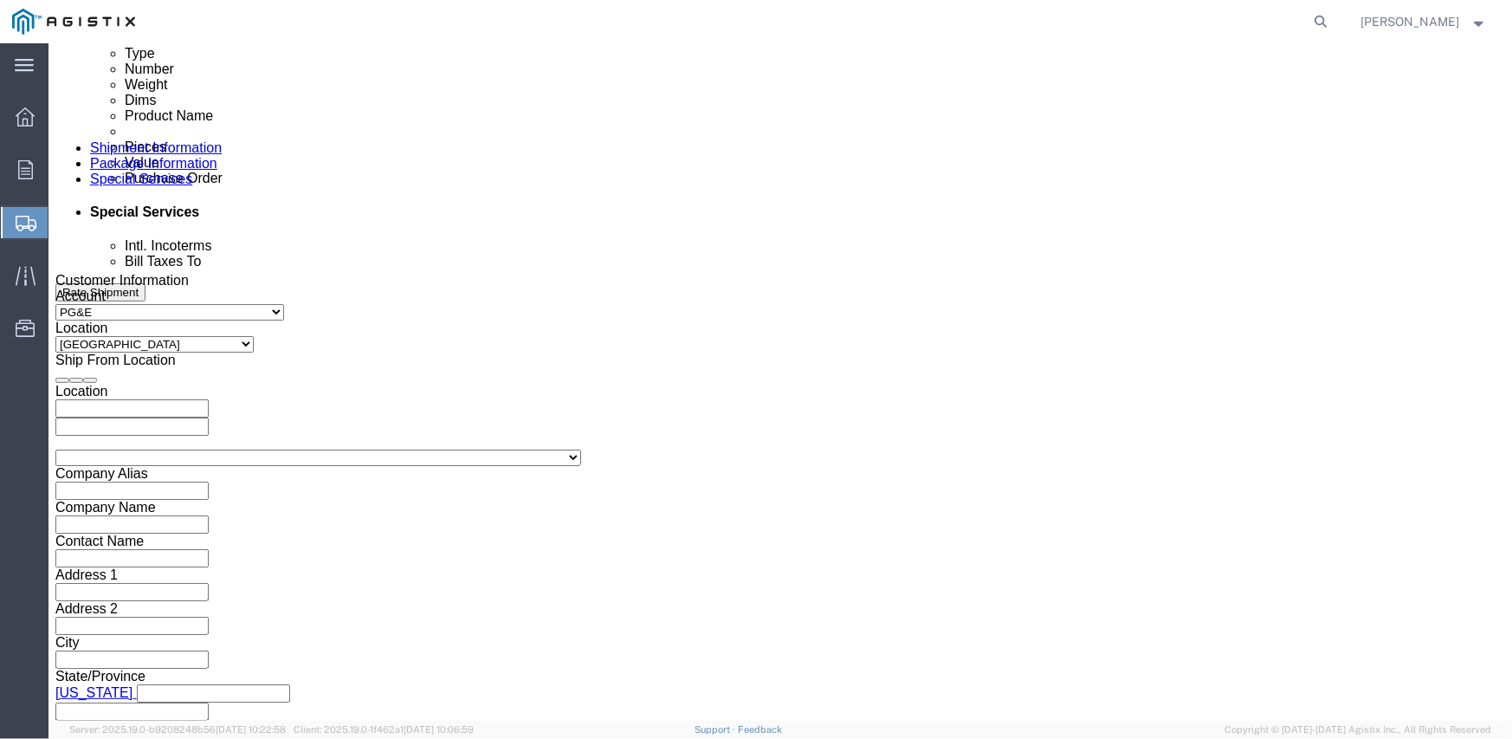
scroll to position [951, 0]
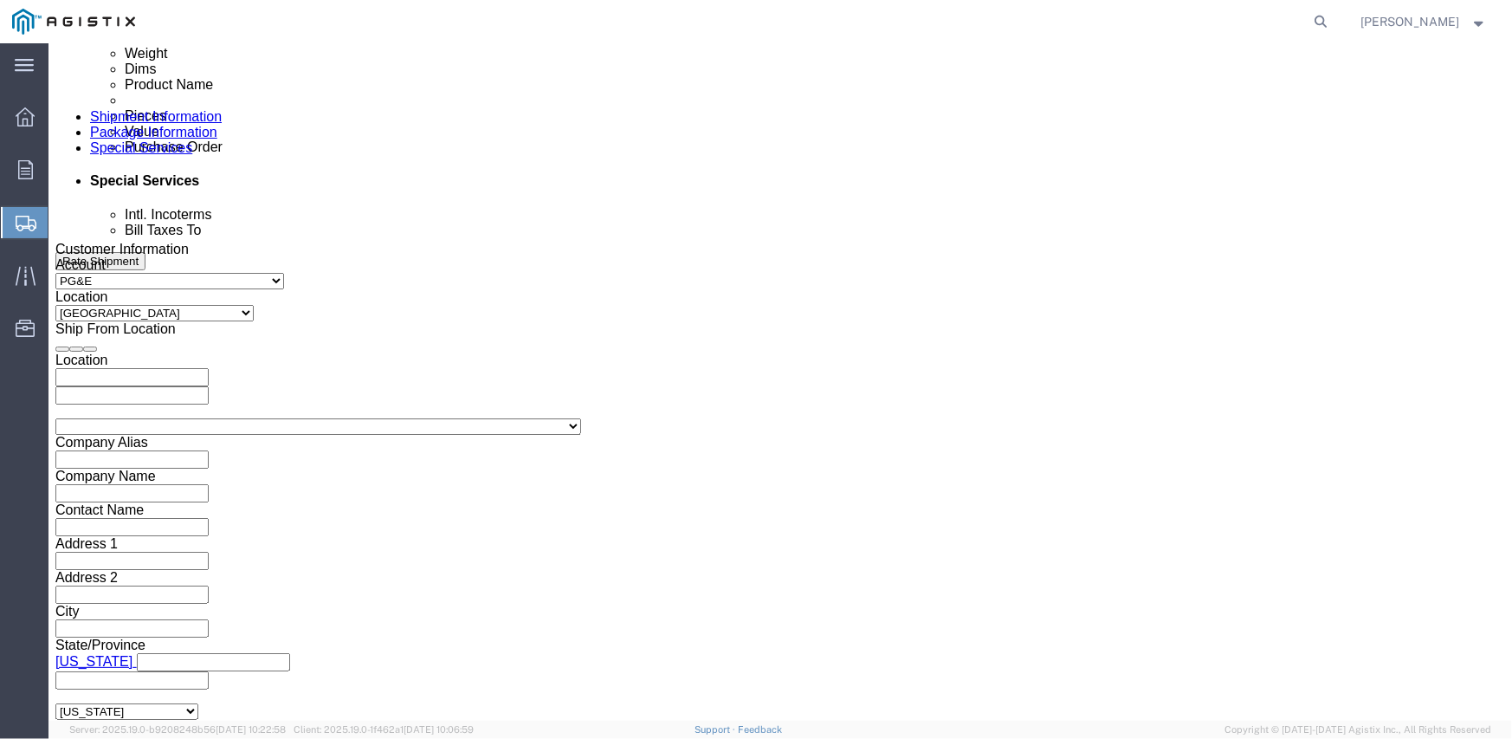
click button "Continue"
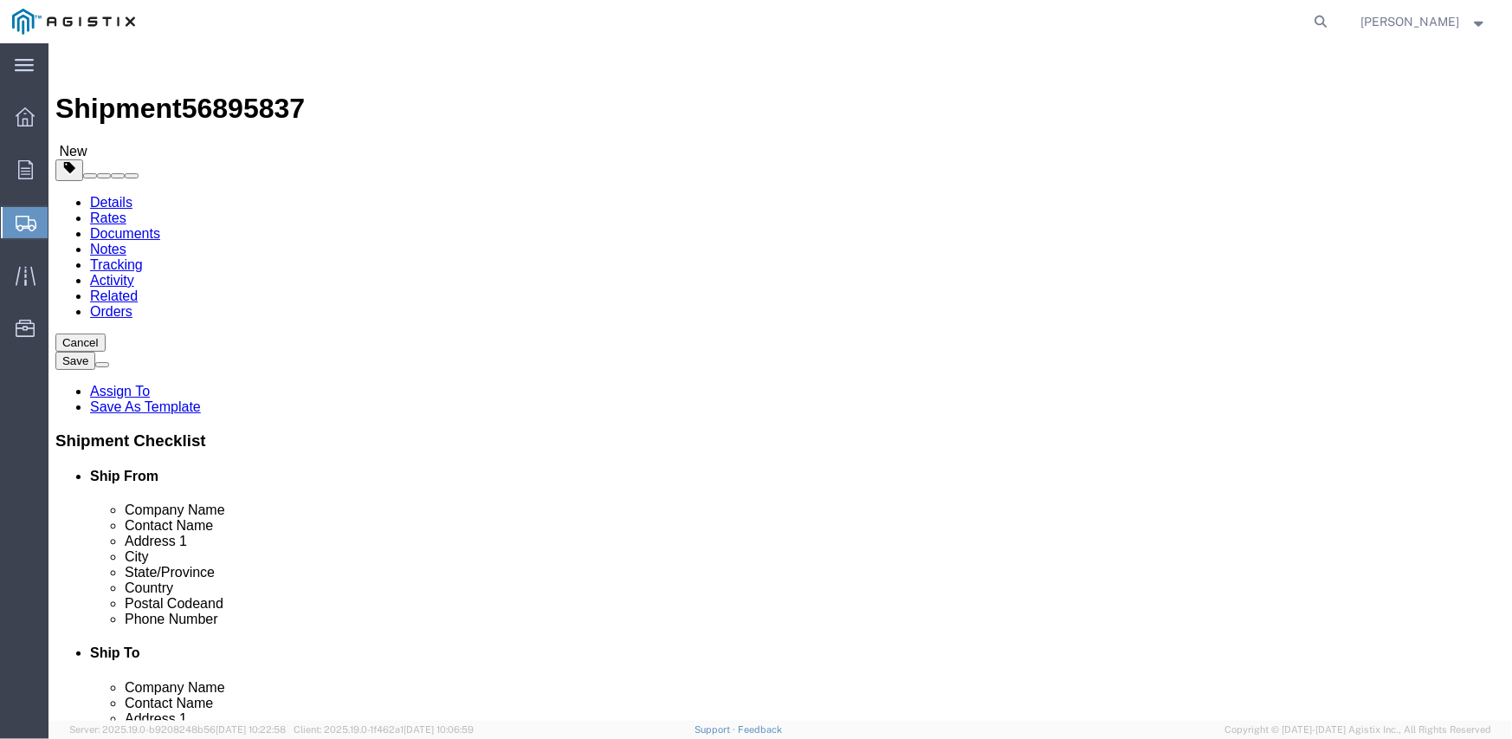
click select "Select Bulk Bundle(s) Cardboard Box(es) Carton(s) Crate(s) Drum(s) (Fiberboard)…"
select select "CRAT"
click select "Select Bulk Bundle(s) Cardboard Box(es) Carton(s) Crate(s) Drum(s) (Fiberboard)…"
click input "1"
type input "7"
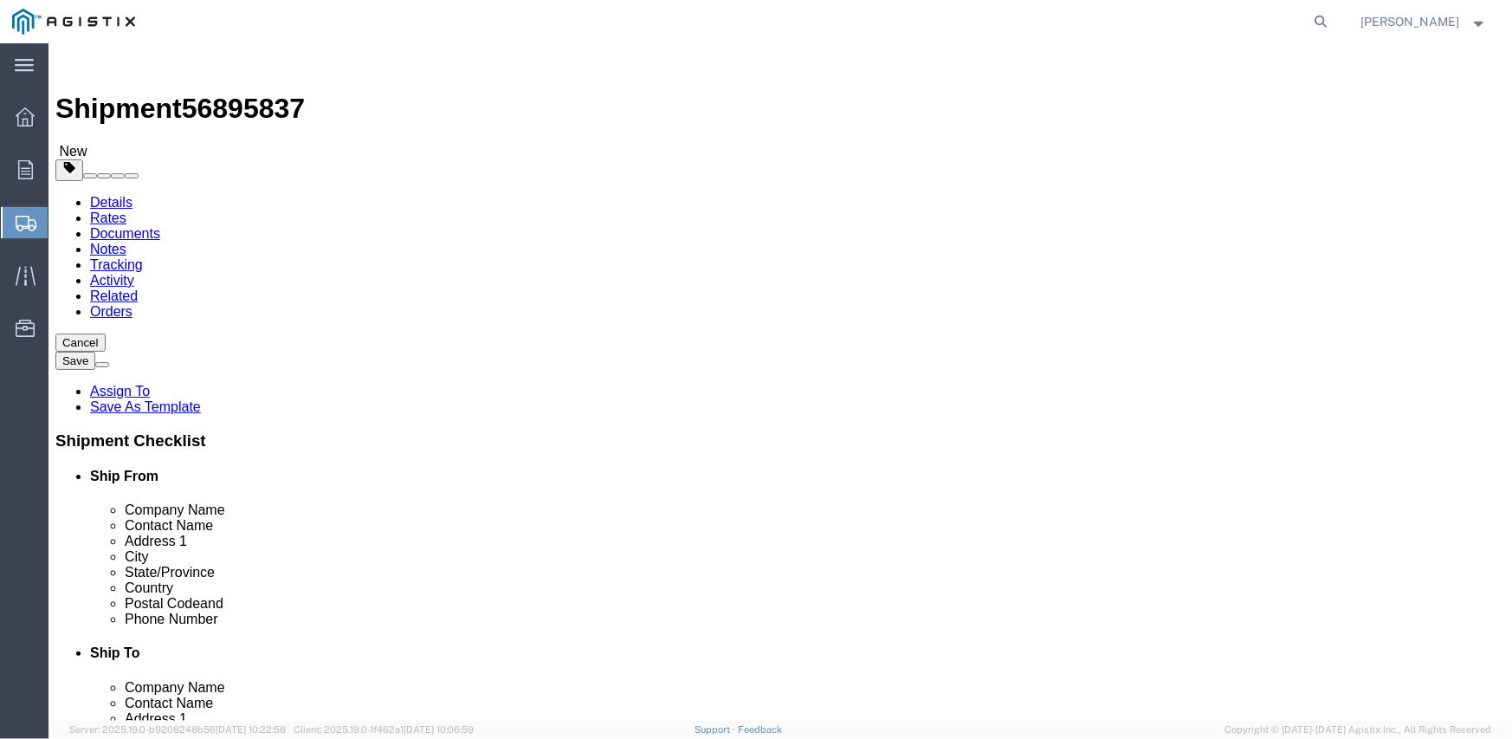
type input "4"
click input "0.00"
click link "Add Content"
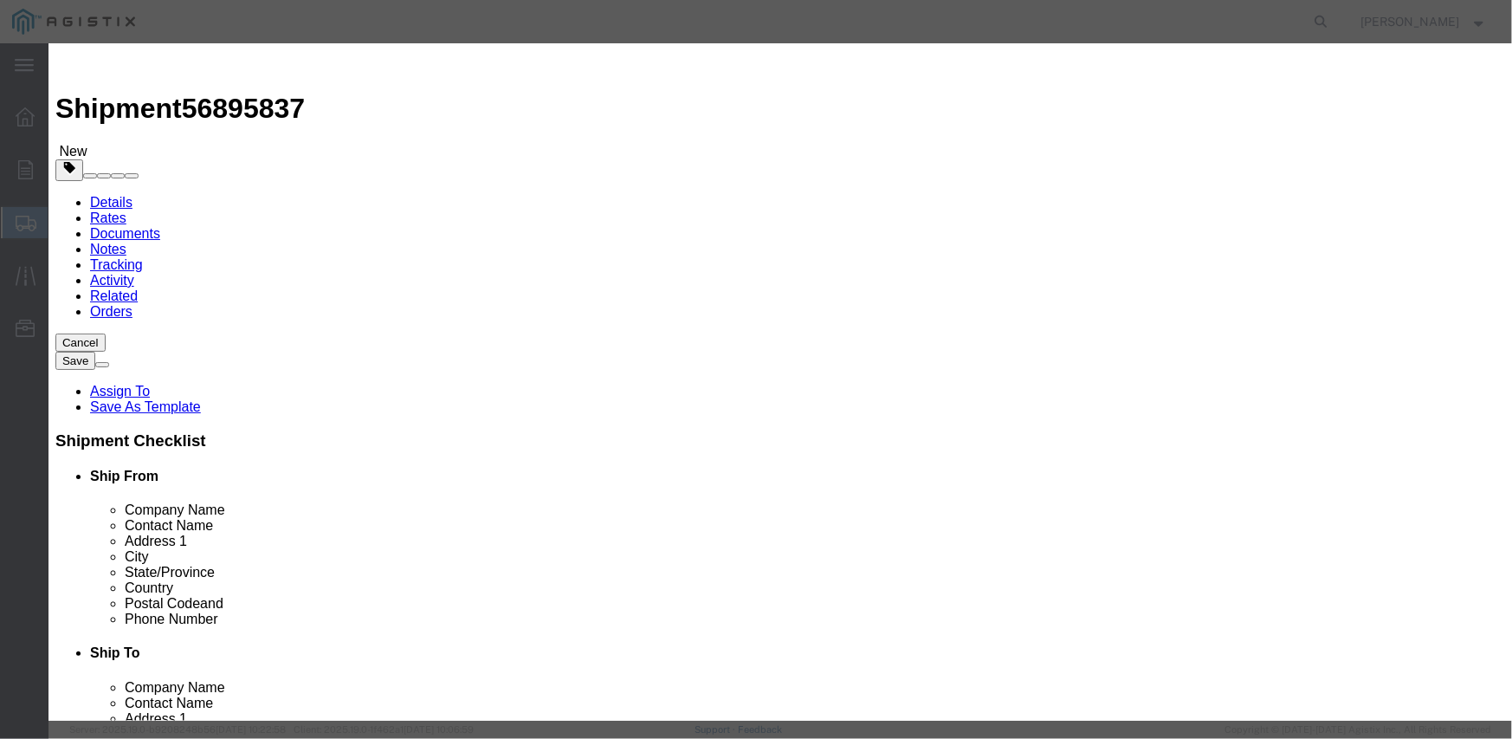
click input "text"
click td "Name: SWITCH LINEBOSS 25KV 900A"
click input "text"
paste input "16,759.20"
click textarea
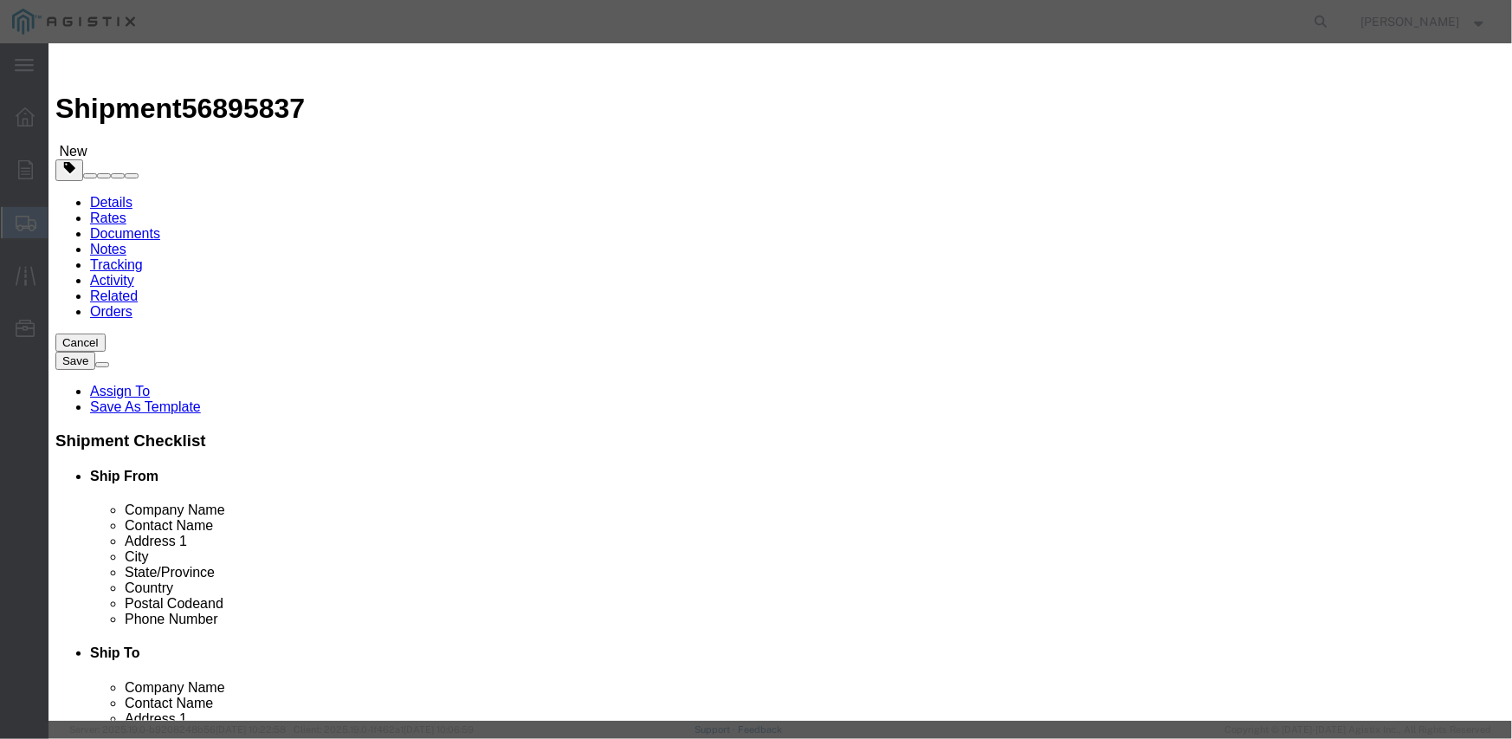
paste textarea "L26S1LSUG3P4T"
click select "Select Account Type Activity ID Airline Appointment Number ASN Batch Number Bil…"
paste input "3501411334"
click div "Product Name SWITCH LINEBOSS 25KV 900A M343728 Pieces 4 Select Bag Barrels 100B…"
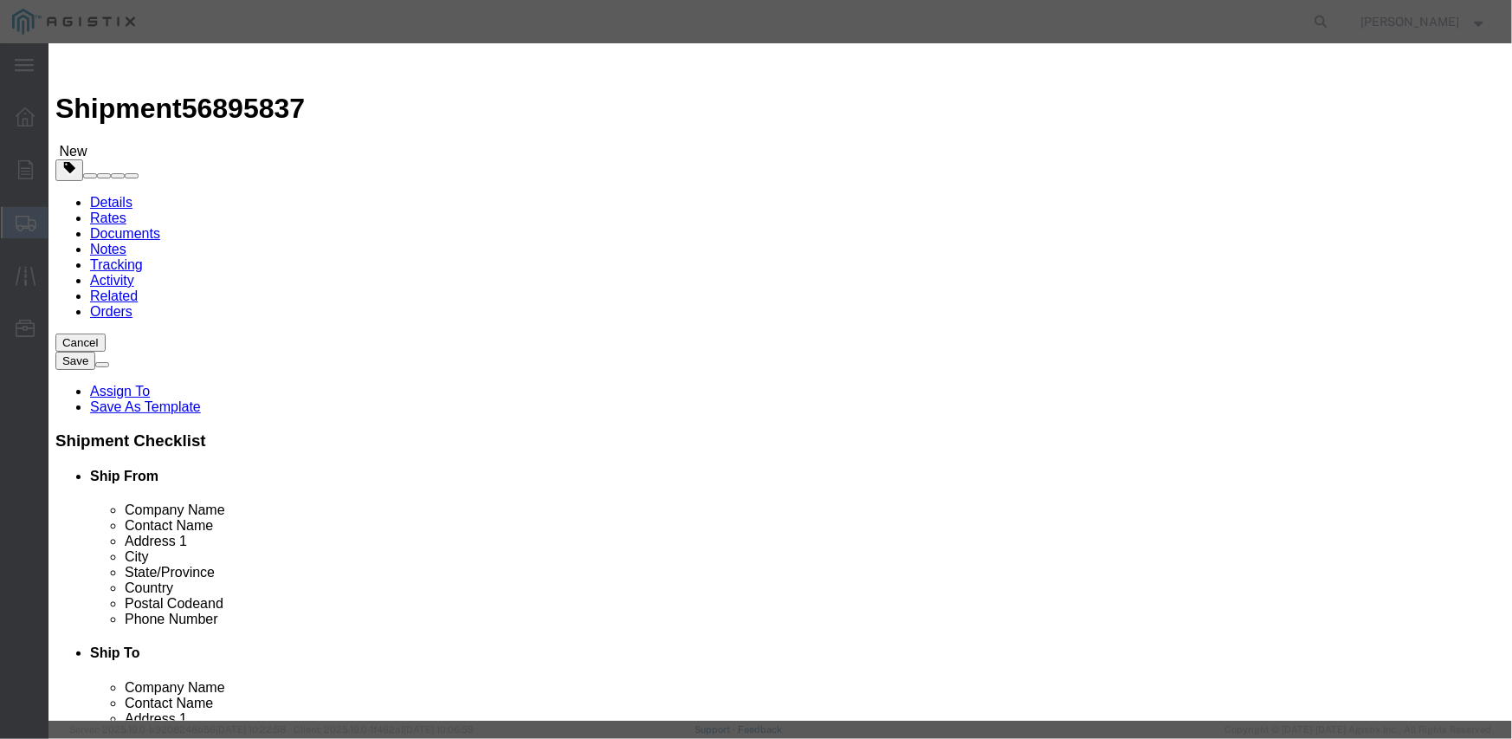
click button "Save & Close"
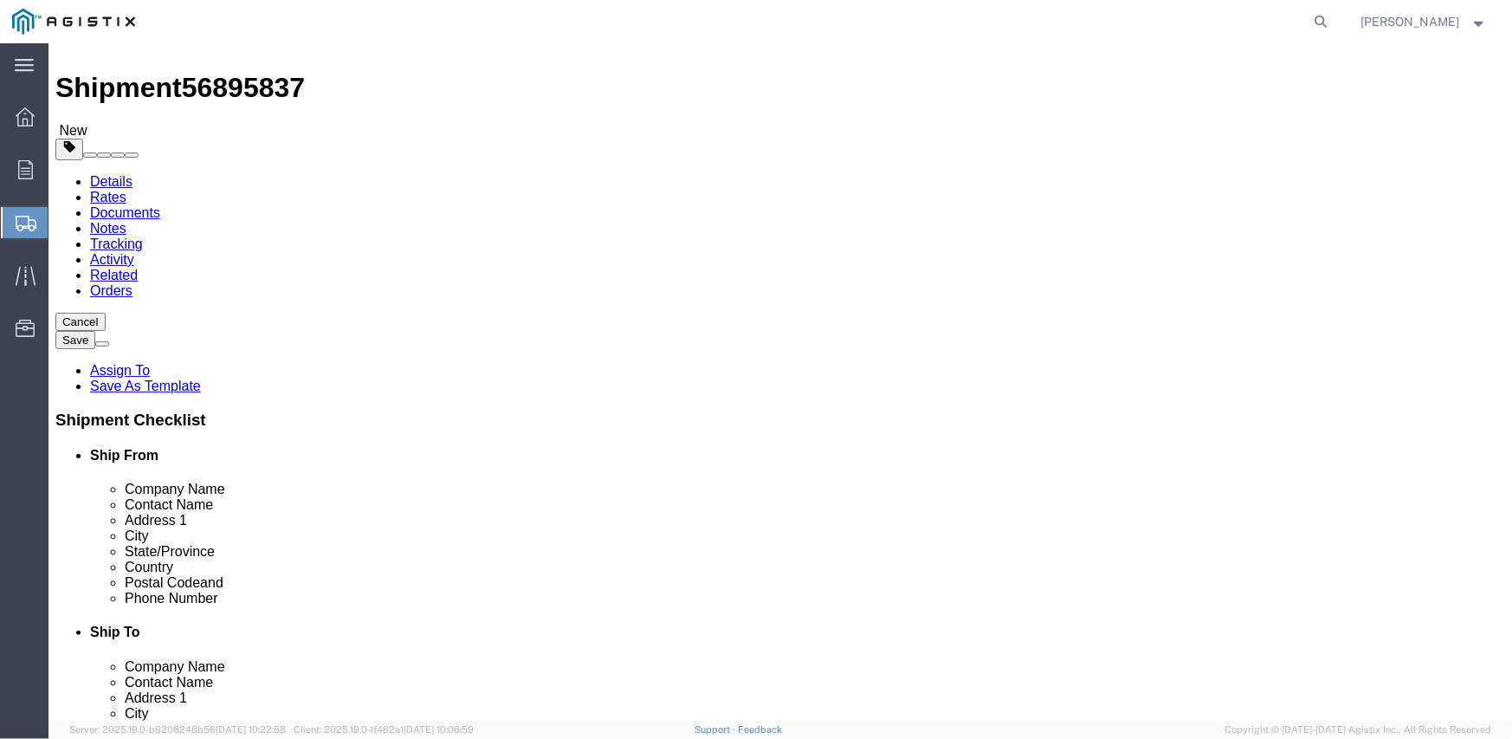
scroll to position [31, 0]
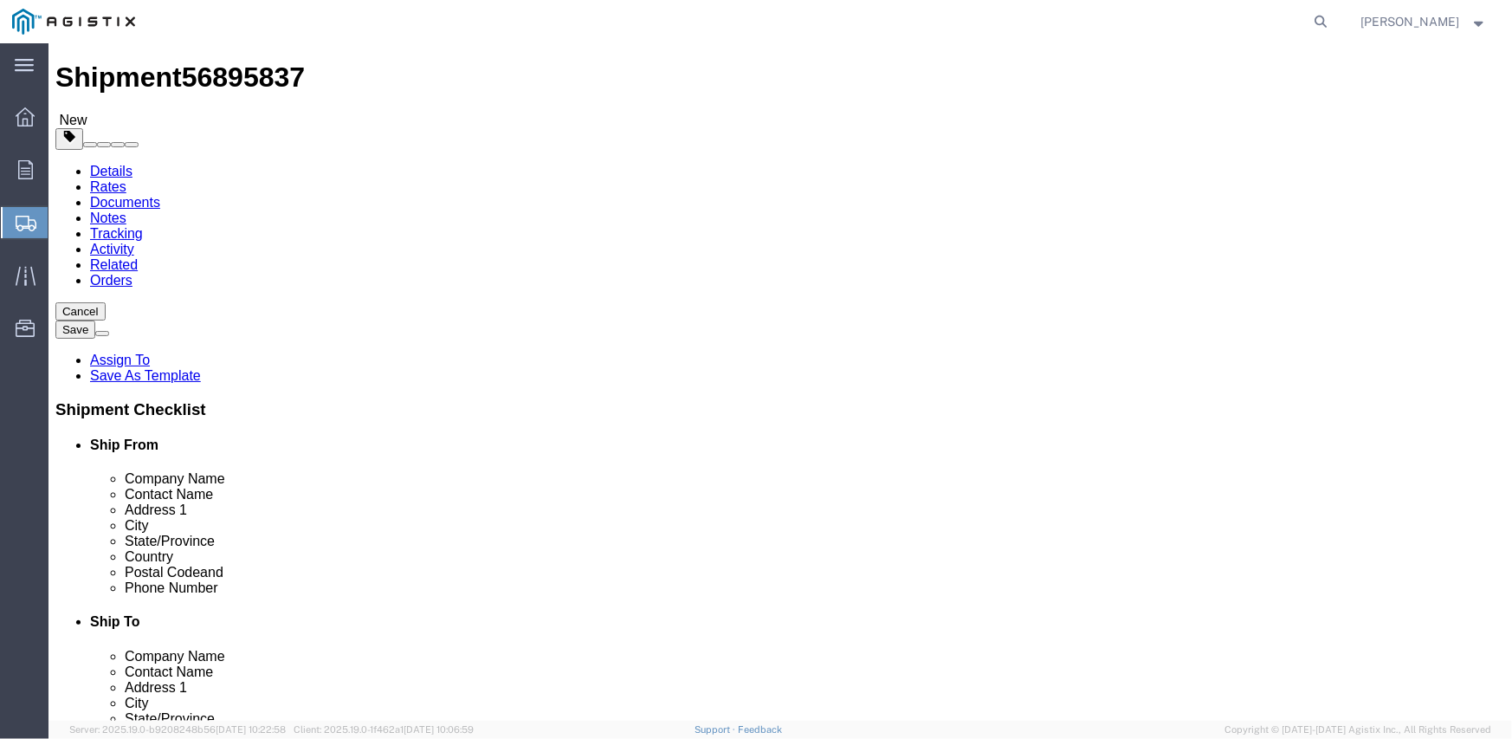
click button "Previous"
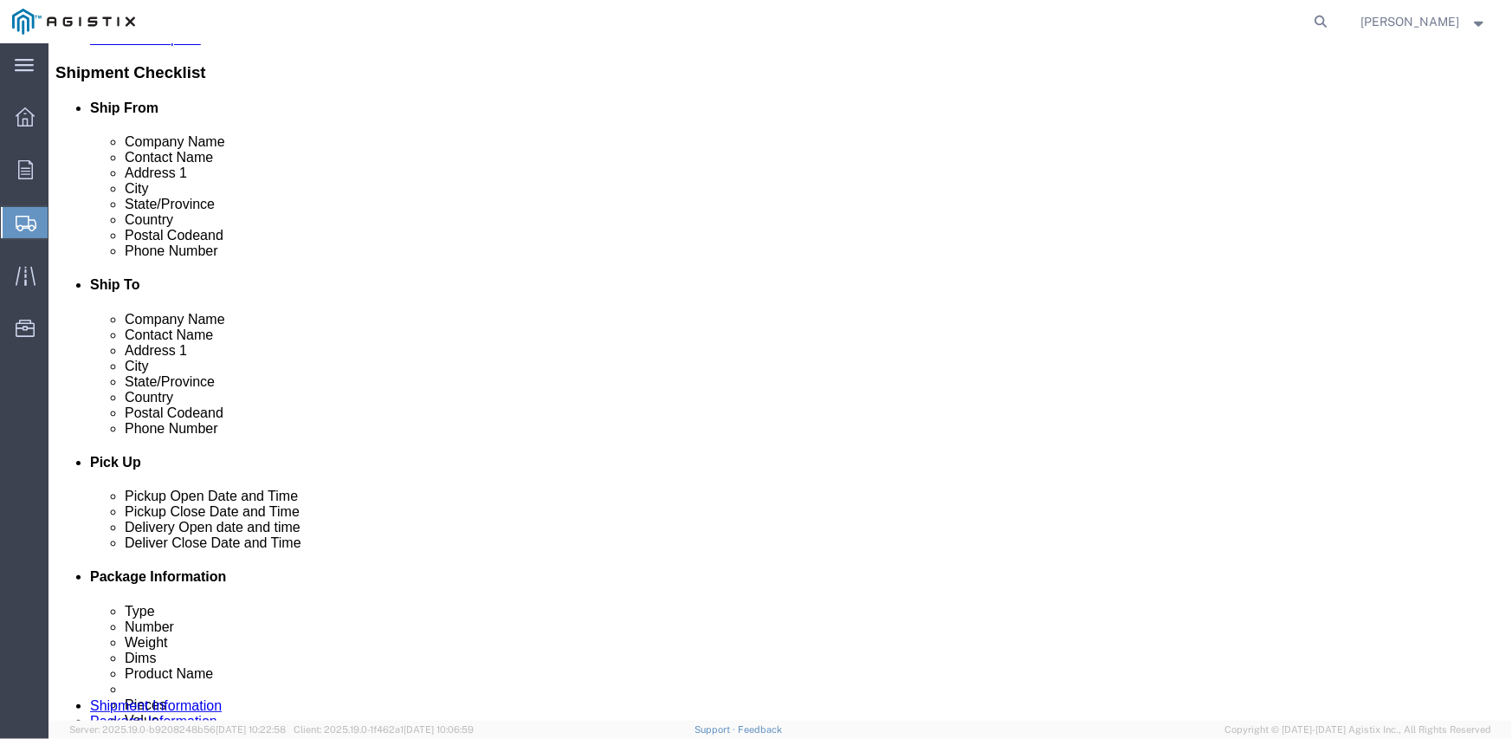
scroll to position [378, 0]
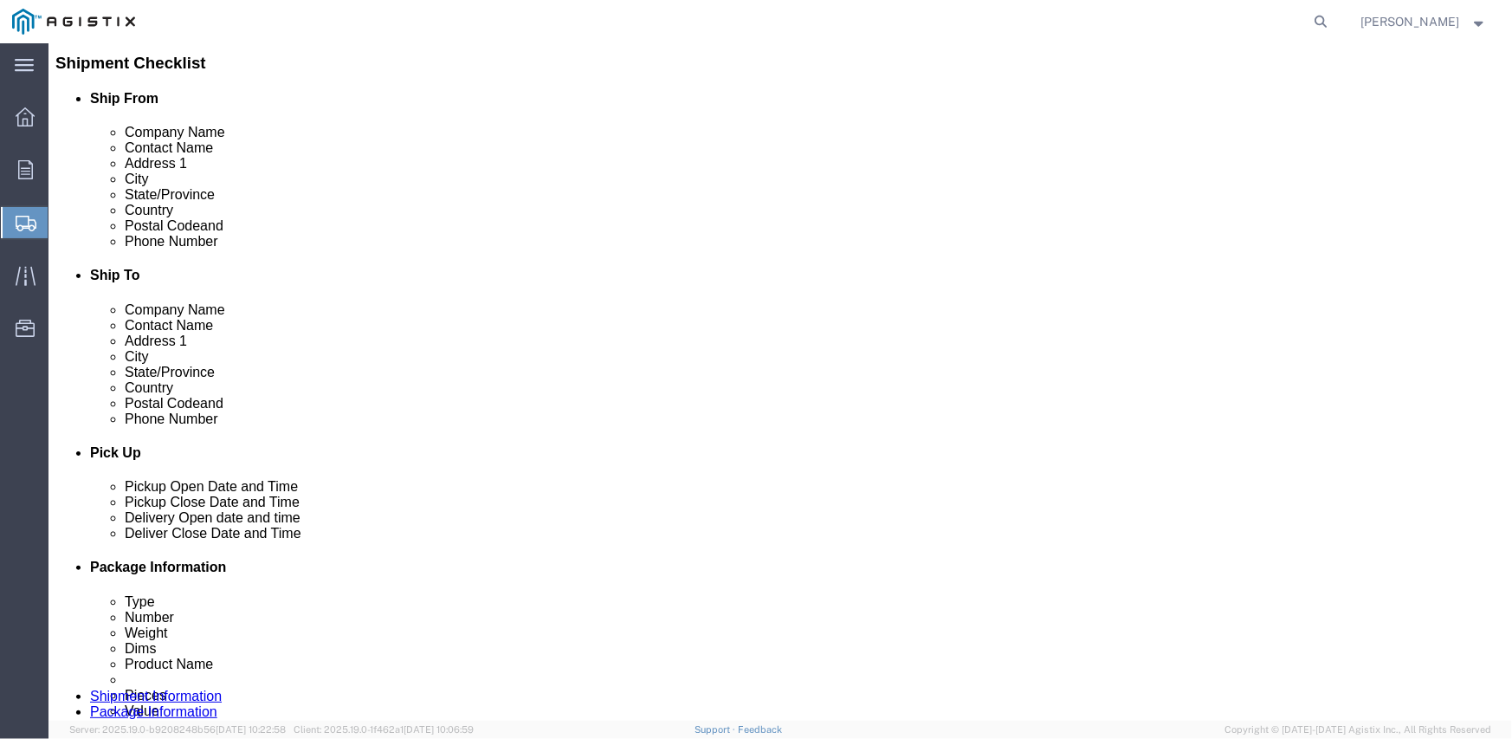
click link "ADDITIONAL INFORMATION"
click input "checkbox"
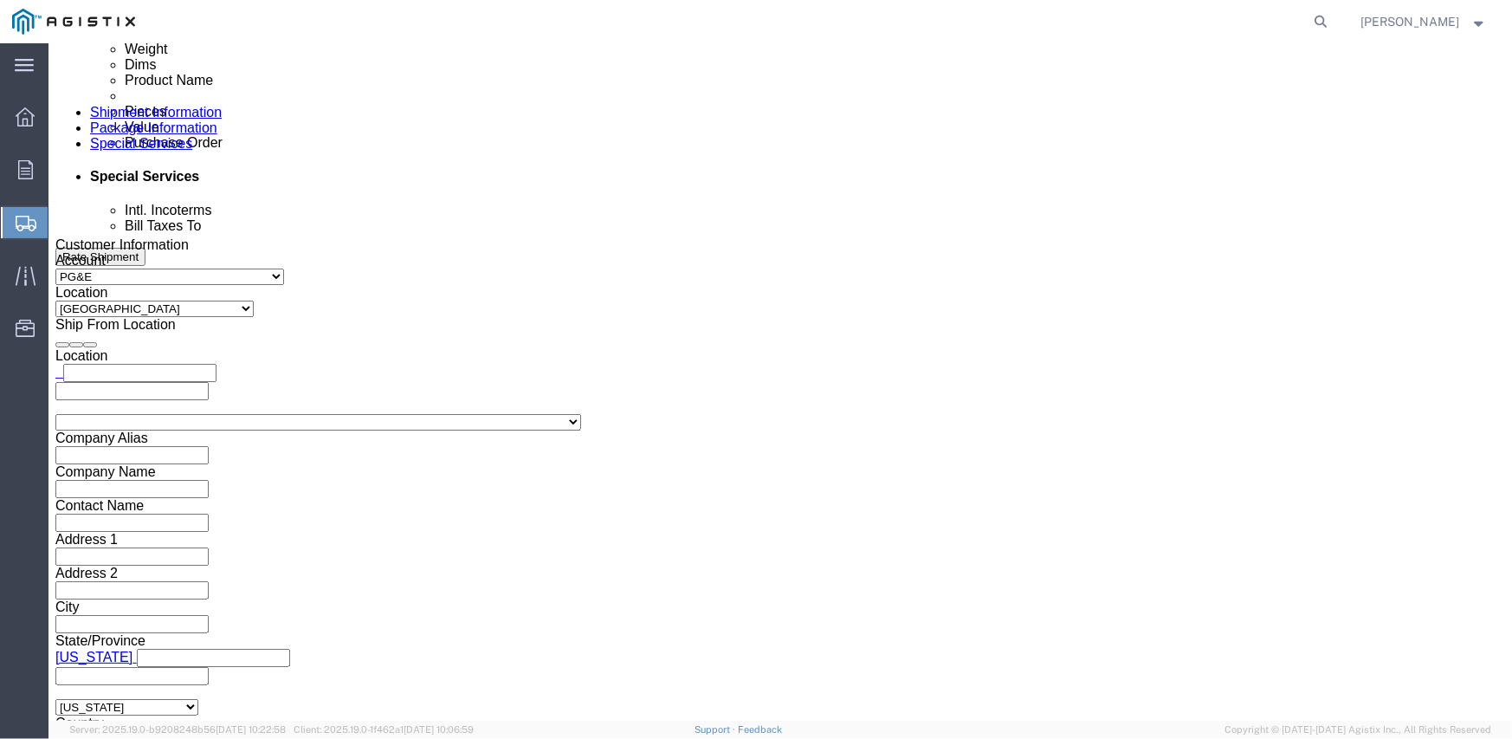
scroll to position [1071, 0]
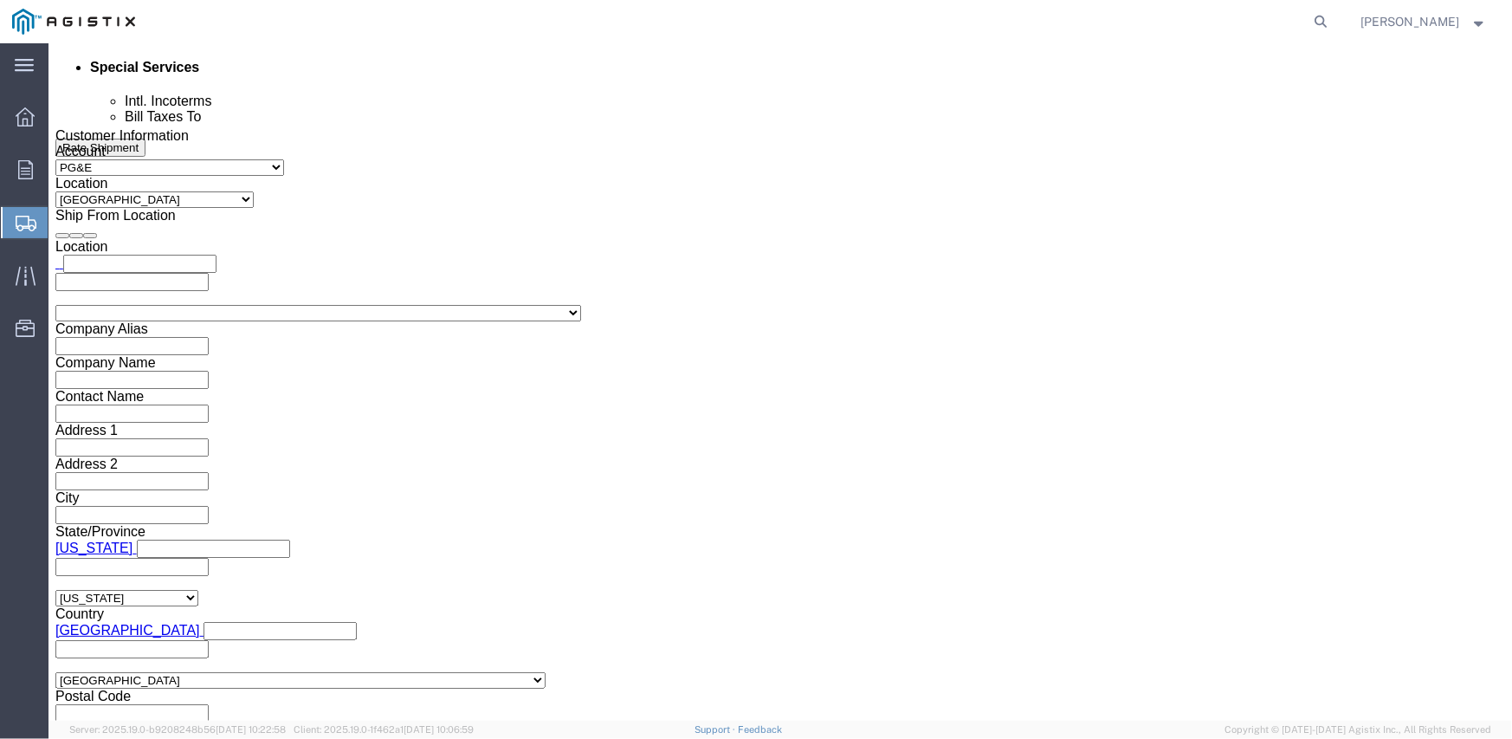
click button "Continue"
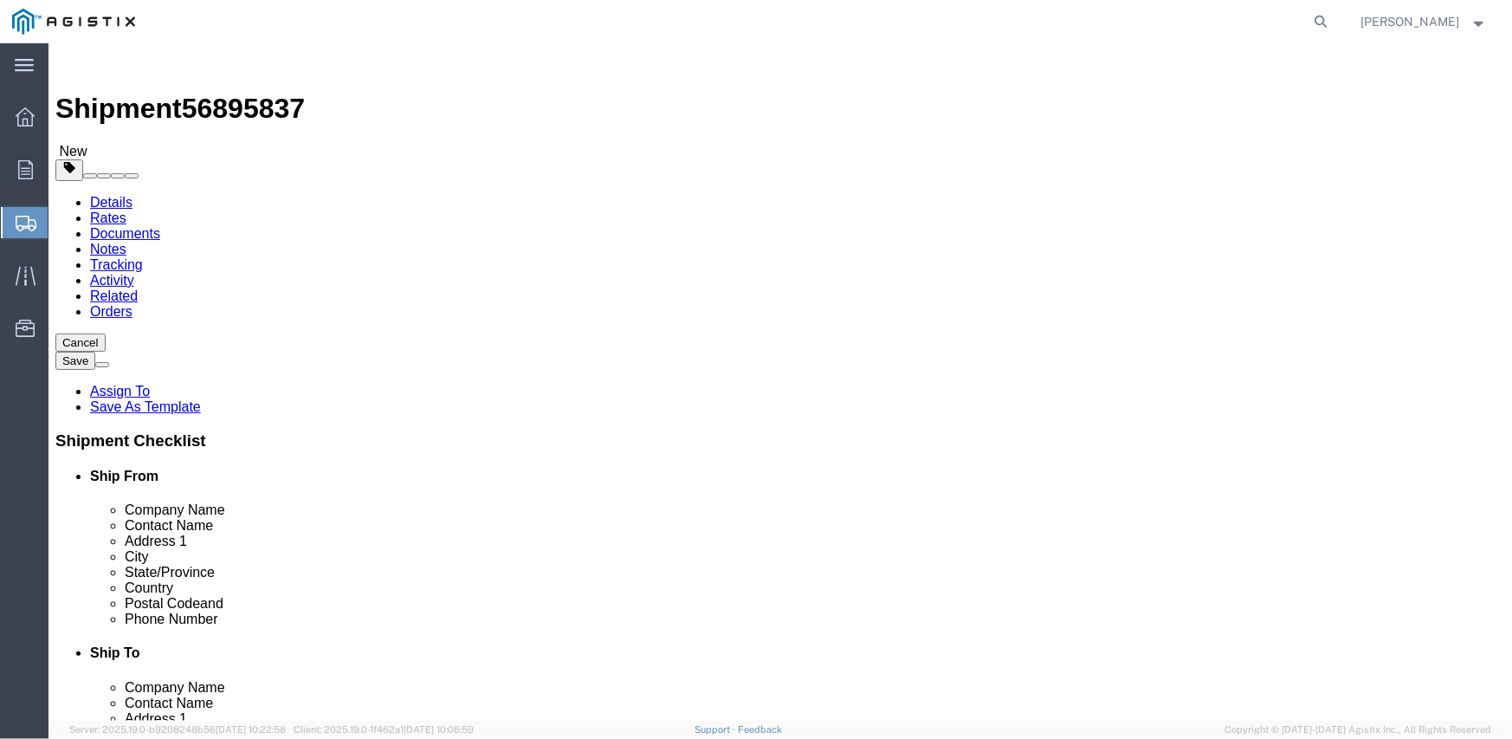
click button "Continue"
click button "Rate Shipment"
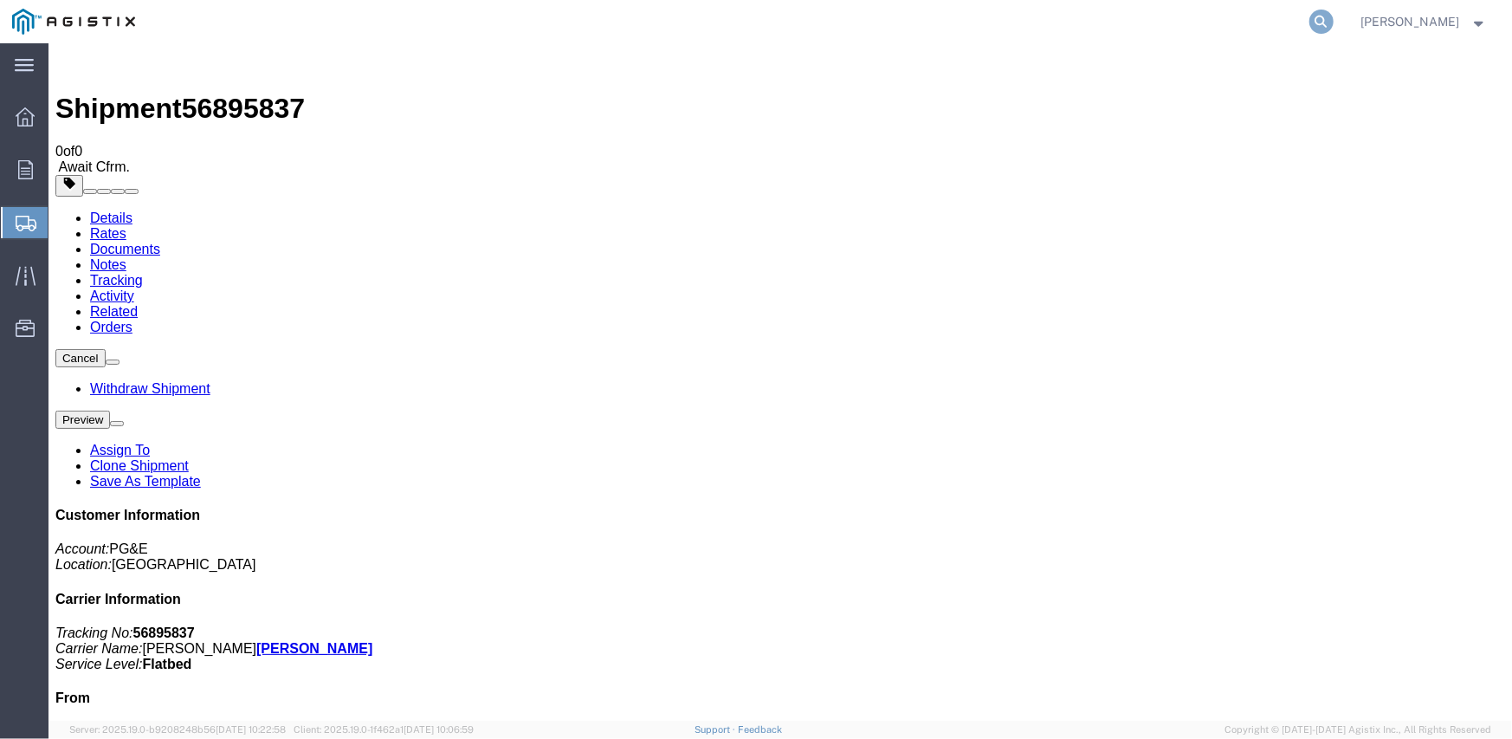
click at [1322, 24] on icon at bounding box center [1322, 22] width 24 height 24
paste input "56882137"
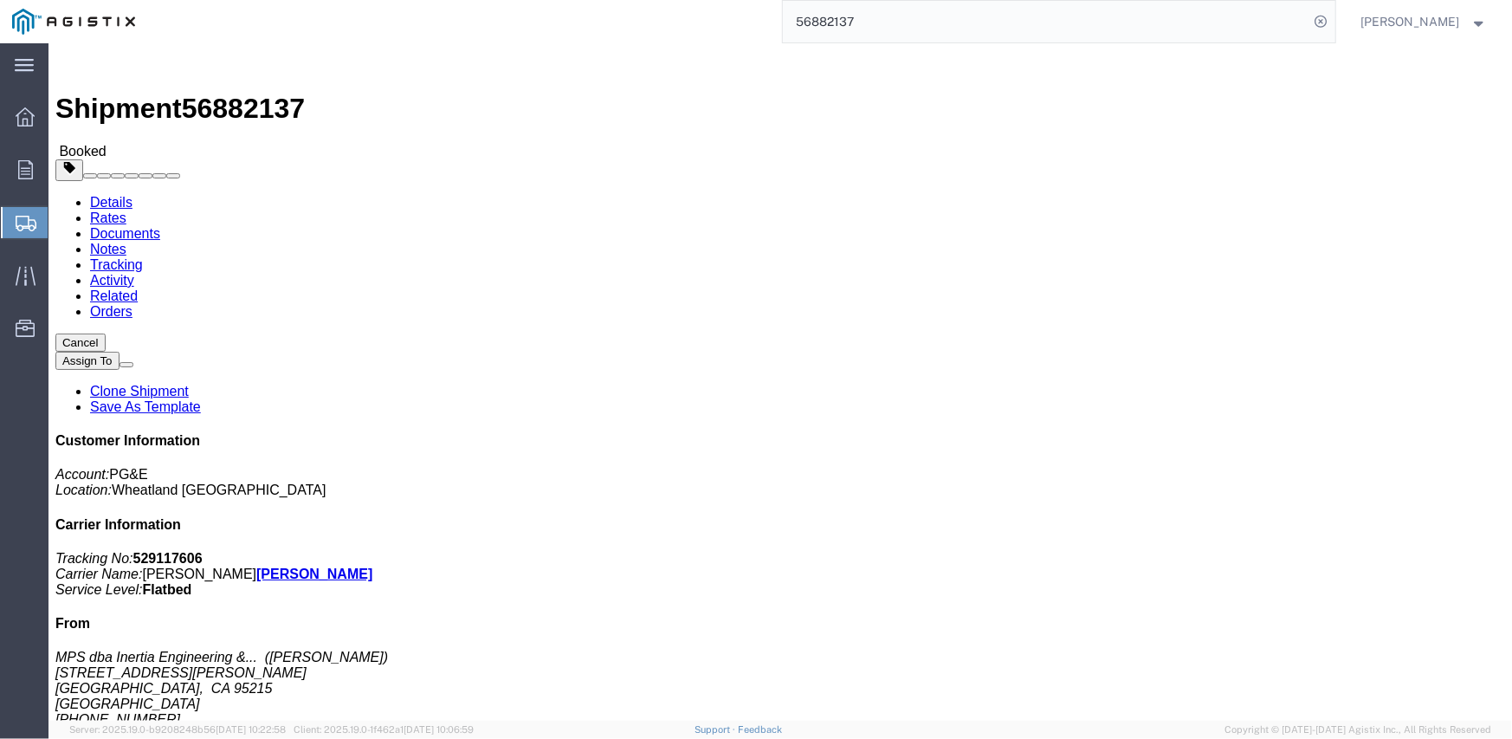
click link "Documents"
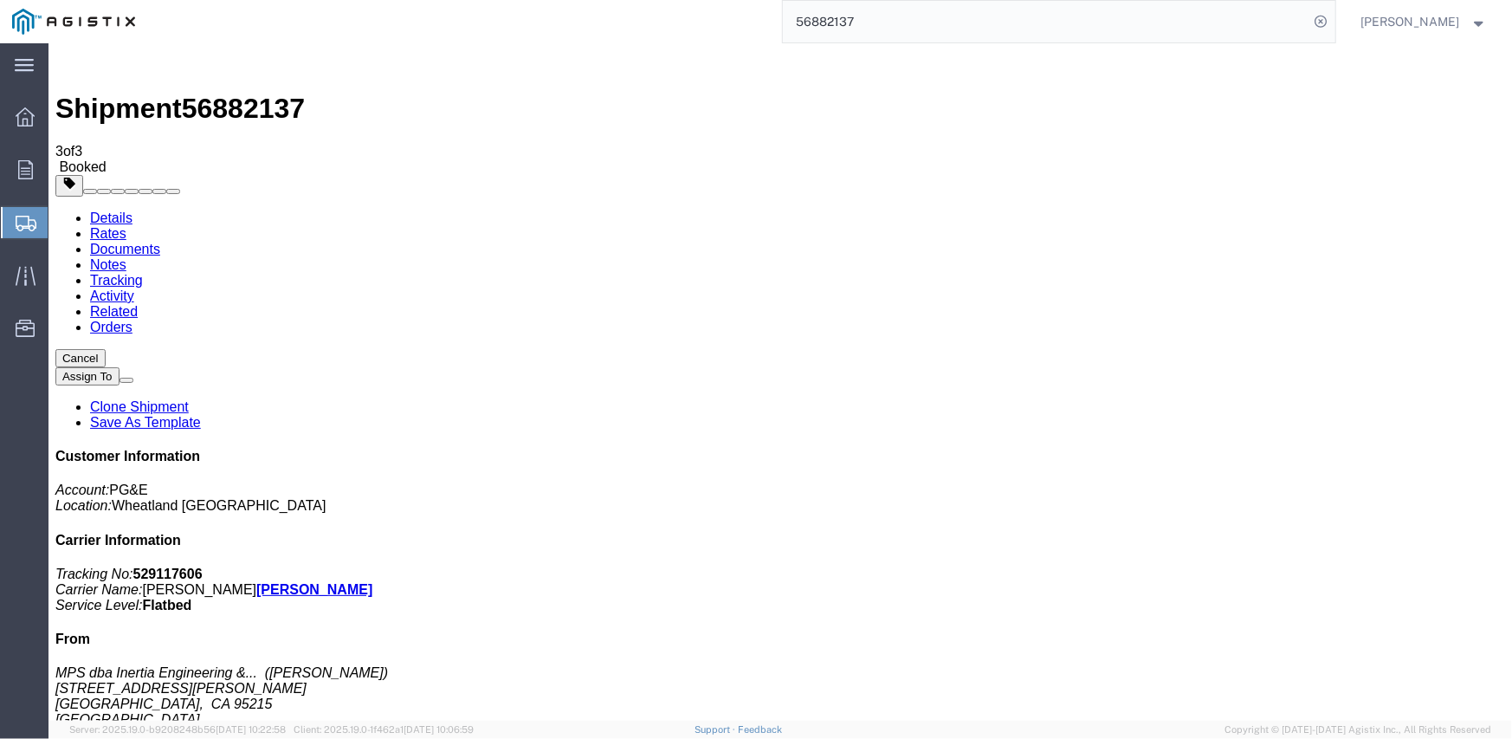
click at [100, 210] on link "Details" at bounding box center [110, 217] width 42 height 15
drag, startPoint x: 527, startPoint y: 116, endPoint x: 549, endPoint y: 139, distance: 32.5
click h2 "Shipment Detail"
drag, startPoint x: 549, startPoint y: 139, endPoint x: 798, endPoint y: 264, distance: 278.1
click div "Shipment Detail Ship From MPS dba Inertia Engineering & Machine Works Inc ([PER…"
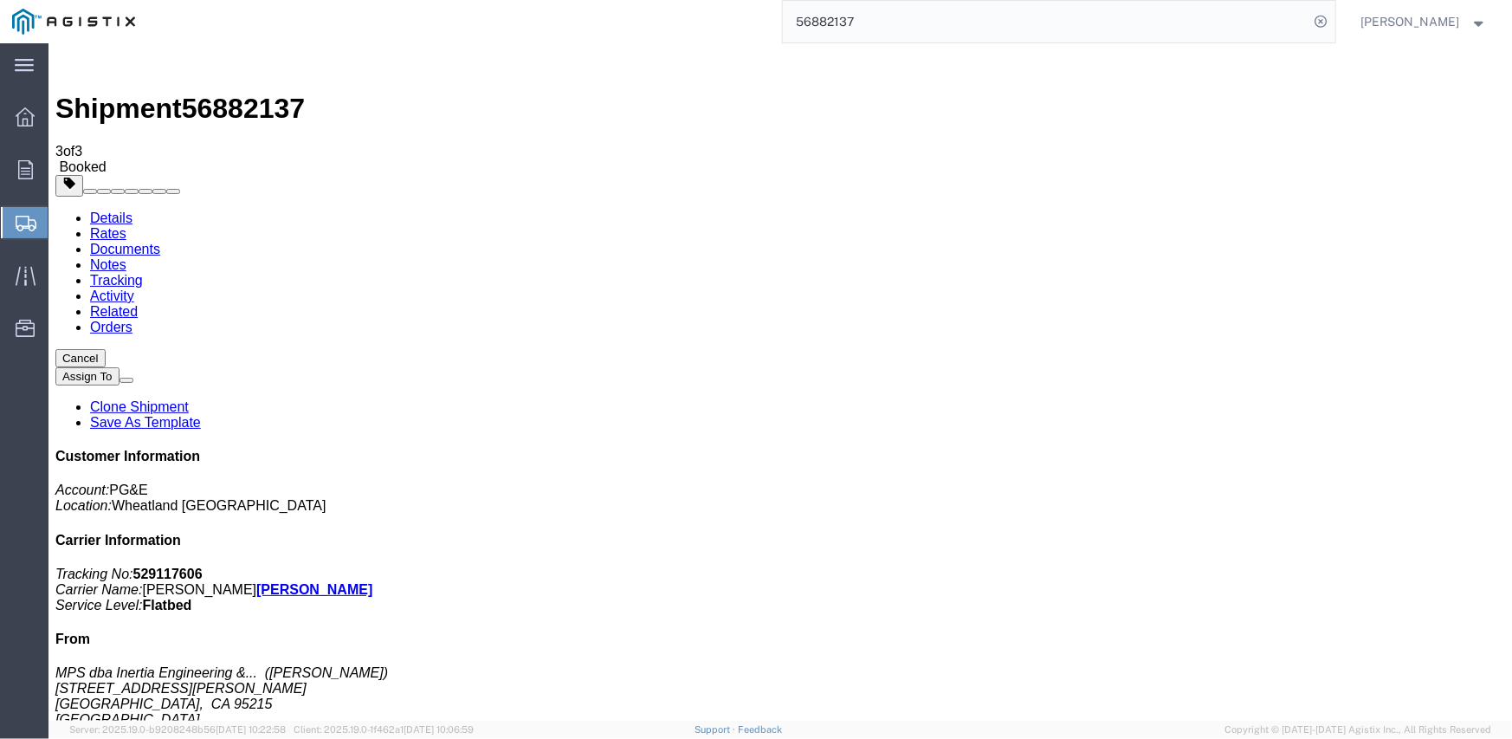
click div "Ship From MPS dba Inertia Engineering & Machine Works Inc ([PERSON_NAME]) [STRE…"
click link "Notes"
click at [142, 272] on link "Tracking" at bounding box center [115, 279] width 53 height 15
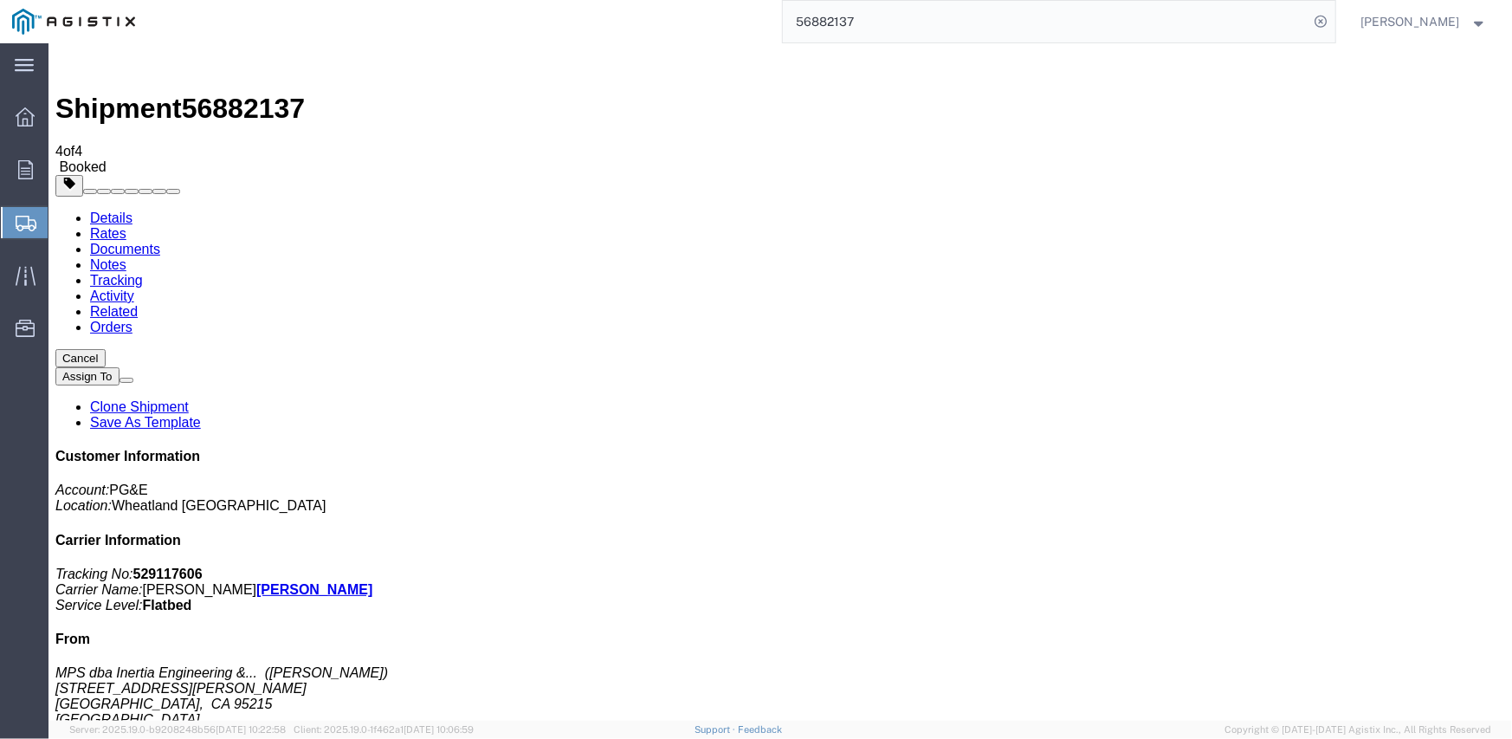
click at [848, 26] on input "56882137" at bounding box center [1046, 22] width 527 height 42
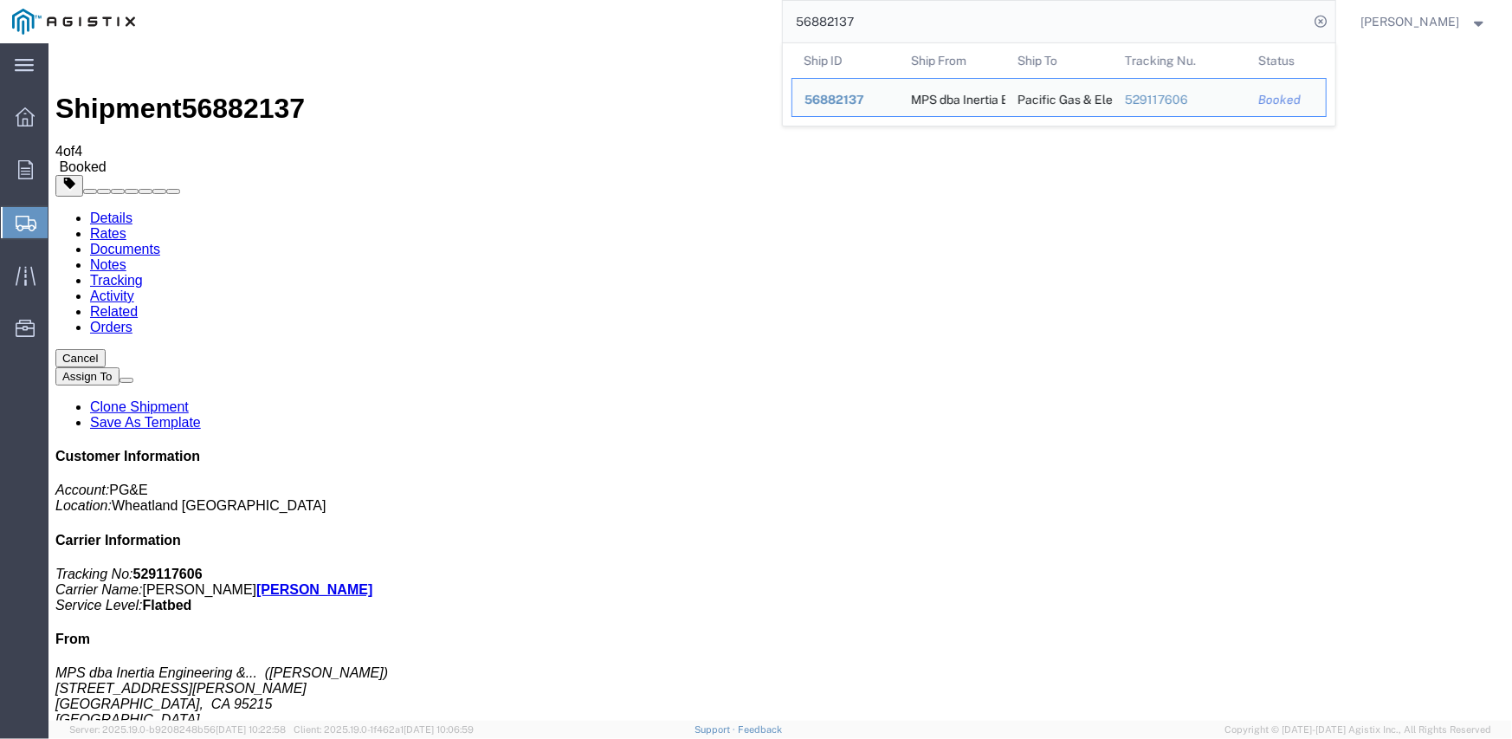
click at [848, 26] on input "56882137" at bounding box center [1046, 22] width 527 height 42
click at [848, 25] on input "56882137" at bounding box center [1046, 22] width 527 height 42
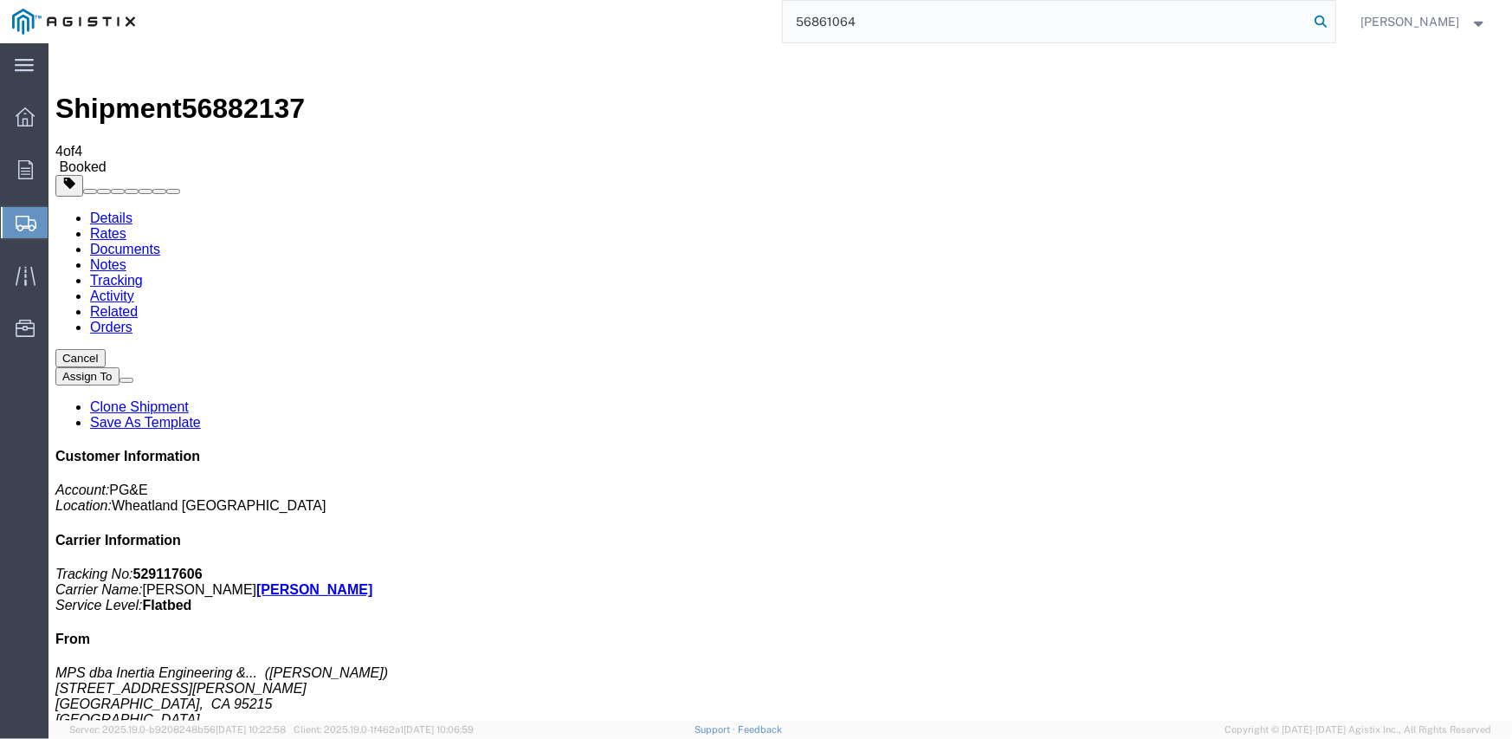
click at [1328, 25] on icon at bounding box center [1322, 22] width 24 height 24
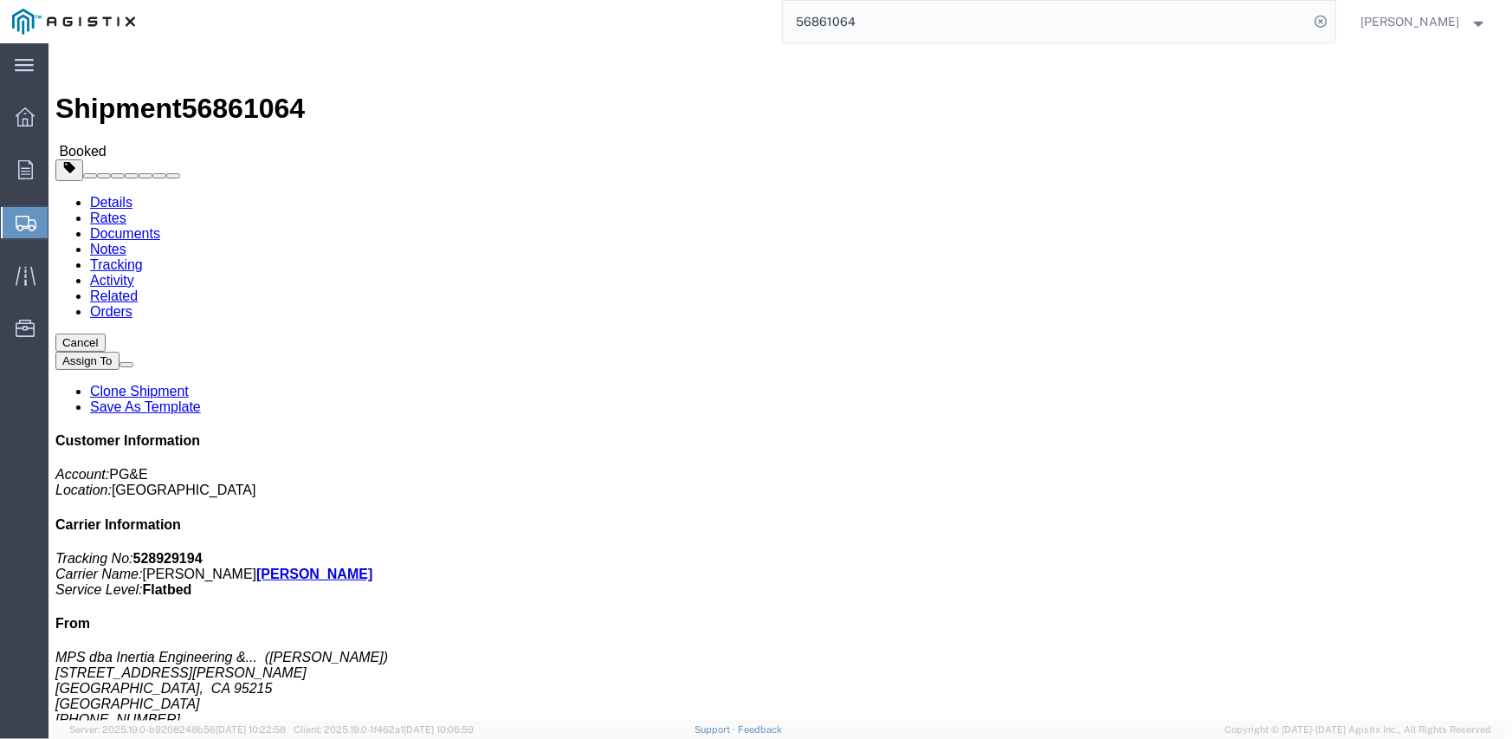
click link "Tracking"
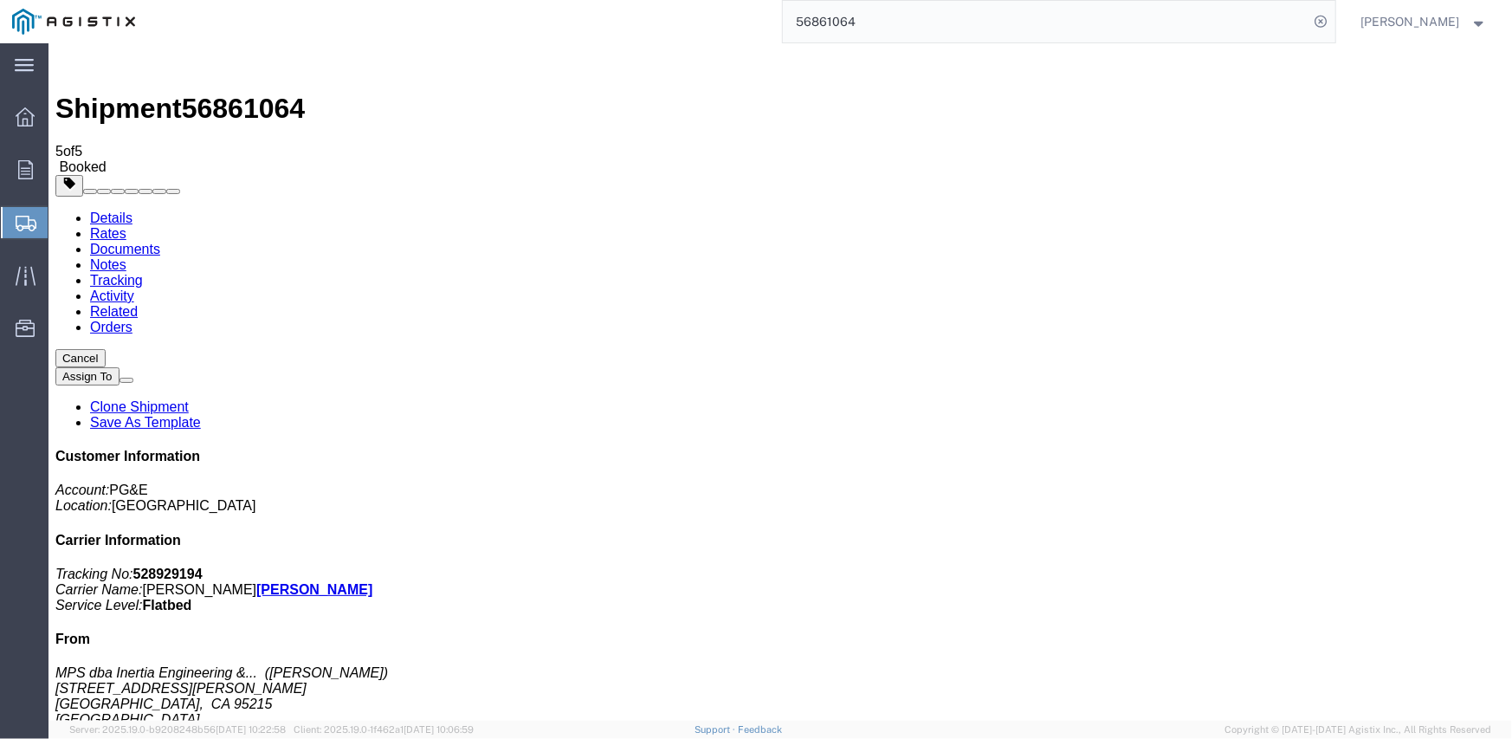
click at [27, 11] on img at bounding box center [73, 22] width 123 height 26
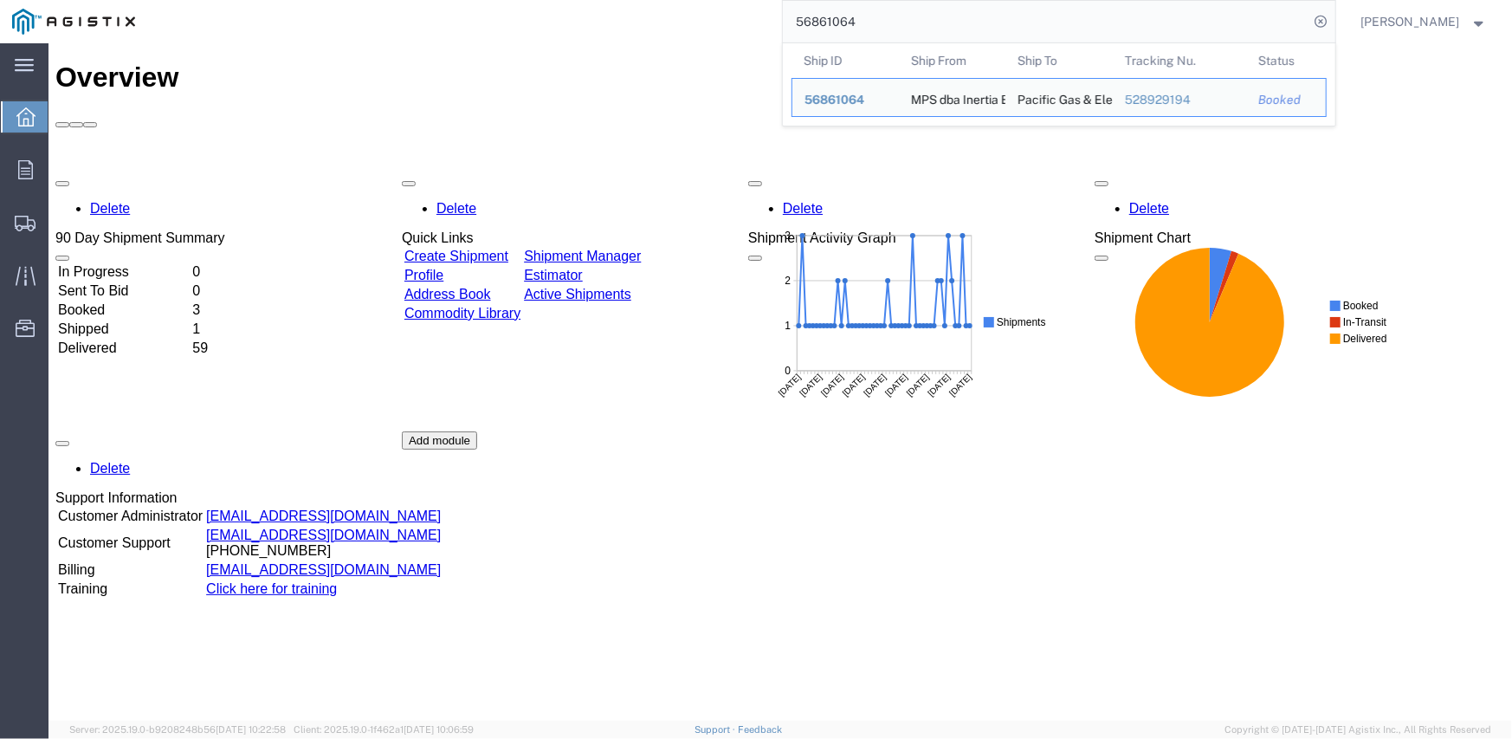
click at [1122, 11] on input "56861064" at bounding box center [1046, 22] width 527 height 42
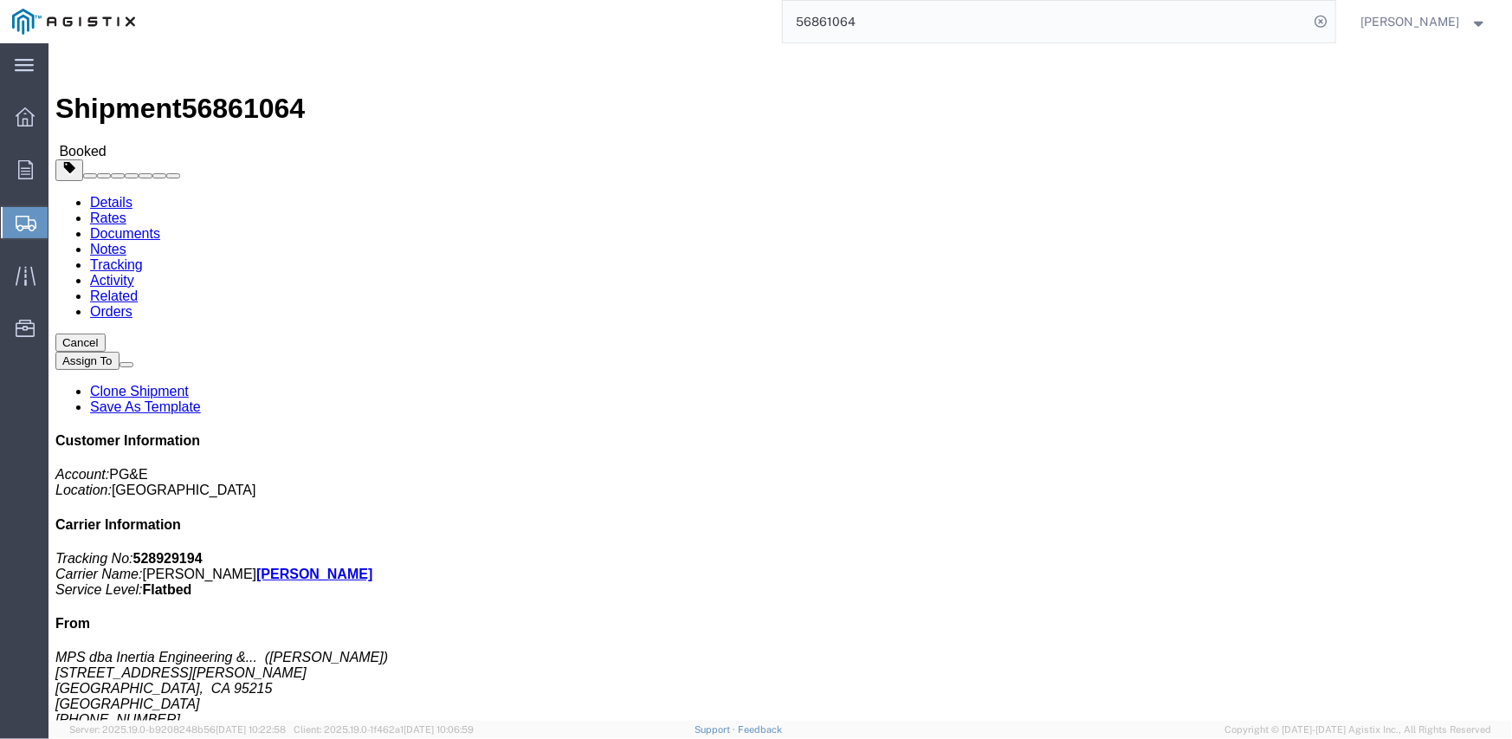
click link "Tracking"
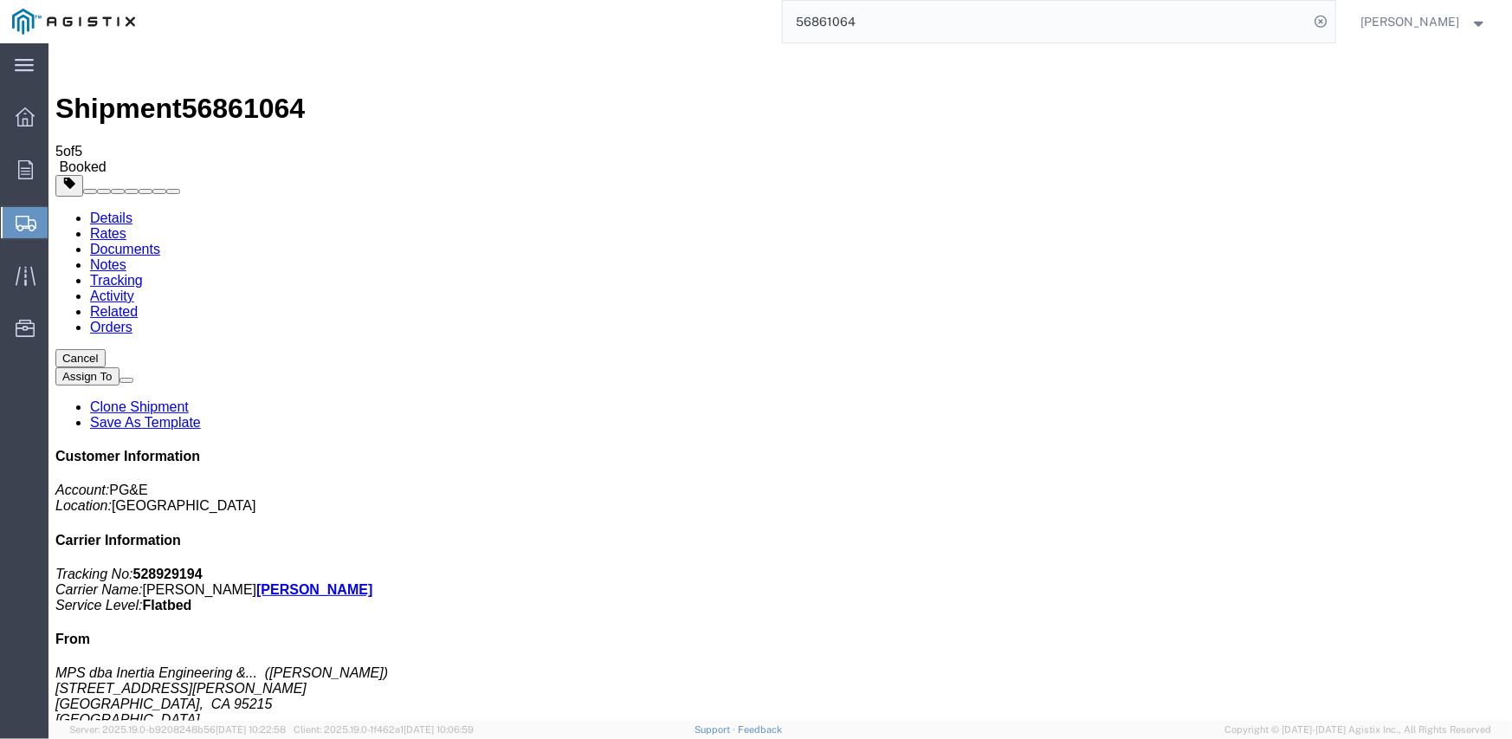
click at [159, 241] on link "Documents" at bounding box center [124, 248] width 70 height 15
click at [117, 210] on link "Details" at bounding box center [110, 217] width 42 height 15
click link "Tracking"
click at [828, 19] on input "56861064" at bounding box center [1046, 22] width 527 height 42
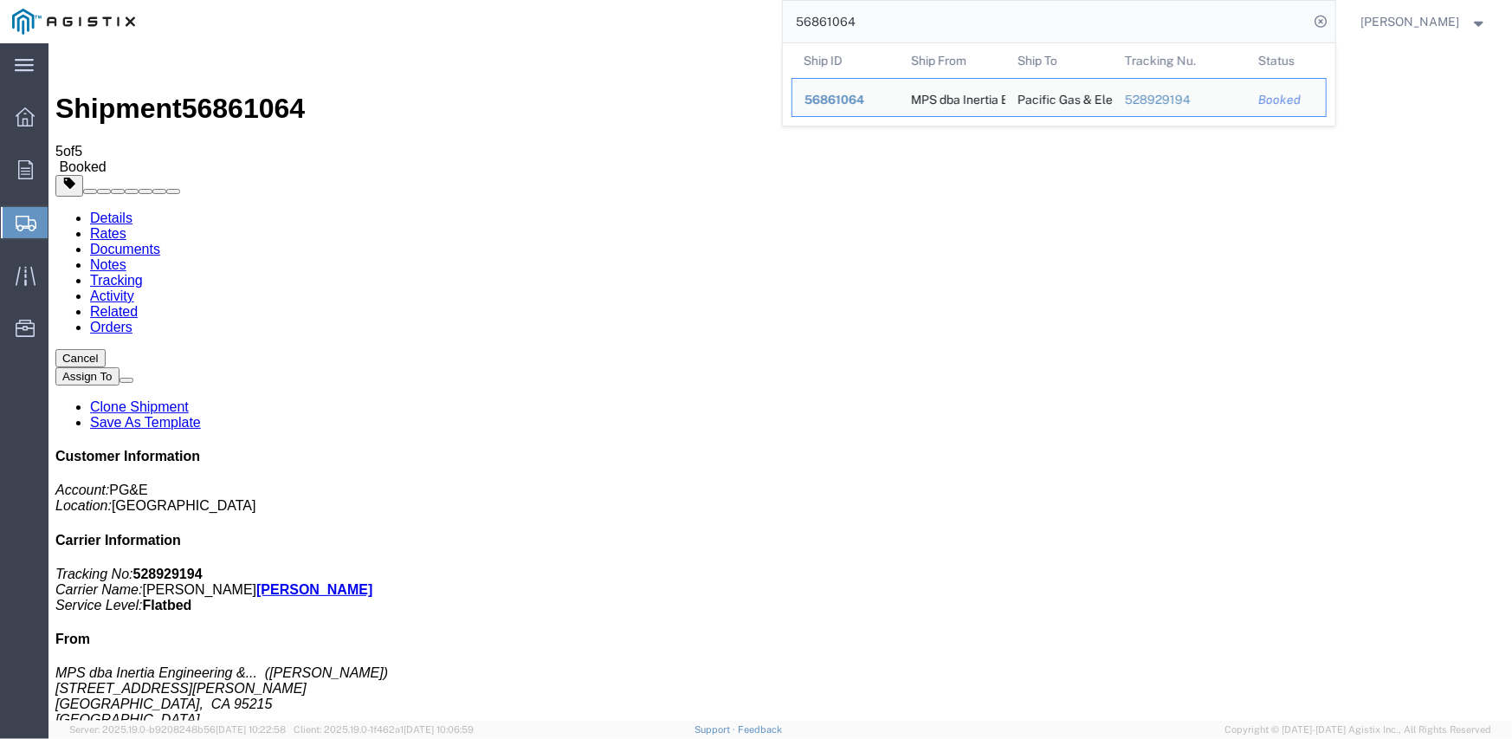
click at [828, 19] on input "56861064" at bounding box center [1046, 22] width 527 height 42
paste input "95333"
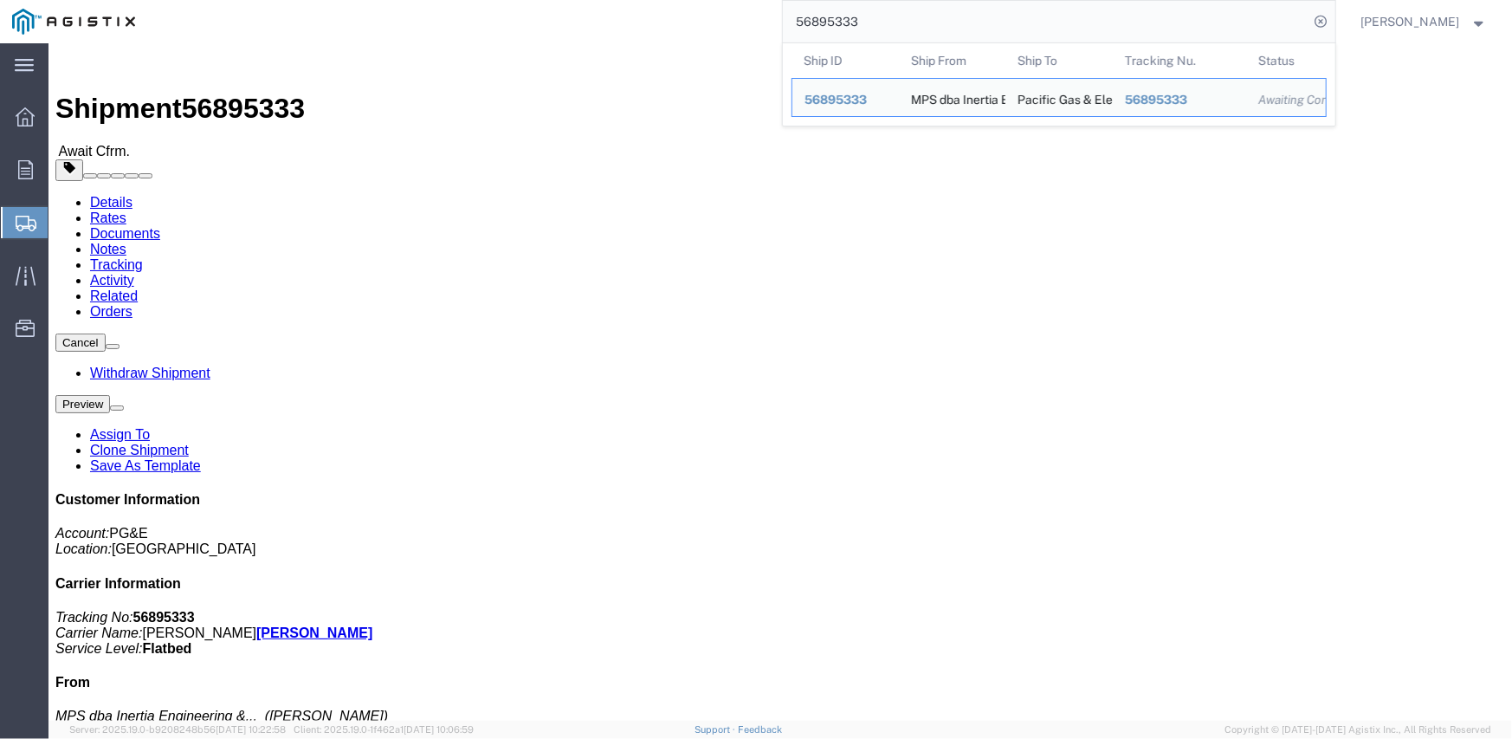
click at [851, 17] on input "56895333" at bounding box center [1046, 22] width 527 height 42
paste input "497"
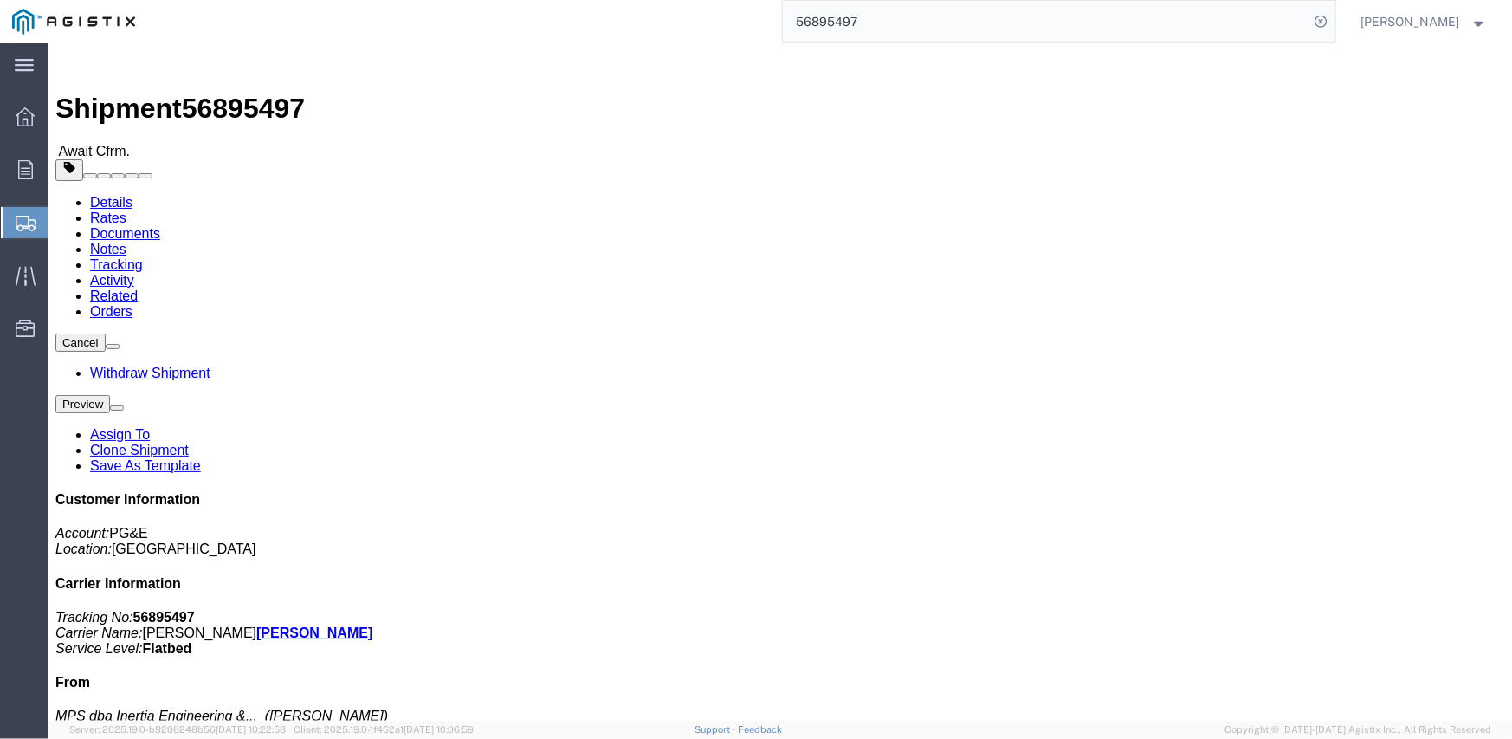
click at [840, 23] on input "56895497" at bounding box center [1046, 22] width 527 height 42
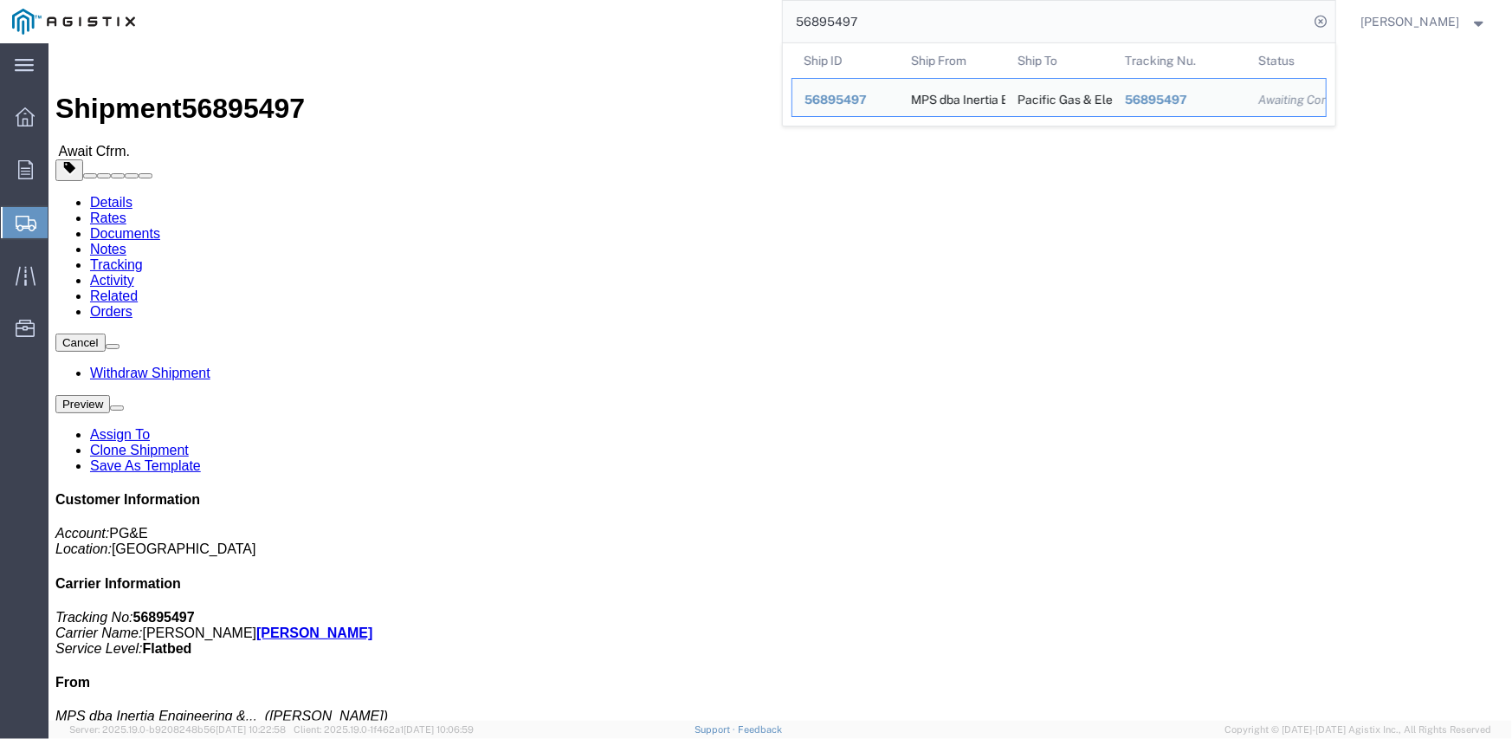
click at [840, 23] on input "56895497" at bounding box center [1046, 22] width 527 height 42
paste input "83"
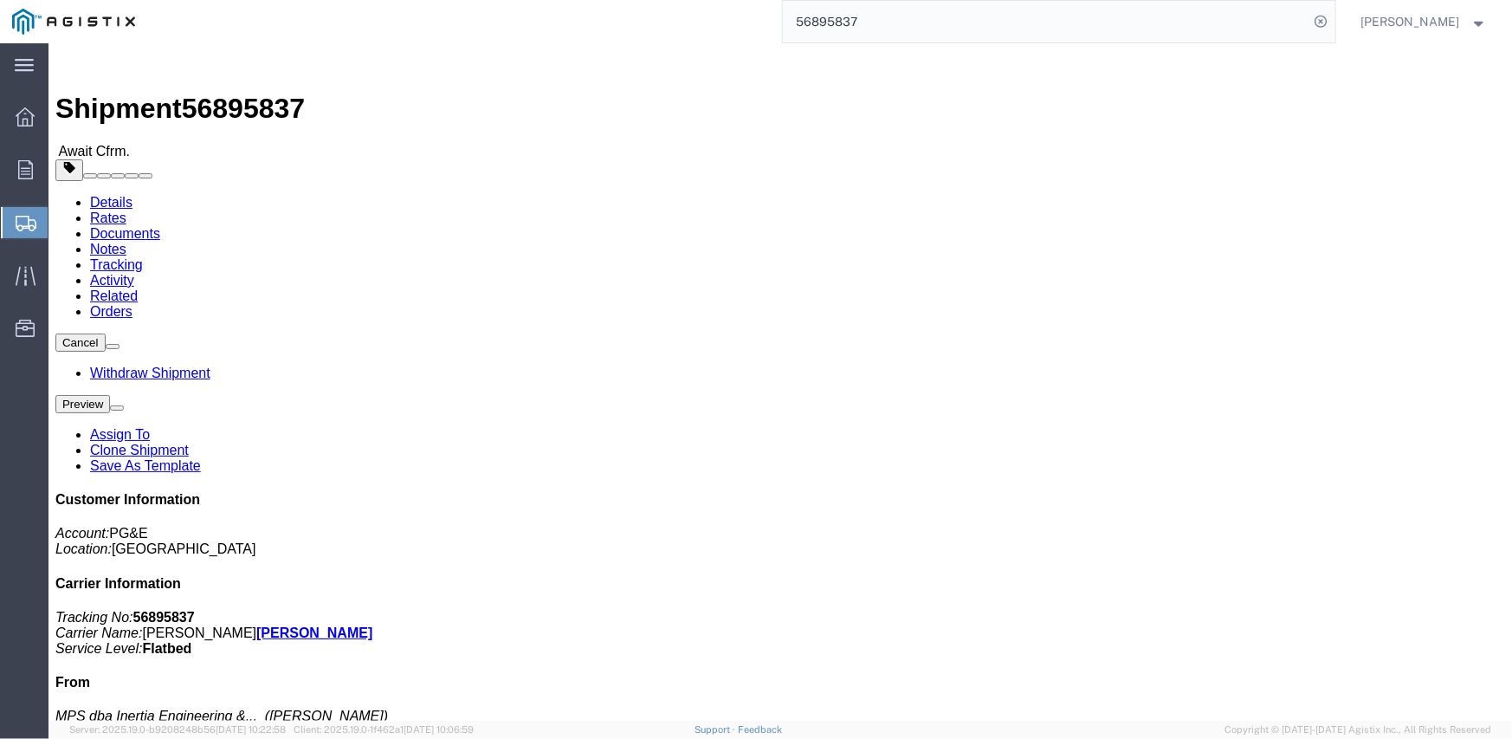
click button "Cancel"
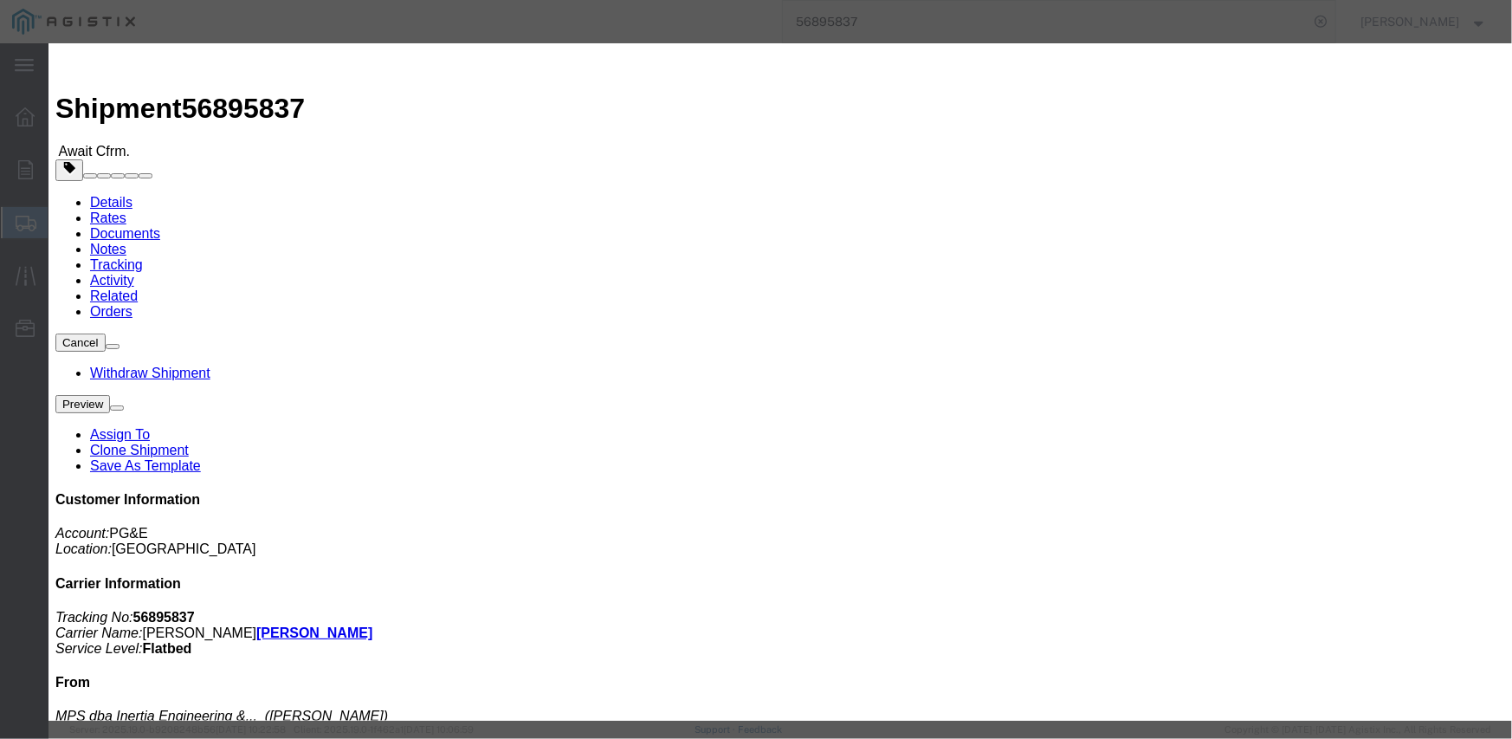
click button "Yes"
